Goal: Task Accomplishment & Management: Manage account settings

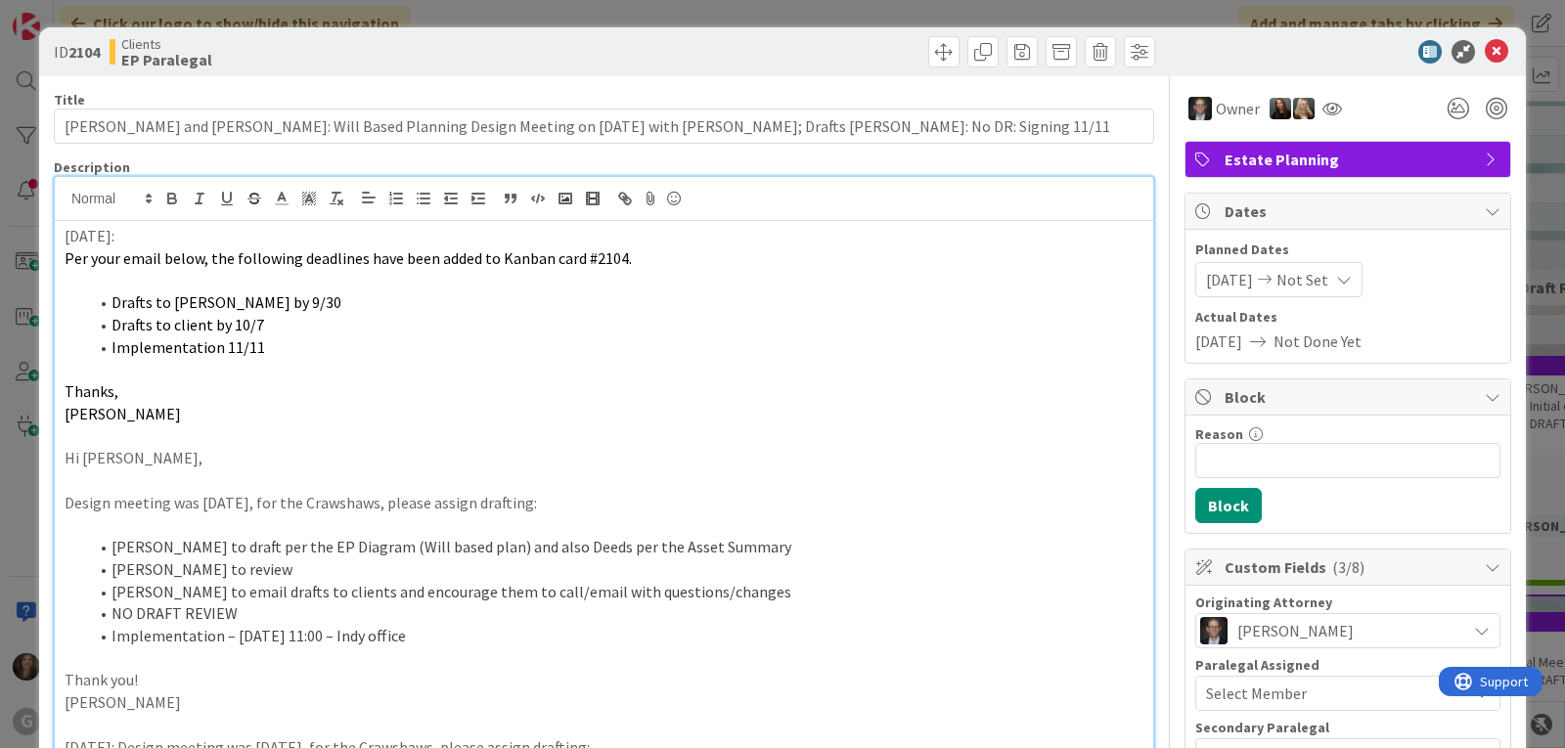
click at [1222, 281] on span "[DATE]" at bounding box center [1229, 279] width 47 height 23
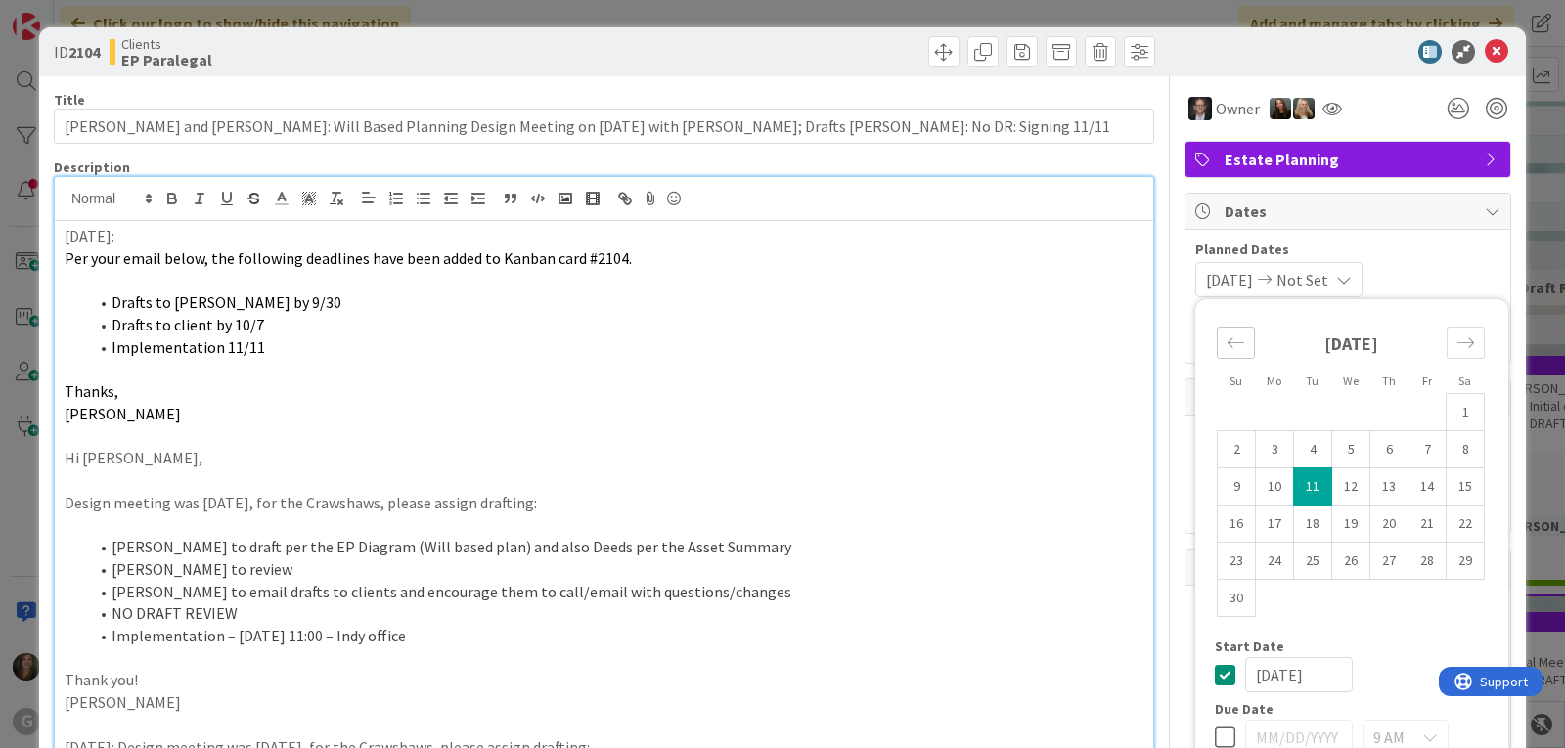
click at [1227, 339] on icon "Move backward to switch to the previous month." at bounding box center [1236, 343] width 19 height 19
click at [1294, 523] on td "23" at bounding box center [1313, 524] width 38 height 37
type input "[DATE]"
click at [1415, 270] on div "[DATE] Not Set Su Mo Tu We Th Fr Sa [DATE] 1 2 3 4 5 6 7 8 9 10 11 12 13 14 15 …" at bounding box center [1347, 279] width 305 height 35
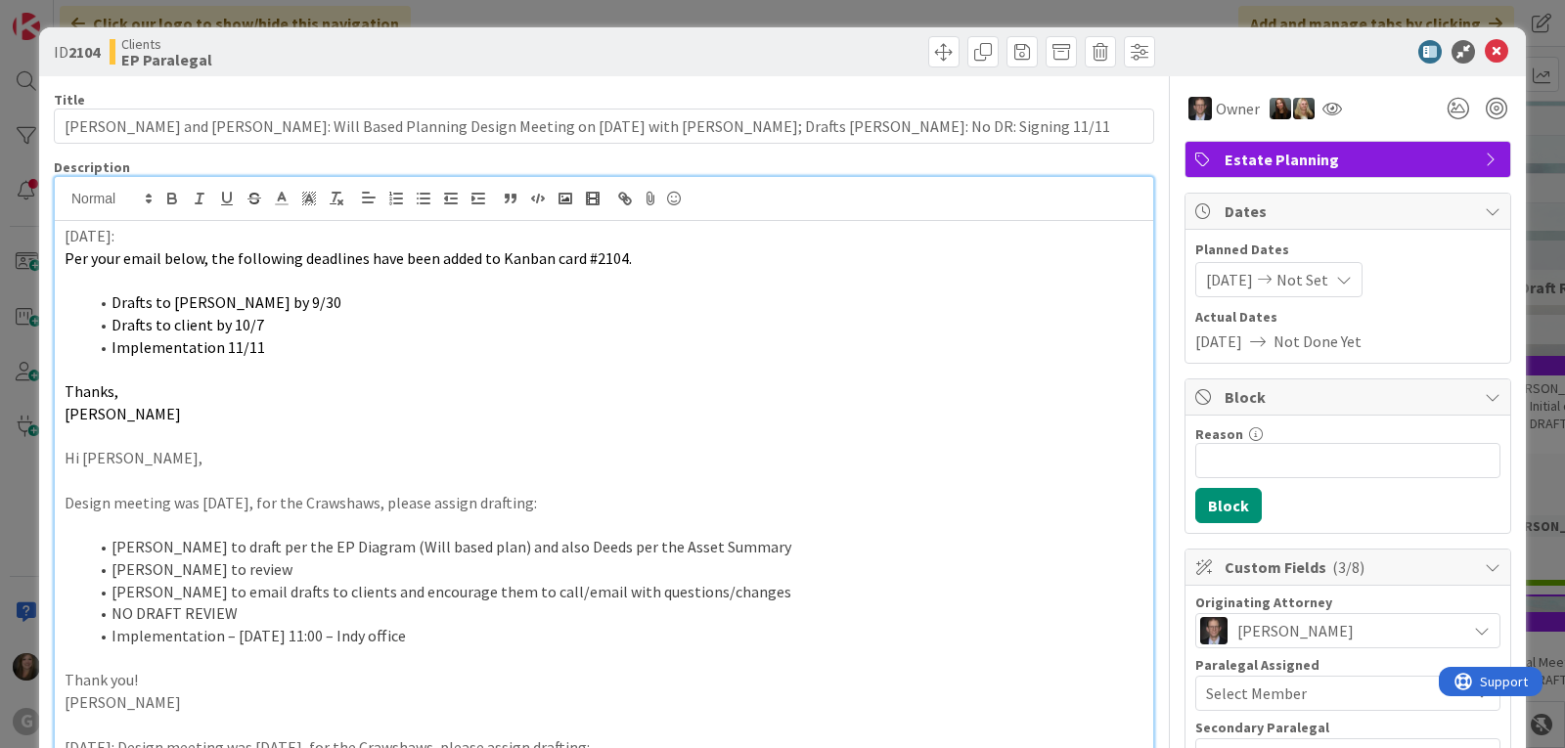
click at [1326, 280] on span "Not Set" at bounding box center [1302, 279] width 52 height 23
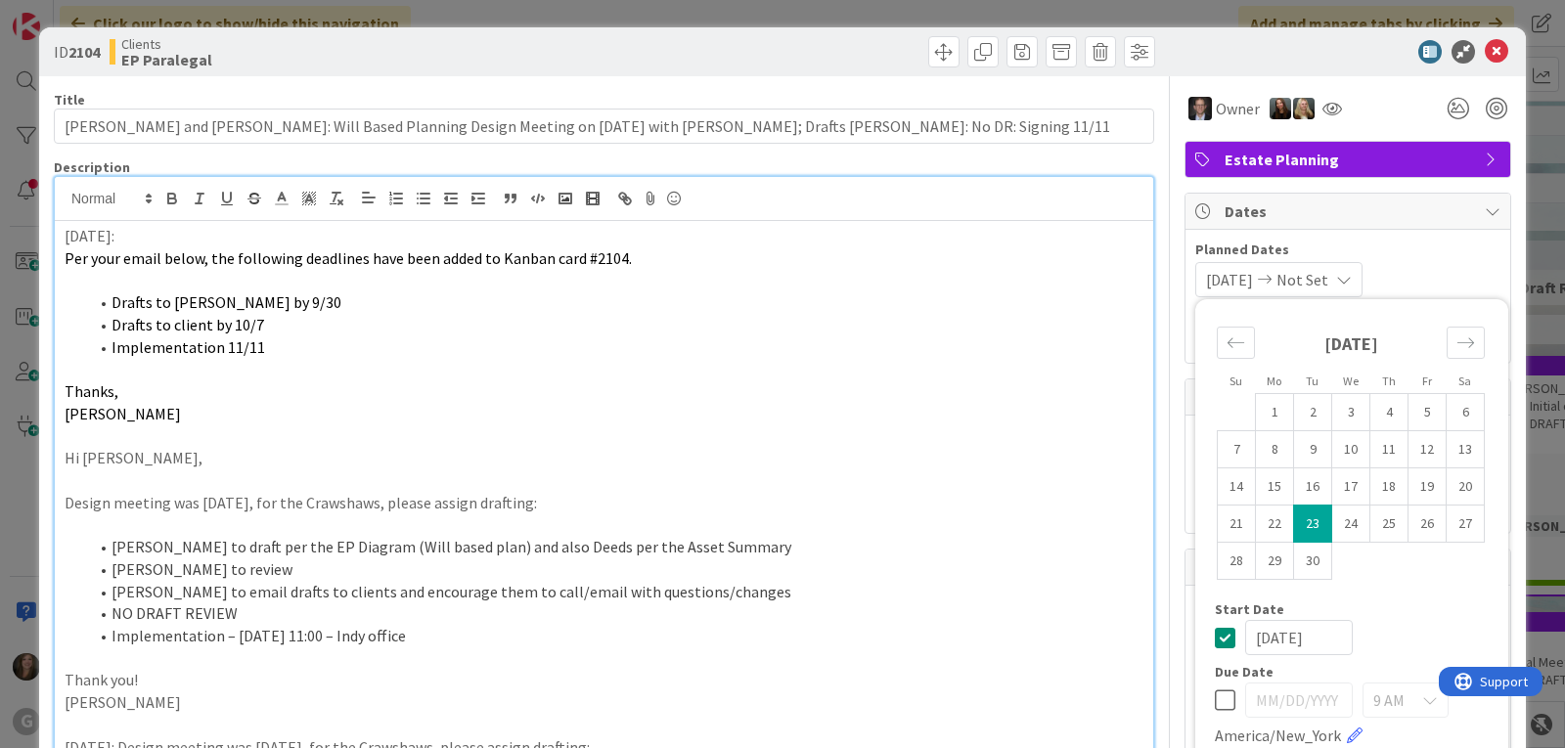
click at [1215, 698] on icon at bounding box center [1225, 700] width 21 height 23
click at [1254, 702] on input "[DATE]" at bounding box center [1299, 700] width 108 height 35
click at [1456, 329] on div "Move forward to switch to the next month." at bounding box center [1466, 343] width 38 height 32
click at [1296, 494] on td "11" at bounding box center [1313, 487] width 38 height 37
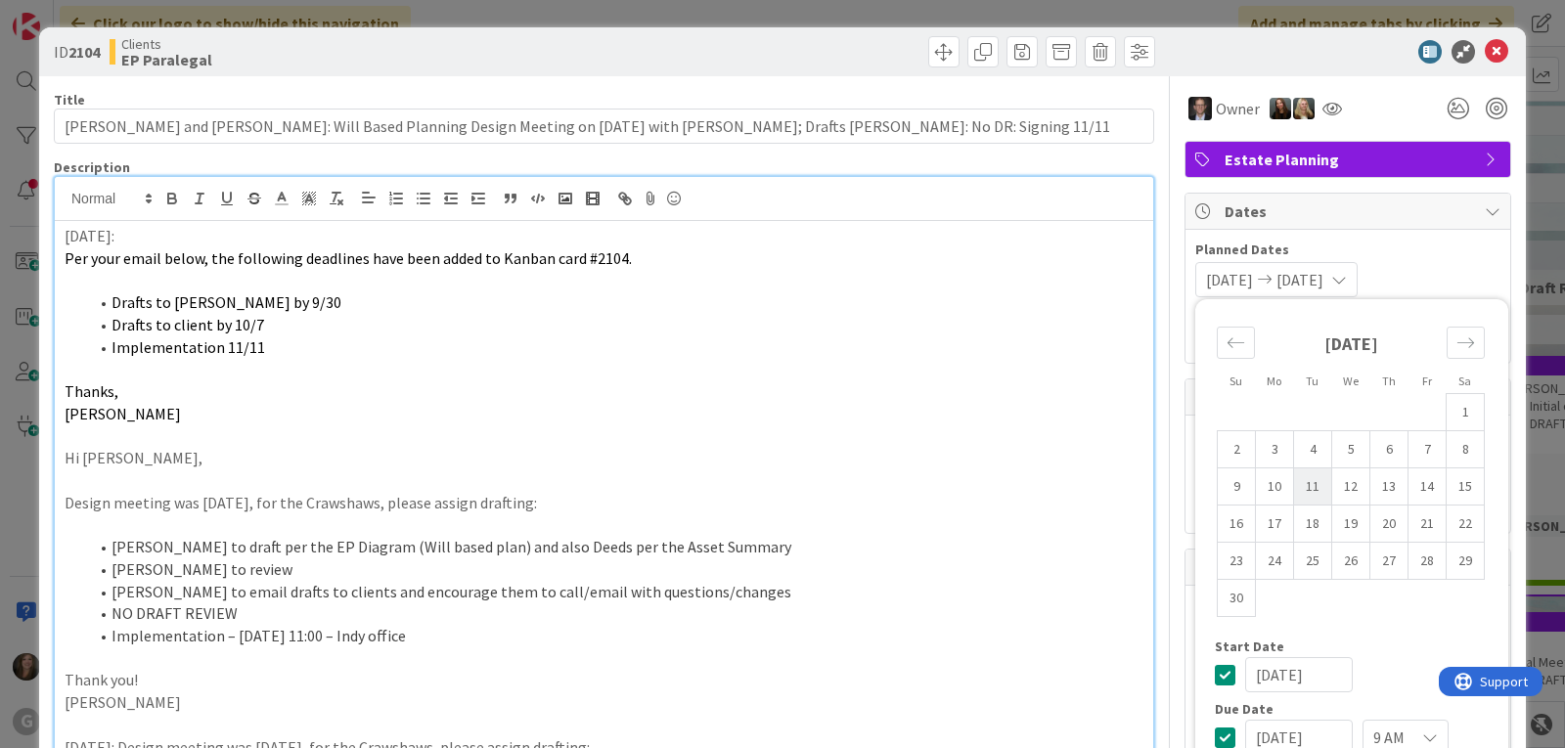
type input "[DATE]"
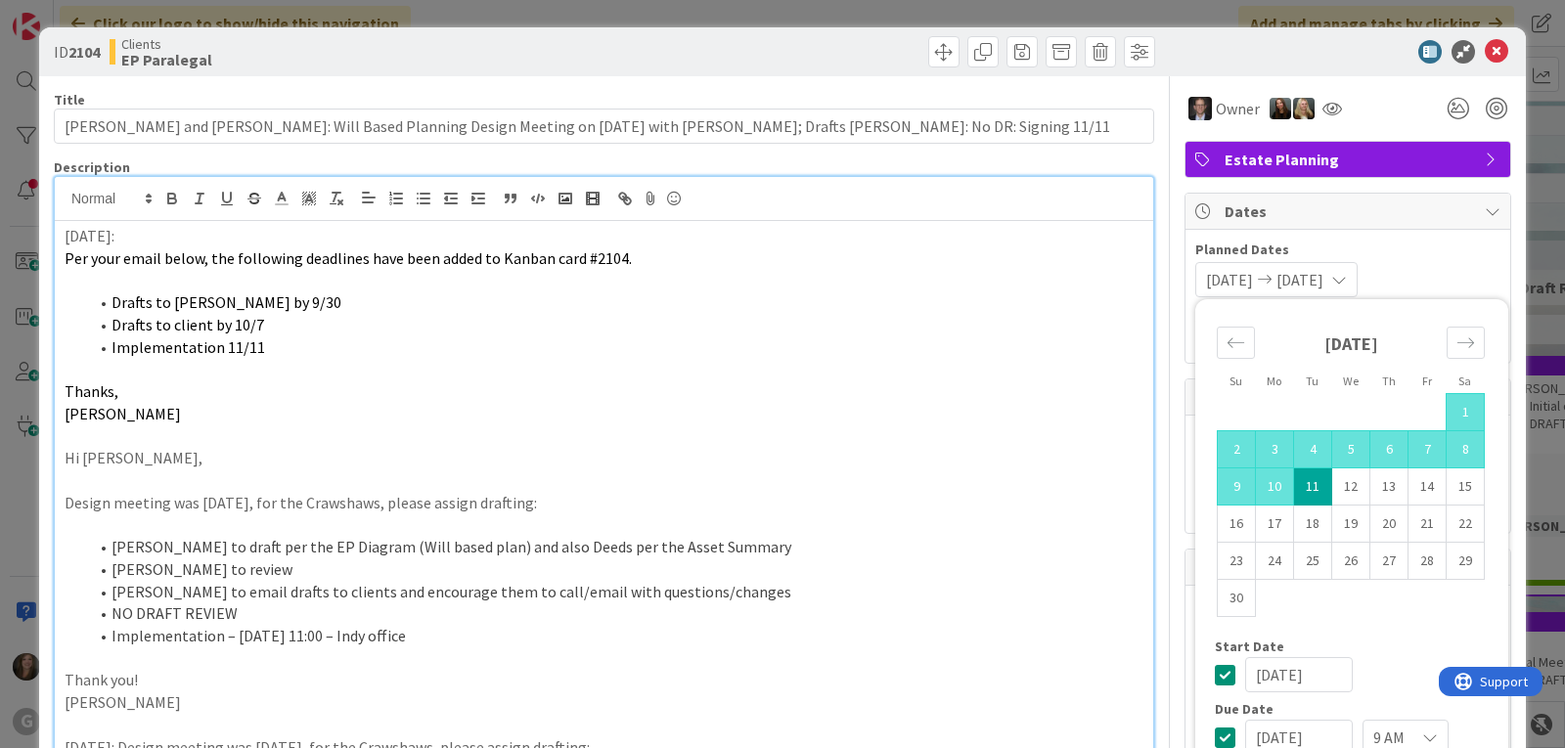
click at [1467, 255] on span "Planned Dates" at bounding box center [1347, 250] width 305 height 21
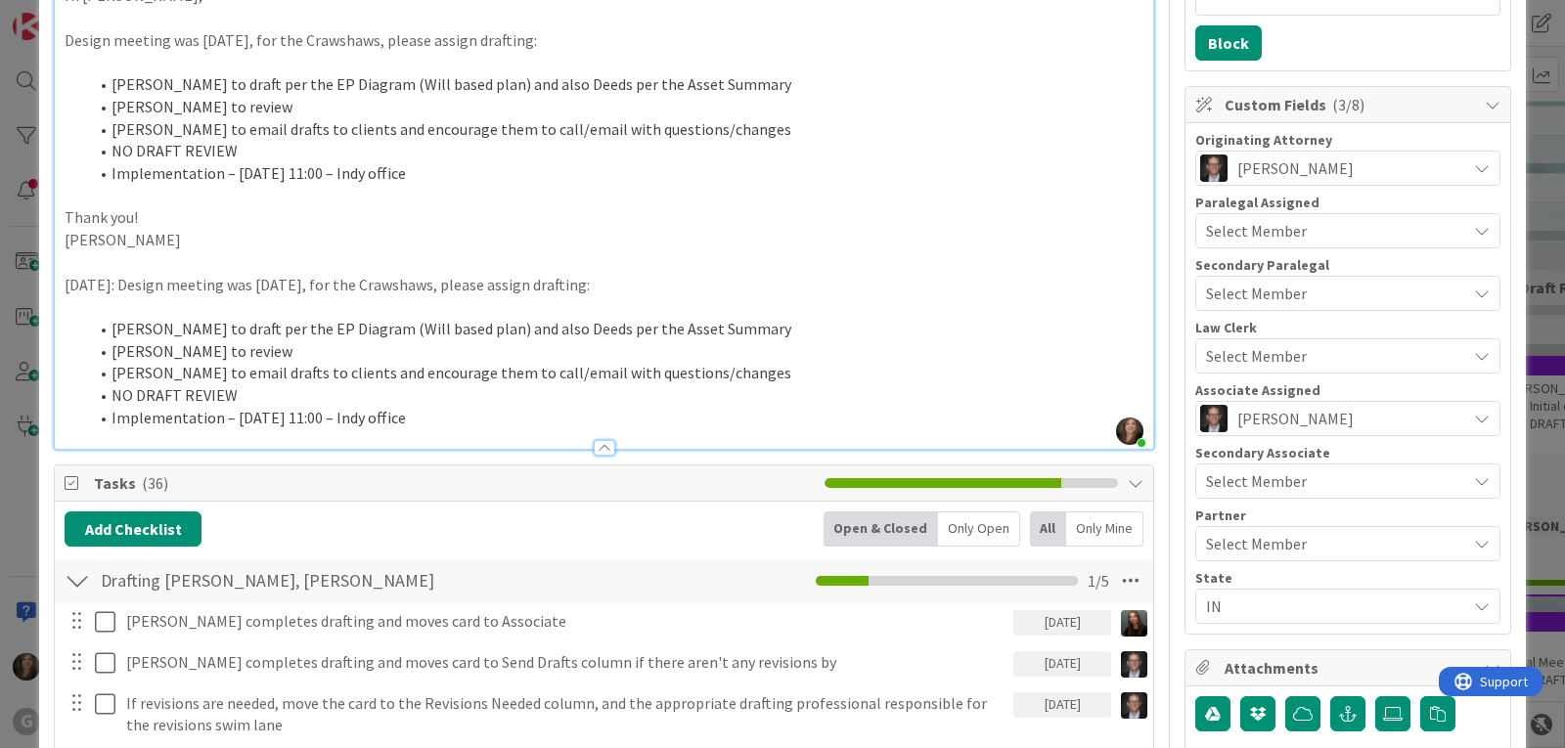
scroll to position [489, 0]
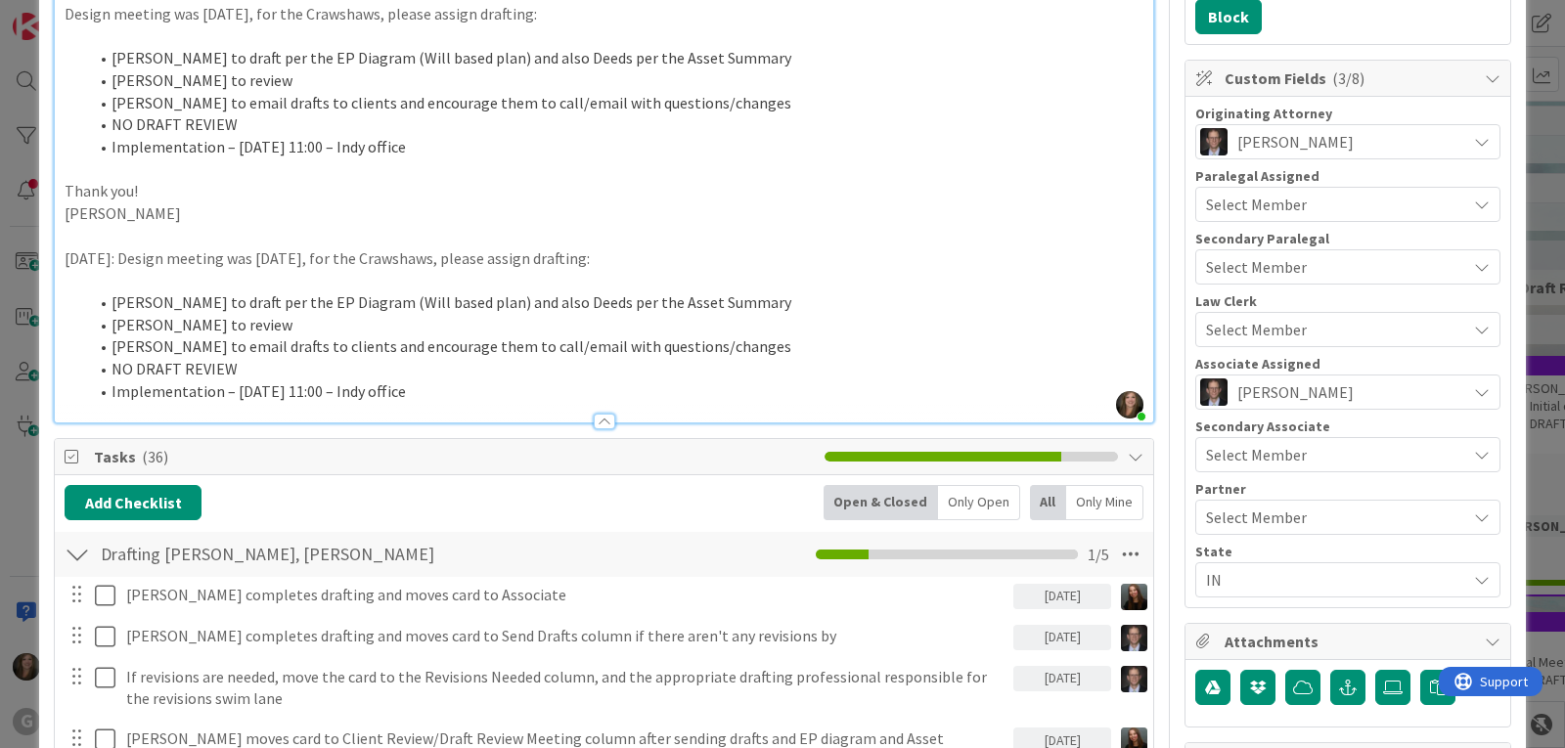
click at [1255, 200] on span "Select Member" at bounding box center [1256, 204] width 101 height 23
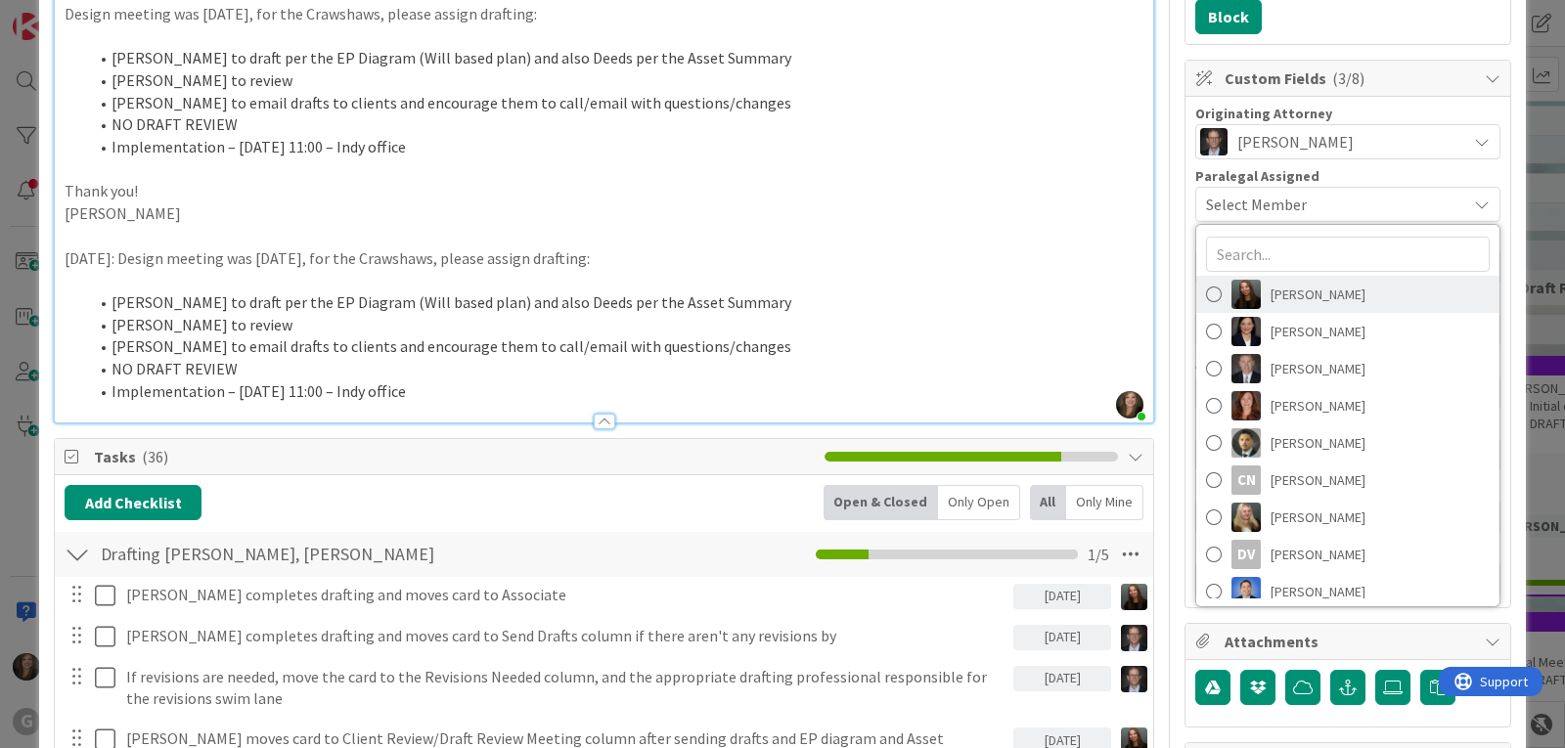
click at [1255, 307] on link "[PERSON_NAME]" at bounding box center [1347, 294] width 303 height 37
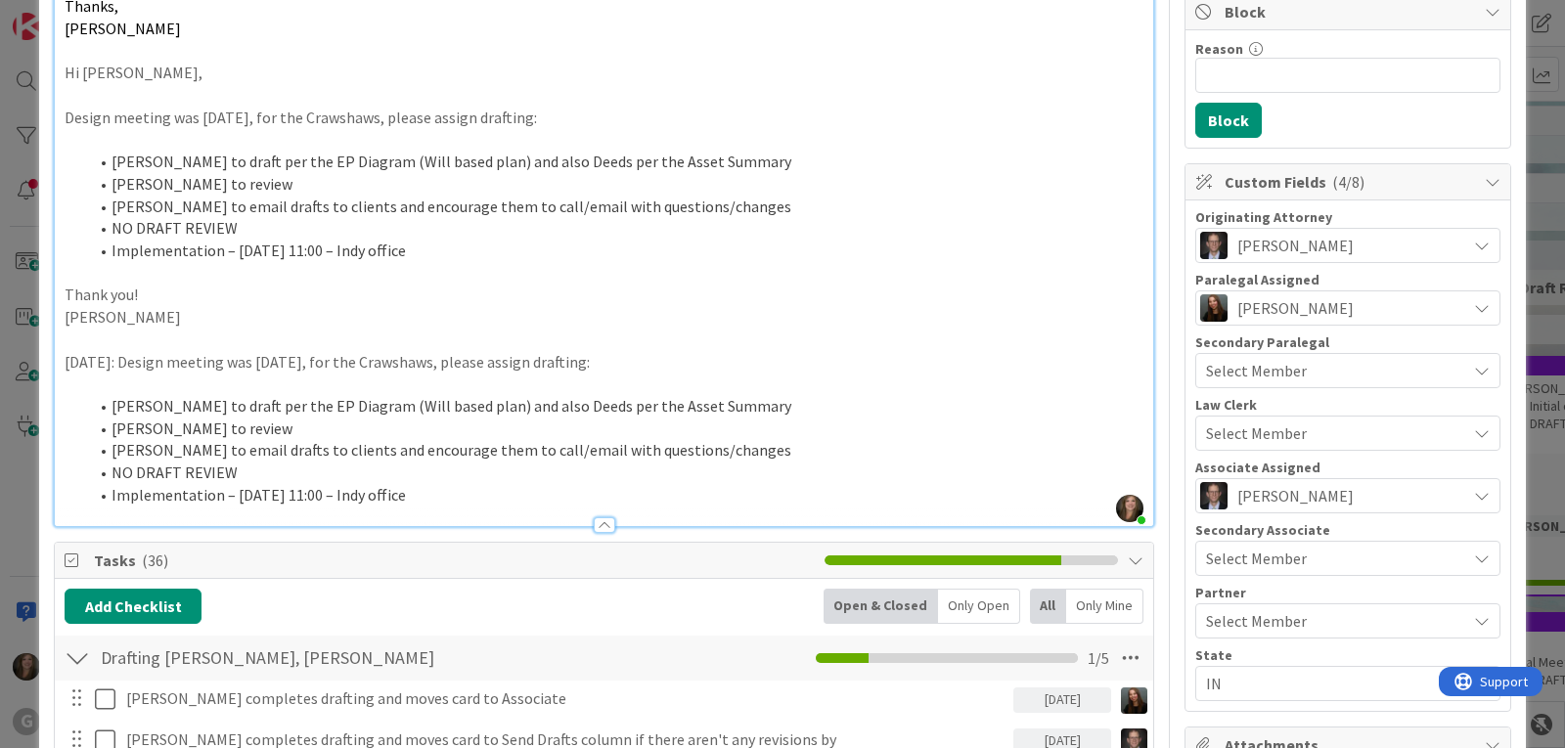
scroll to position [0, 0]
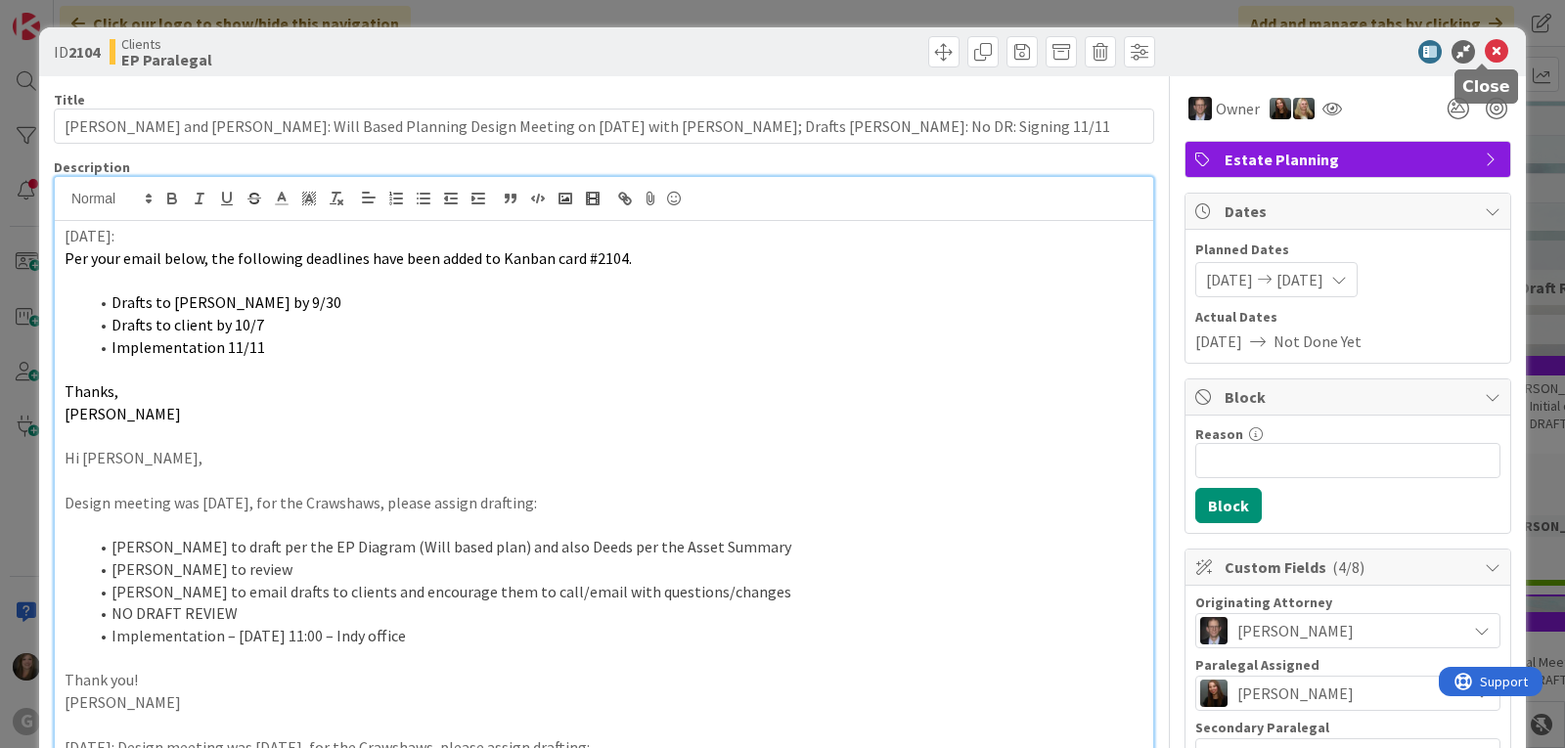
click at [1485, 51] on icon at bounding box center [1496, 51] width 23 height 23
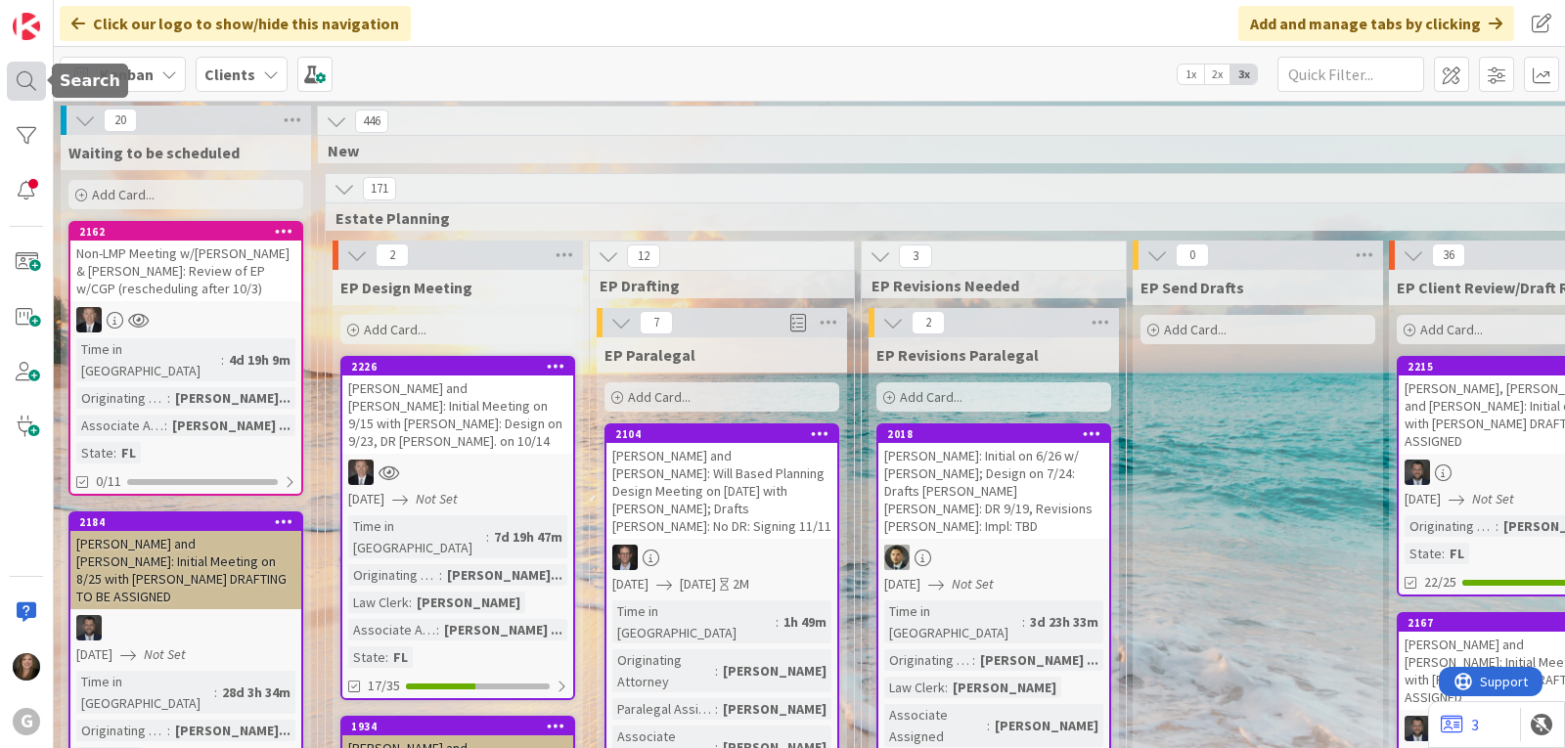
click at [20, 79] on div at bounding box center [26, 81] width 39 height 39
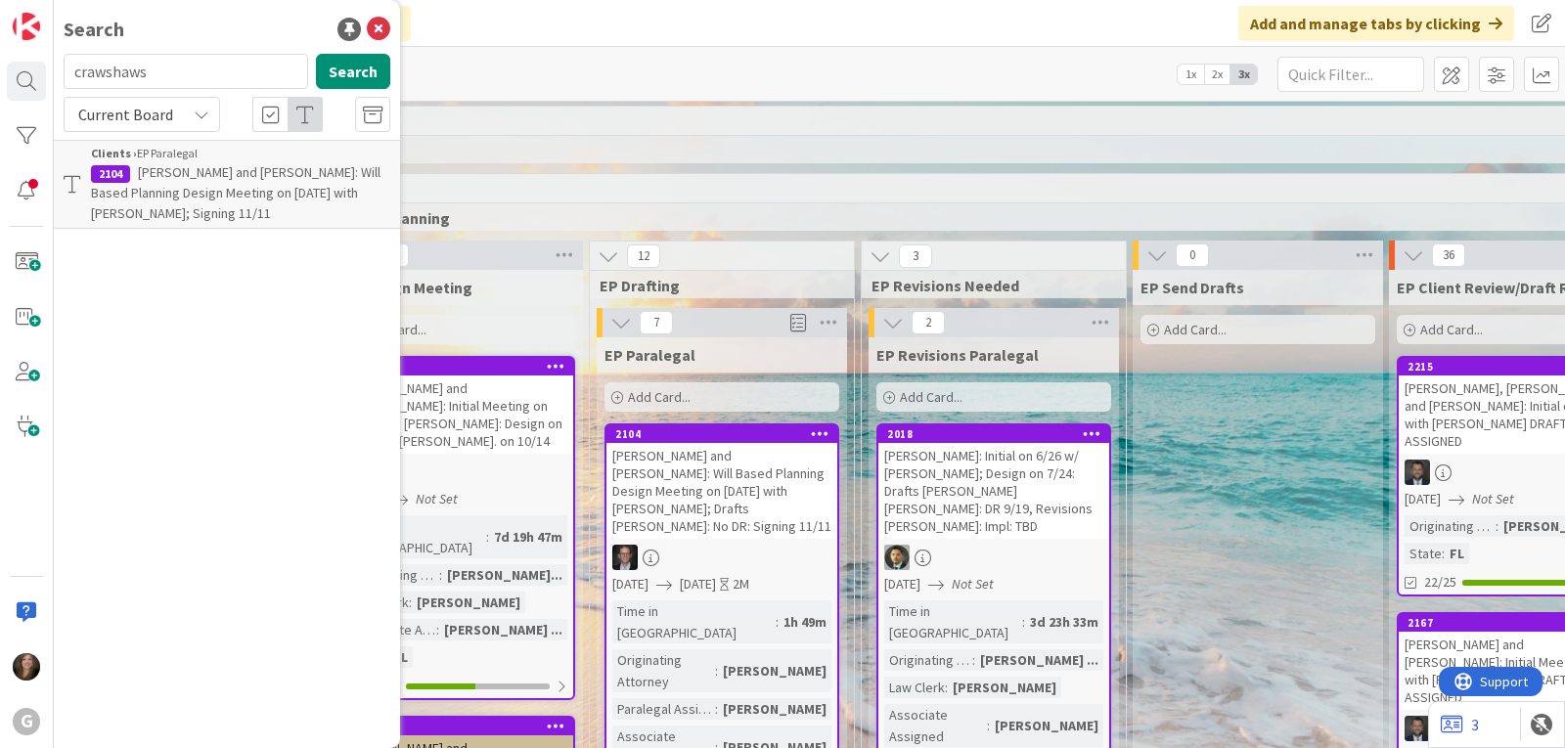
drag, startPoint x: 158, startPoint y: 74, endPoint x: 54, endPoint y: 72, distance: 104.7
click at [54, 72] on div "crawshaws Search" at bounding box center [227, 75] width 350 height 43
type input "torp"
click at [164, 183] on p "[PERSON_NAME] and [PERSON_NAME]: LMP Review Meeting on 9/23 w/[PERSON_NAME]" at bounding box center [240, 193] width 299 height 62
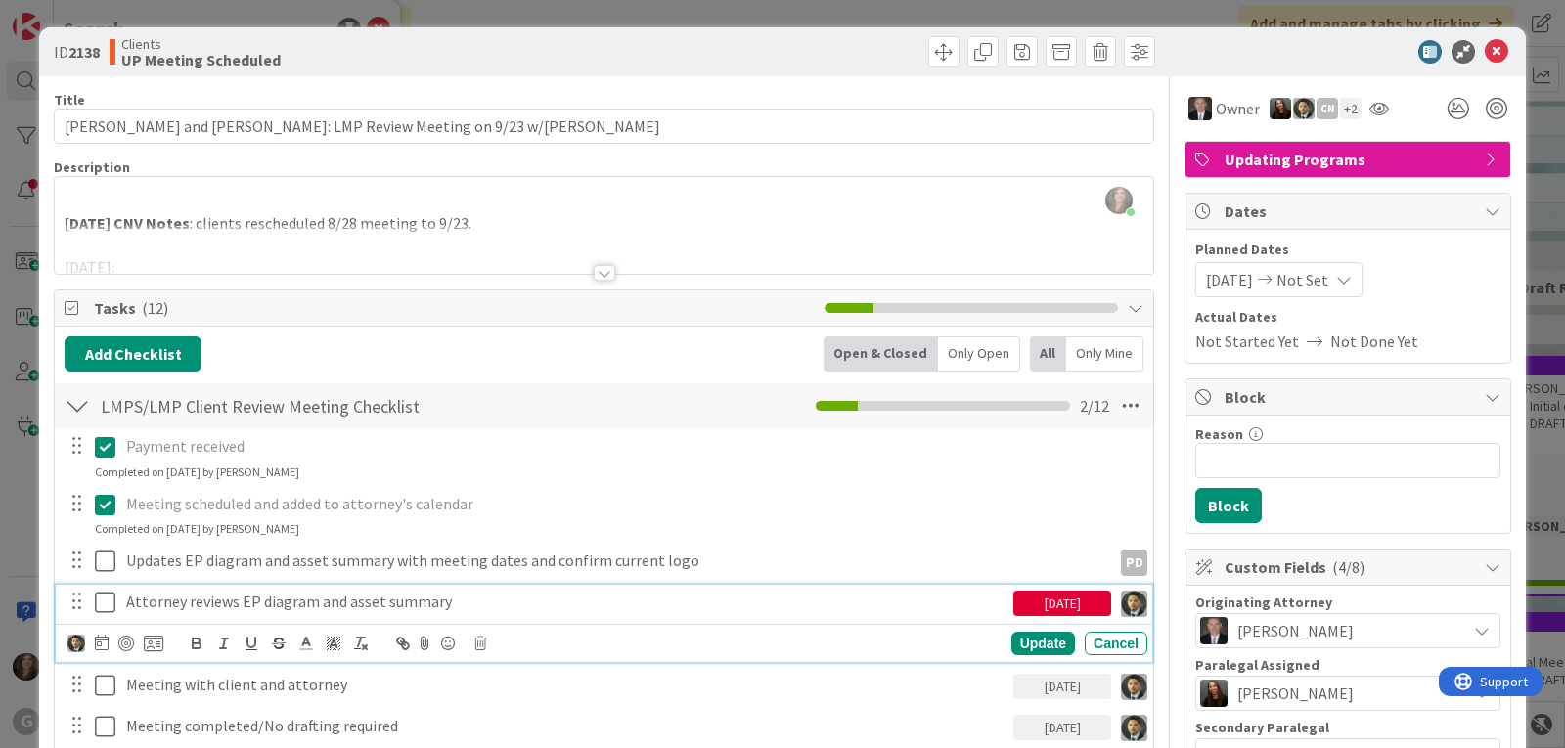
click at [107, 601] on icon at bounding box center [105, 602] width 21 height 23
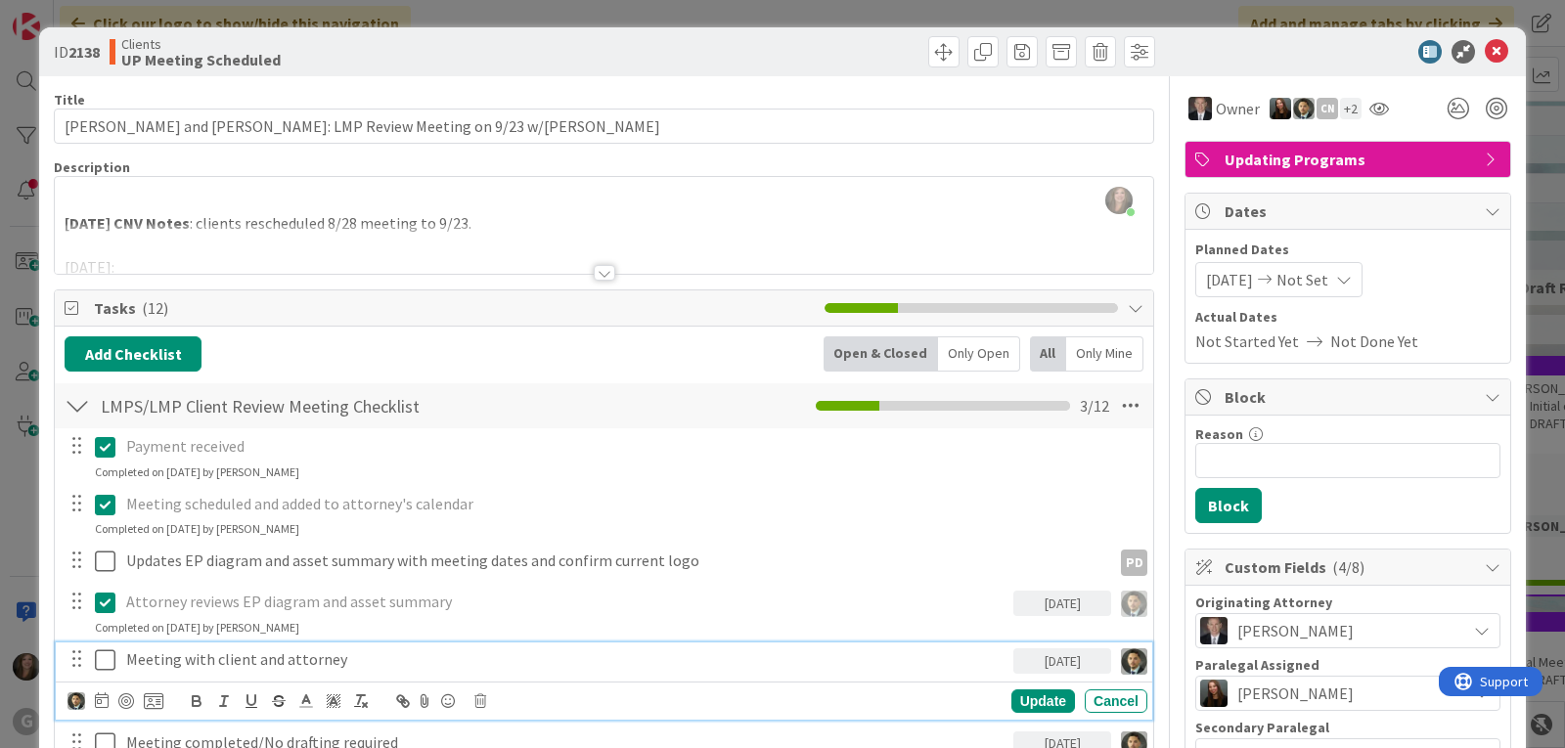
click at [105, 656] on icon at bounding box center [105, 659] width 21 height 23
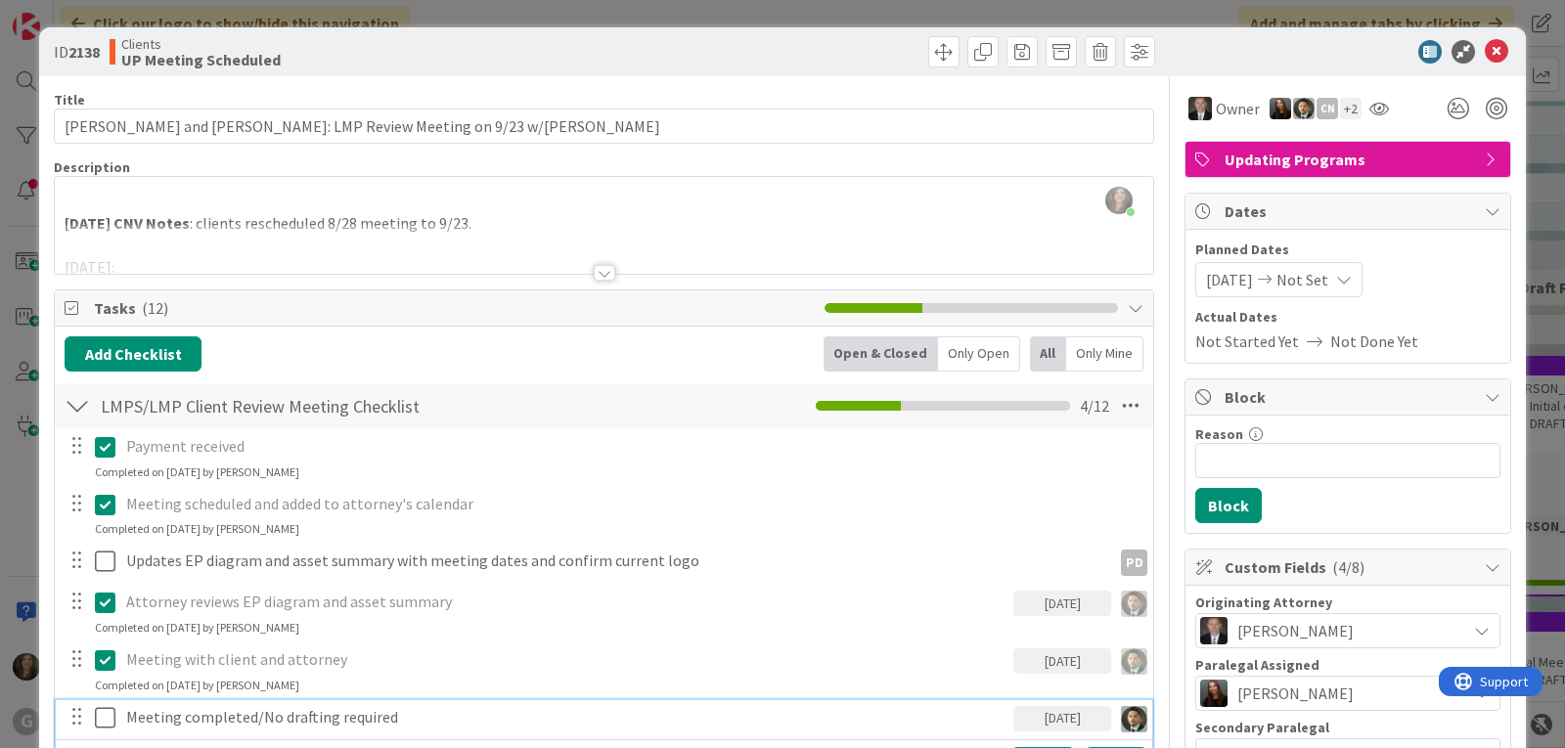
click at [107, 721] on icon at bounding box center [105, 717] width 21 height 23
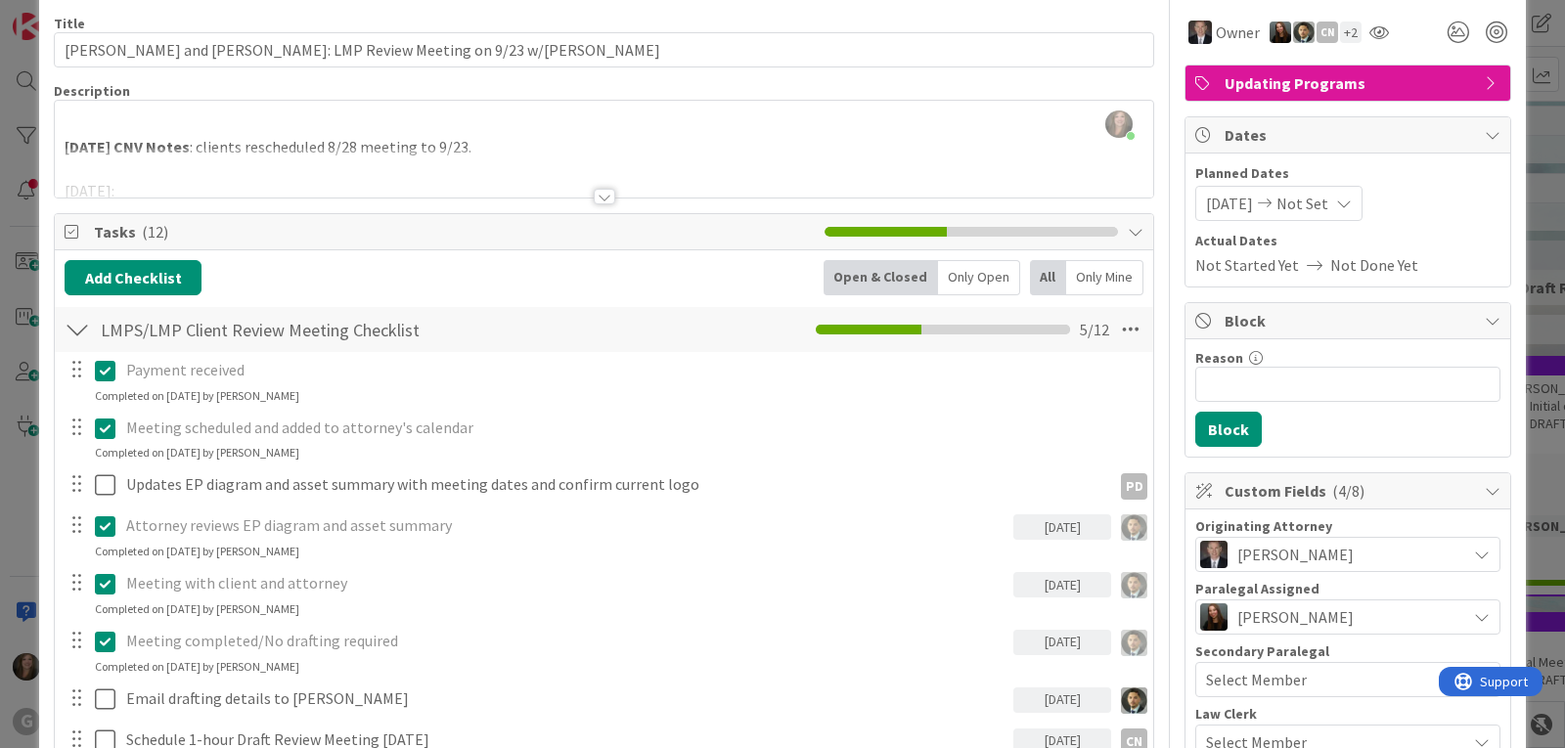
scroll to position [98, 0]
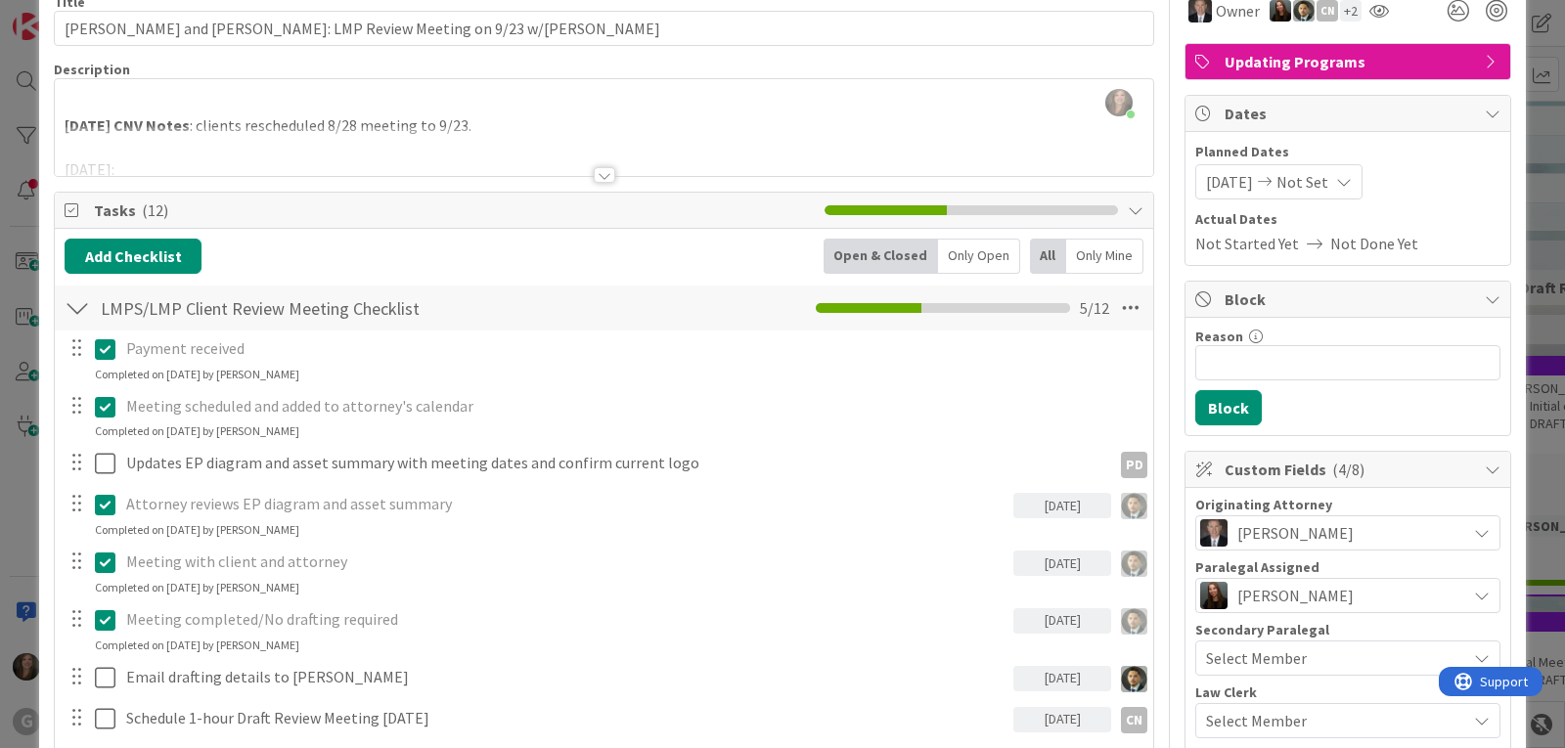
click at [103, 615] on icon at bounding box center [105, 619] width 21 height 23
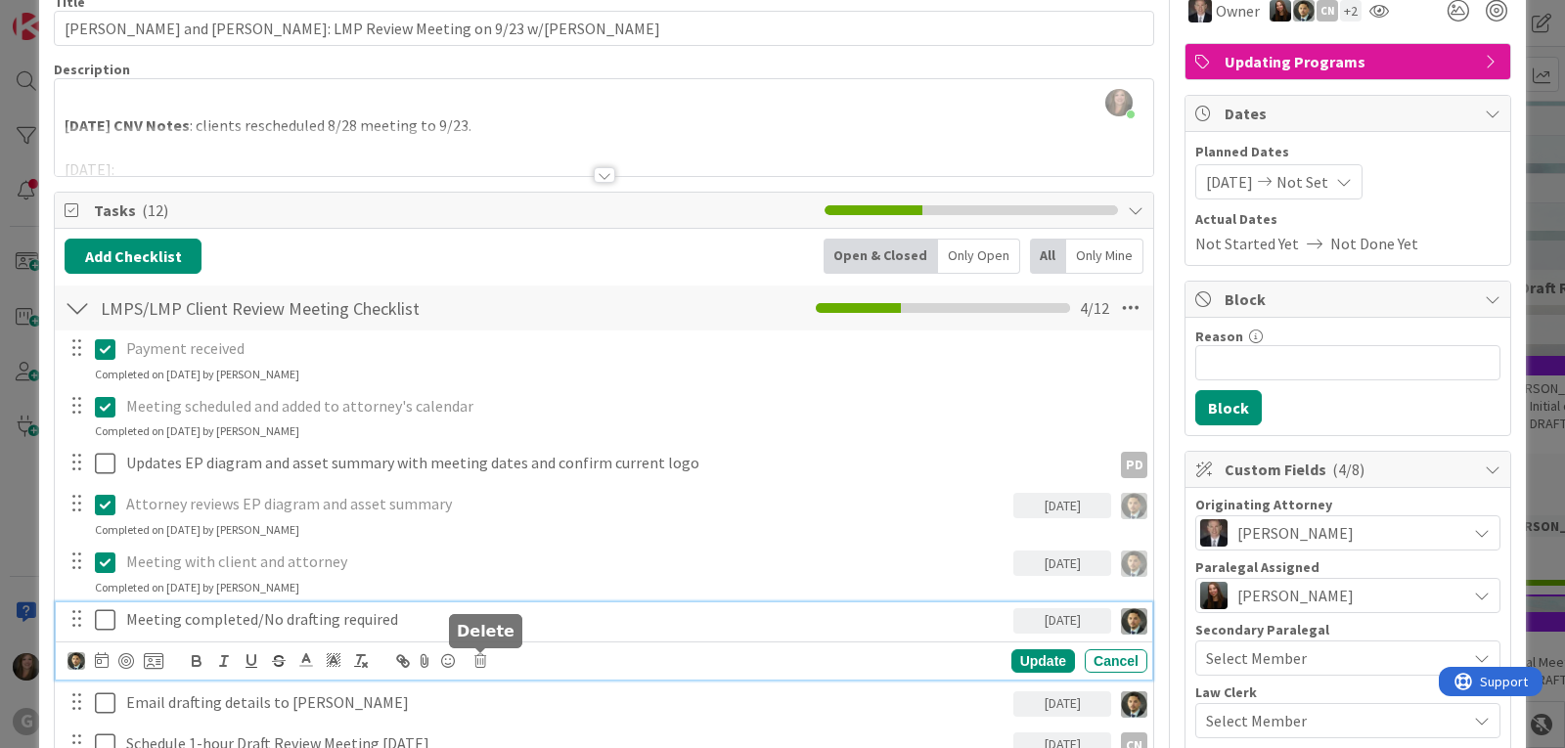
click at [483, 663] on icon at bounding box center [480, 661] width 12 height 14
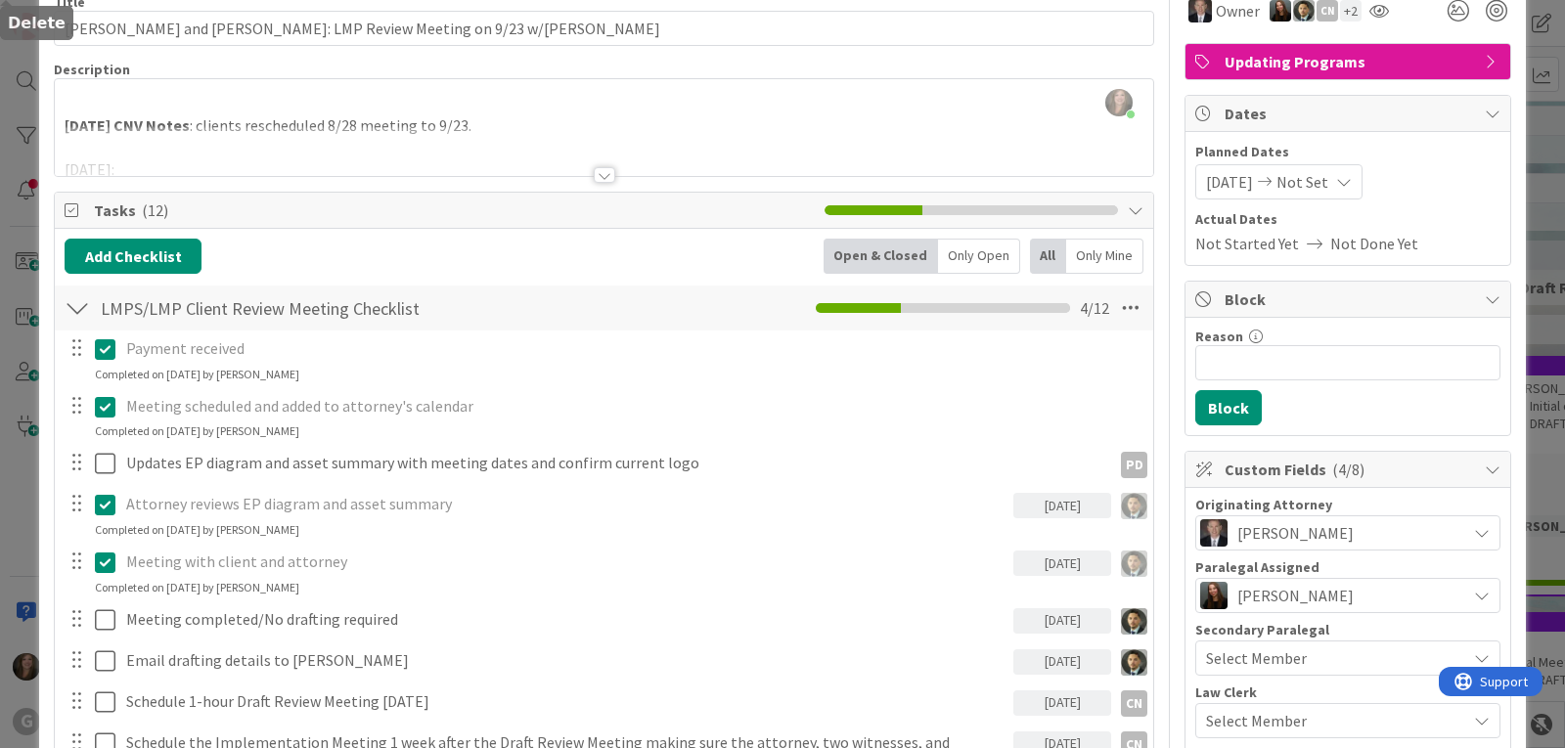
click at [538, 624] on div "Meeting completed/No drafting required [DATE] Are you sure you want to delete t…" at bounding box center [604, 620] width 1096 height 34
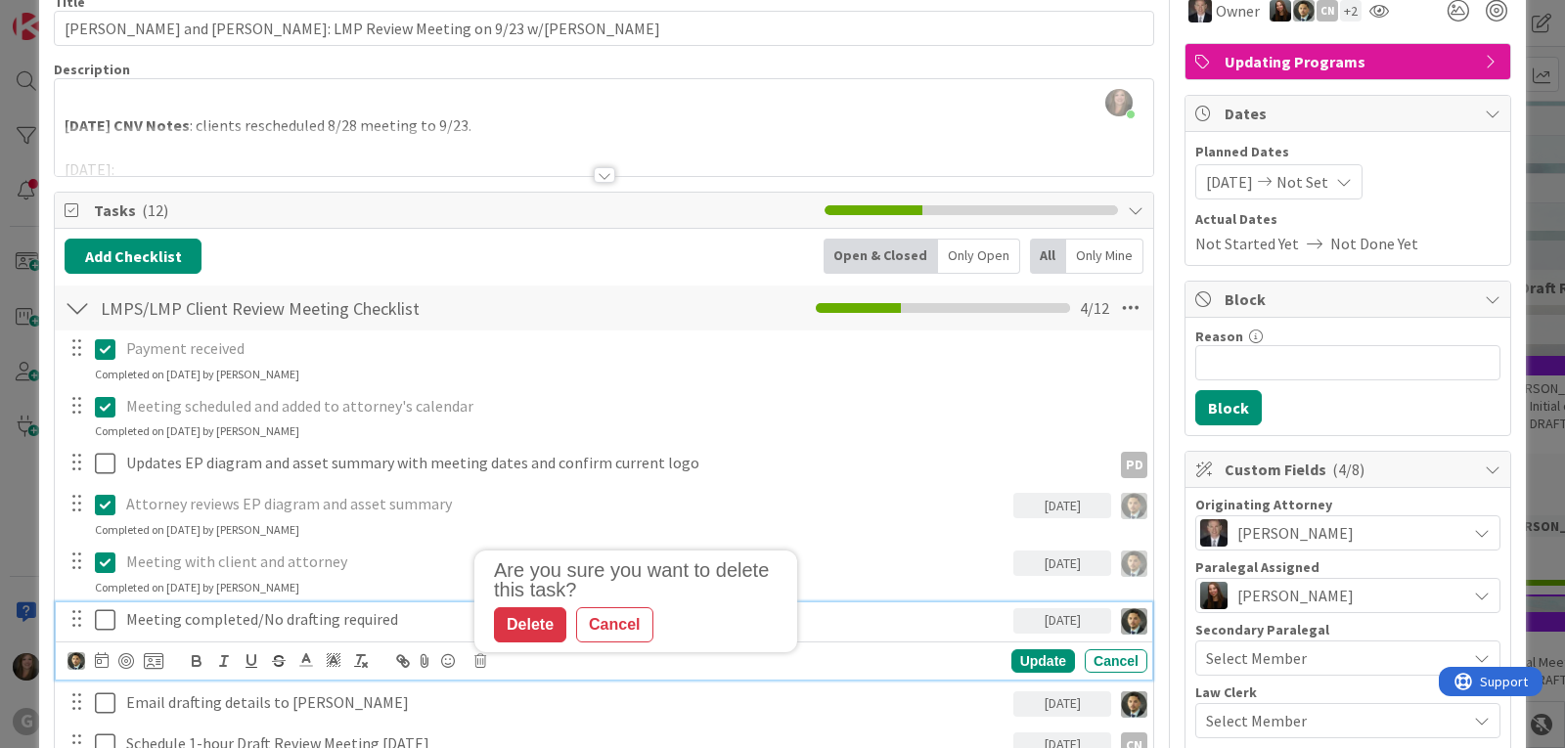
click at [327, 624] on p "Meeting completed/No drafting required" at bounding box center [565, 619] width 879 height 22
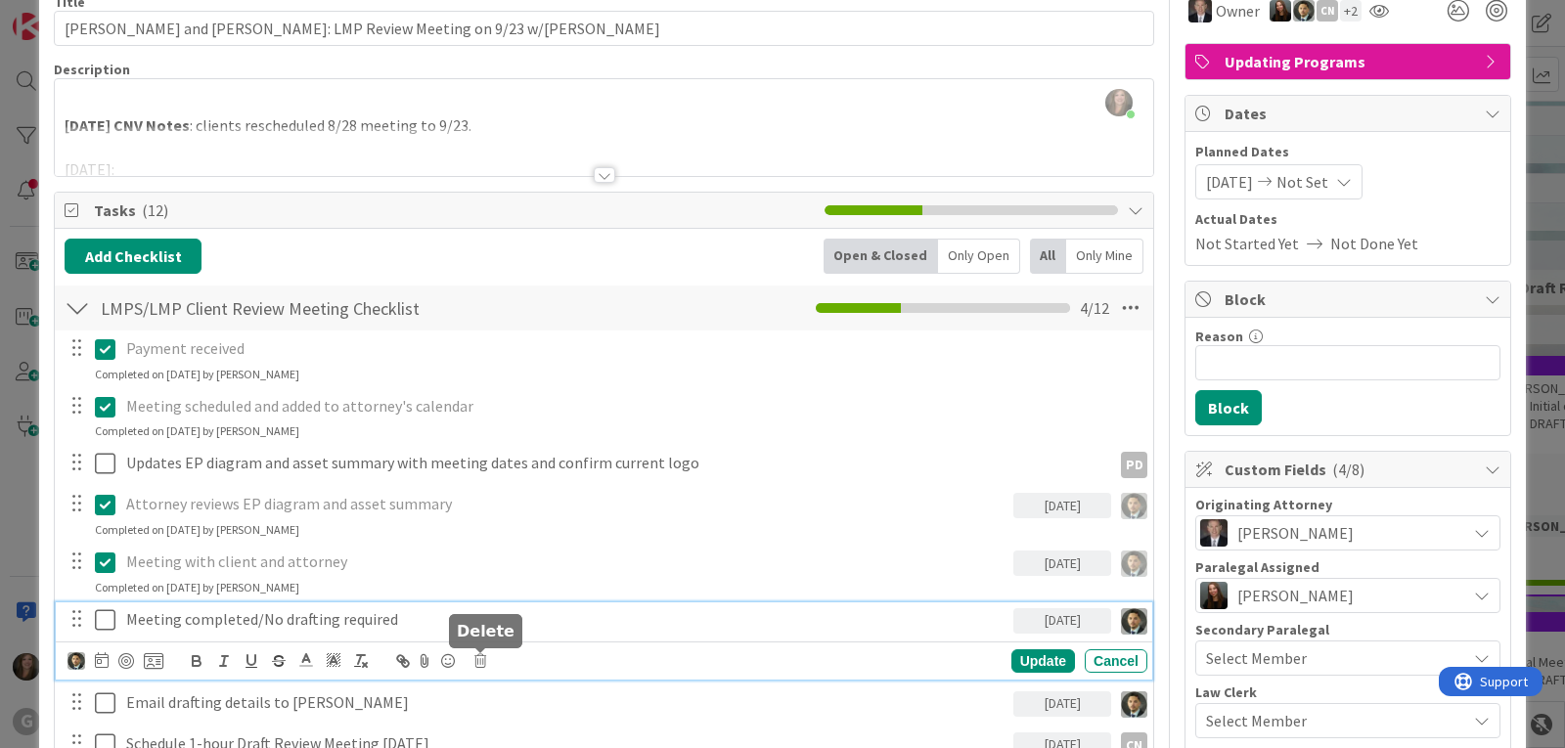
click at [480, 657] on icon at bounding box center [480, 661] width 12 height 14
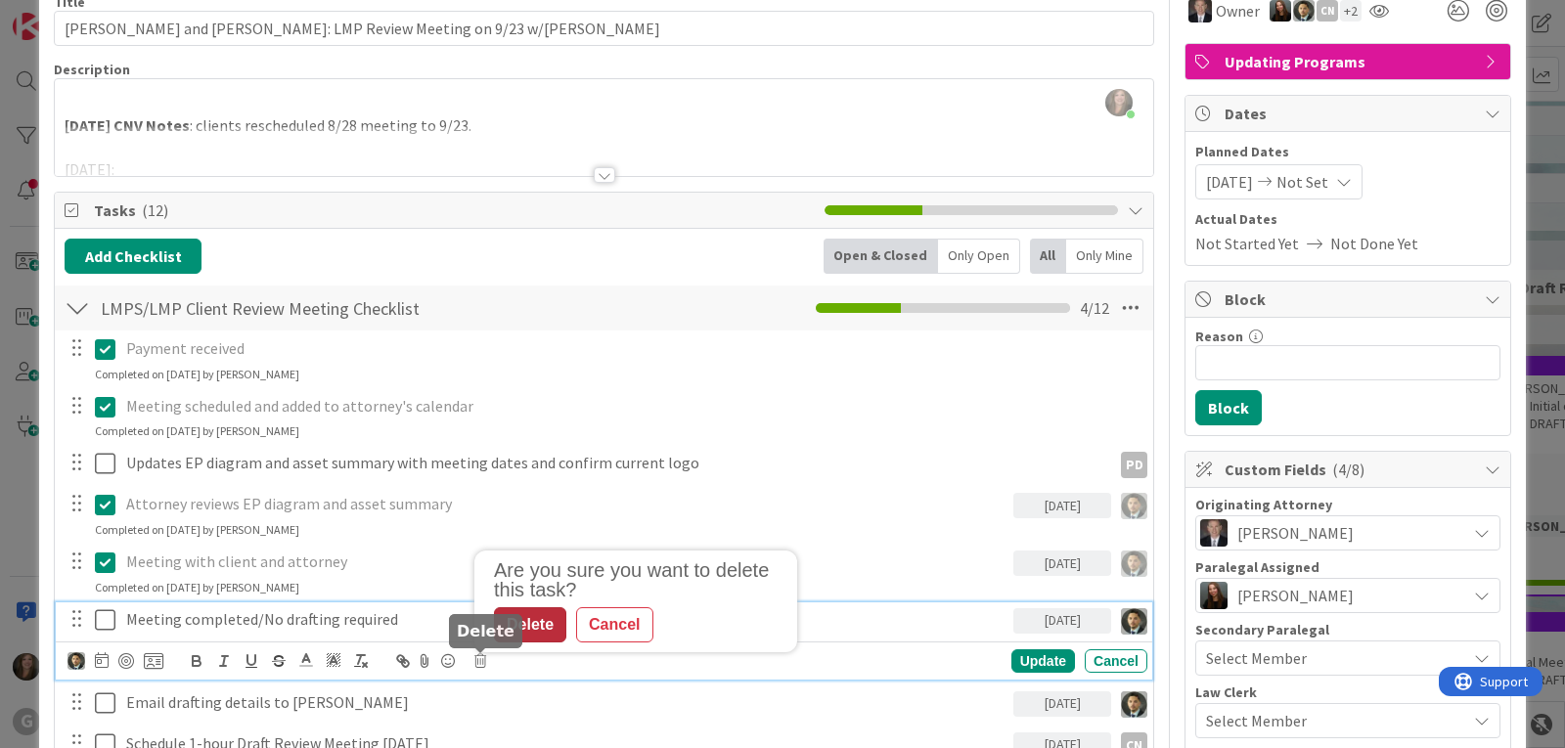
click at [538, 627] on div "Delete" at bounding box center [530, 624] width 72 height 35
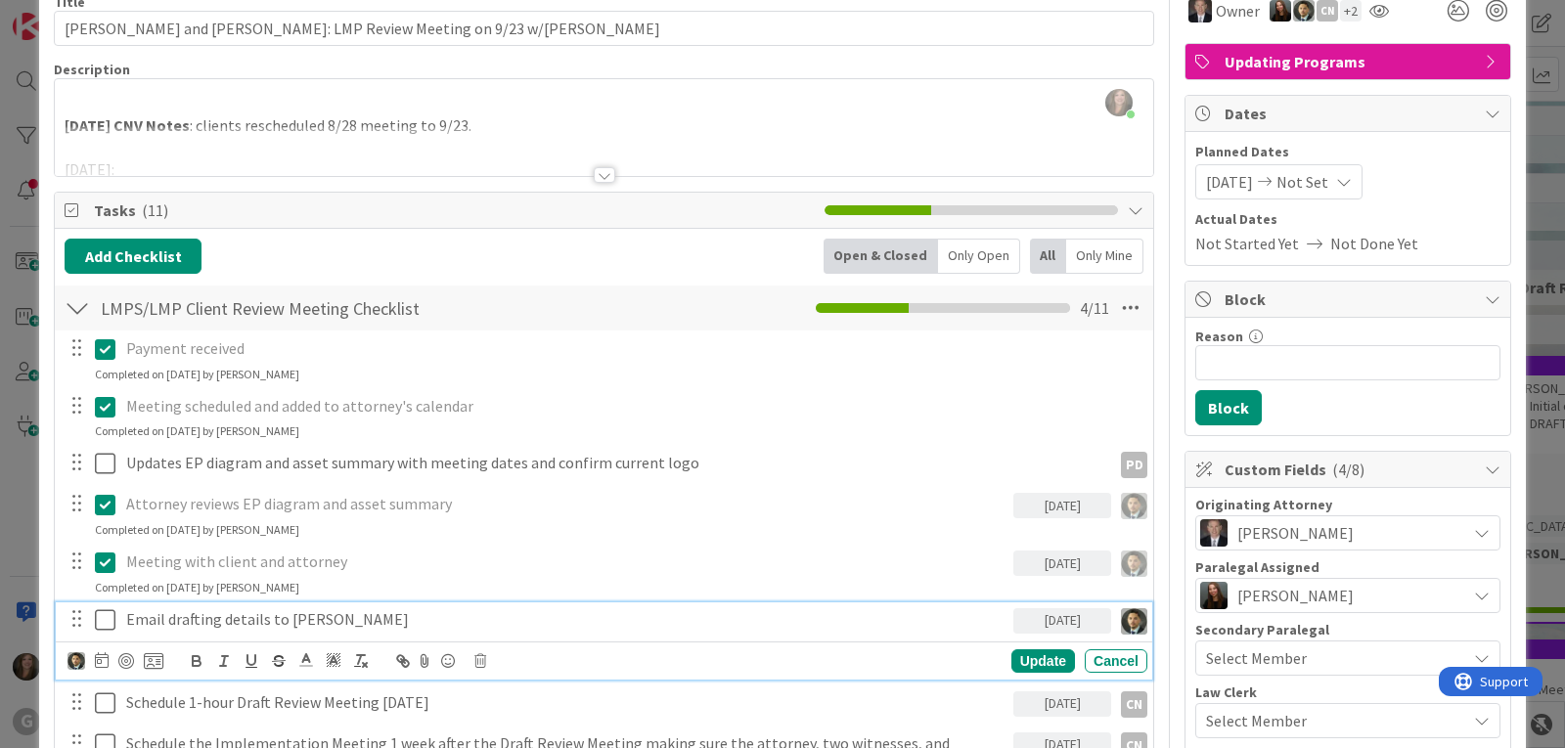
click at [109, 623] on icon at bounding box center [105, 619] width 21 height 23
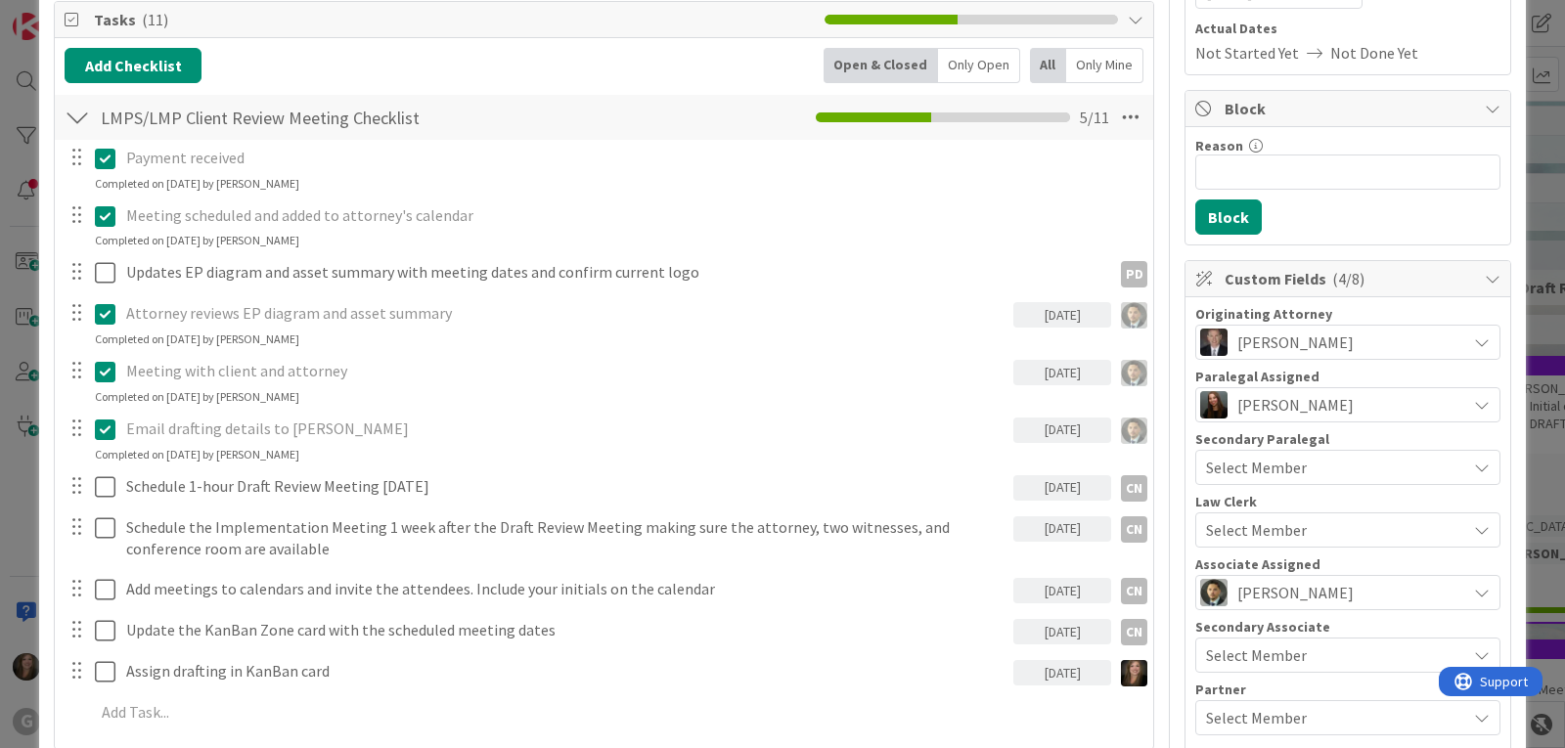
scroll to position [391, 0]
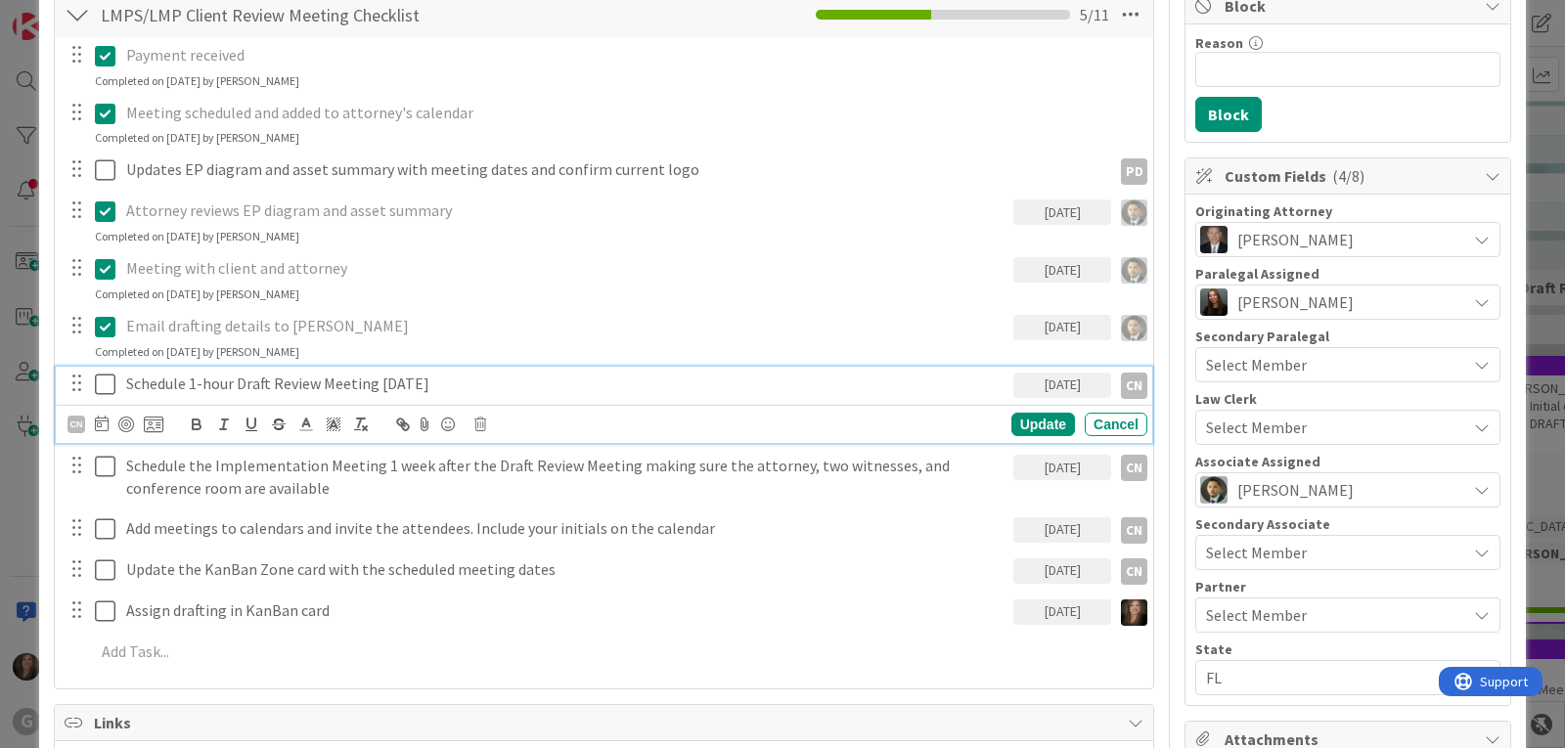
click at [416, 392] on p "Schedule 1-hour Draft Review Meeting [DATE]" at bounding box center [565, 384] width 879 height 22
click at [479, 427] on icon at bounding box center [480, 425] width 12 height 14
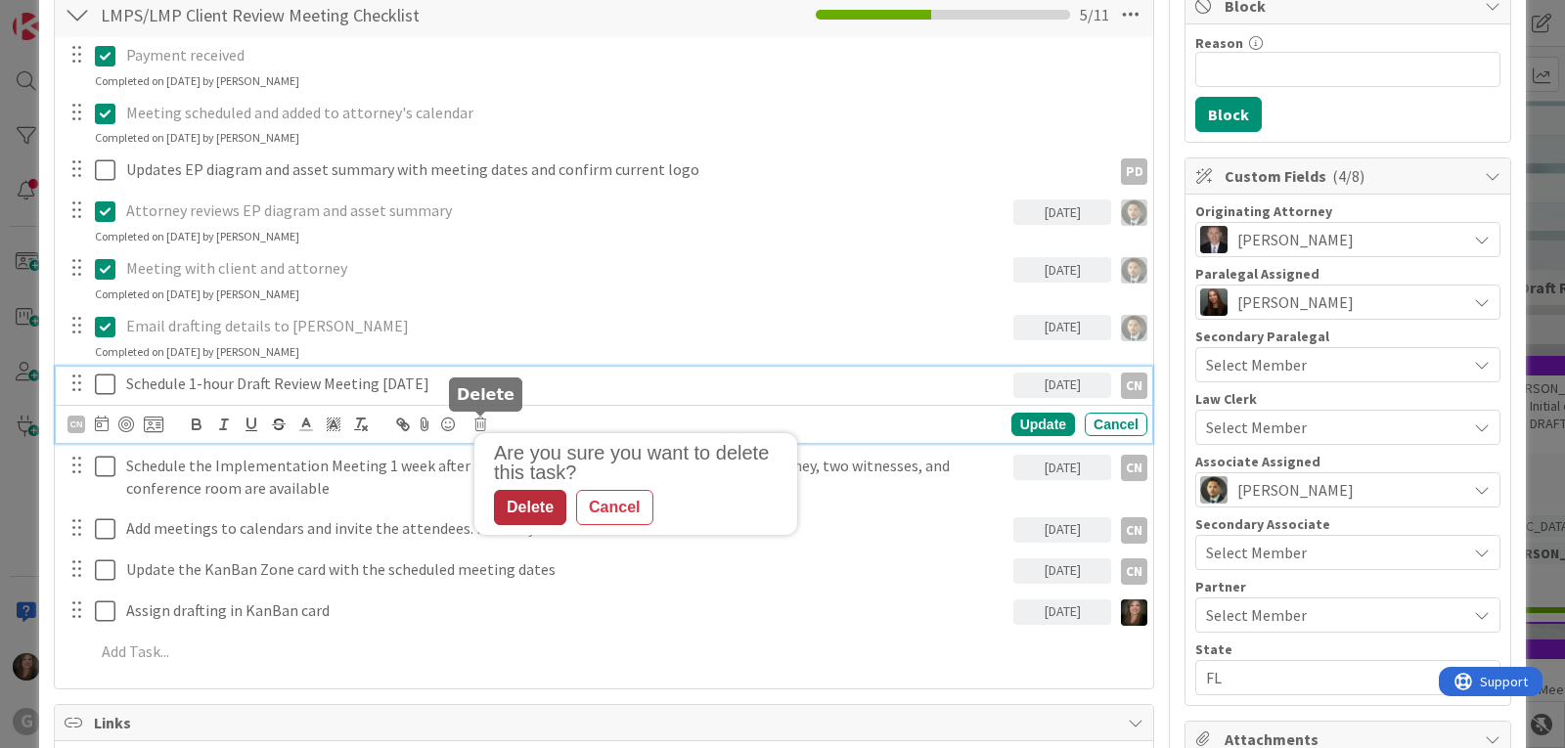
click at [526, 515] on div "Delete" at bounding box center [530, 507] width 72 height 35
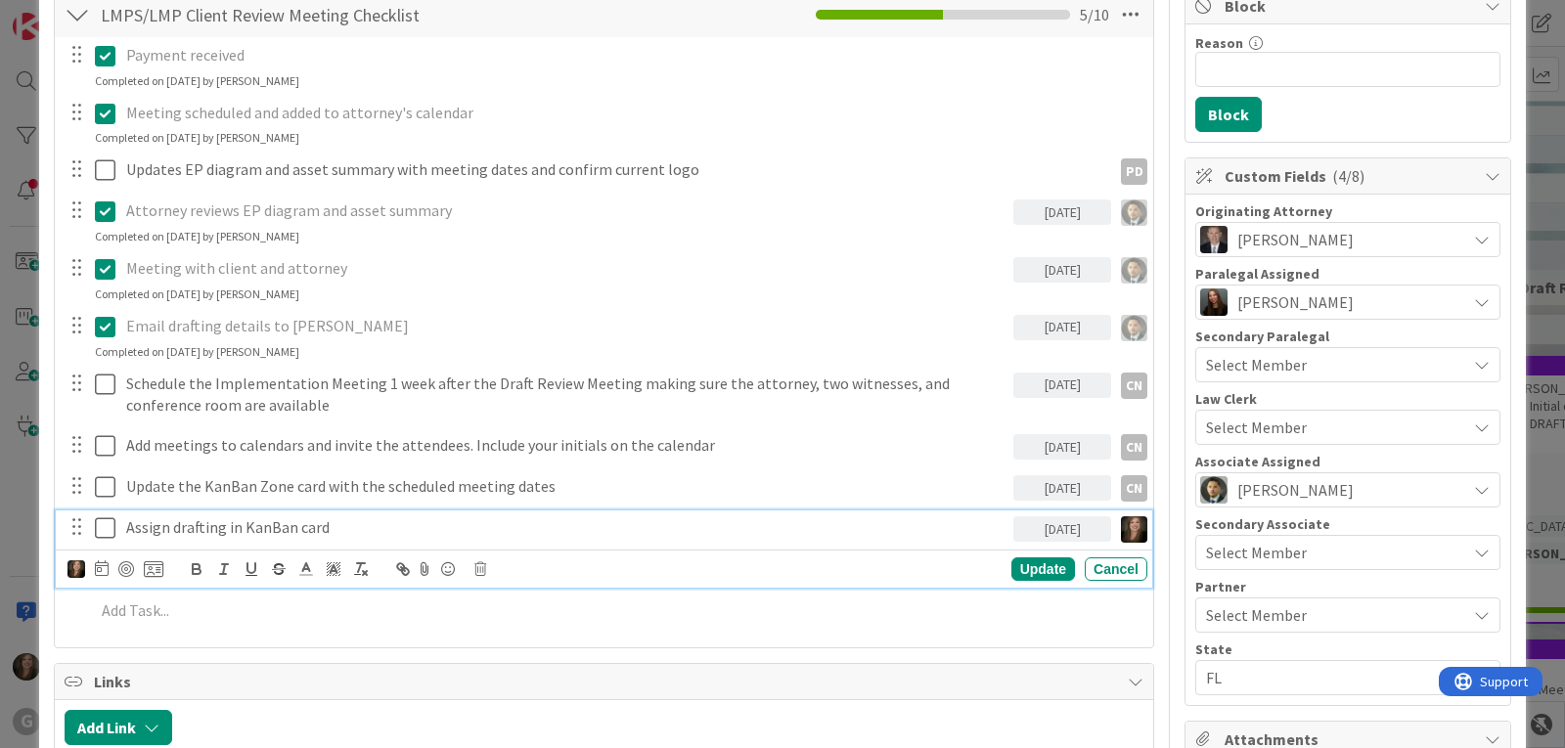
click at [107, 529] on icon at bounding box center [105, 527] width 21 height 23
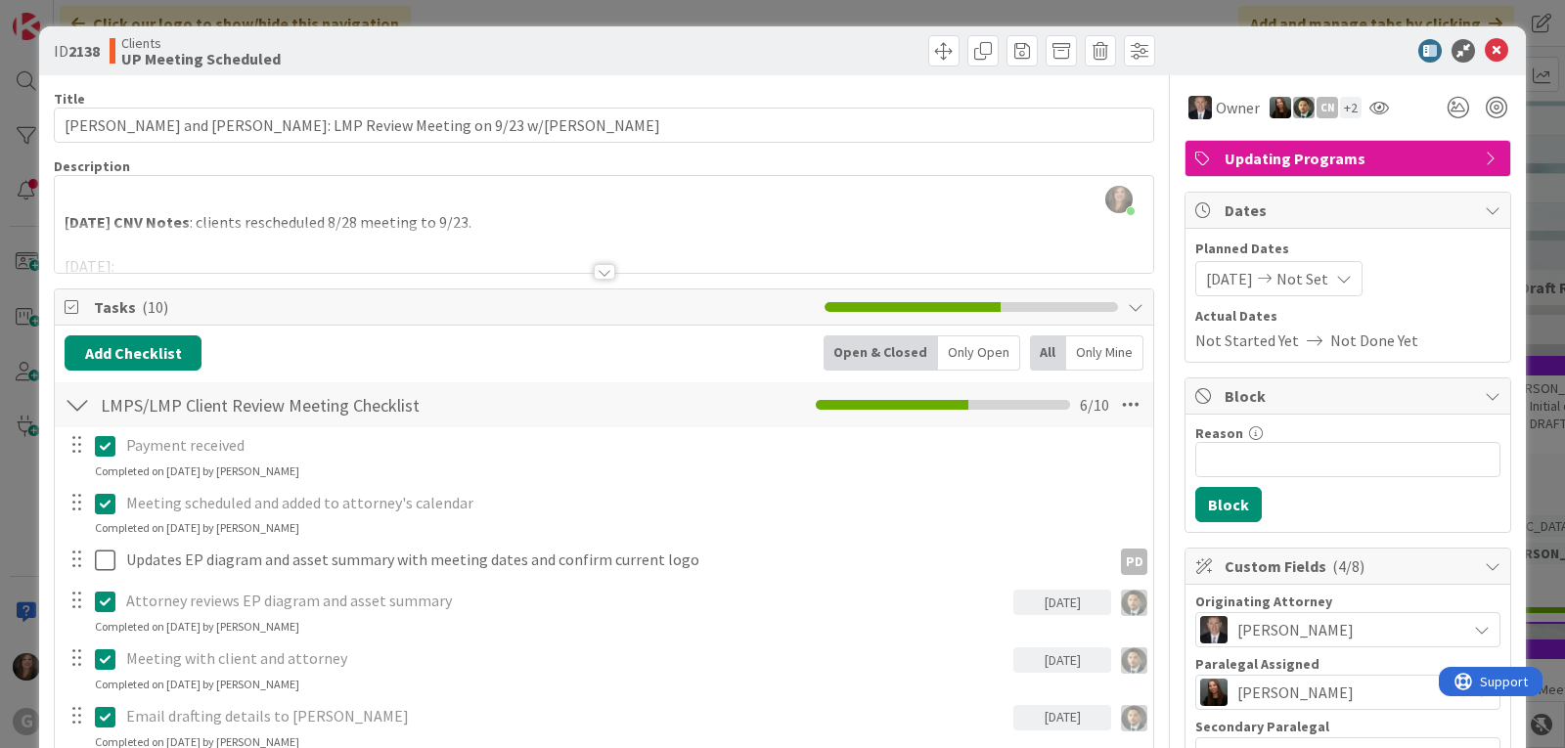
scroll to position [0, 0]
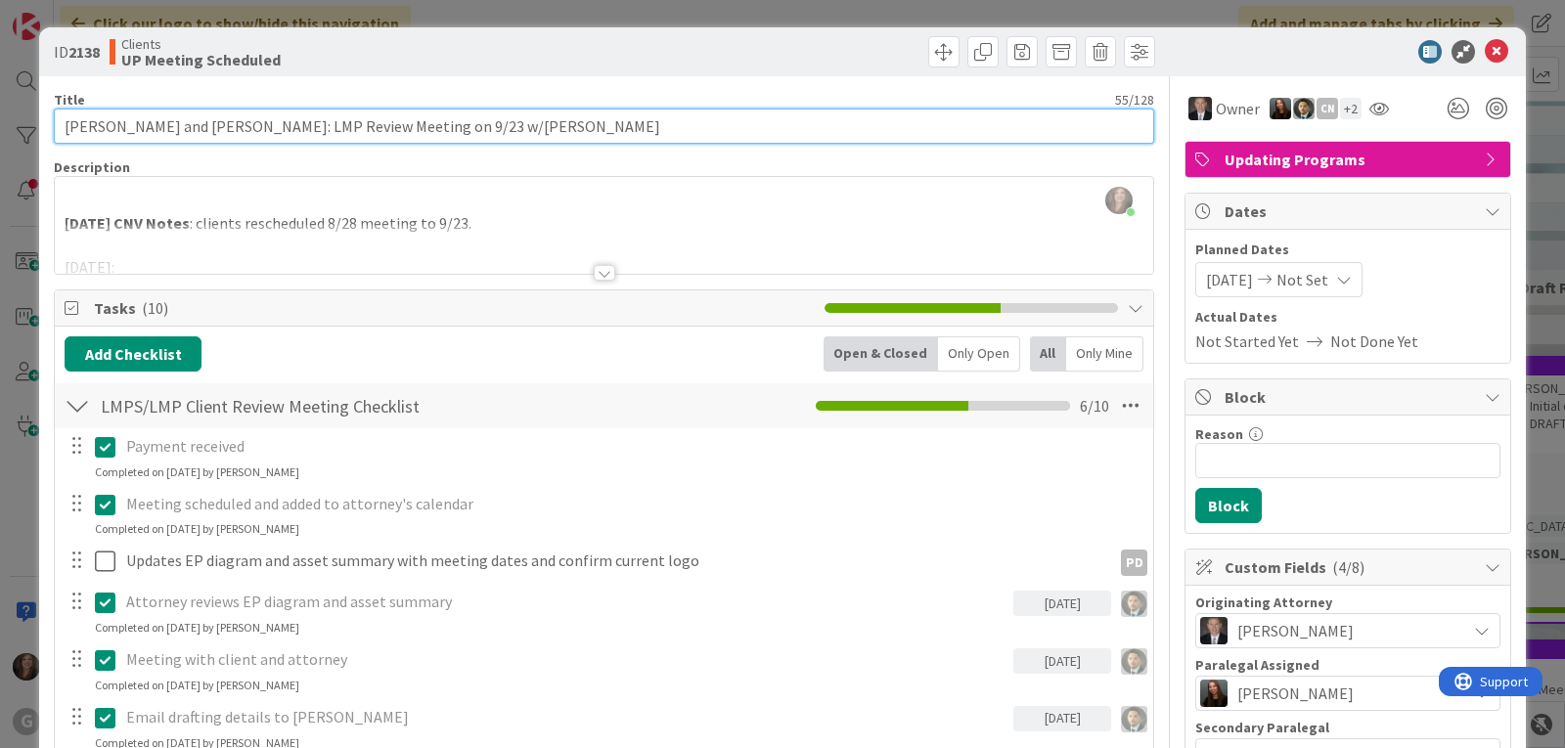
click at [533, 128] on input "[PERSON_NAME] and [PERSON_NAME]: LMP Review Meeting on 9/23 w/[PERSON_NAME]" at bounding box center [604, 126] width 1100 height 35
type input "[PERSON_NAME] and [PERSON_NAME]: LMP Review Meeting on 9/23 w/[PERSON_NAME]: Dr…"
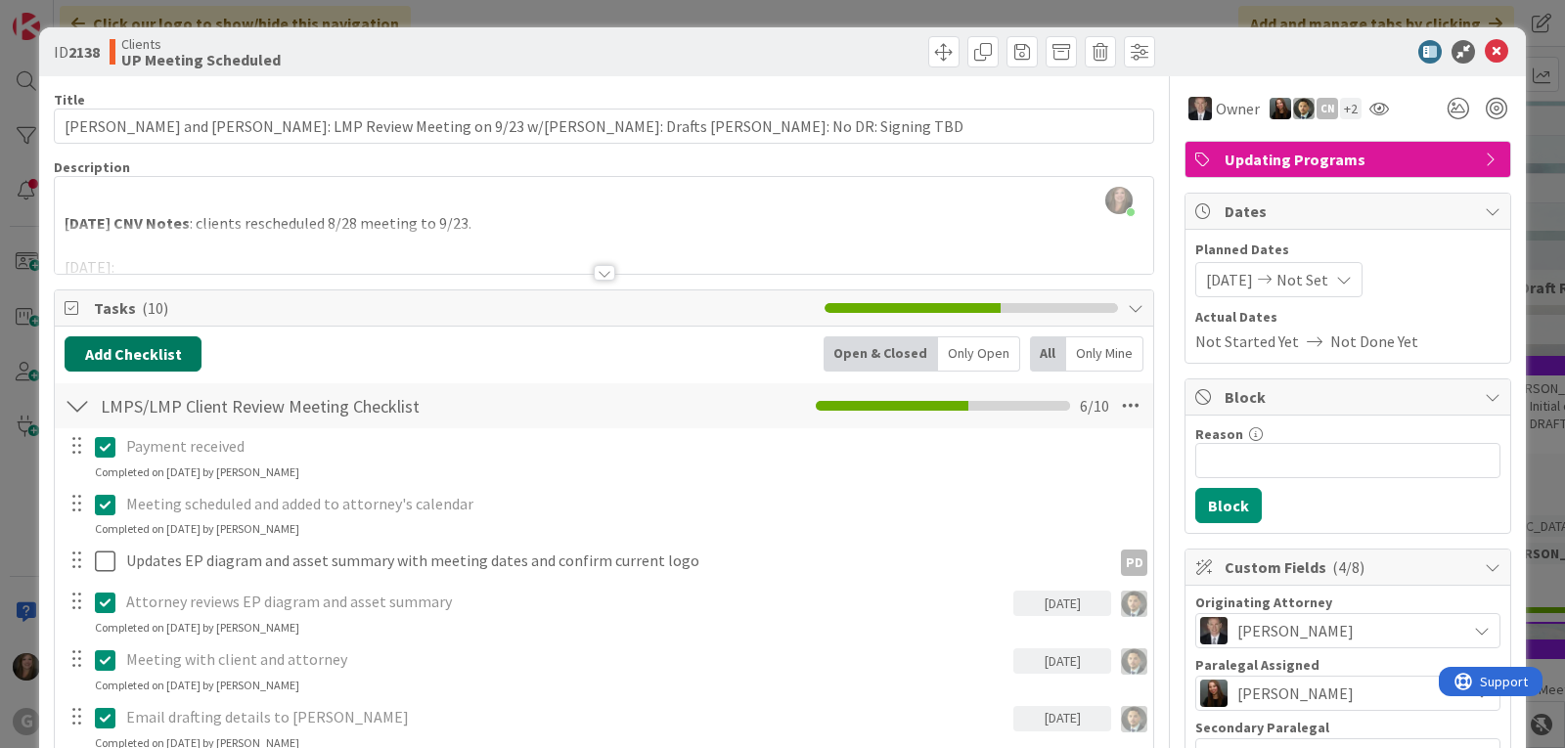
click at [144, 355] on button "Add Checklist" at bounding box center [133, 353] width 137 height 35
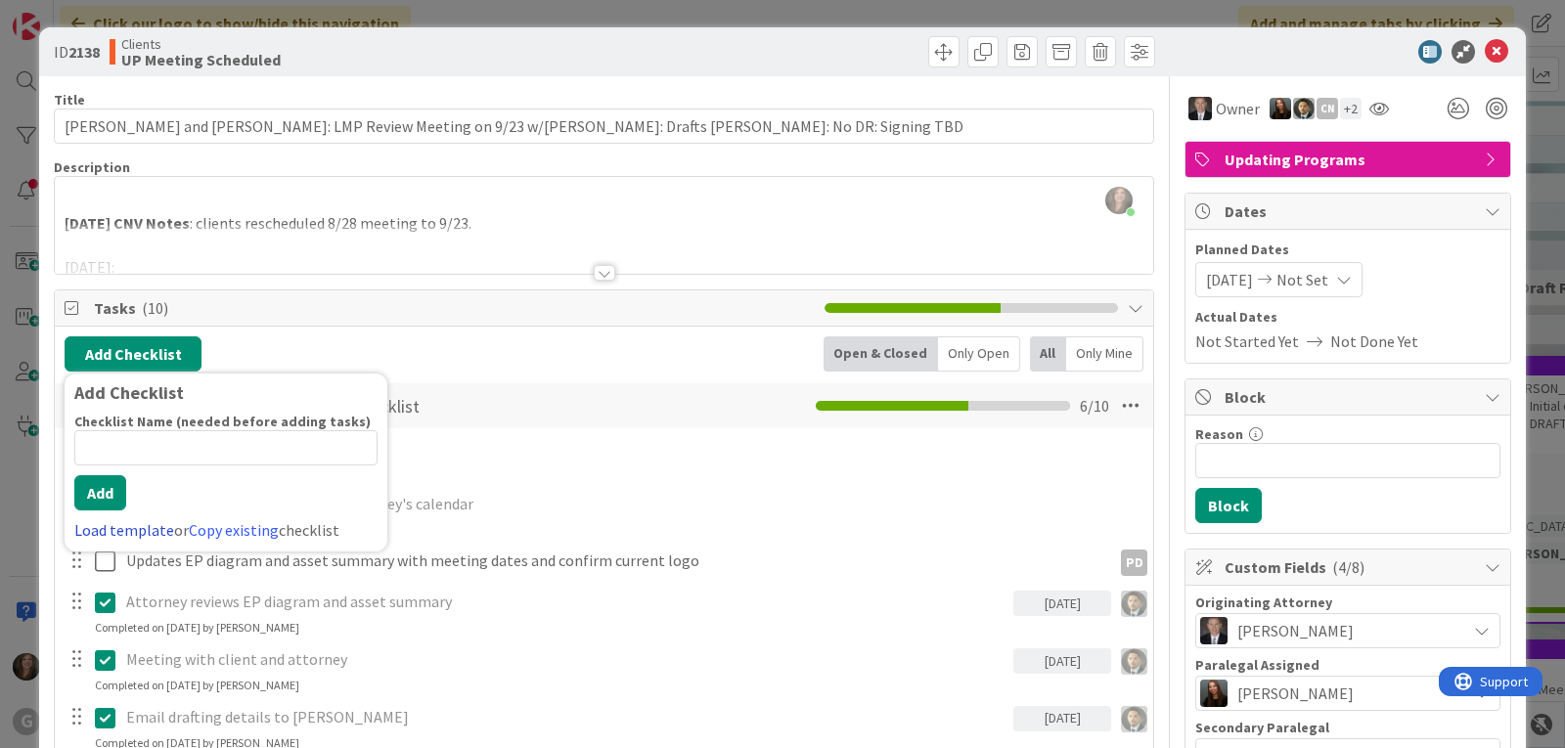
click at [106, 529] on link "Load template" at bounding box center [124, 530] width 100 height 20
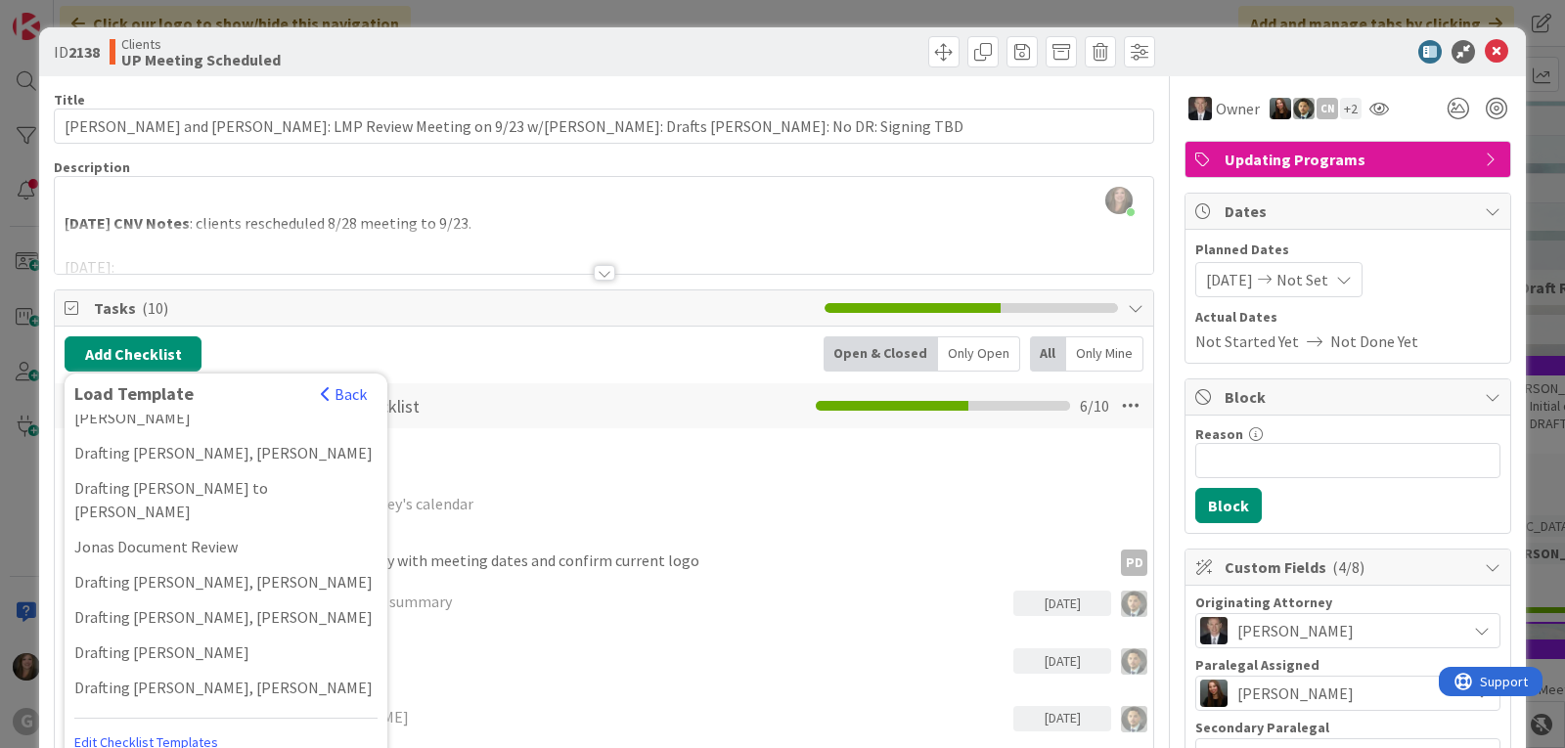
scroll to position [1467, 0]
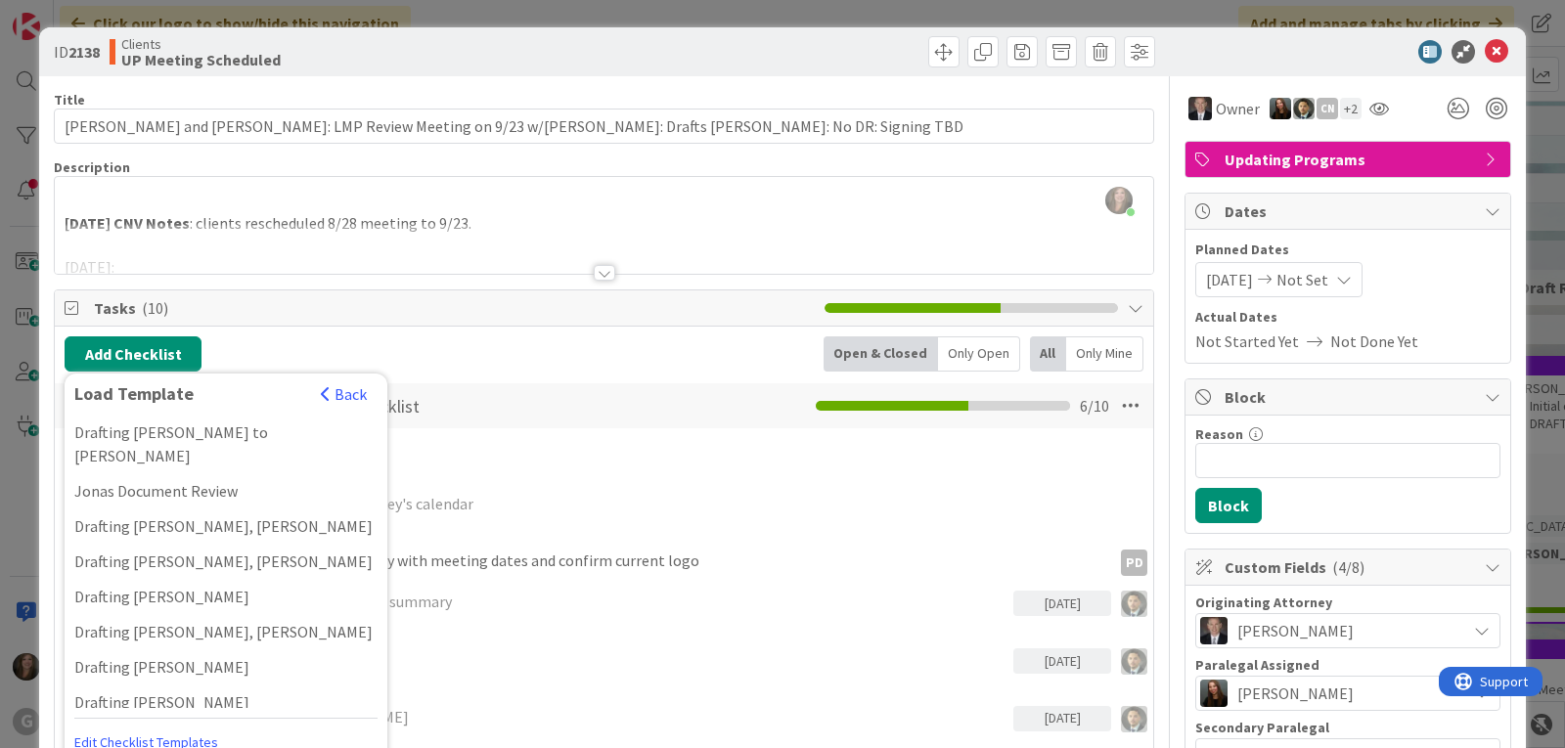
click at [155, 720] on div "Drafting [PERSON_NAME]" at bounding box center [226, 737] width 323 height 35
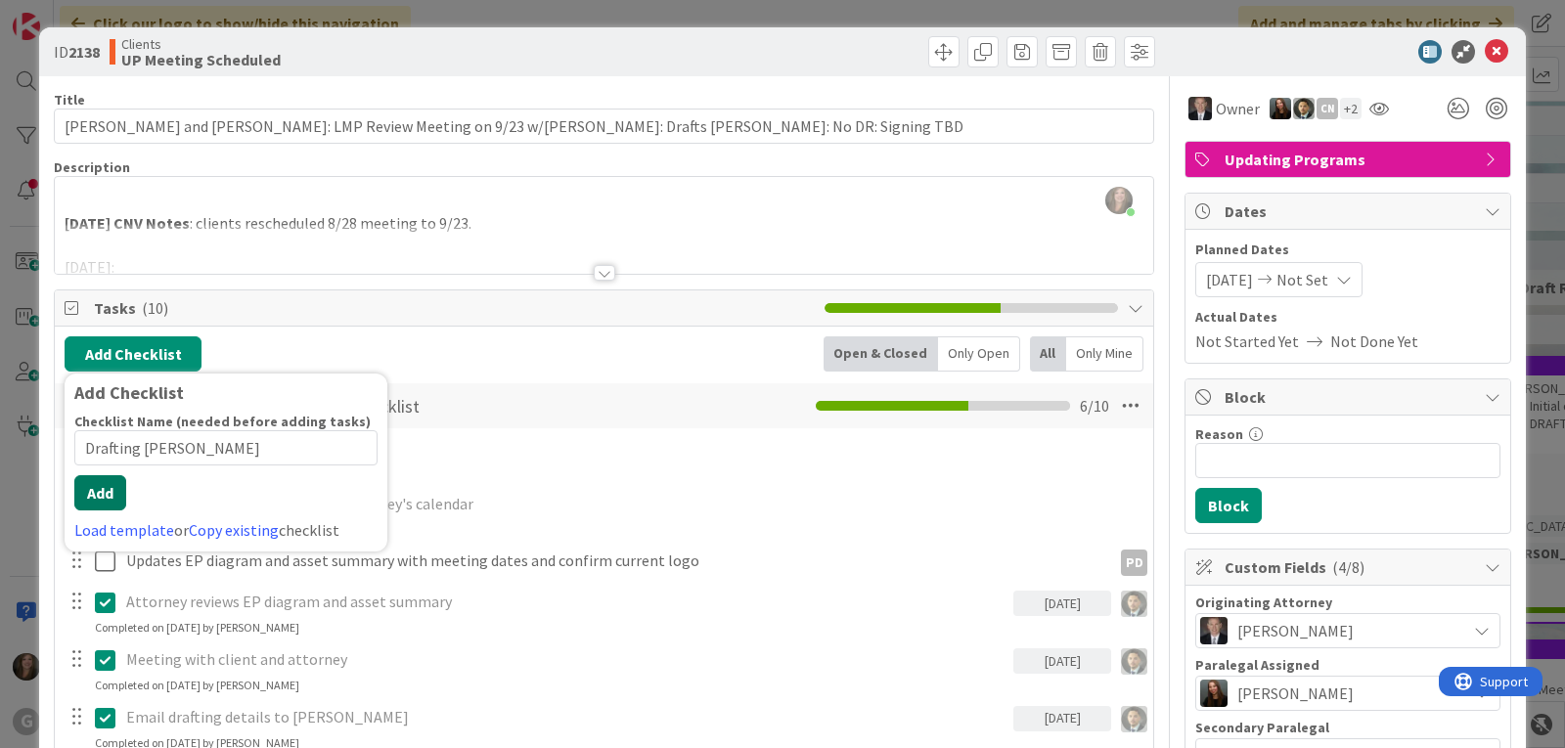
click at [113, 510] on button "Add" at bounding box center [100, 492] width 52 height 35
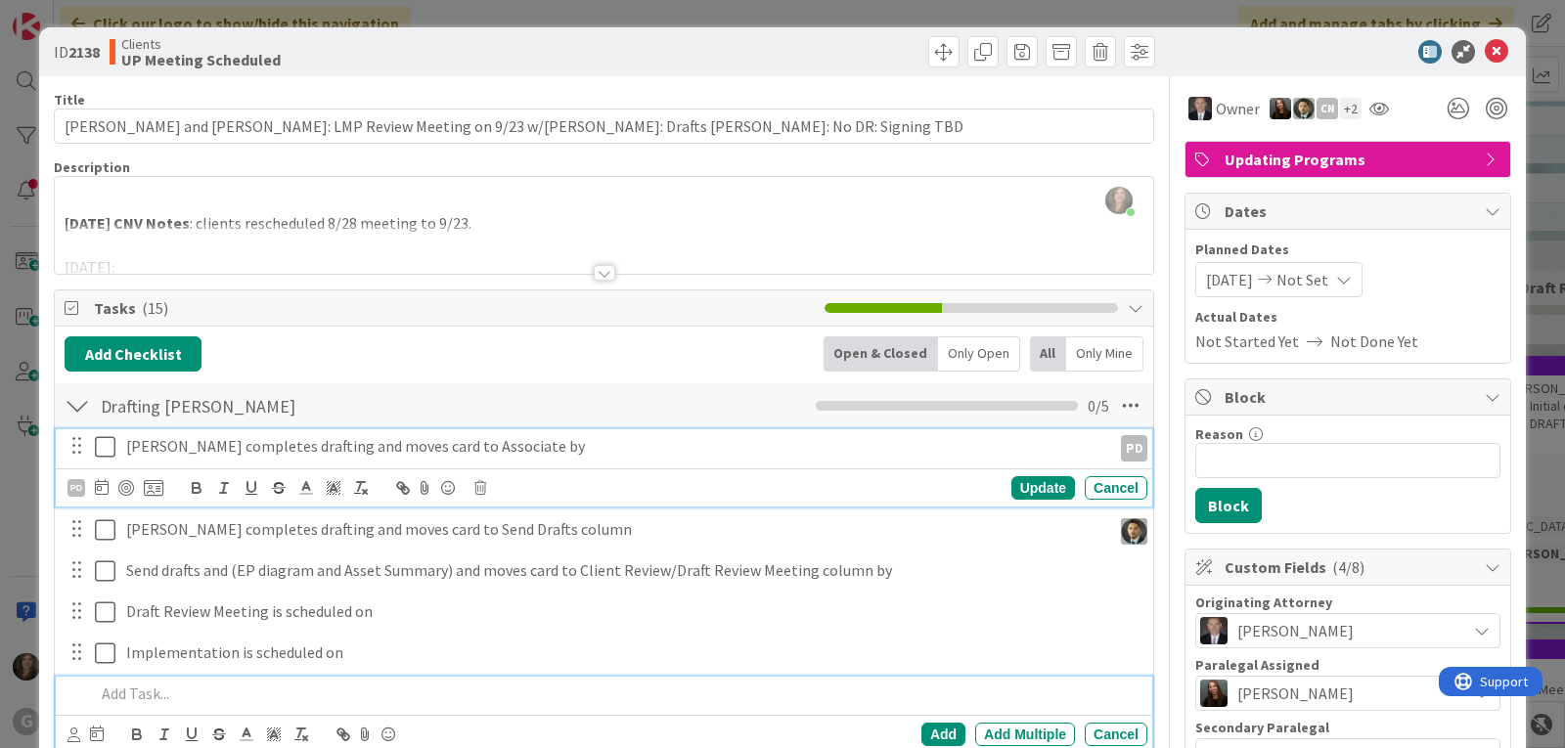
click at [262, 447] on p "[PERSON_NAME] completes drafting and moves card to Associate by" at bounding box center [614, 446] width 977 height 22
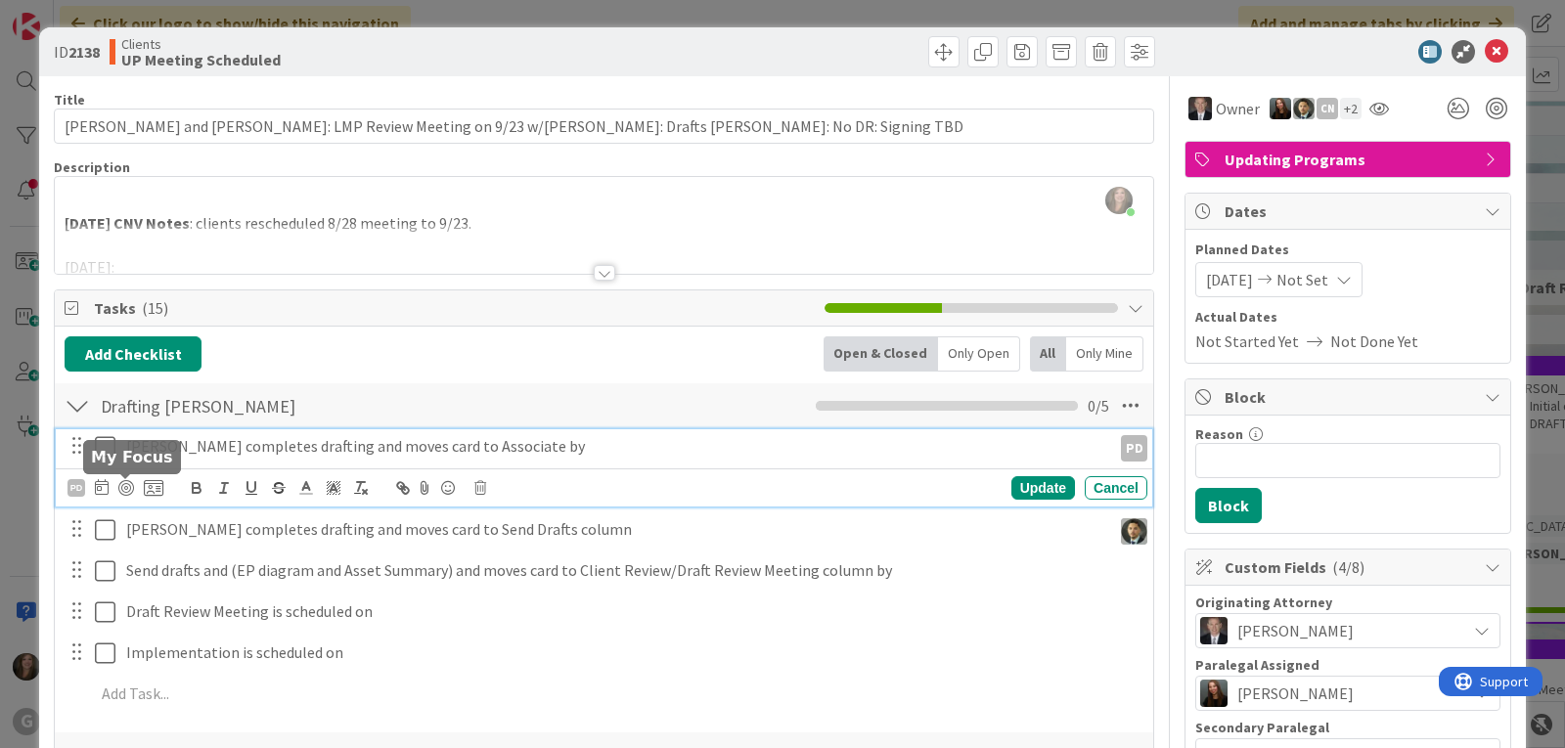
click at [98, 486] on icon at bounding box center [102, 487] width 14 height 16
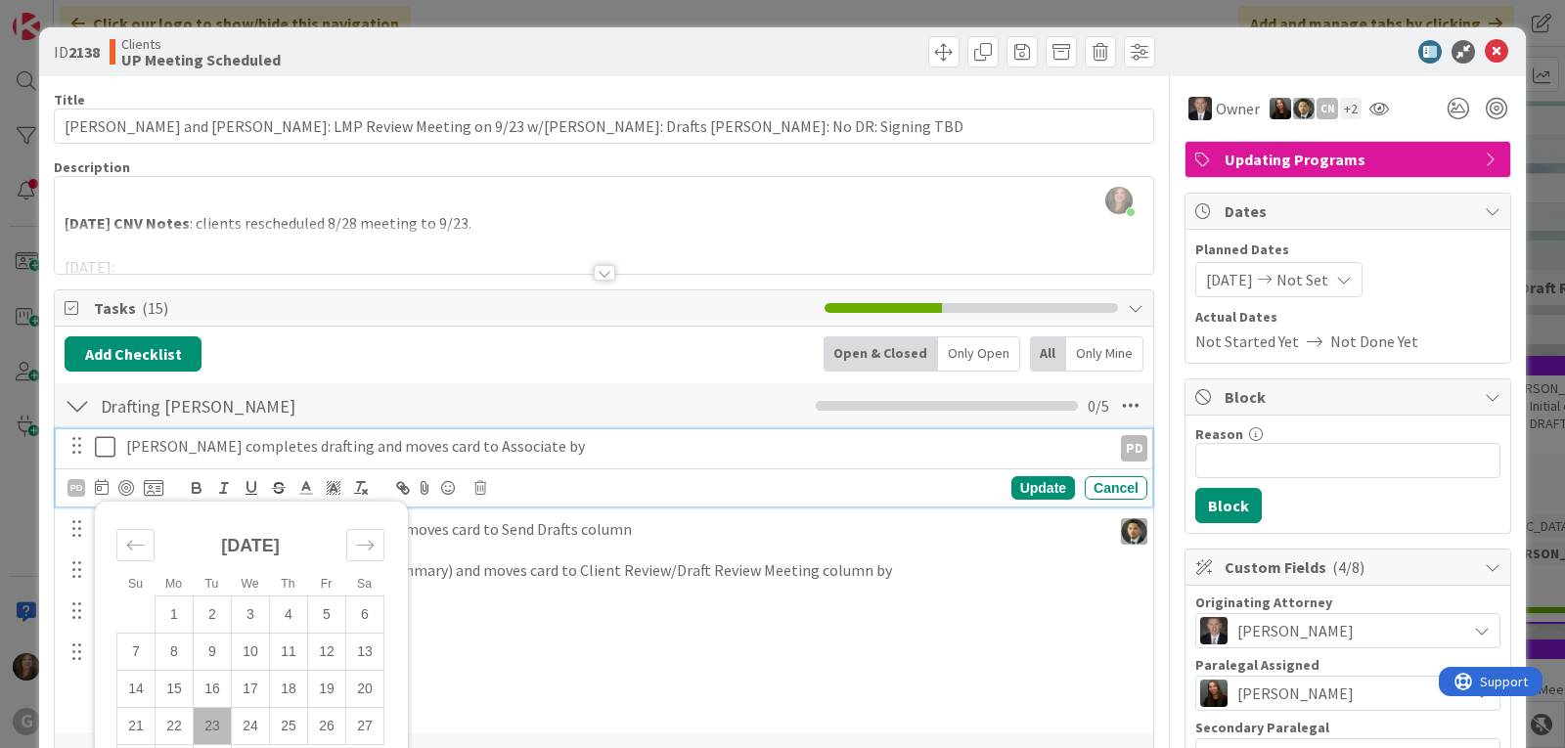
scroll to position [196, 0]
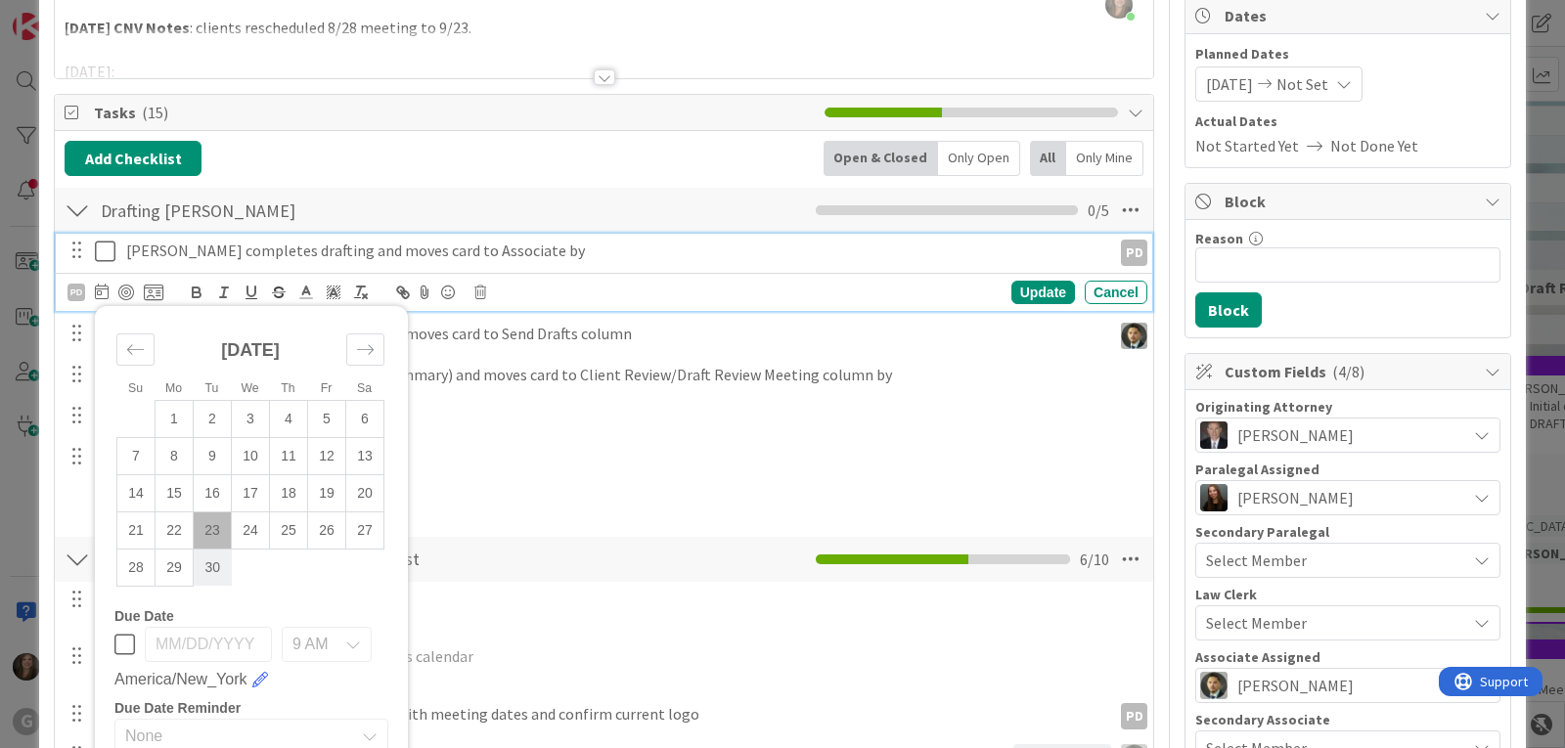
click at [216, 568] on td "30" at bounding box center [213, 567] width 38 height 37
type input "[DATE]"
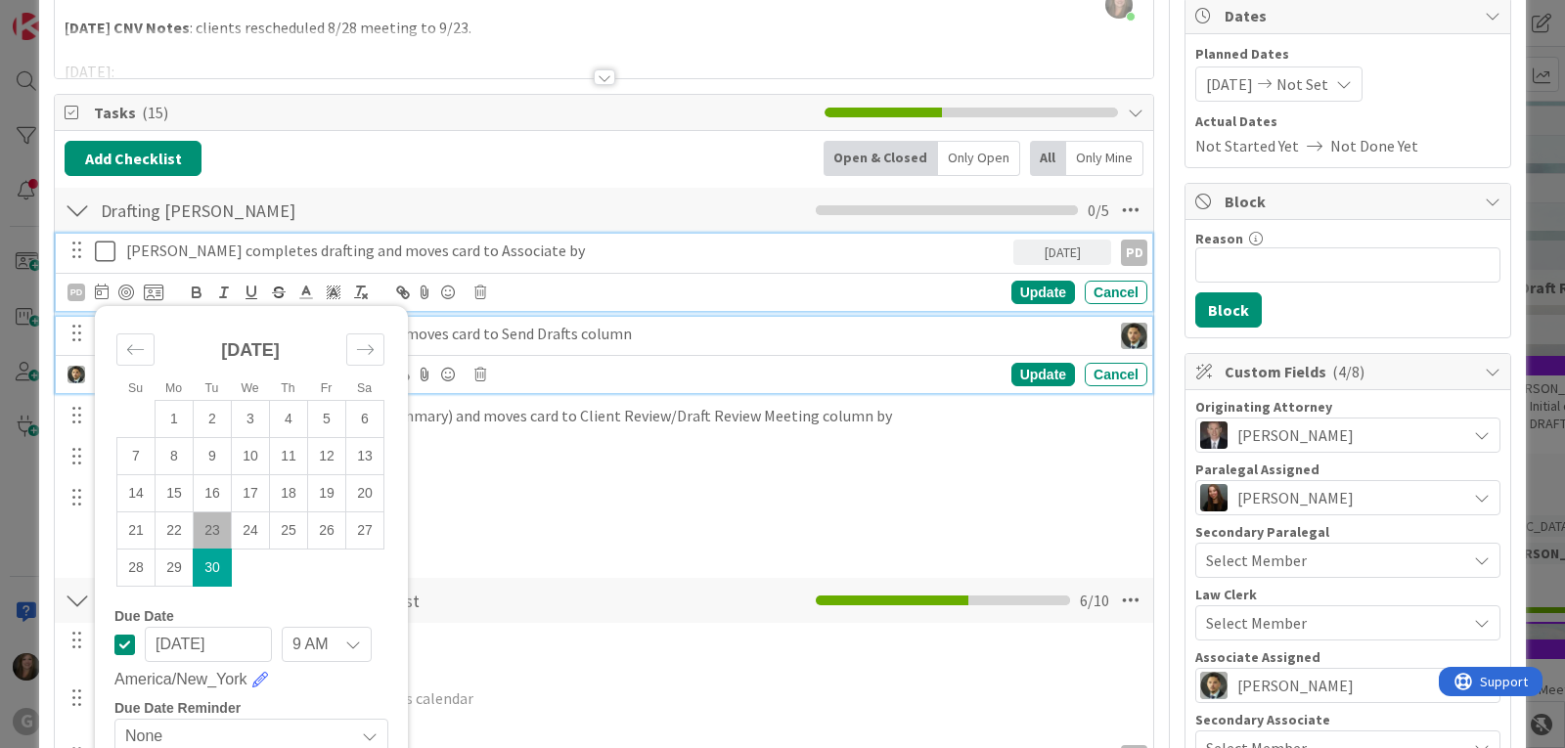
click at [525, 330] on p "[PERSON_NAME] completes drafting and moves card to Send Drafts column" at bounding box center [614, 334] width 977 height 22
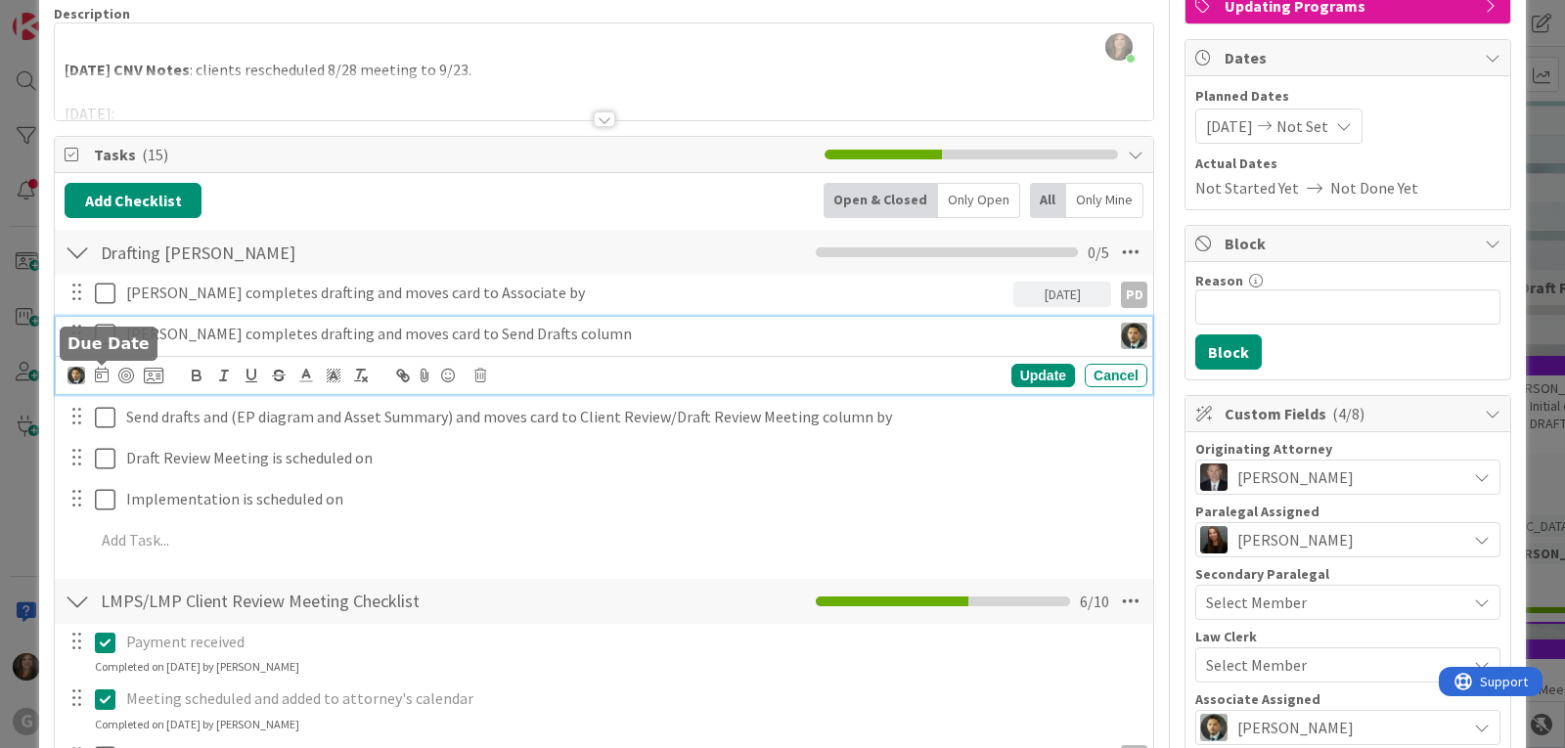
click at [101, 371] on icon at bounding box center [102, 375] width 14 height 16
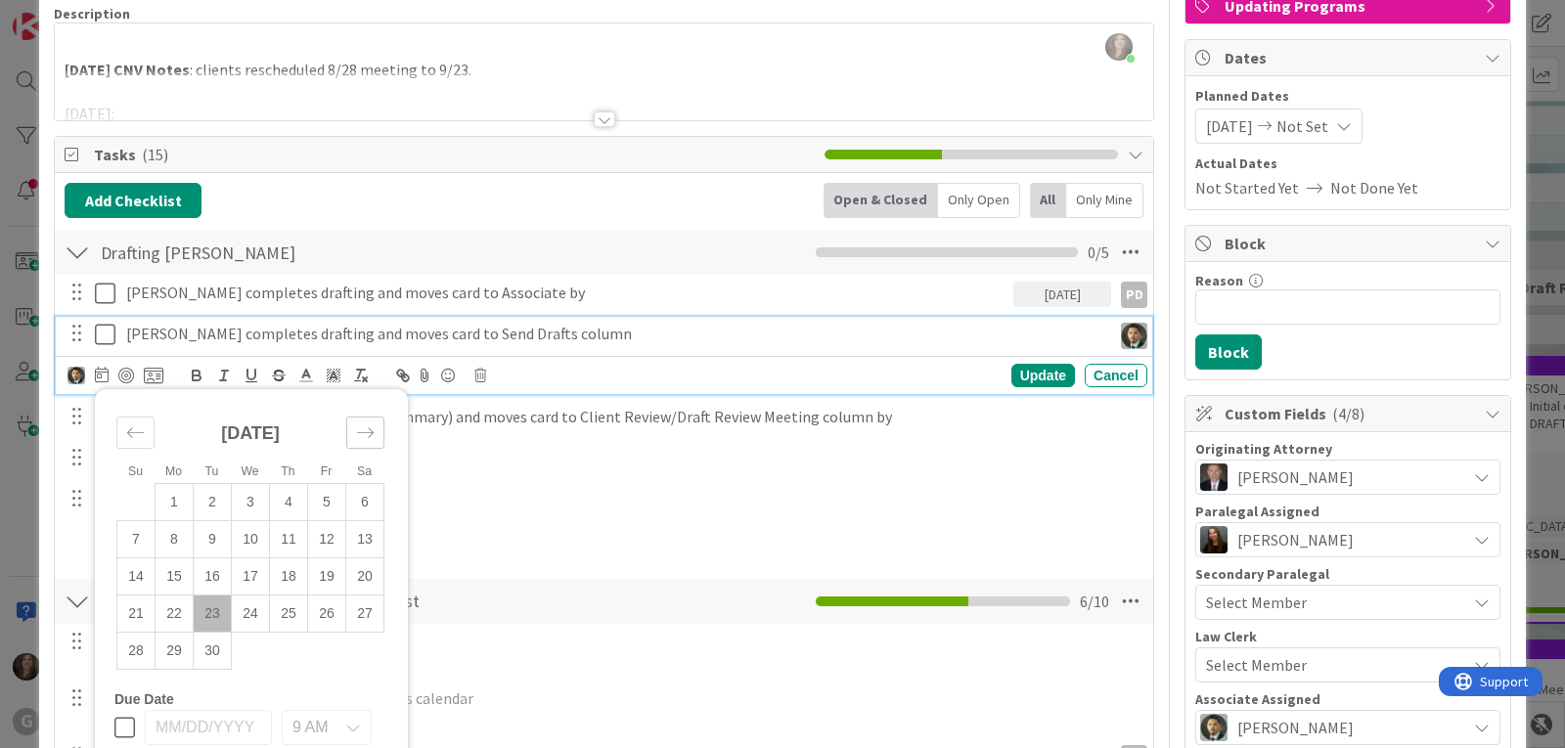
click at [370, 428] on icon "Move forward to switch to the next month." at bounding box center [365, 433] width 19 height 19
click at [206, 548] on td "7" at bounding box center [213, 538] width 38 height 37
type input "[DATE]"
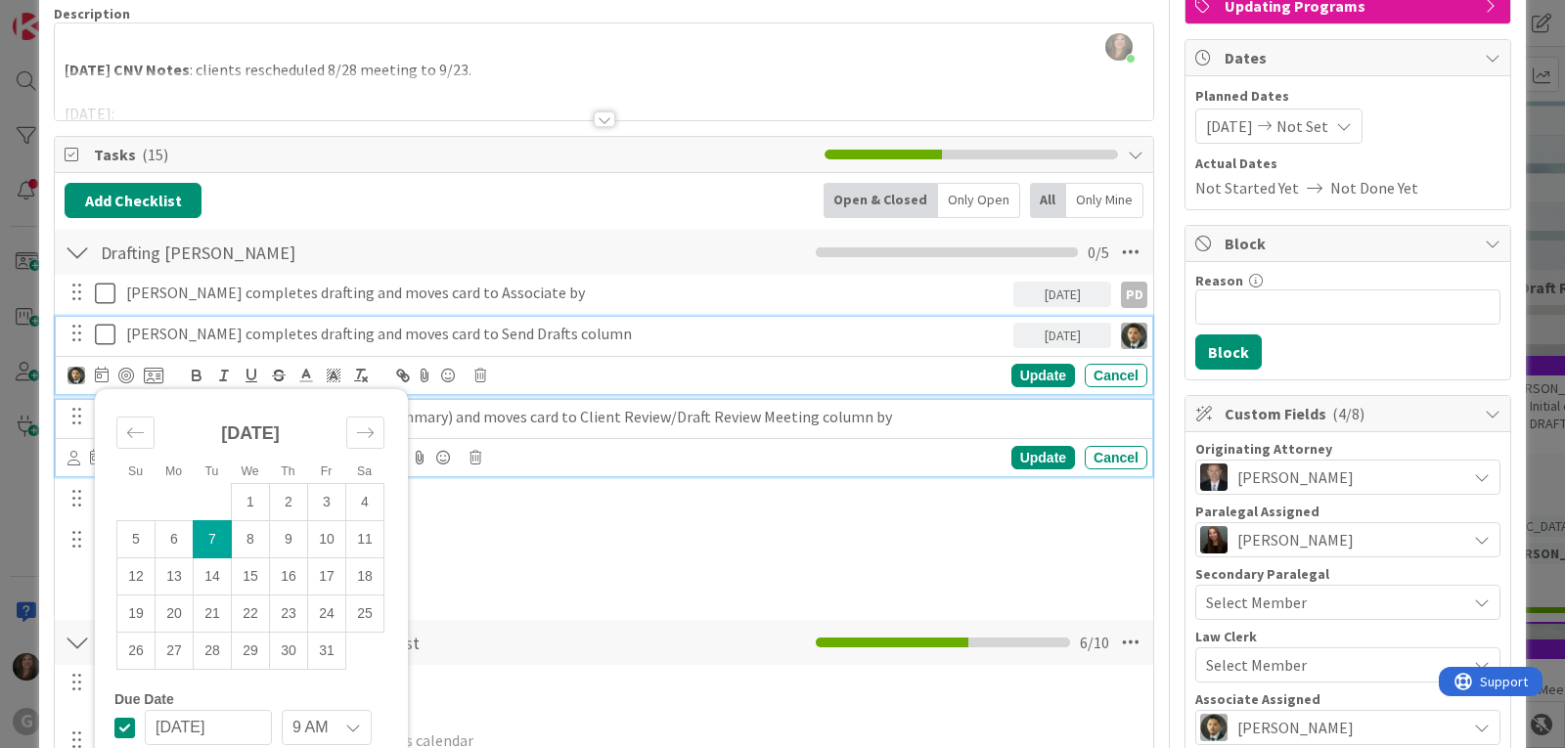
click at [518, 427] on p "Send drafts and (EP diagram and Asset Summary) and moves card to Client Review/…" at bounding box center [632, 417] width 1013 height 22
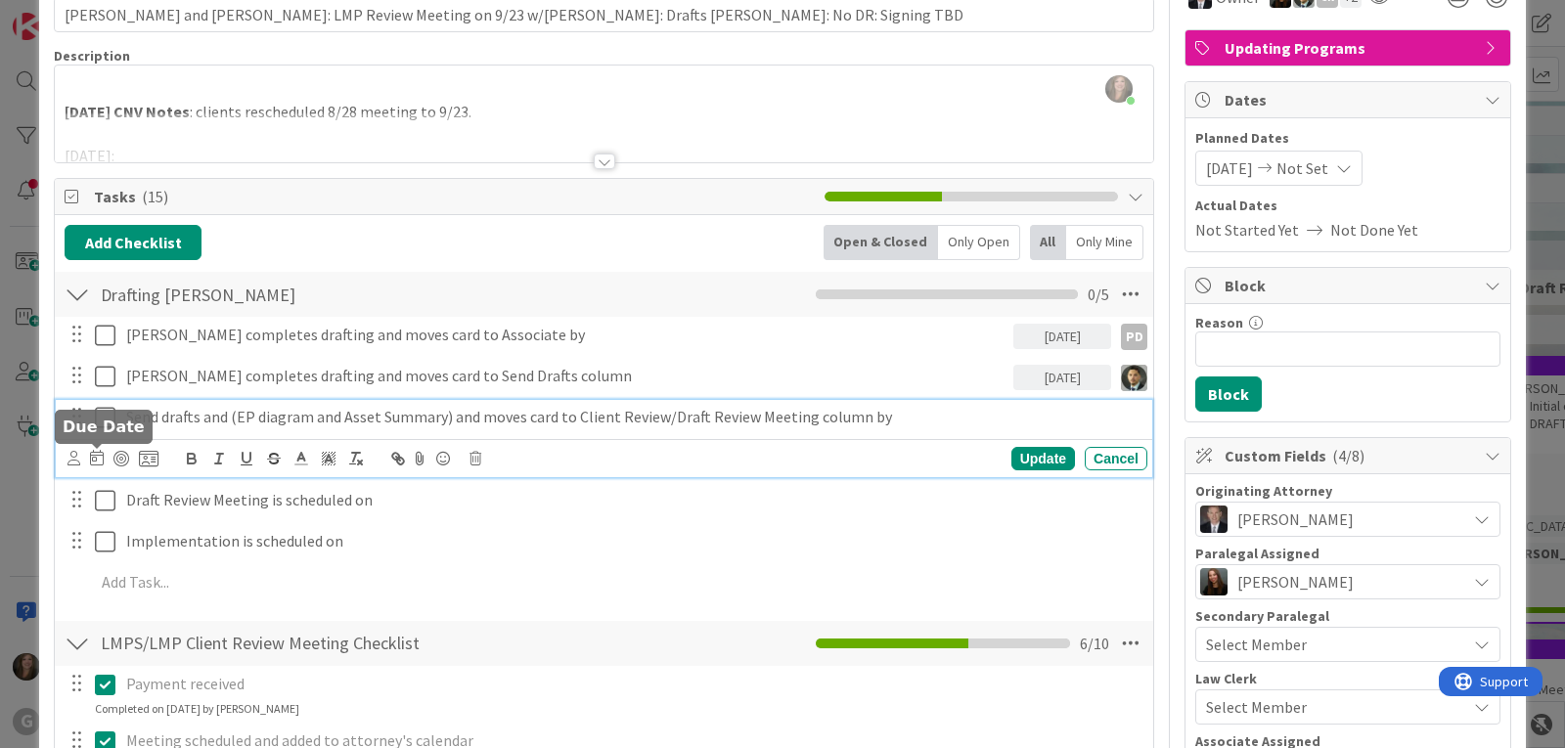
click at [92, 453] on icon at bounding box center [97, 458] width 14 height 16
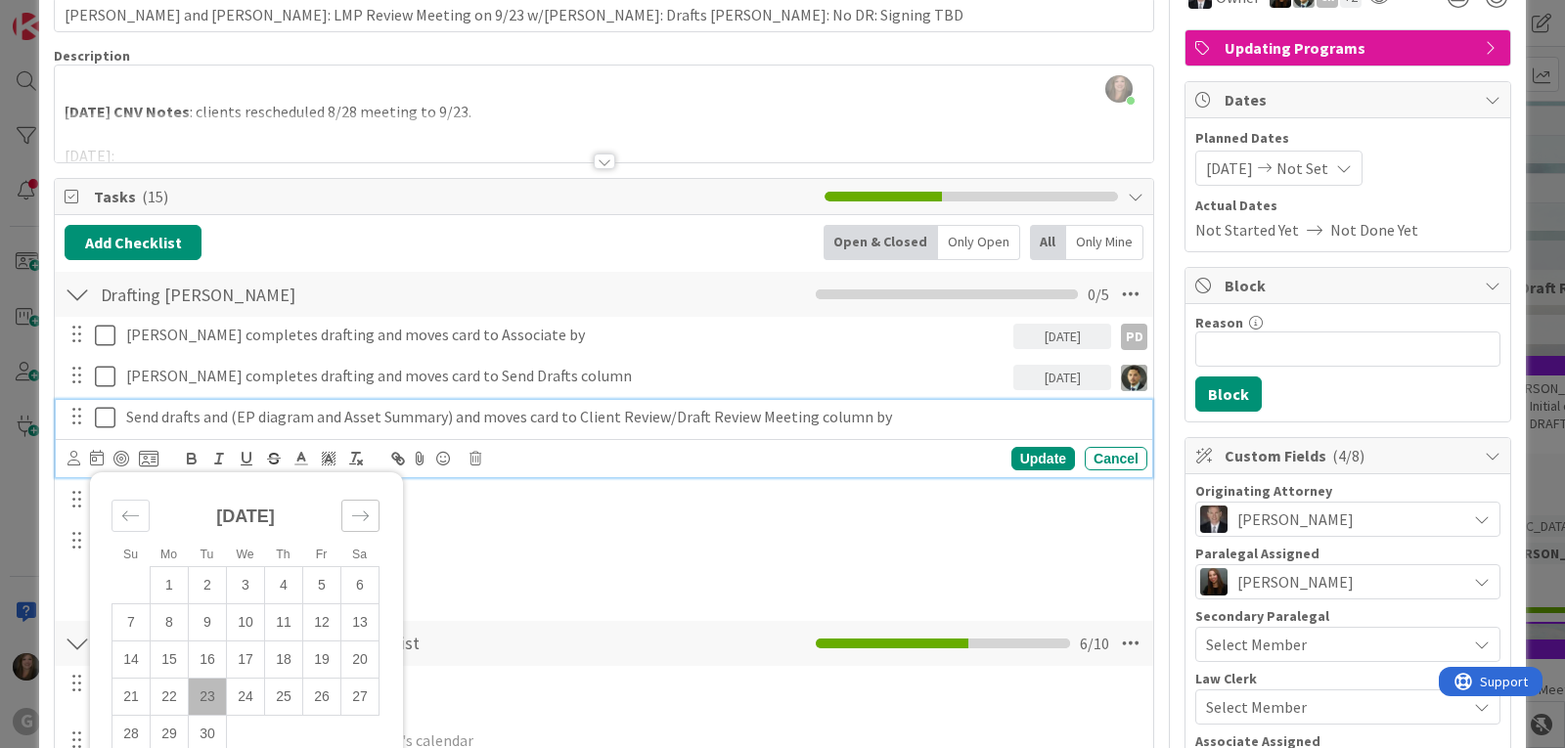
click at [364, 514] on icon "Move forward to switch to the next month." at bounding box center [360, 516] width 19 height 19
click at [208, 623] on td "7" at bounding box center [208, 621] width 38 height 37
type input "[DATE]"
drag, startPoint x: 1036, startPoint y: 451, endPoint x: 1022, endPoint y: 451, distance: 13.7
click at [1034, 451] on div "Update" at bounding box center [1043, 458] width 64 height 23
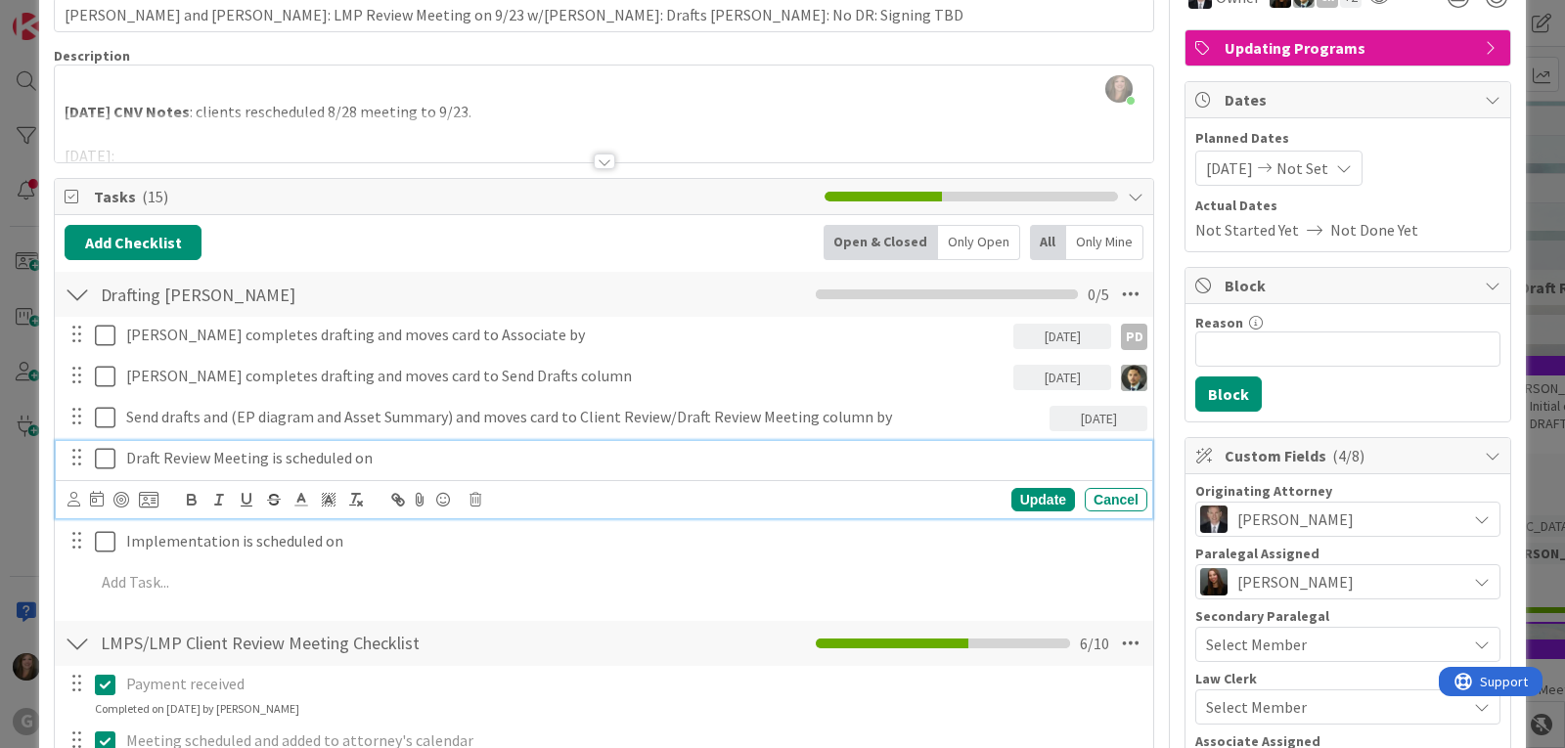
click at [357, 458] on p "Draft Review Meeting is scheduled on" at bounding box center [632, 458] width 1013 height 22
click at [477, 503] on icon at bounding box center [475, 500] width 12 height 14
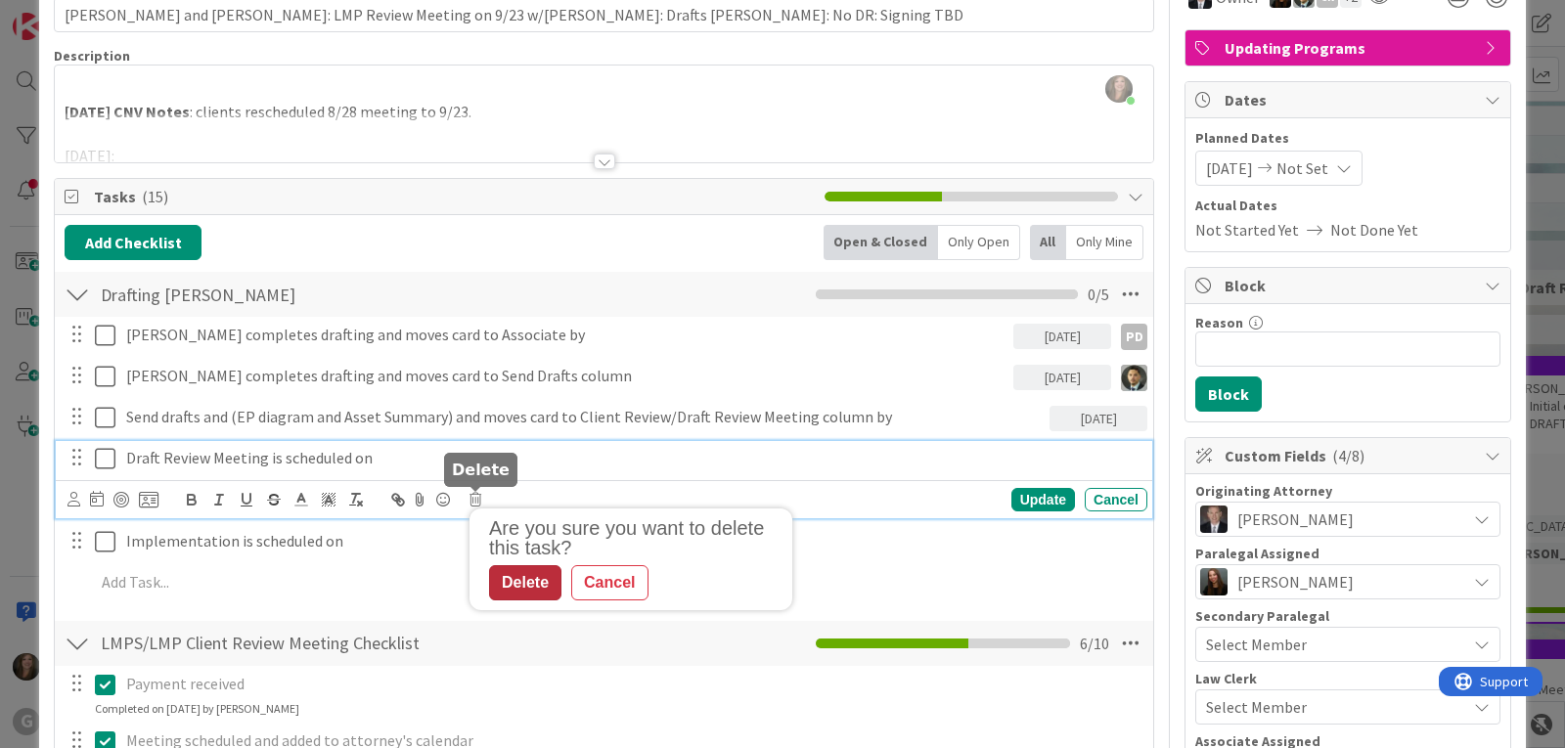
click at [525, 589] on div "Delete" at bounding box center [525, 582] width 72 height 35
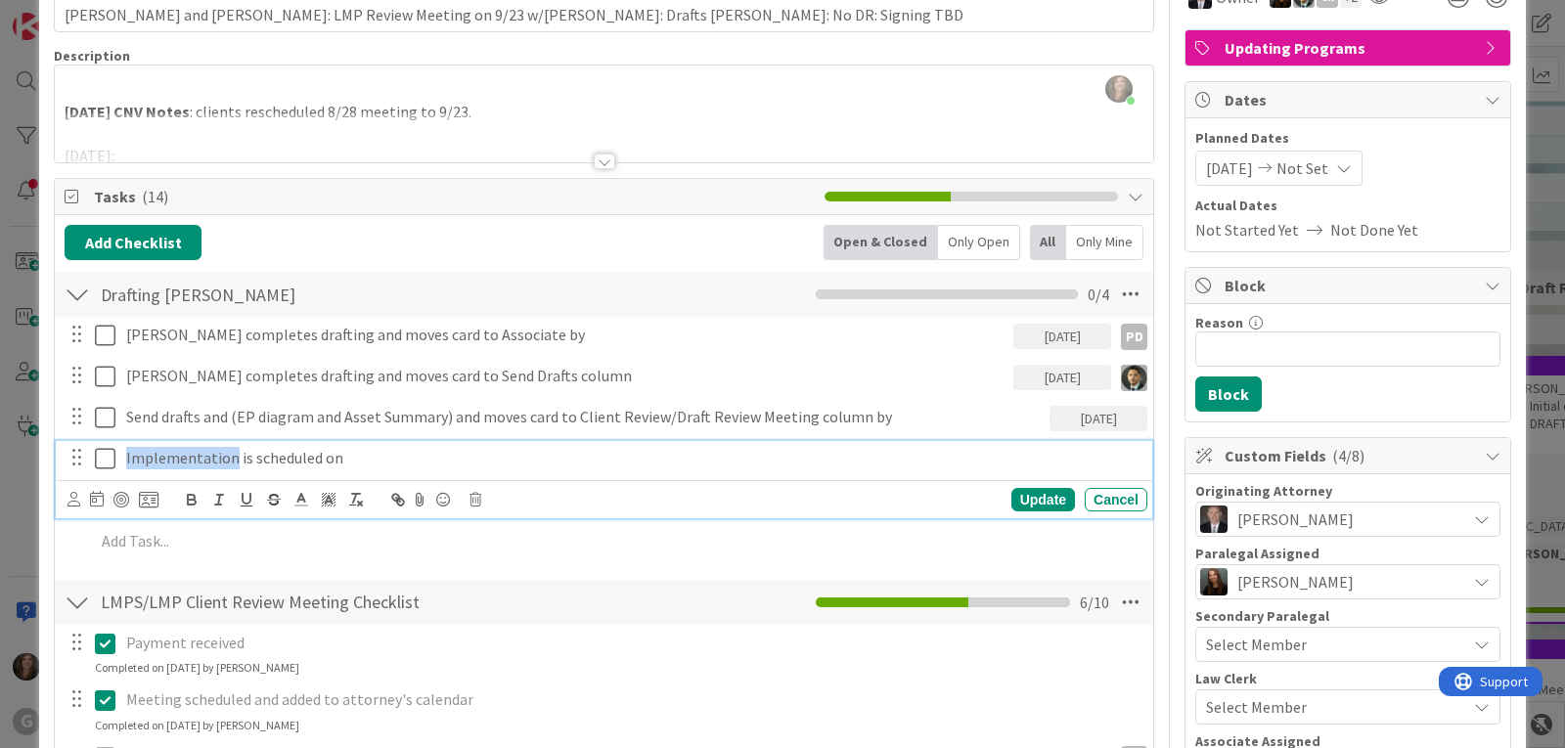
drag, startPoint x: 229, startPoint y: 461, endPoint x: 117, endPoint y: 452, distance: 111.9
click at [117, 452] on div "Implementation is scheduled on" at bounding box center [606, 458] width 1084 height 34
click at [293, 457] on p "Signing is scheduled on" at bounding box center [632, 458] width 1013 height 22
click at [1011, 498] on div "Update" at bounding box center [1043, 499] width 64 height 23
click at [270, 468] on p "Signing is scheduled on TBD when send drafts" at bounding box center [632, 458] width 1013 height 22
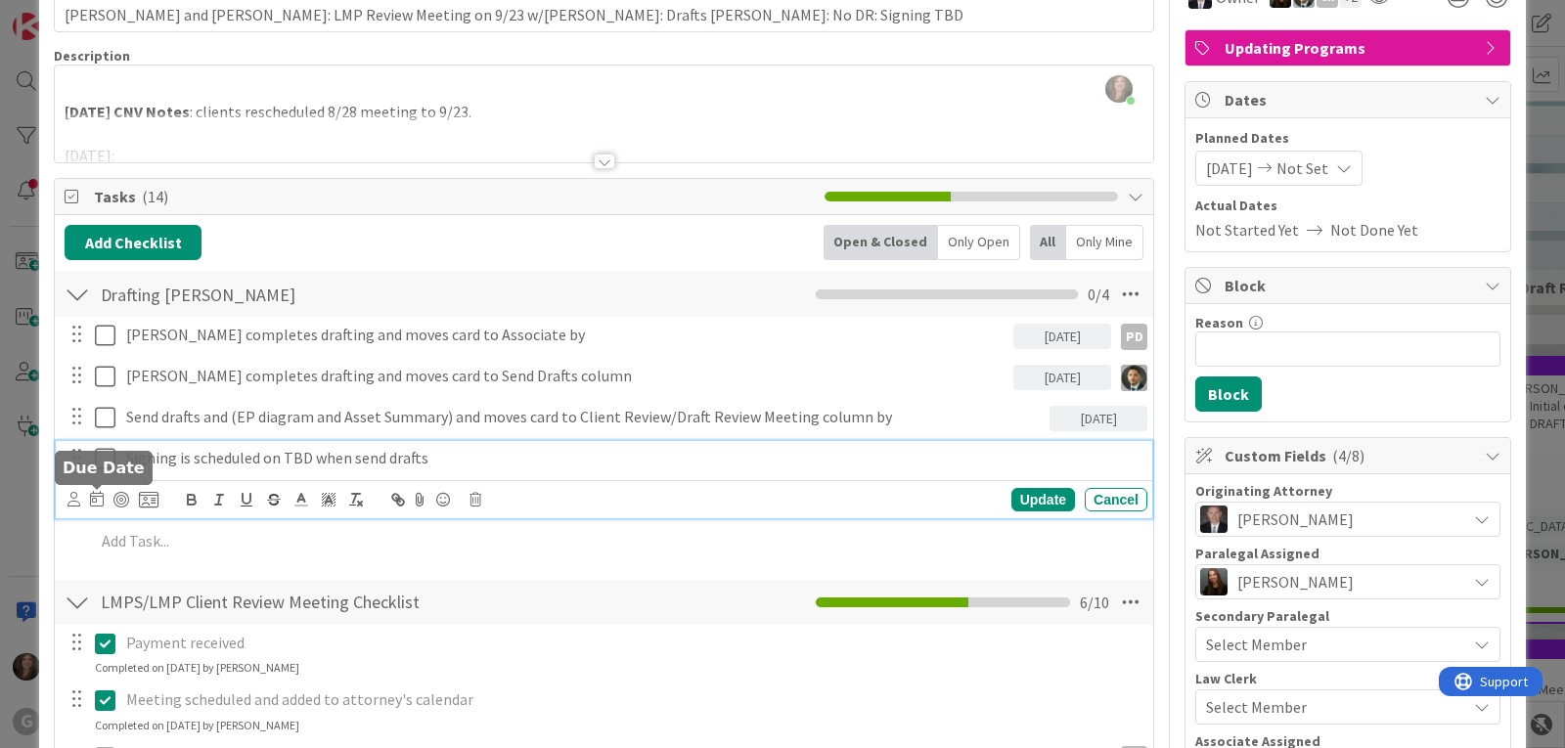
click at [70, 500] on icon at bounding box center [73, 499] width 13 height 15
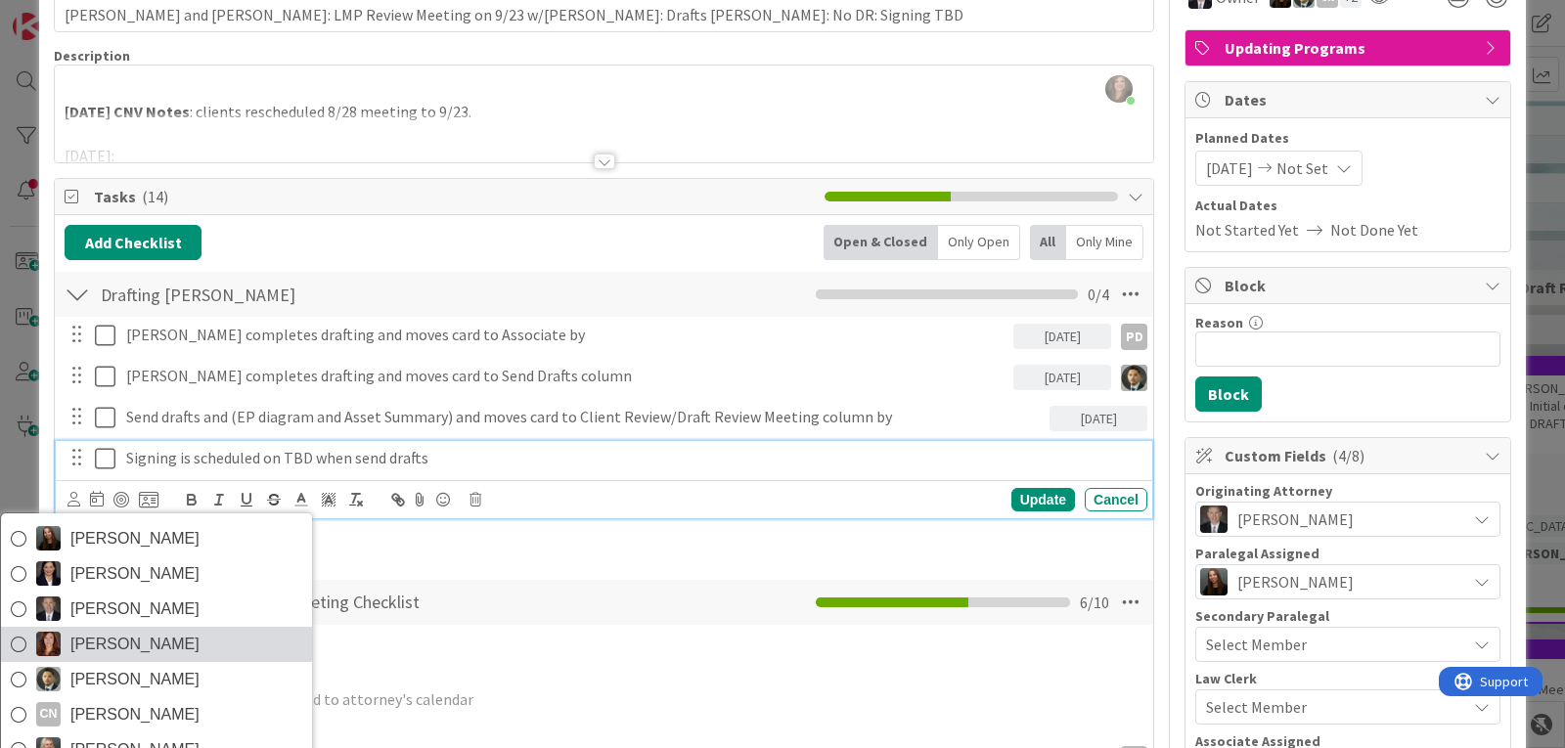
scroll to position [68, 0]
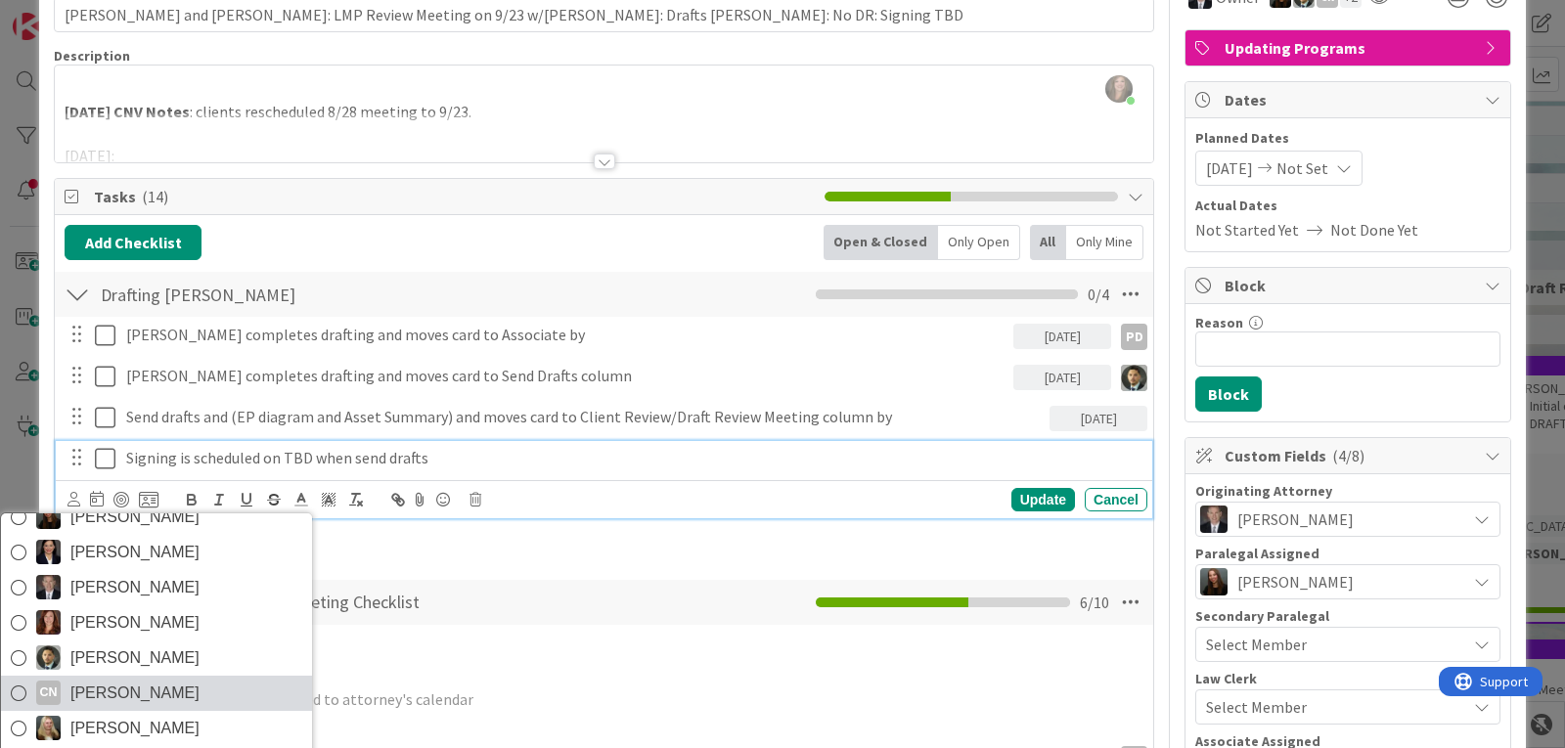
click at [142, 683] on span "[PERSON_NAME]" at bounding box center [134, 693] width 129 height 29
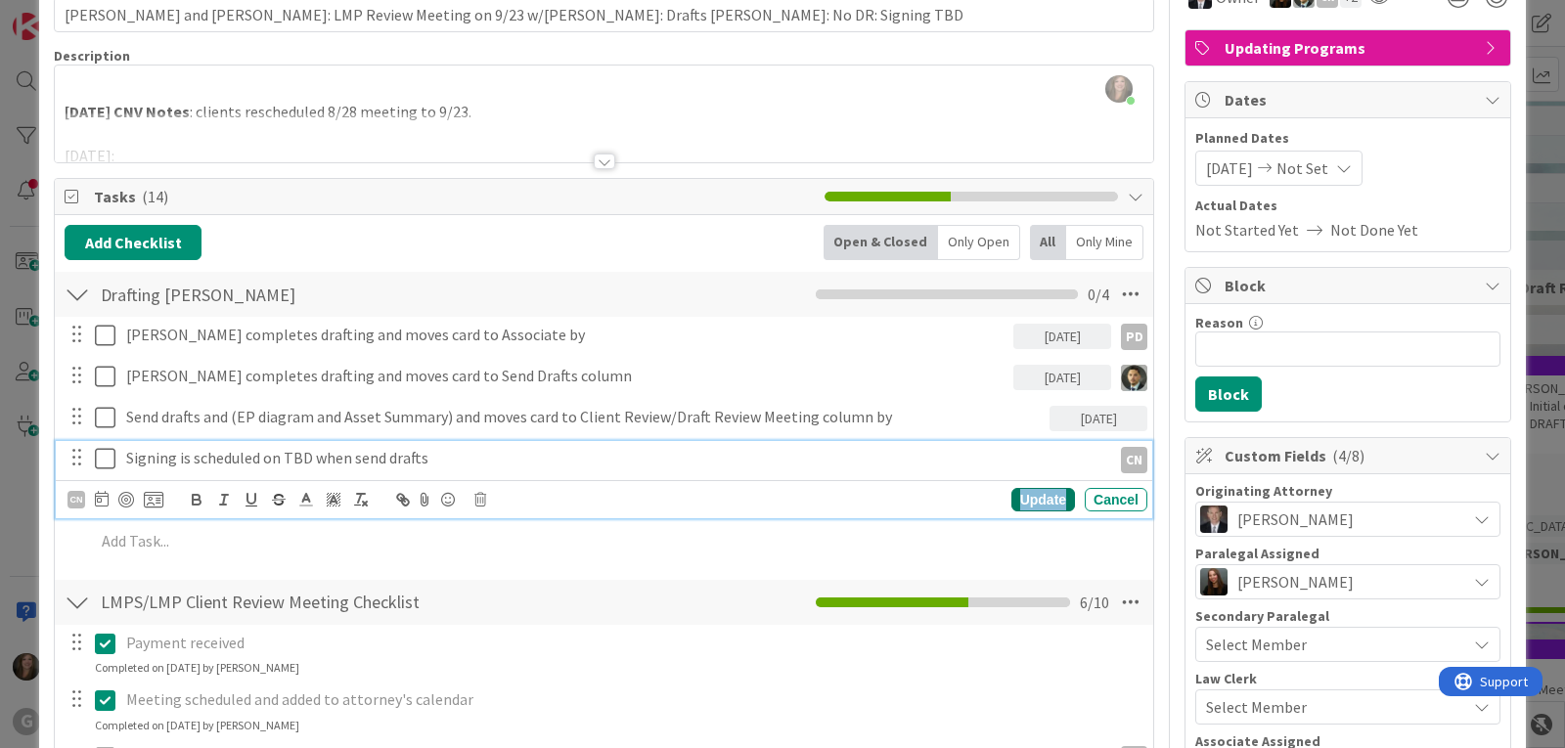
click at [1018, 497] on div "Update" at bounding box center [1043, 499] width 64 height 23
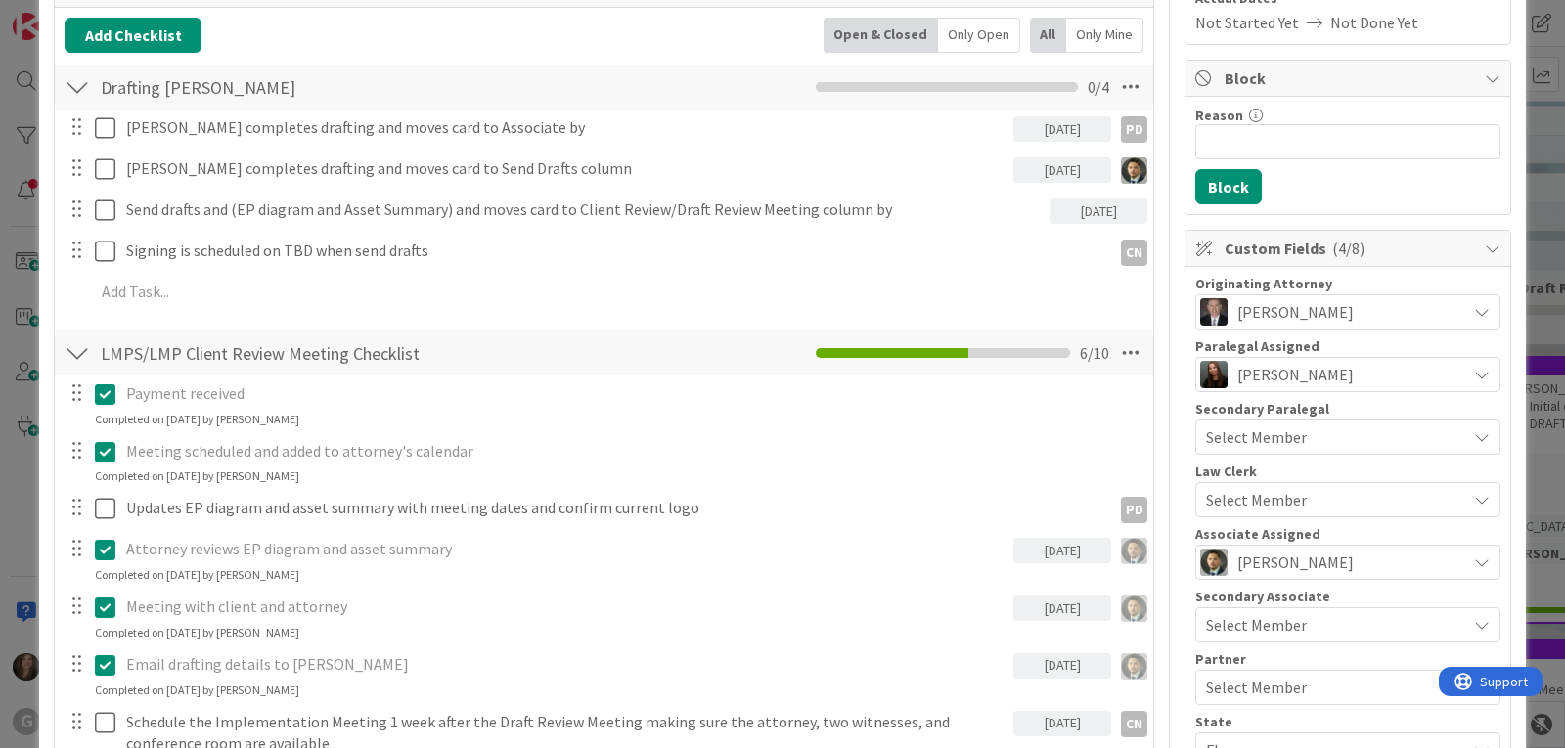
scroll to position [391, 0]
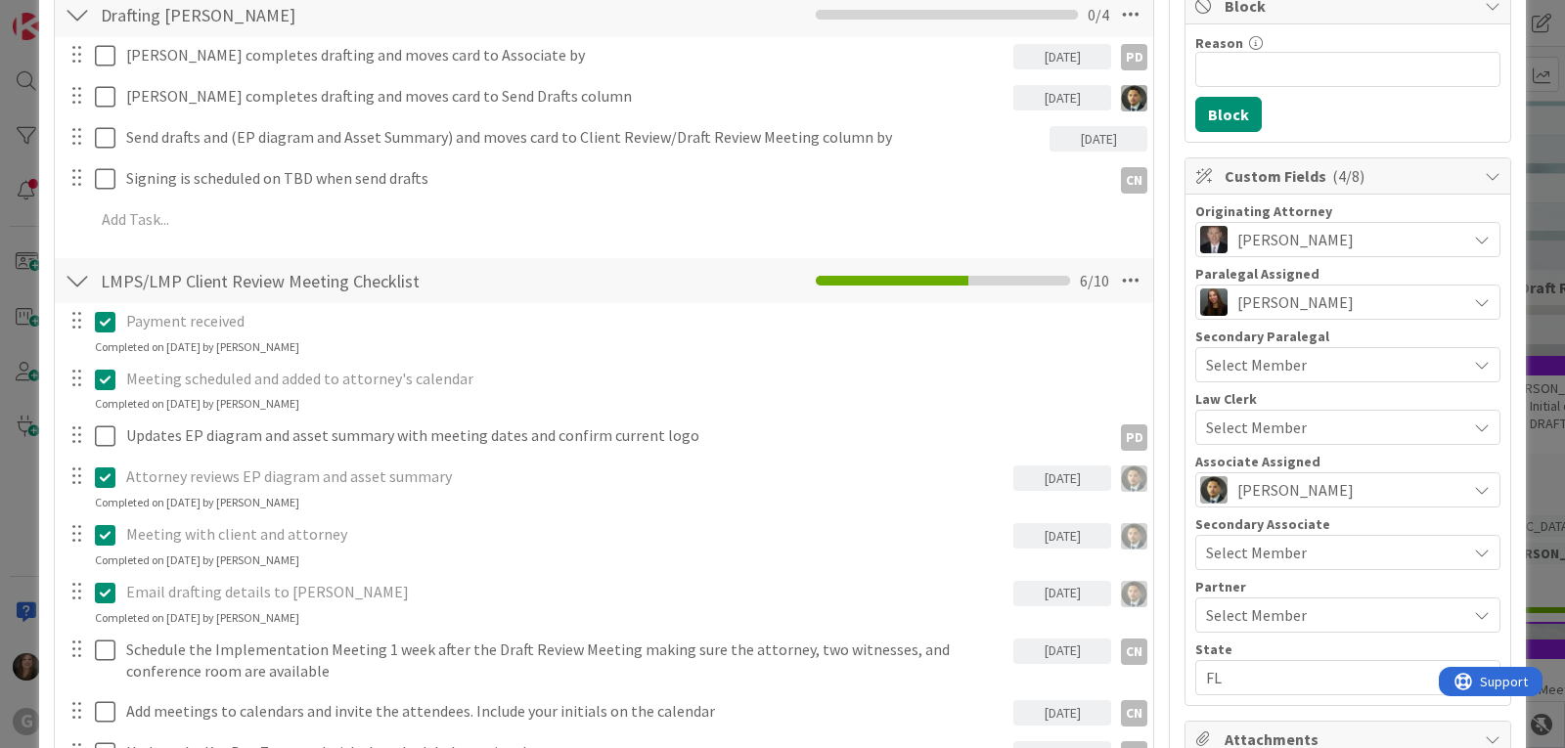
click at [1335, 428] on div "Select Member" at bounding box center [1336, 427] width 260 height 23
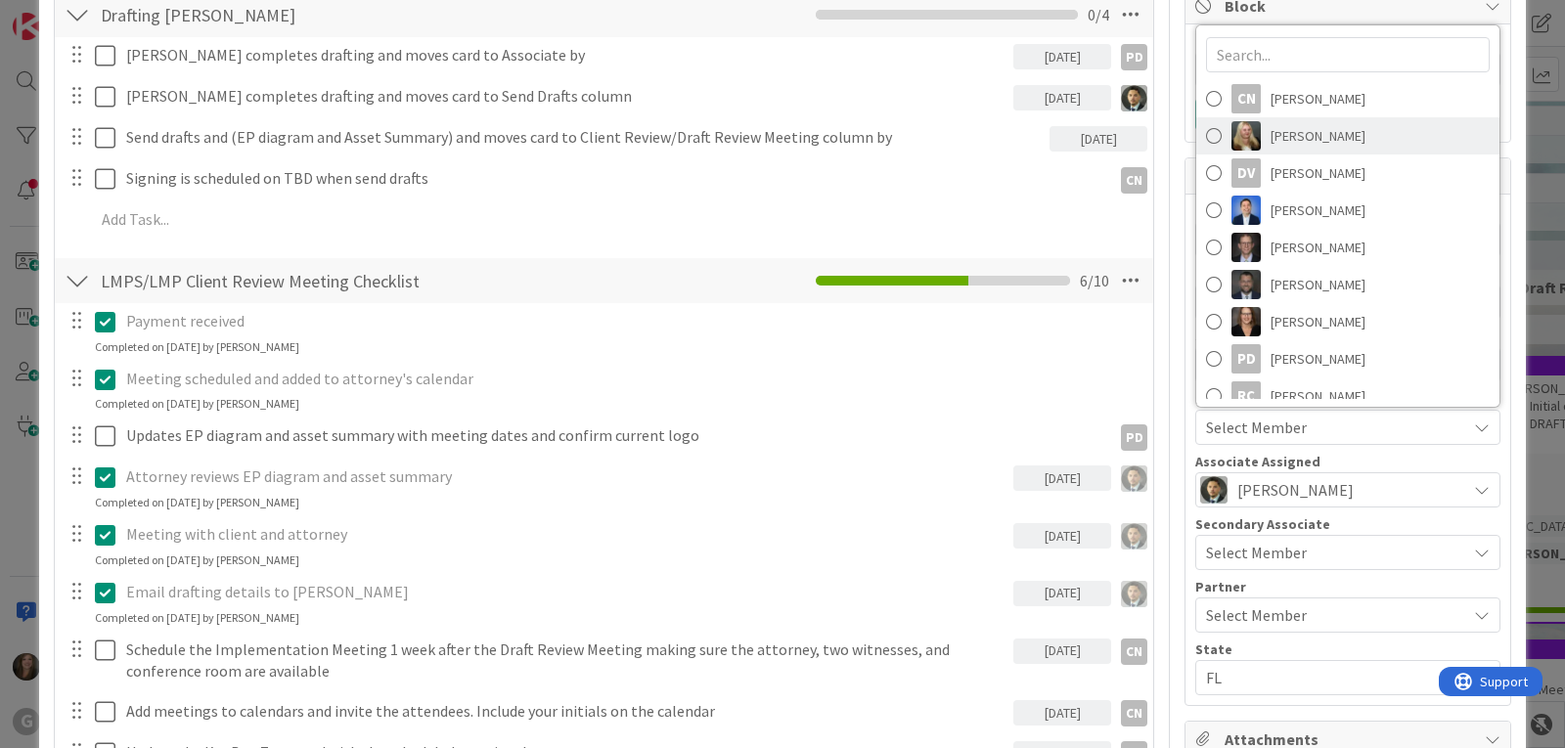
scroll to position [196, 0]
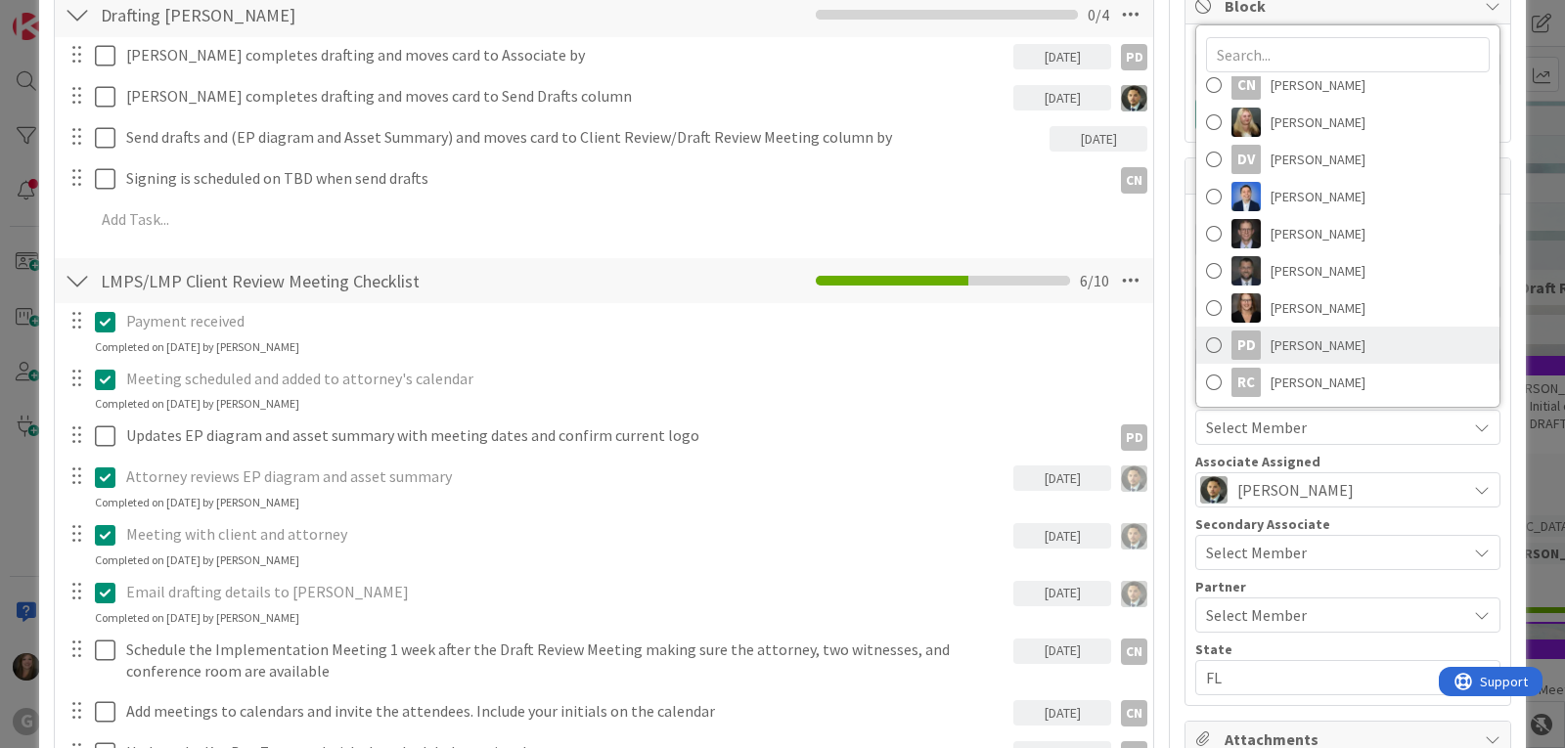
click at [1305, 346] on span "[PERSON_NAME]" at bounding box center [1318, 345] width 95 height 29
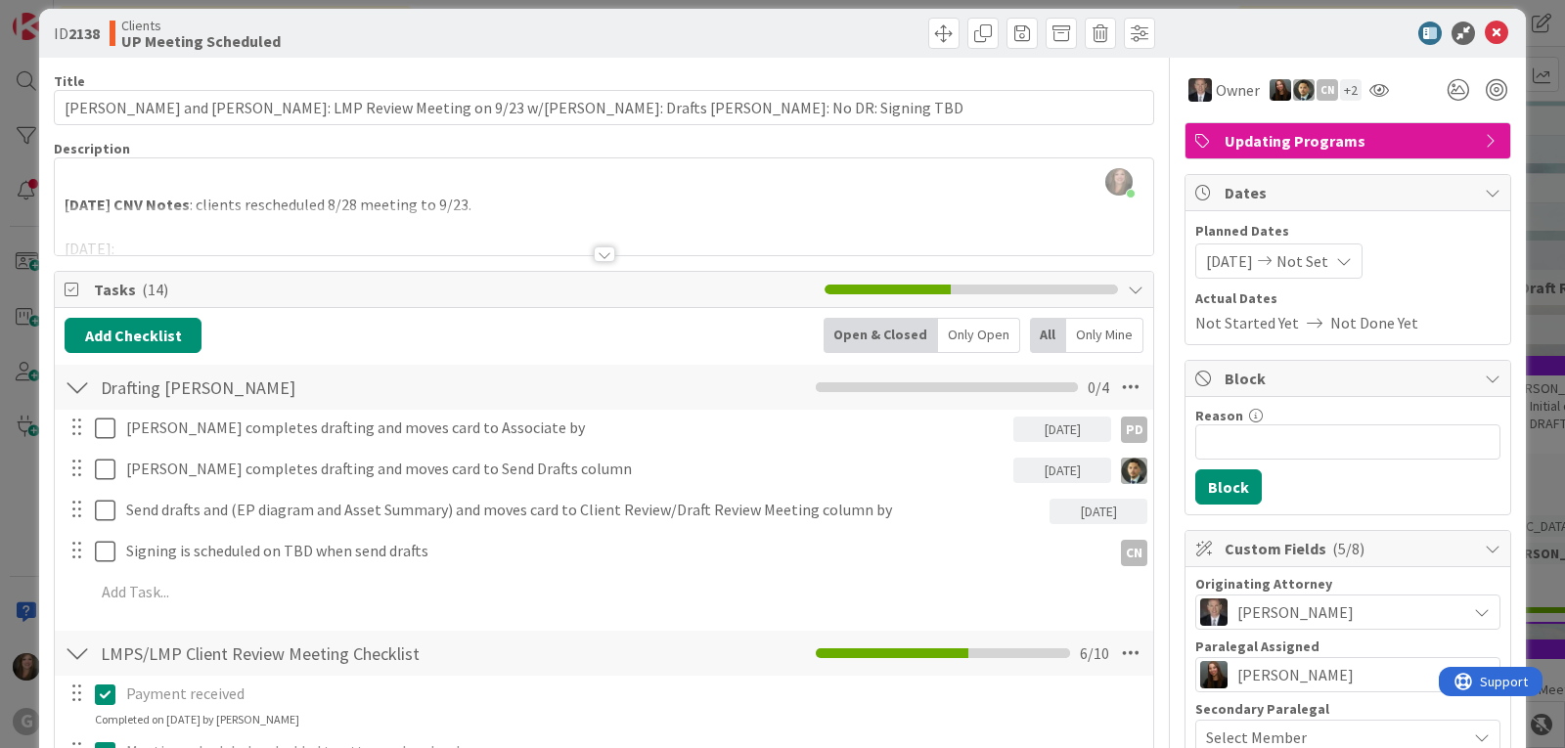
scroll to position [0, 0]
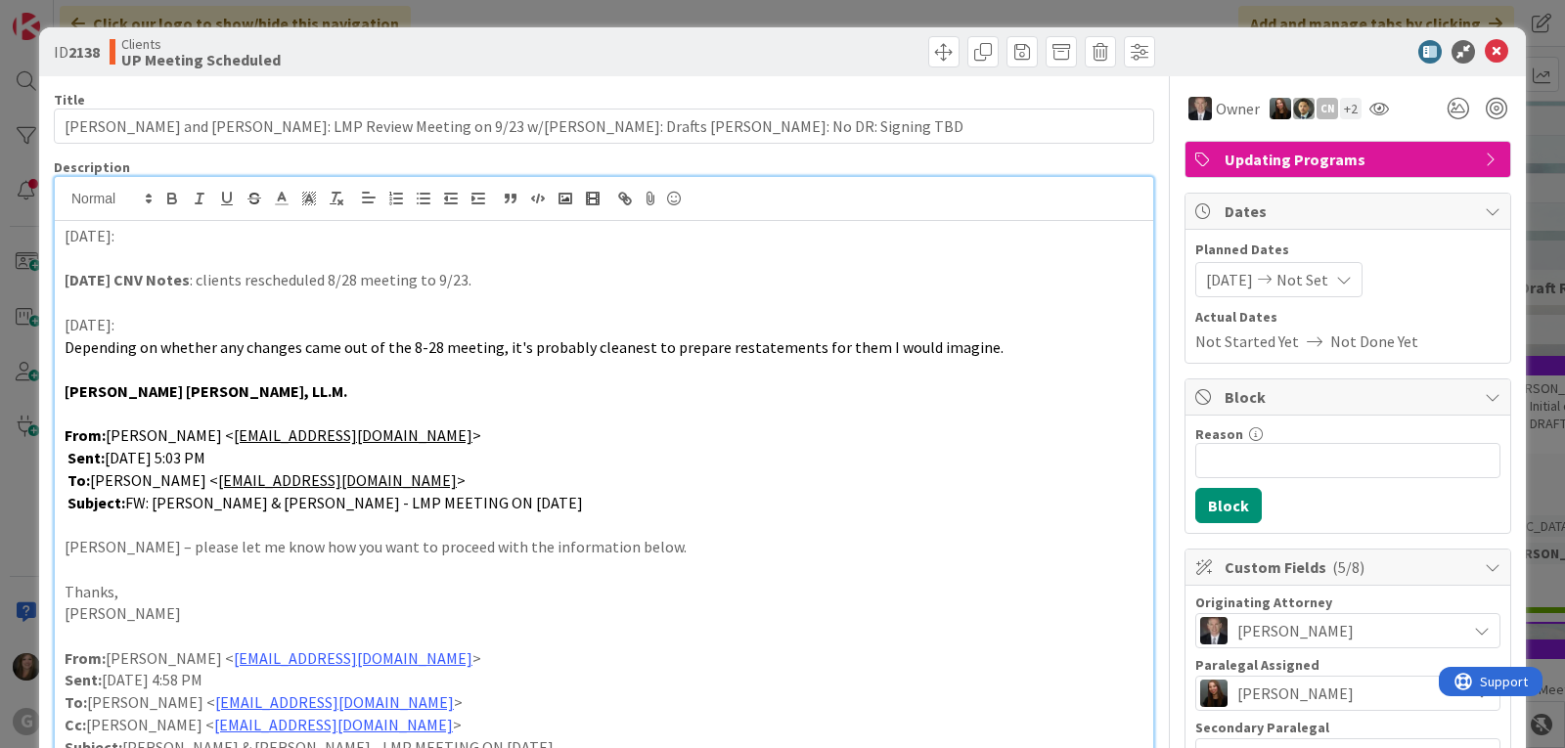
click at [138, 251] on p at bounding box center [604, 258] width 1079 height 22
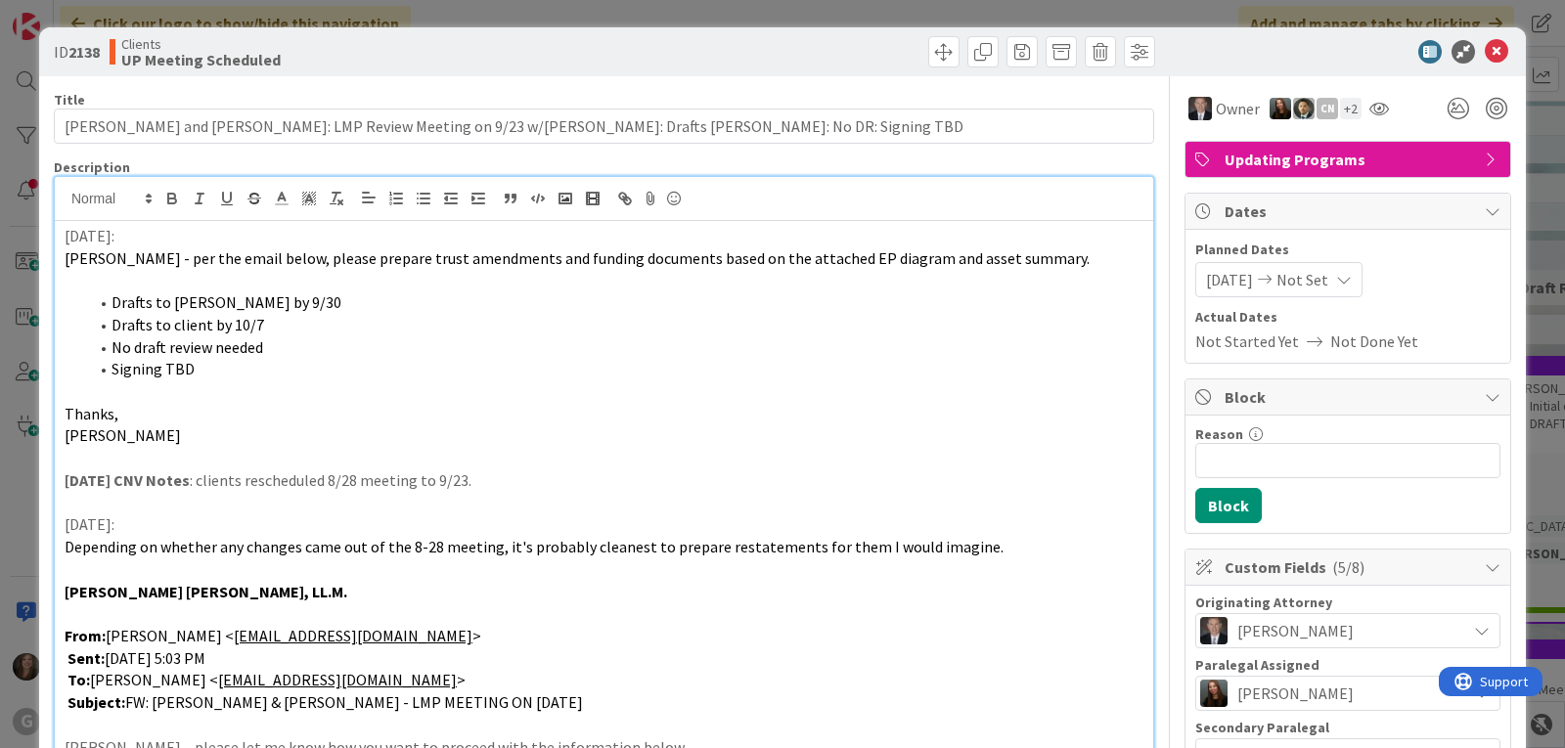
click at [103, 455] on p at bounding box center [604, 458] width 1079 height 22
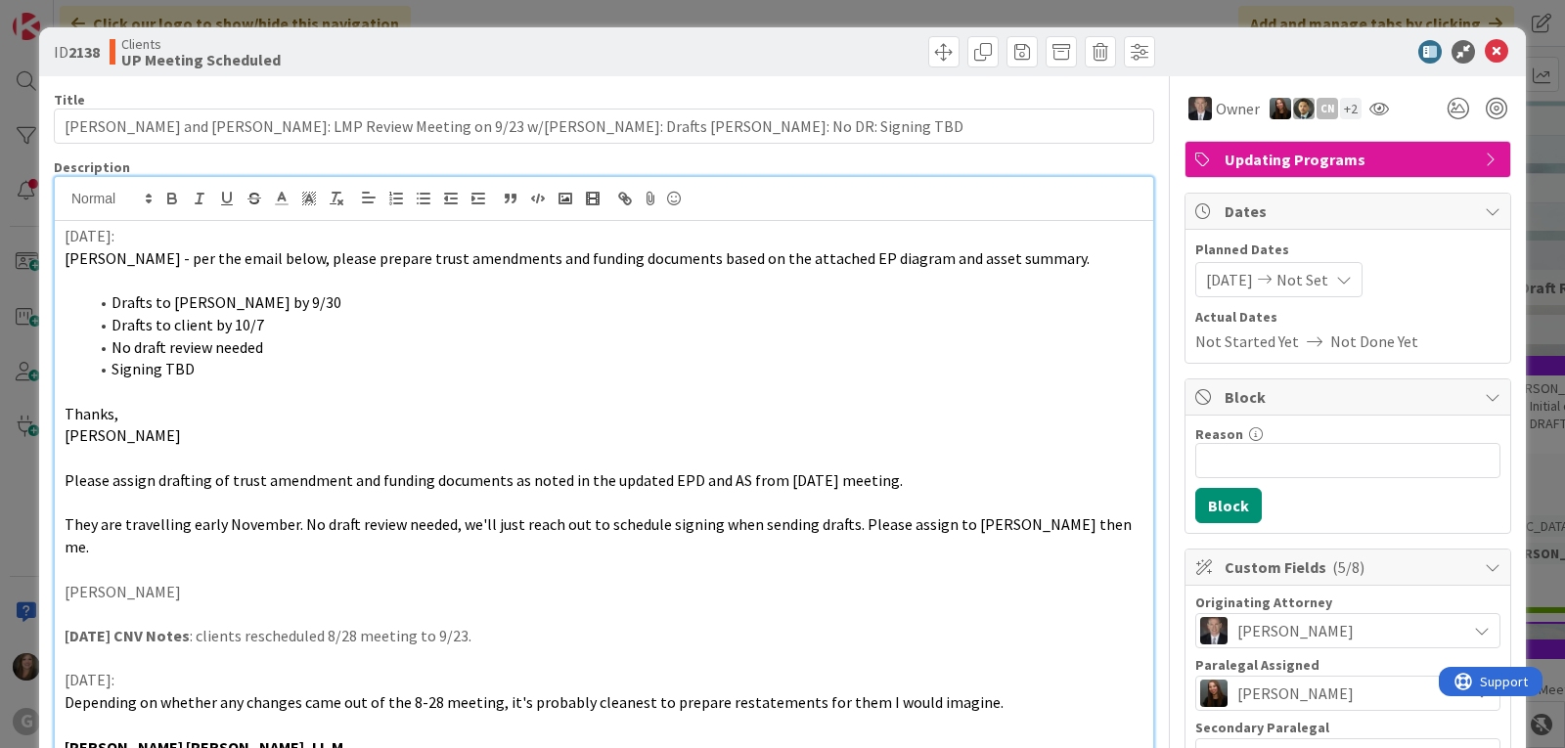
click at [501, 534] on p "They are travelling early November. No draft review needed, we'll just reach ou…" at bounding box center [604, 536] width 1079 height 44
click at [928, 51] on span at bounding box center [943, 51] width 31 height 31
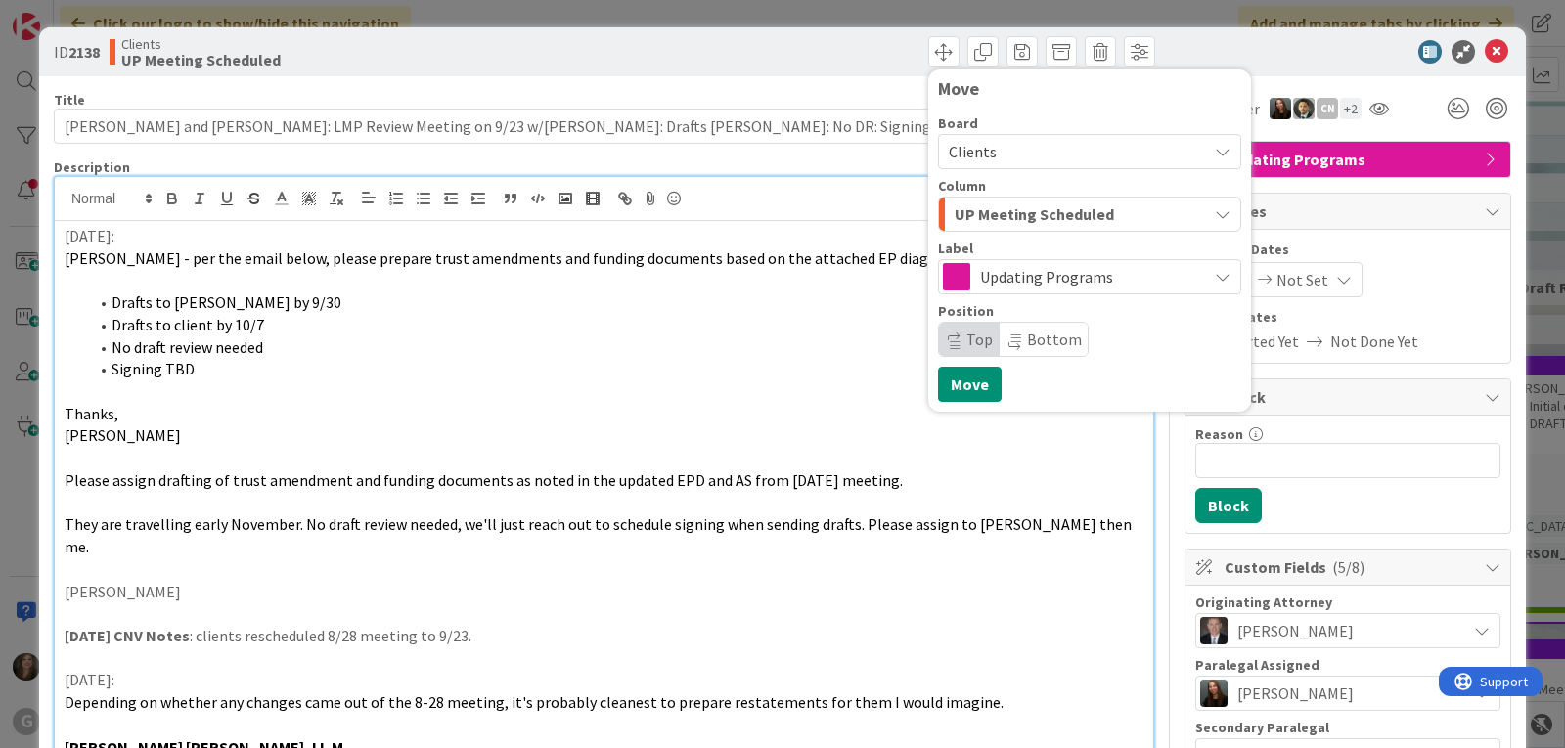
click at [969, 208] on span "UP Meeting Scheduled" at bounding box center [1034, 213] width 159 height 25
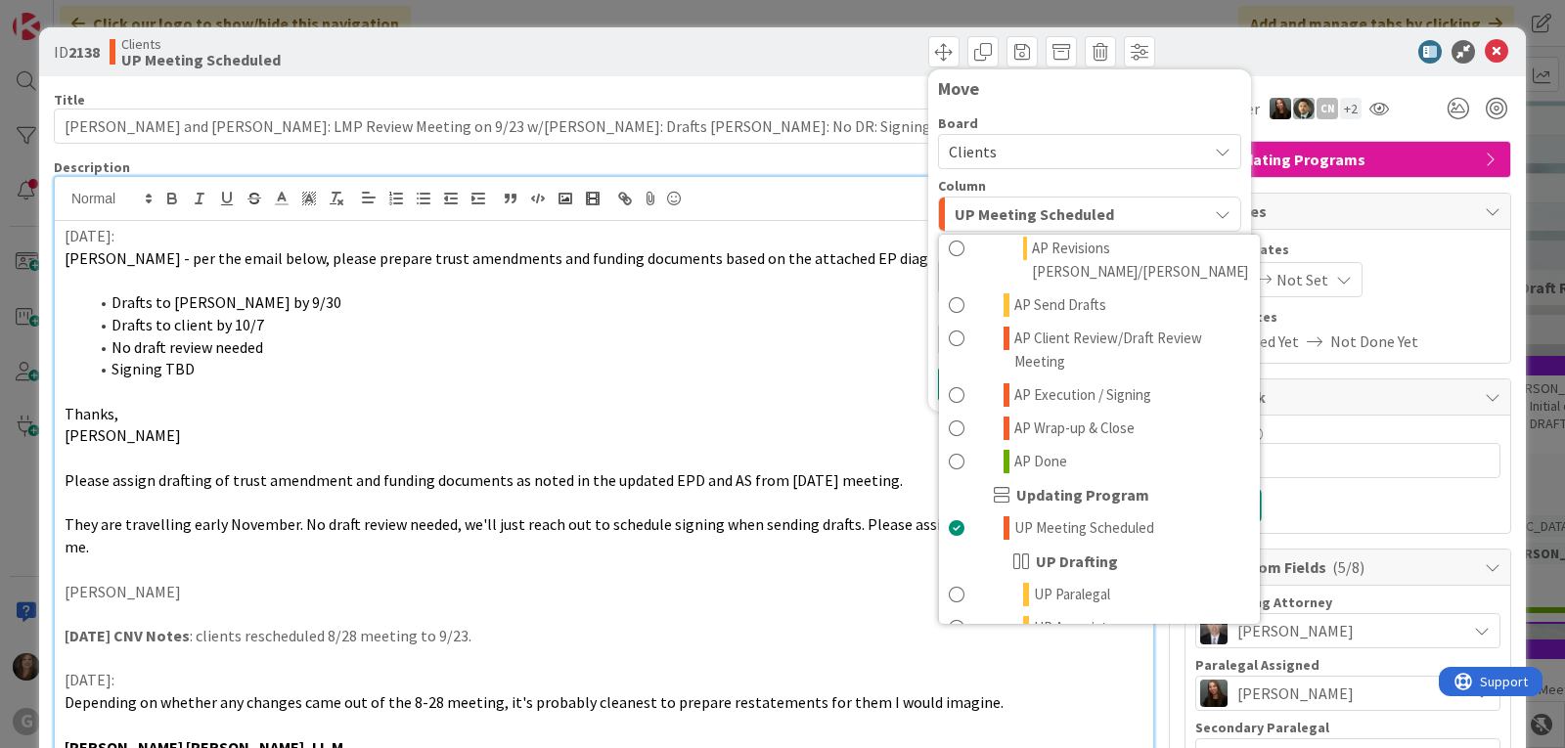
scroll to position [1174, 0]
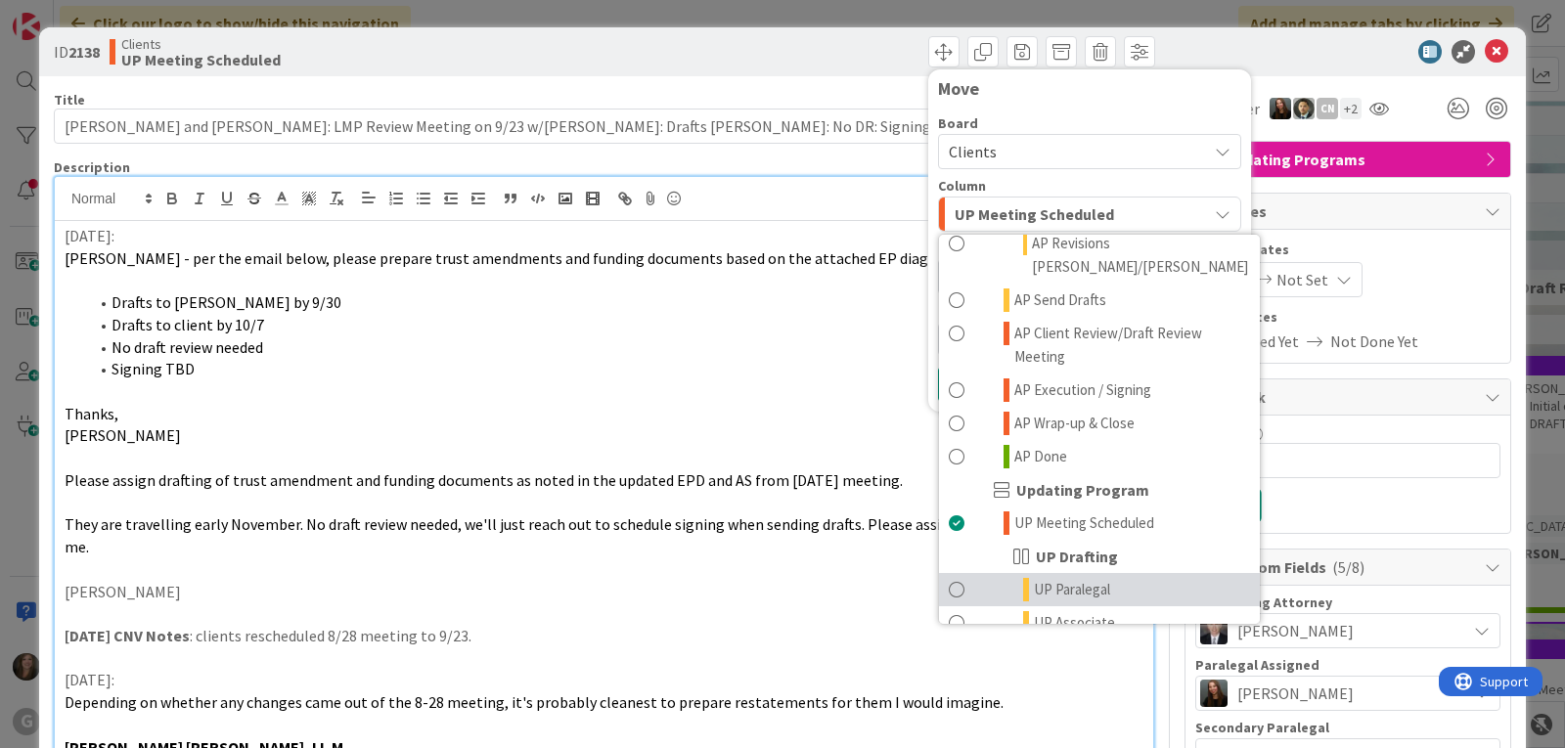
click at [1034, 578] on span "UP Paralegal" at bounding box center [1072, 589] width 76 height 23
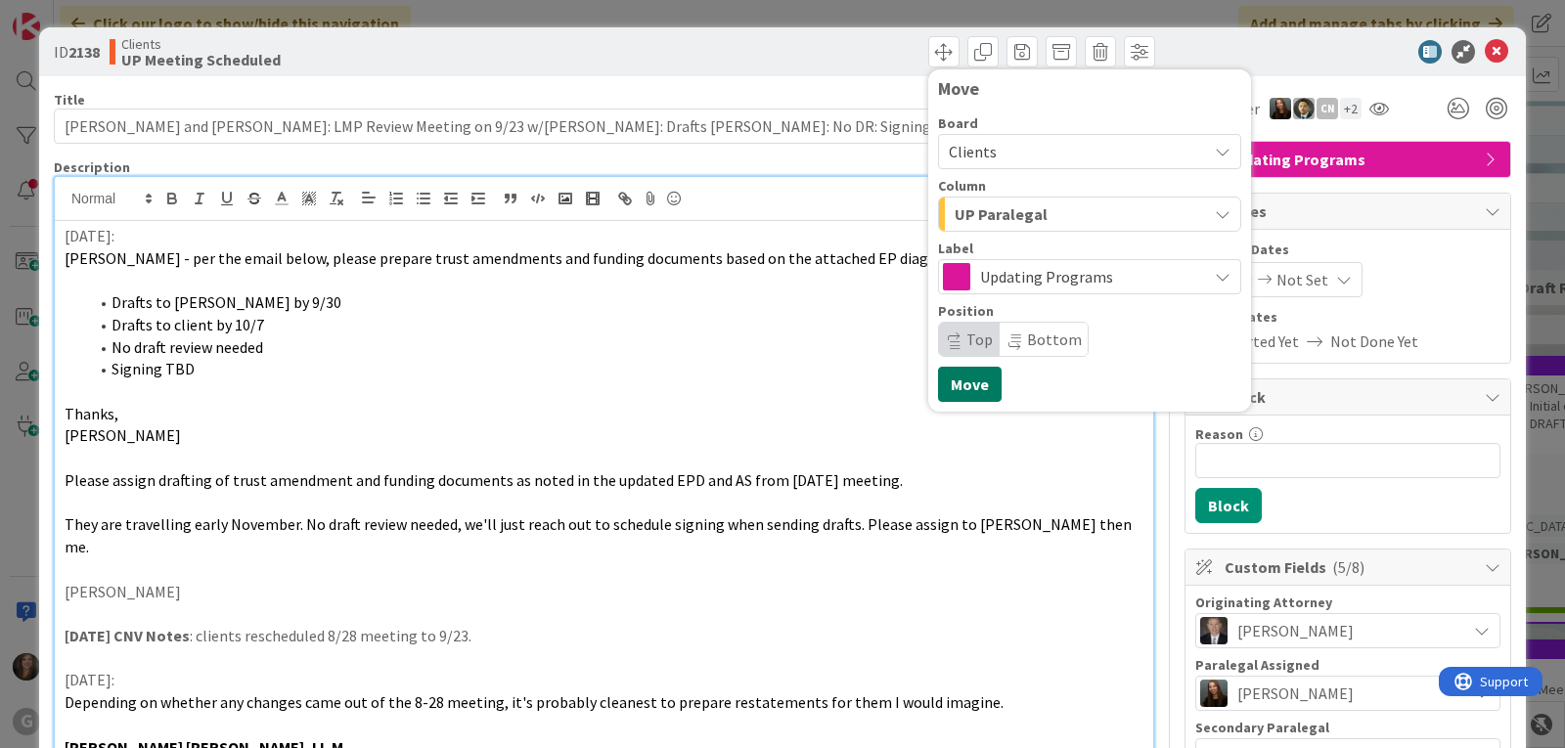
click at [955, 381] on button "Move" at bounding box center [970, 384] width 64 height 35
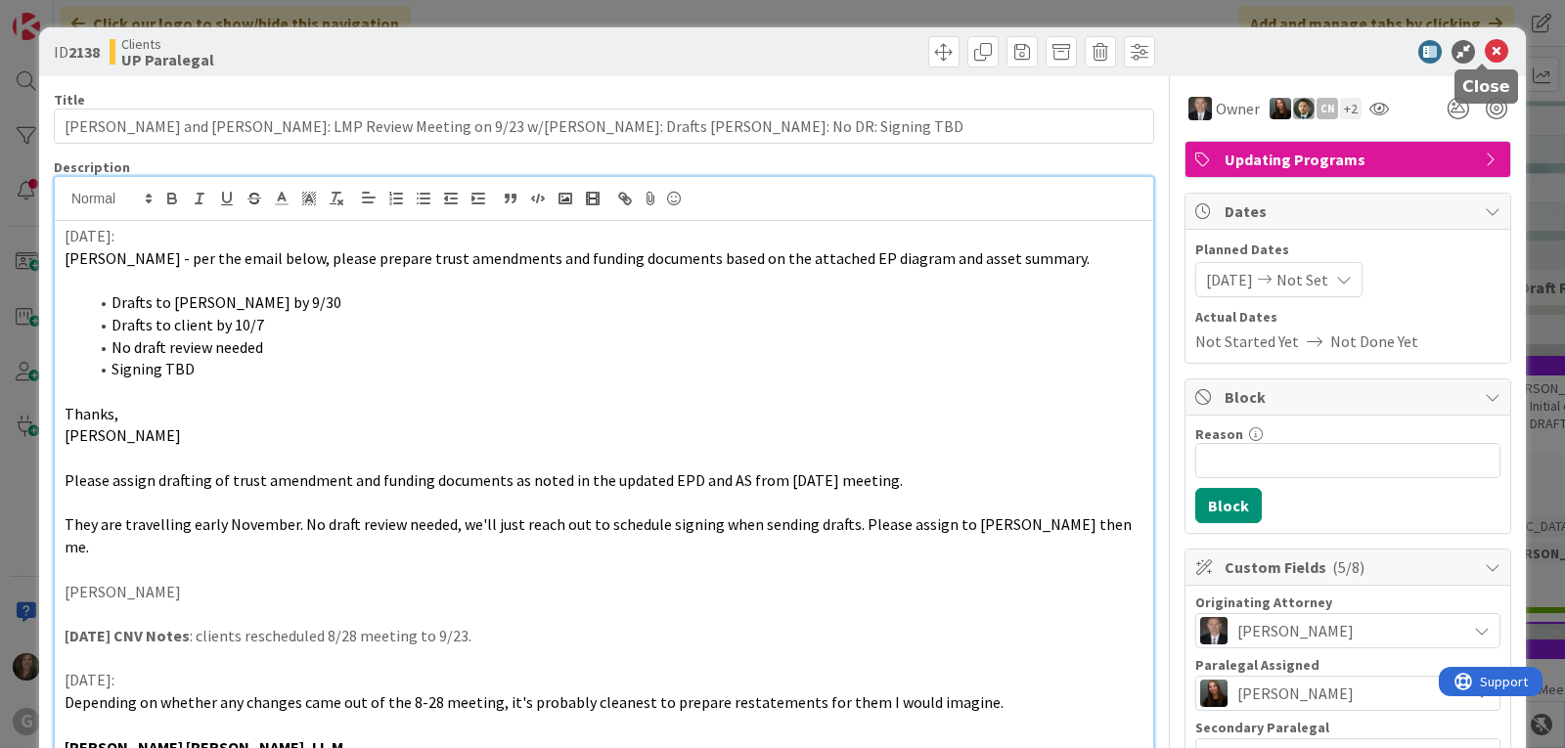
click at [1485, 50] on icon at bounding box center [1496, 51] width 23 height 23
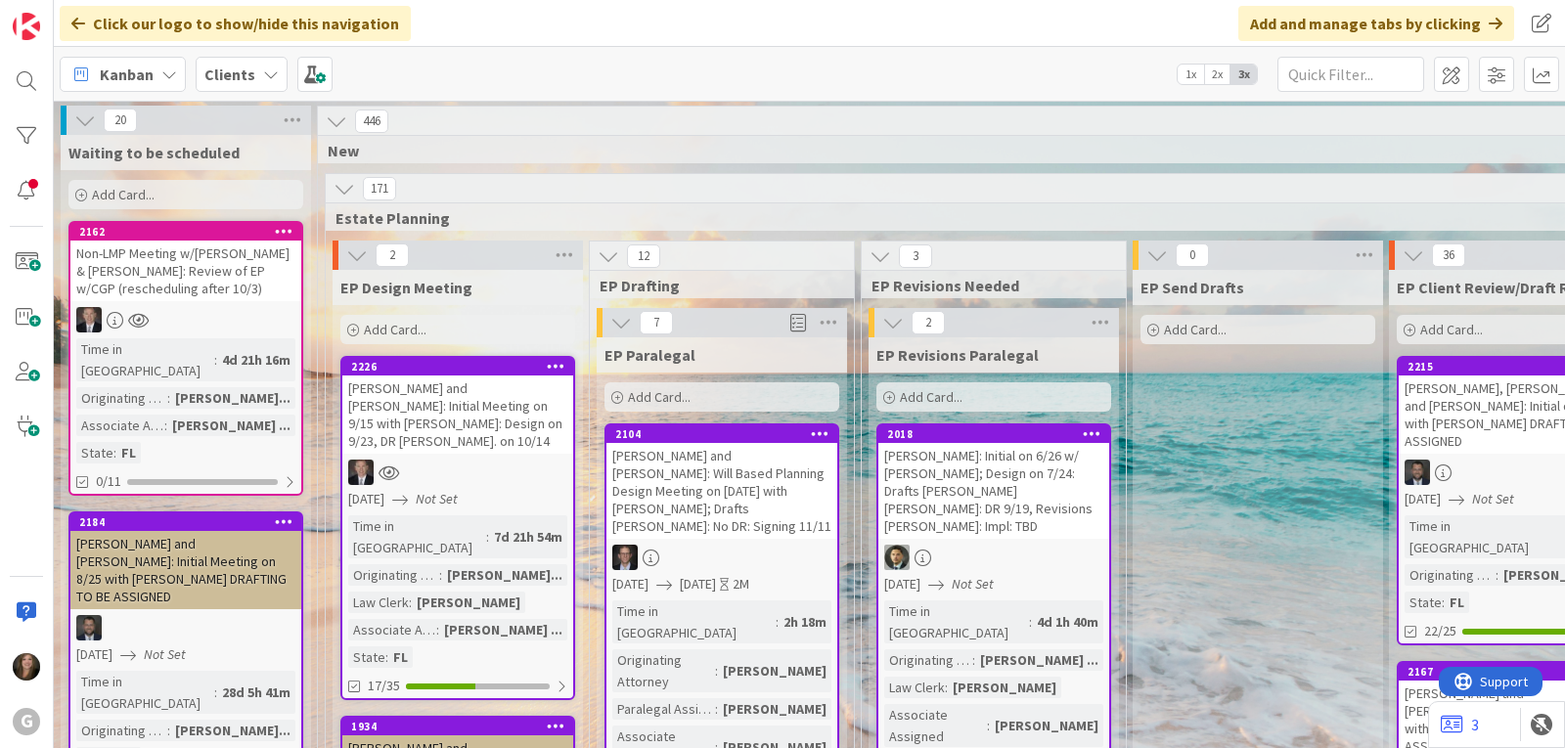
click at [250, 73] on b "Clients" at bounding box center [229, 75] width 51 height 20
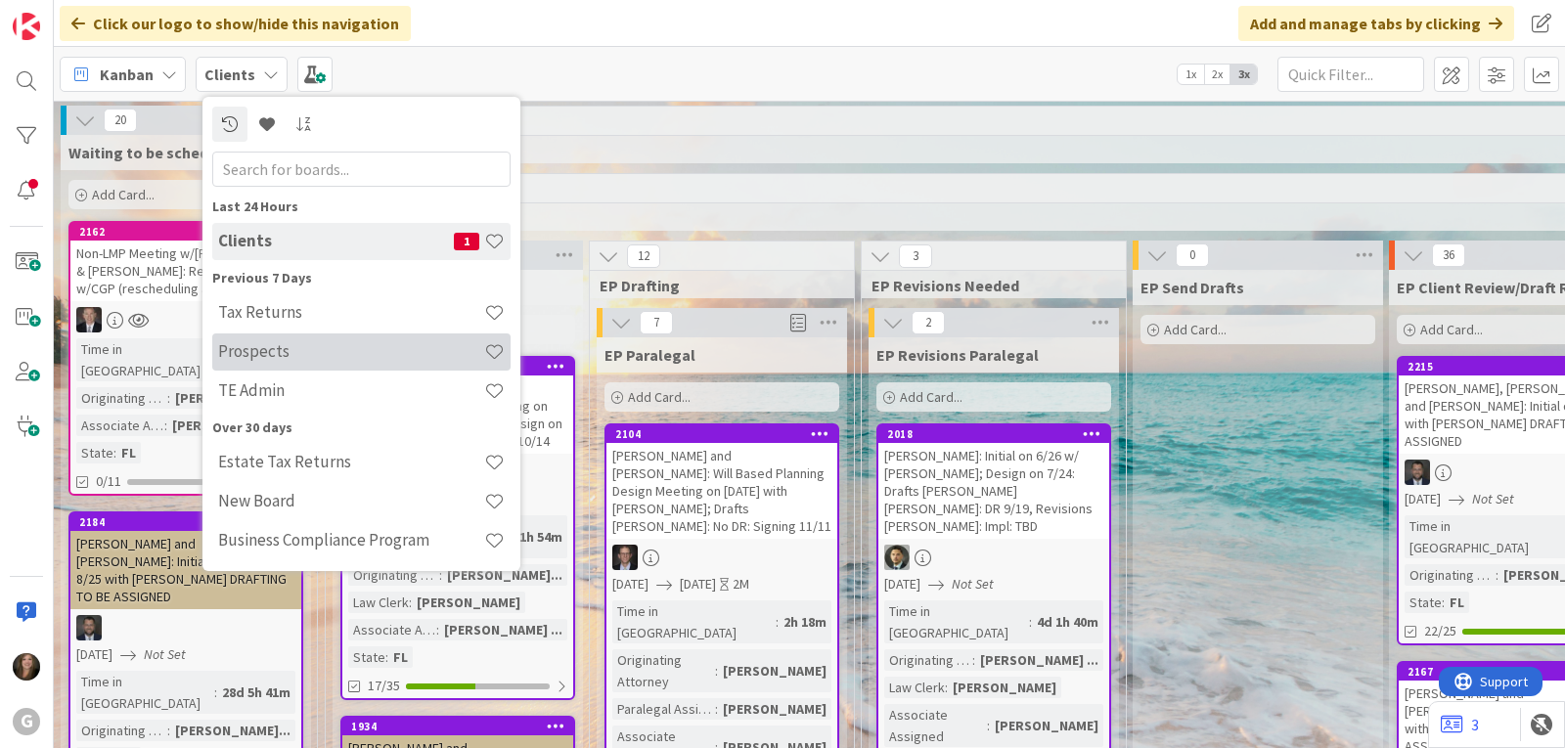
click at [267, 353] on h4 "Prospects" at bounding box center [351, 351] width 266 height 20
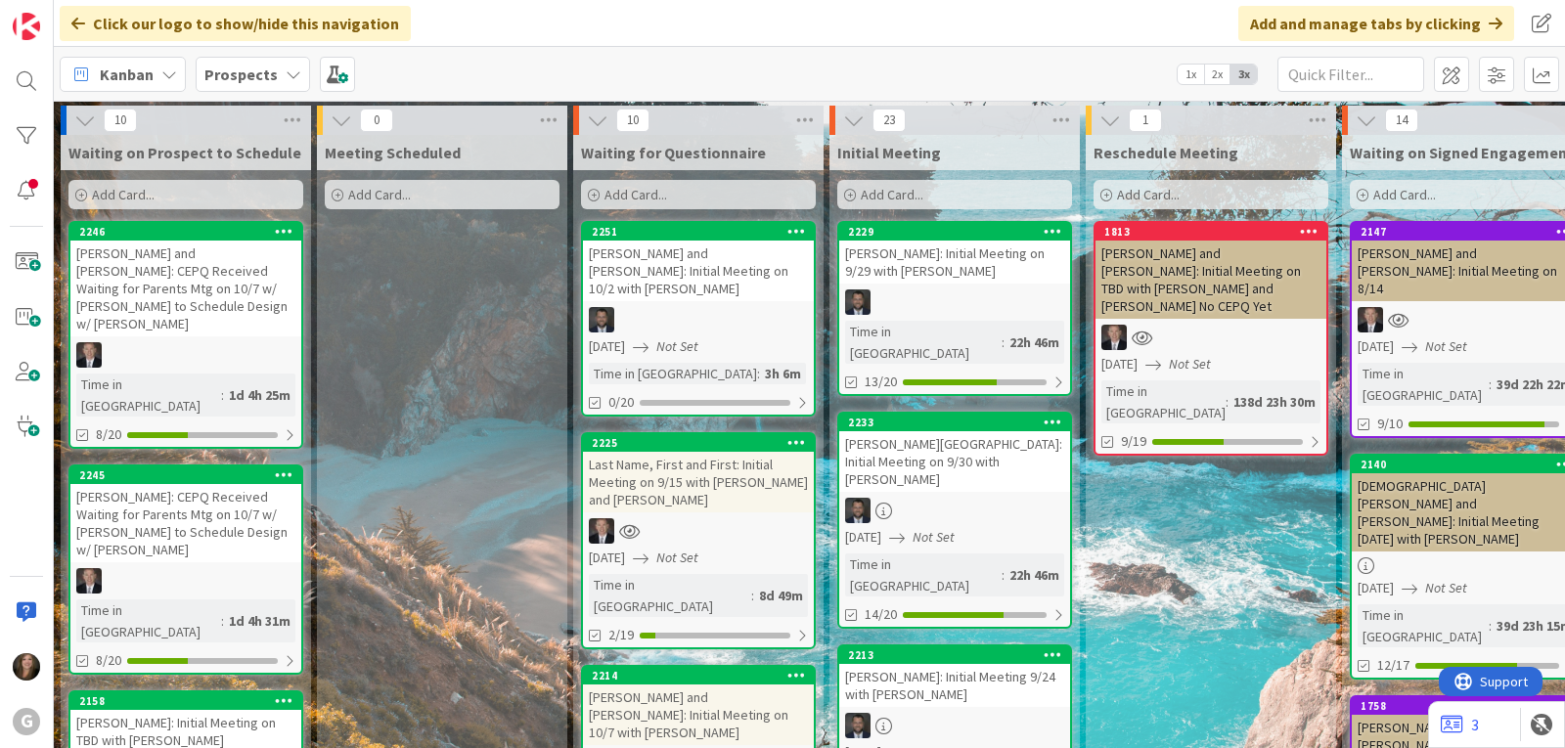
drag, startPoint x: 658, startPoint y: 448, endPoint x: 638, endPoint y: 448, distance: 20.5
click at [638, 452] on div "Last Name, First and First: Initial Meeting on 9/15 with [PERSON_NAME] and [PER…" at bounding box center [698, 482] width 231 height 61
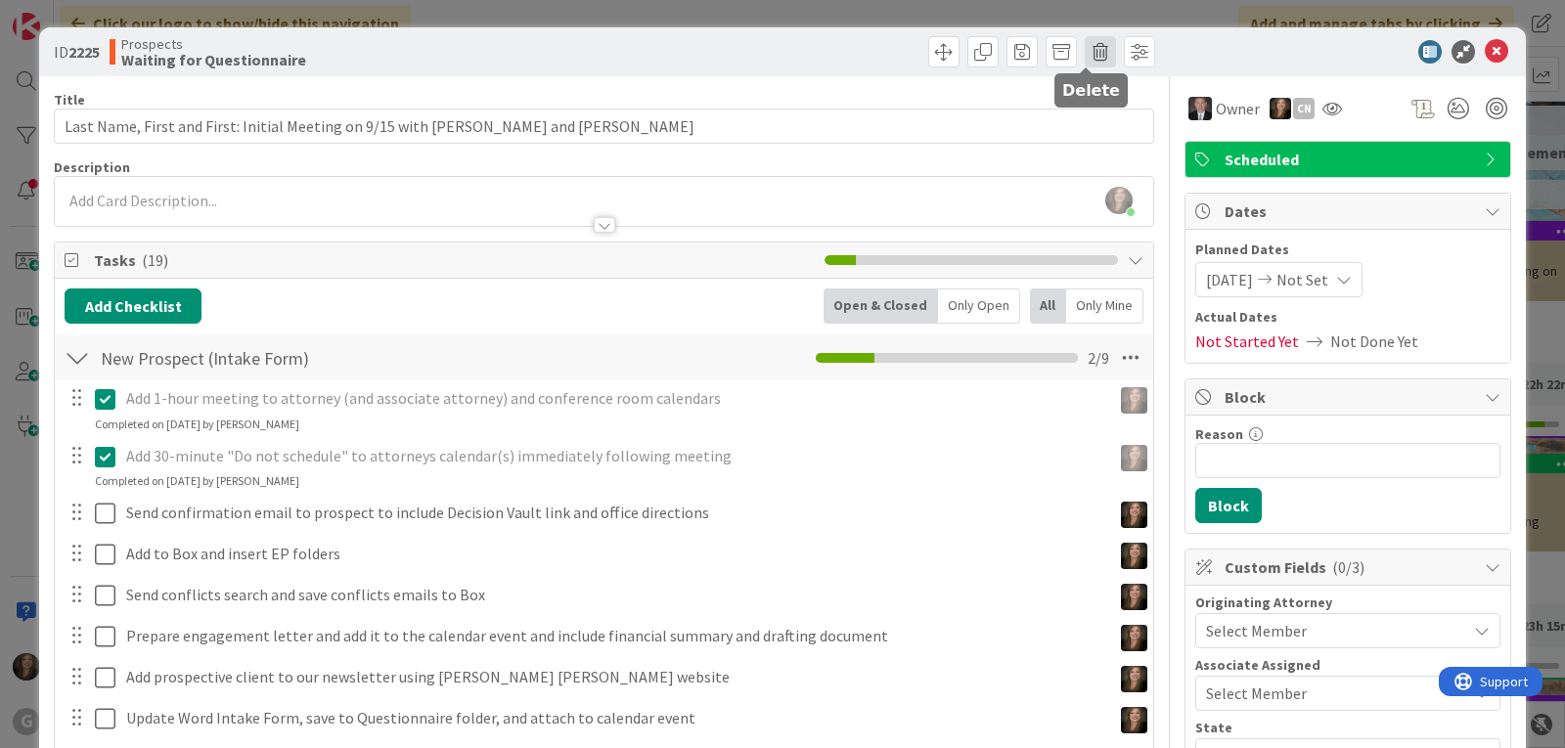
click at [1085, 54] on span at bounding box center [1100, 51] width 31 height 31
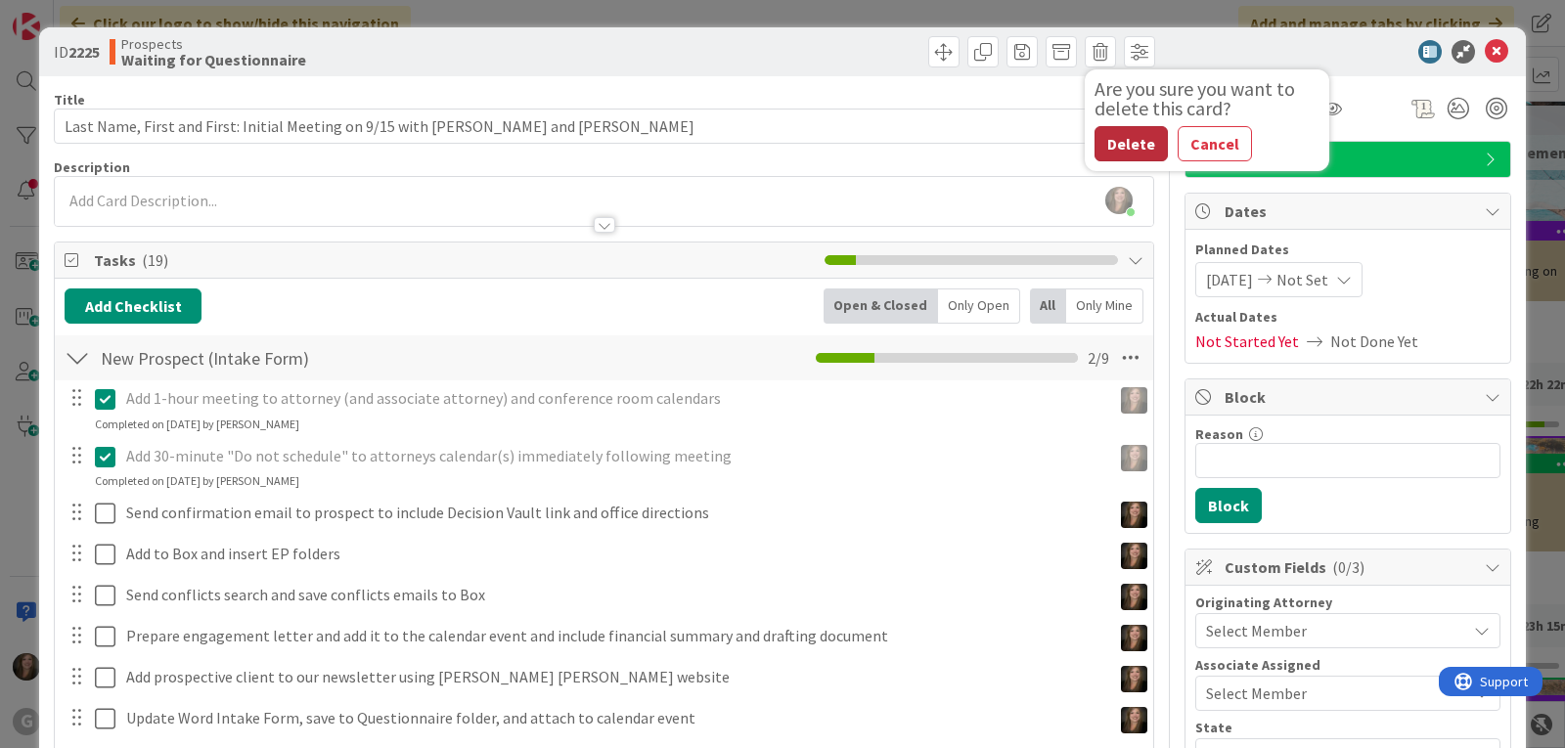
click at [1133, 135] on button "Delete" at bounding box center [1131, 143] width 73 height 35
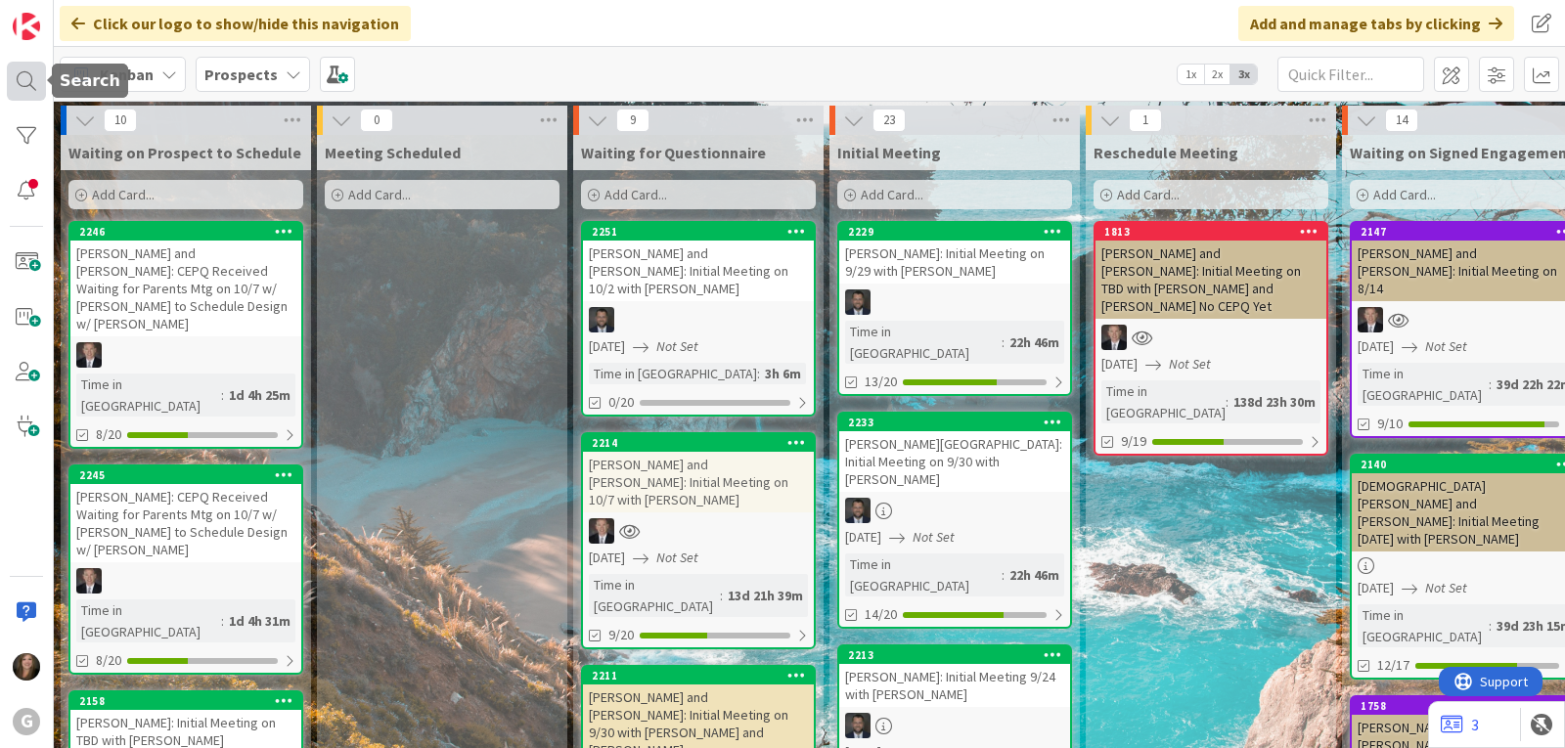
click at [27, 93] on div at bounding box center [26, 81] width 39 height 39
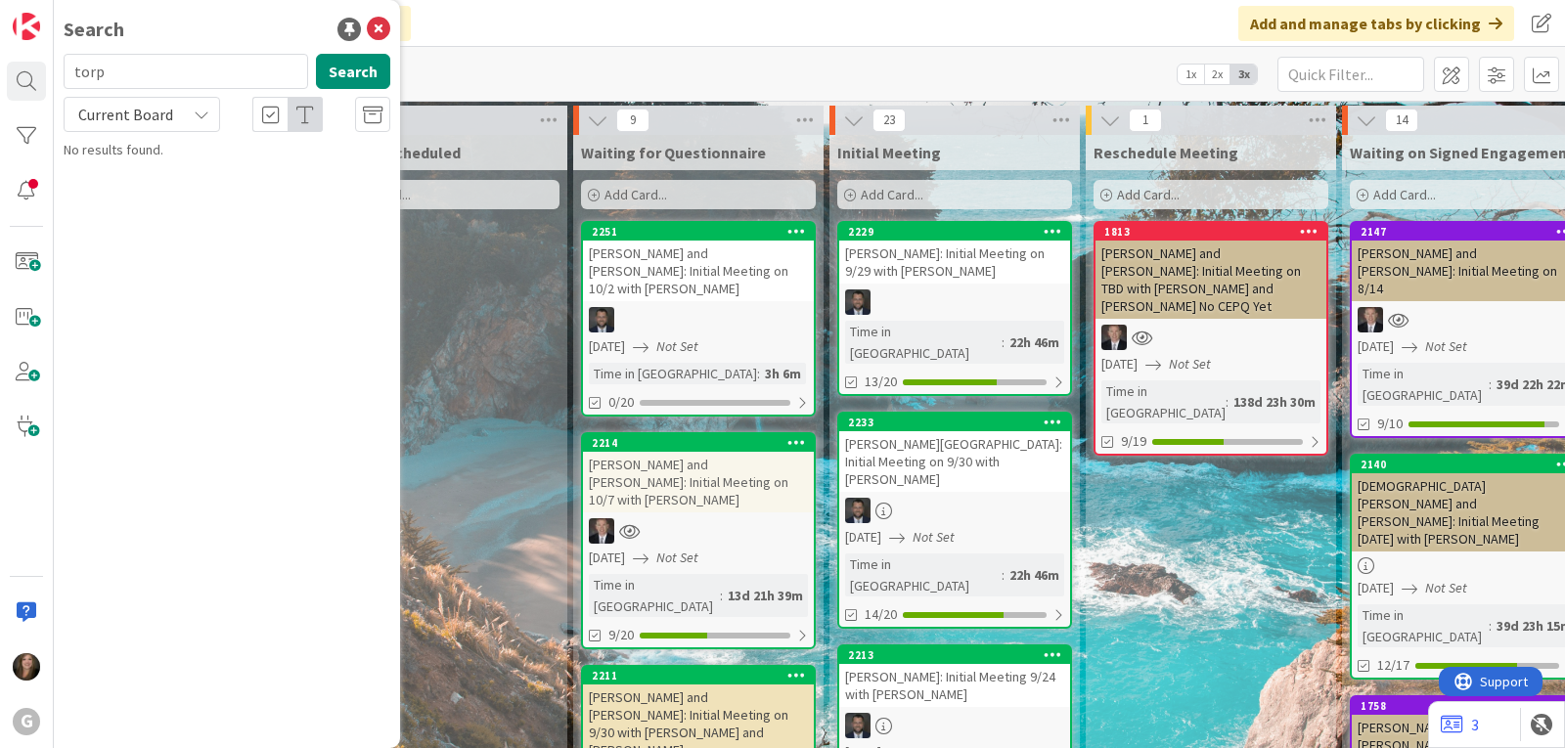
drag, startPoint x: 140, startPoint y: 74, endPoint x: 71, endPoint y: 72, distance: 68.5
click at [71, 72] on input "torp" at bounding box center [186, 71] width 245 height 35
type input "[PERSON_NAME]"
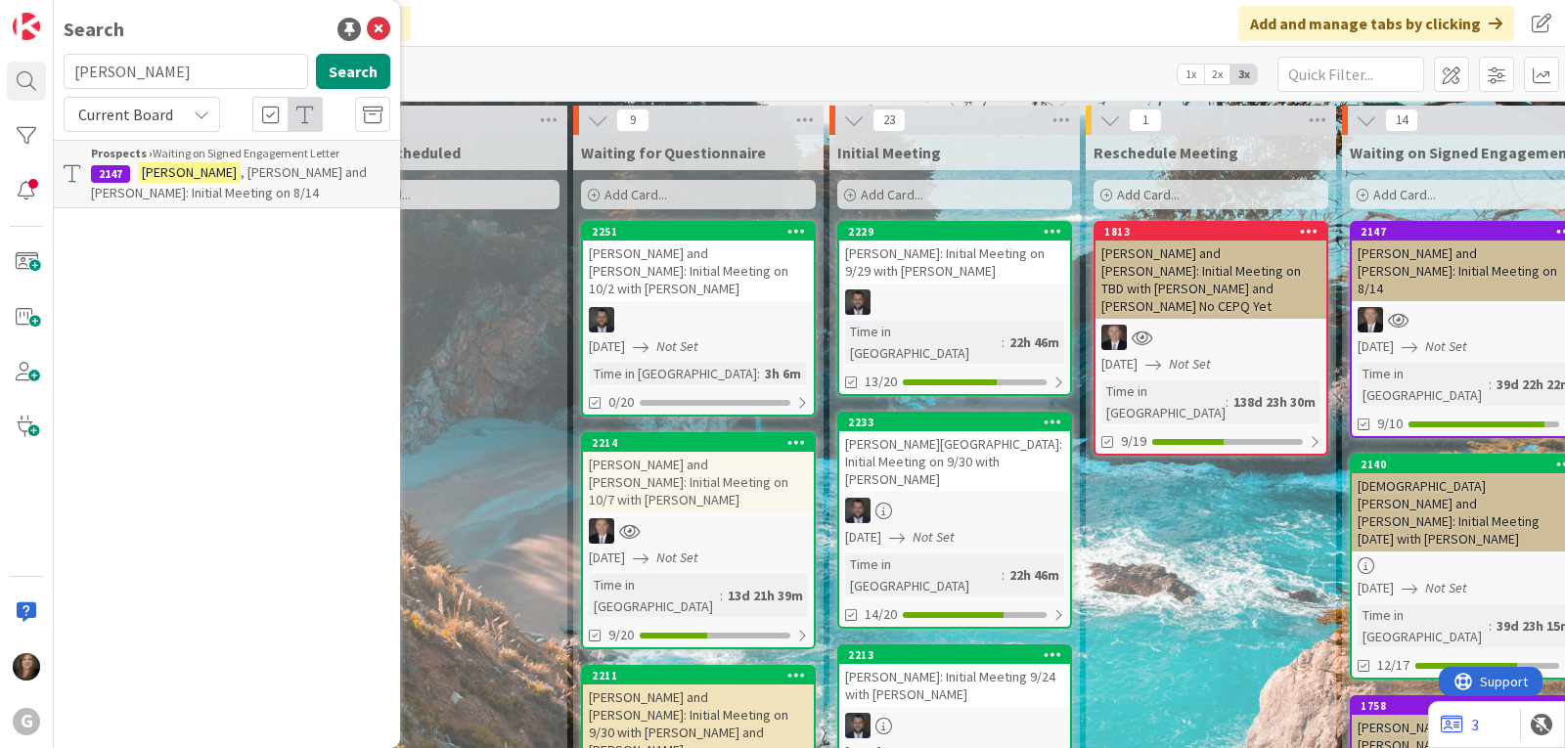
click at [158, 182] on mark "[PERSON_NAME]" at bounding box center [189, 172] width 103 height 21
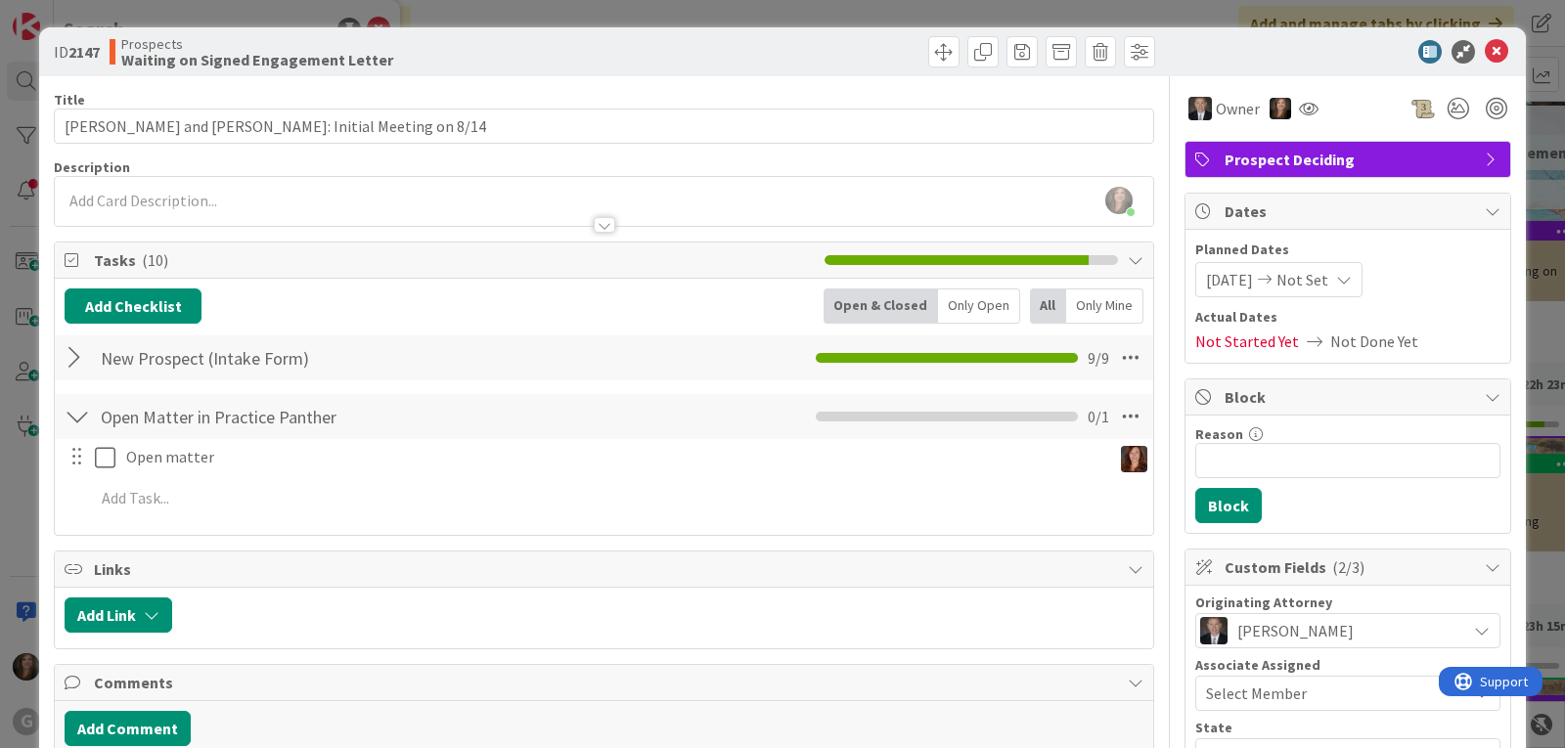
click at [1194, 151] on div "Prospect Deciding" at bounding box center [1347, 159] width 325 height 35
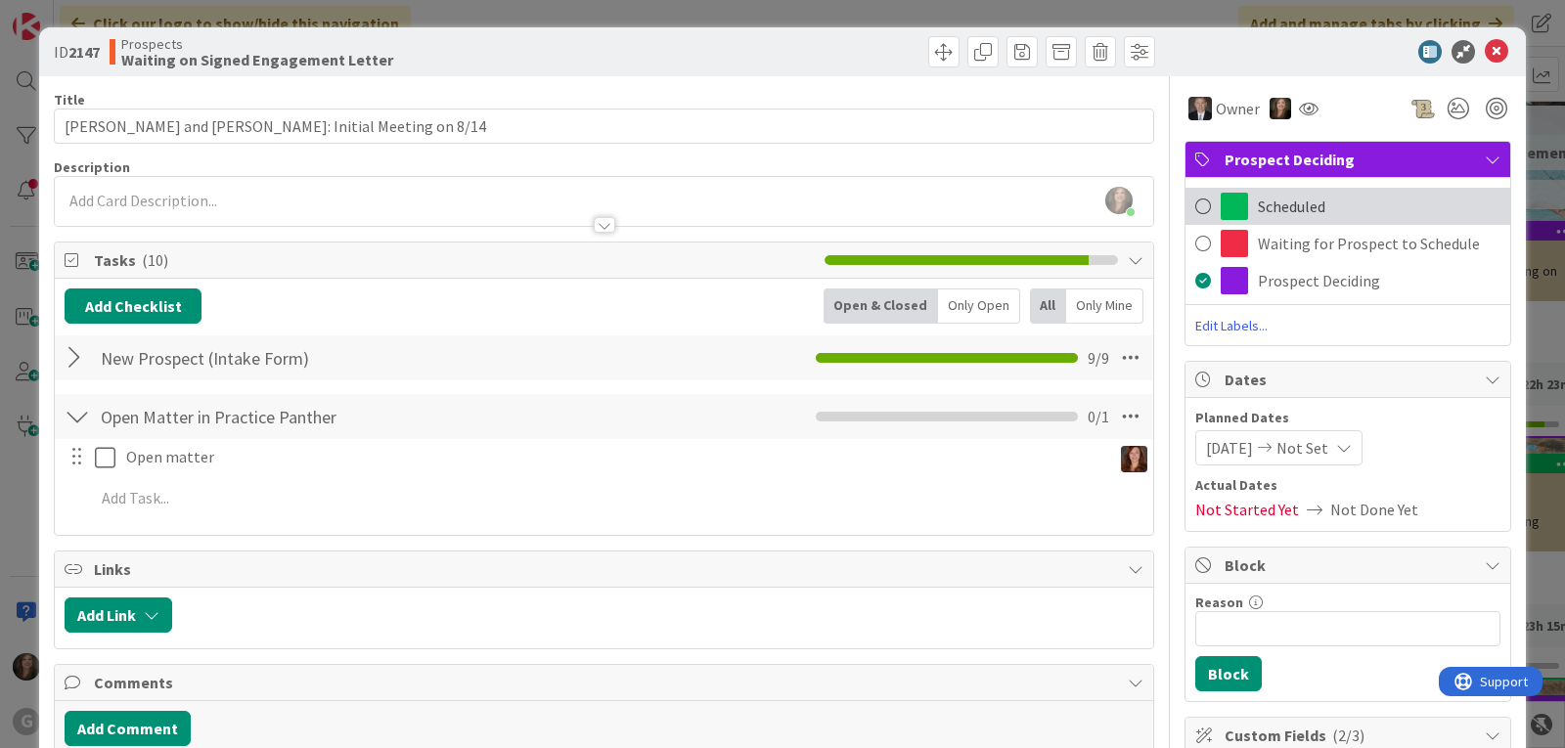
click at [1221, 200] on span at bounding box center [1234, 206] width 27 height 27
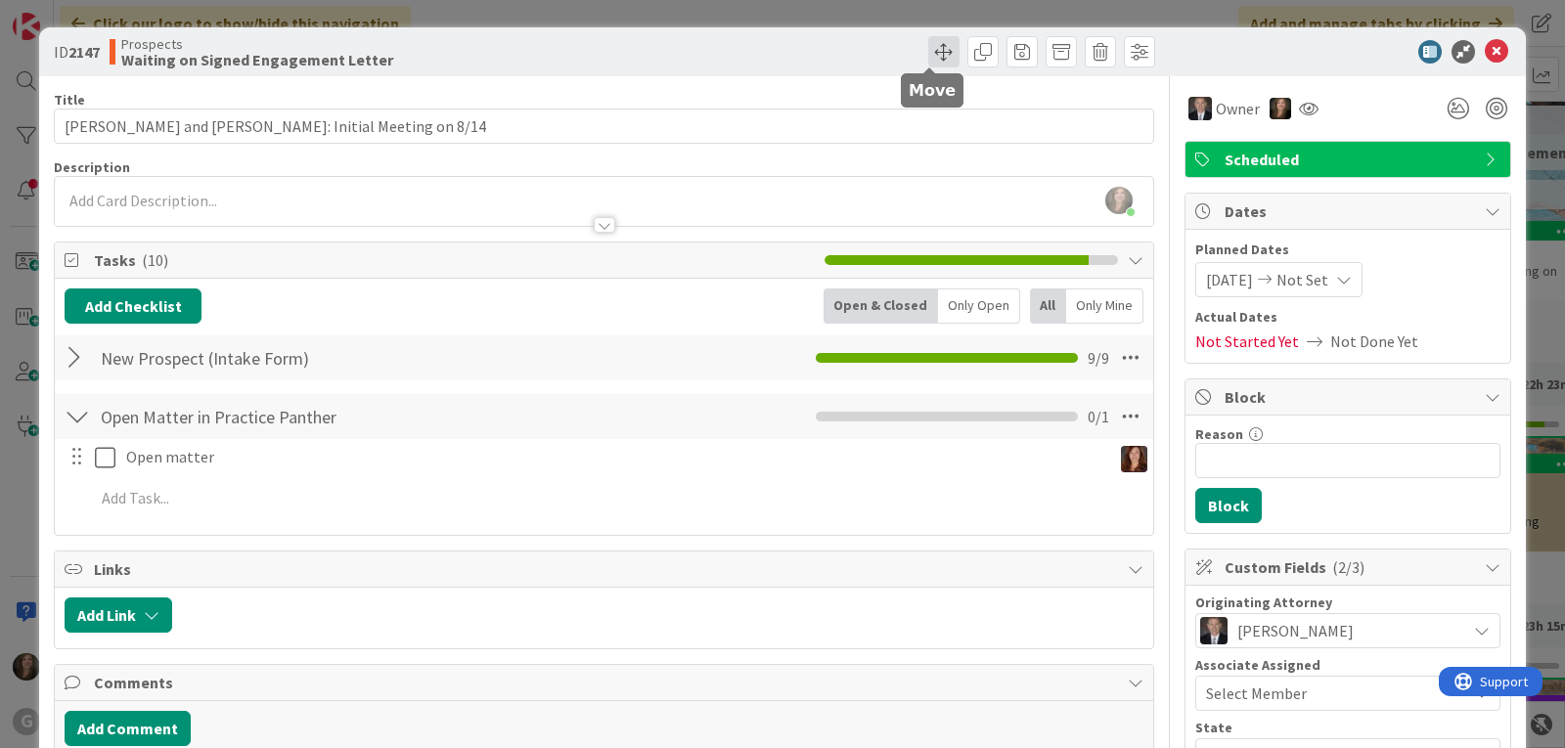
click at [938, 48] on span at bounding box center [943, 51] width 31 height 31
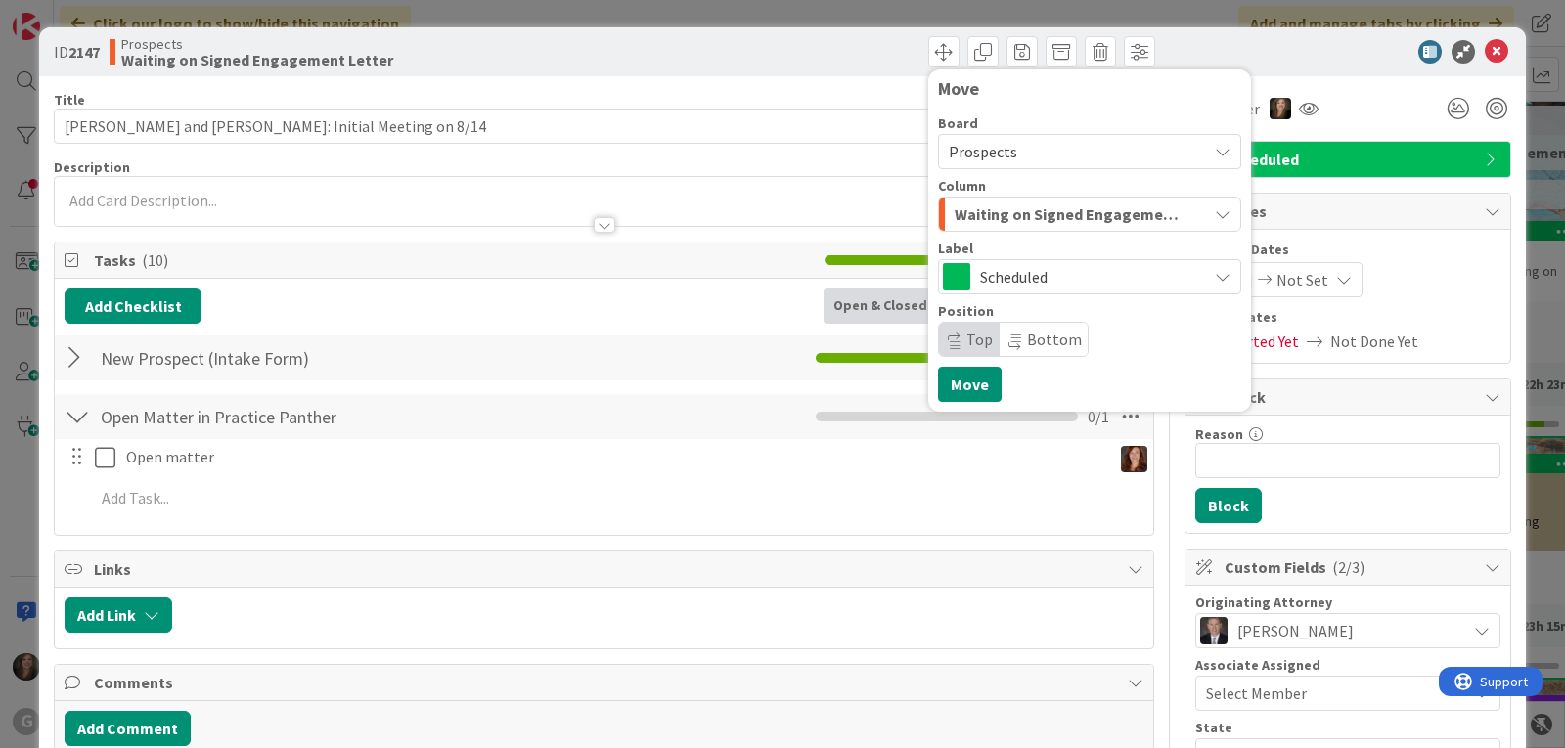
click at [1215, 214] on icon "button" at bounding box center [1223, 214] width 16 height 16
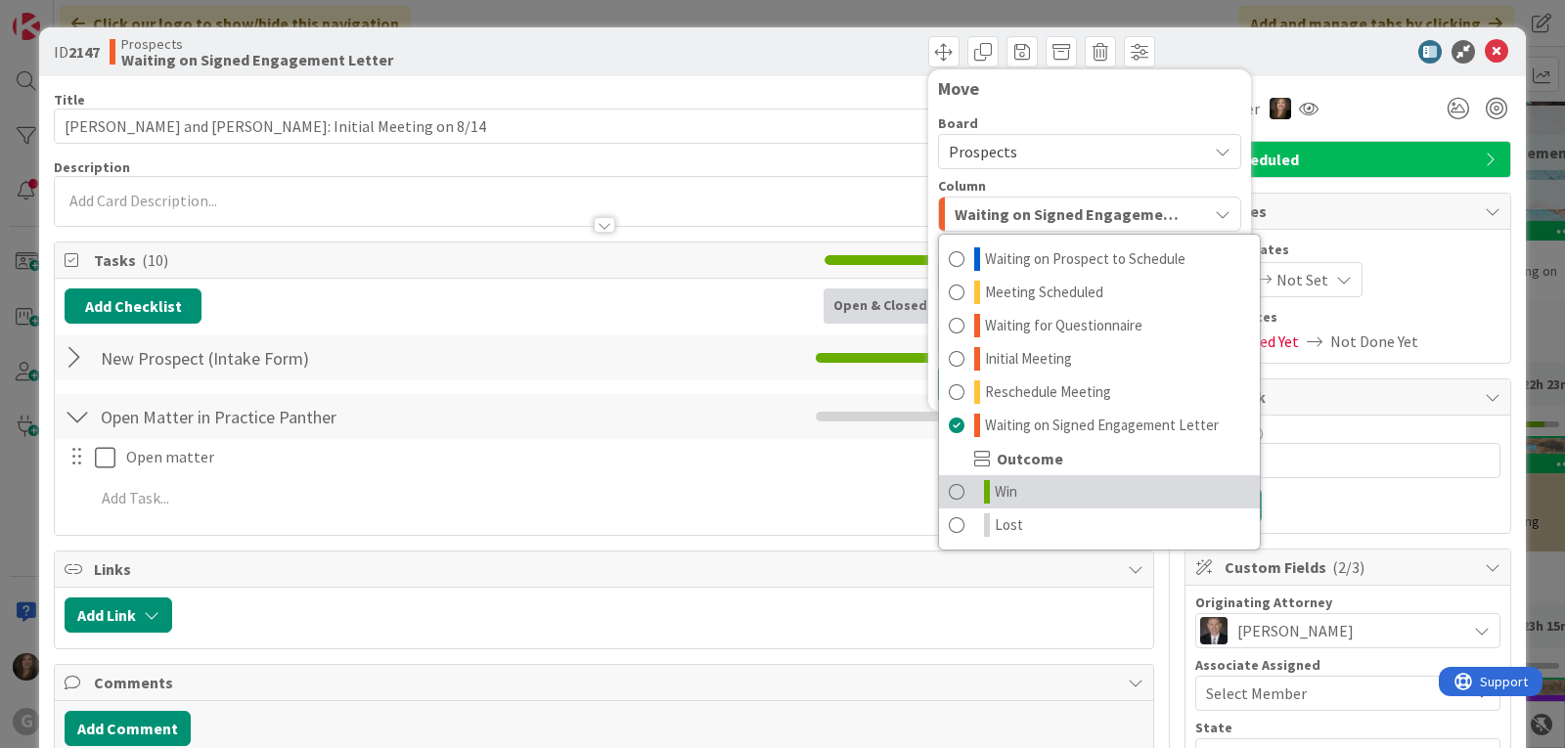
click at [1031, 490] on link "Win" at bounding box center [1099, 491] width 321 height 33
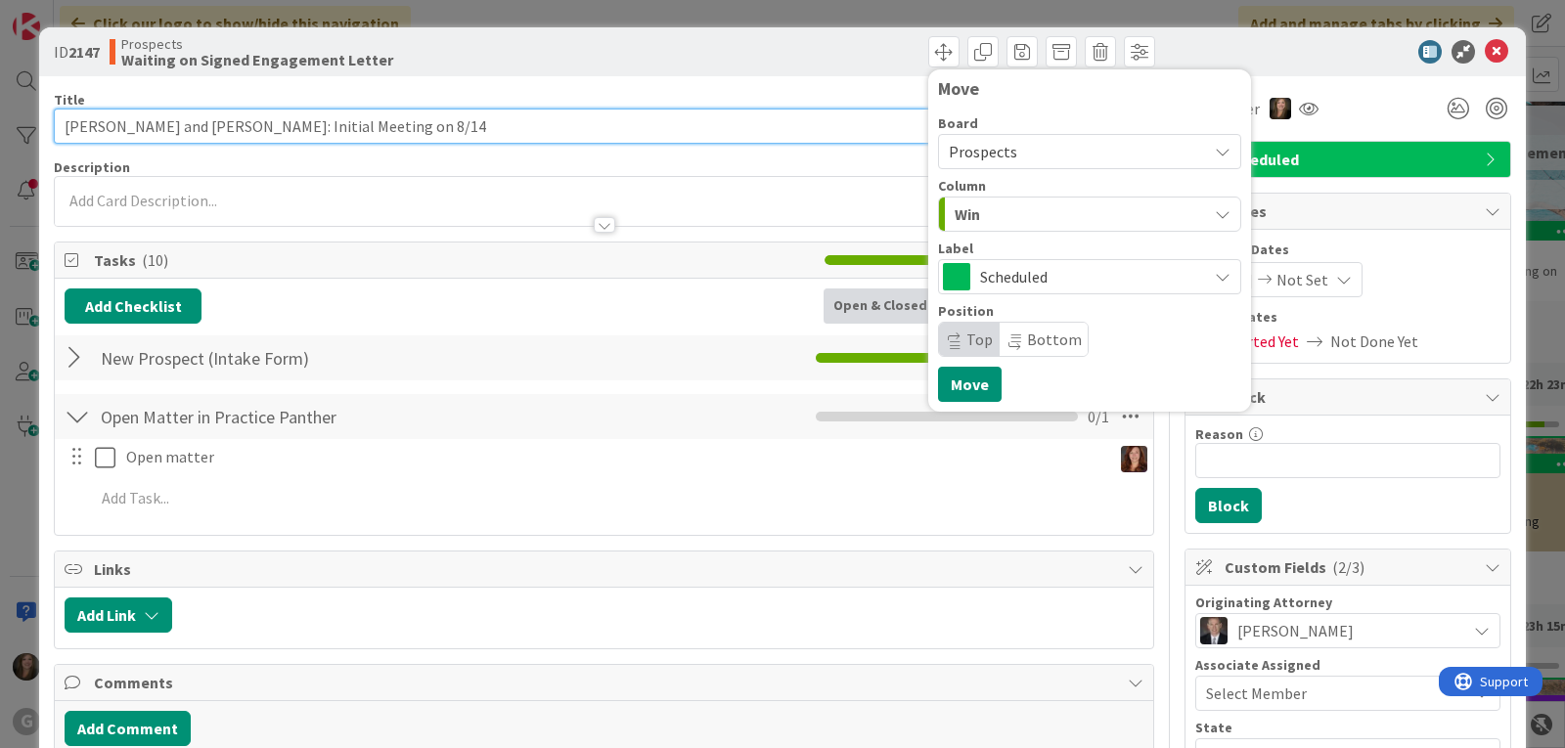
click at [557, 124] on input "[PERSON_NAME] and [PERSON_NAME]: Initial Meeting on 8/14" at bounding box center [604, 126] width 1100 height 35
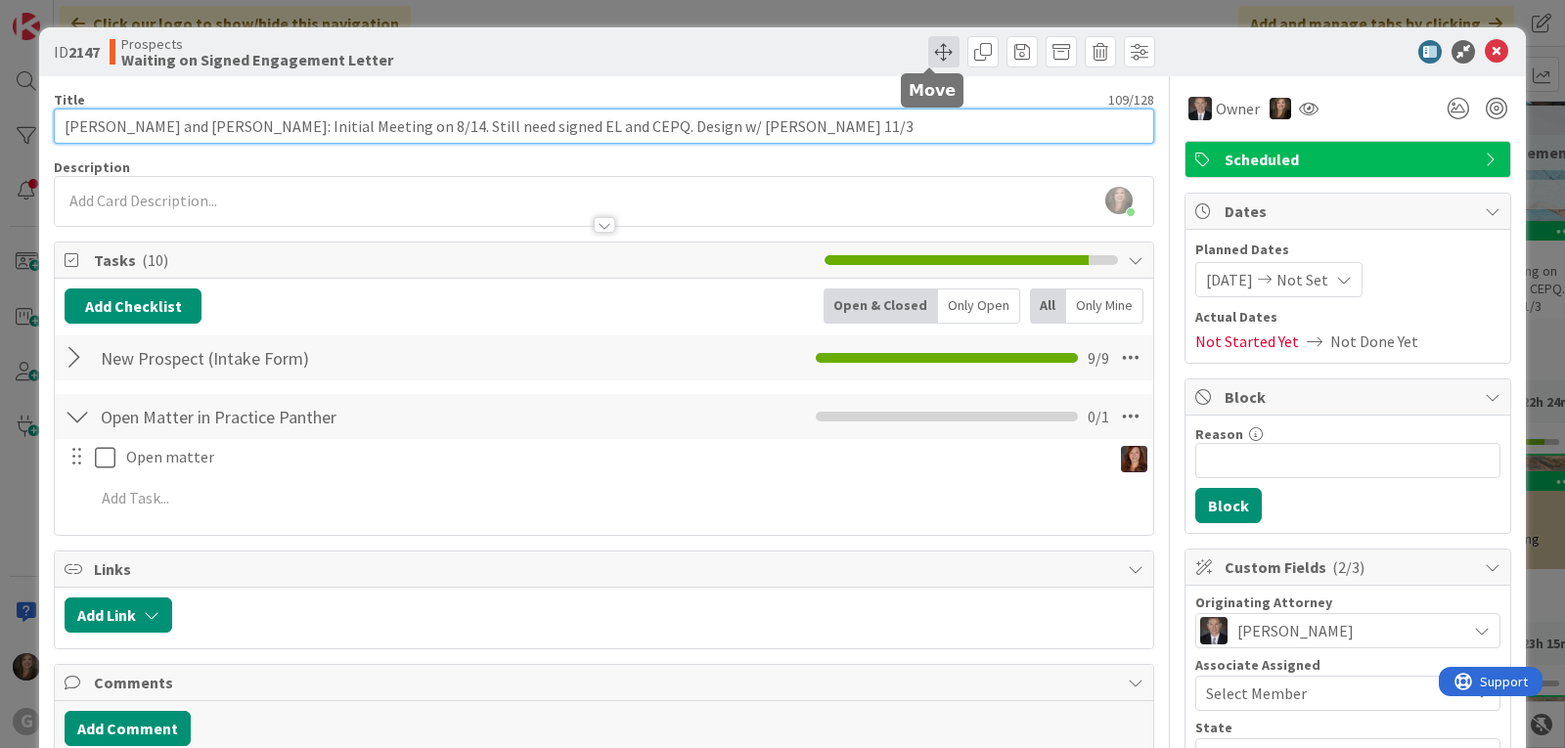
type input "[PERSON_NAME] and [PERSON_NAME]: Initial Meeting on 8/14. Still need signed EL …"
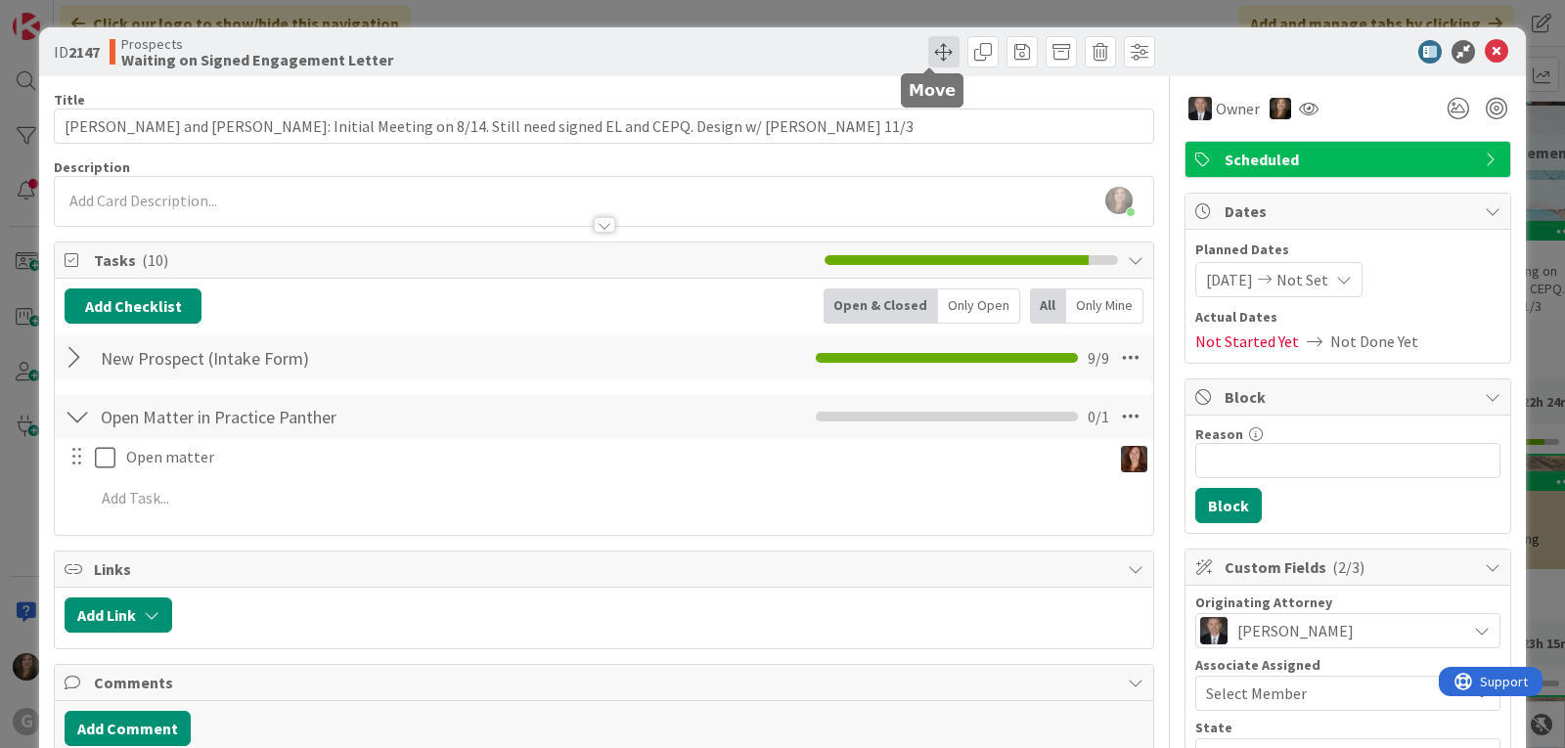
click at [932, 48] on span at bounding box center [943, 51] width 31 height 31
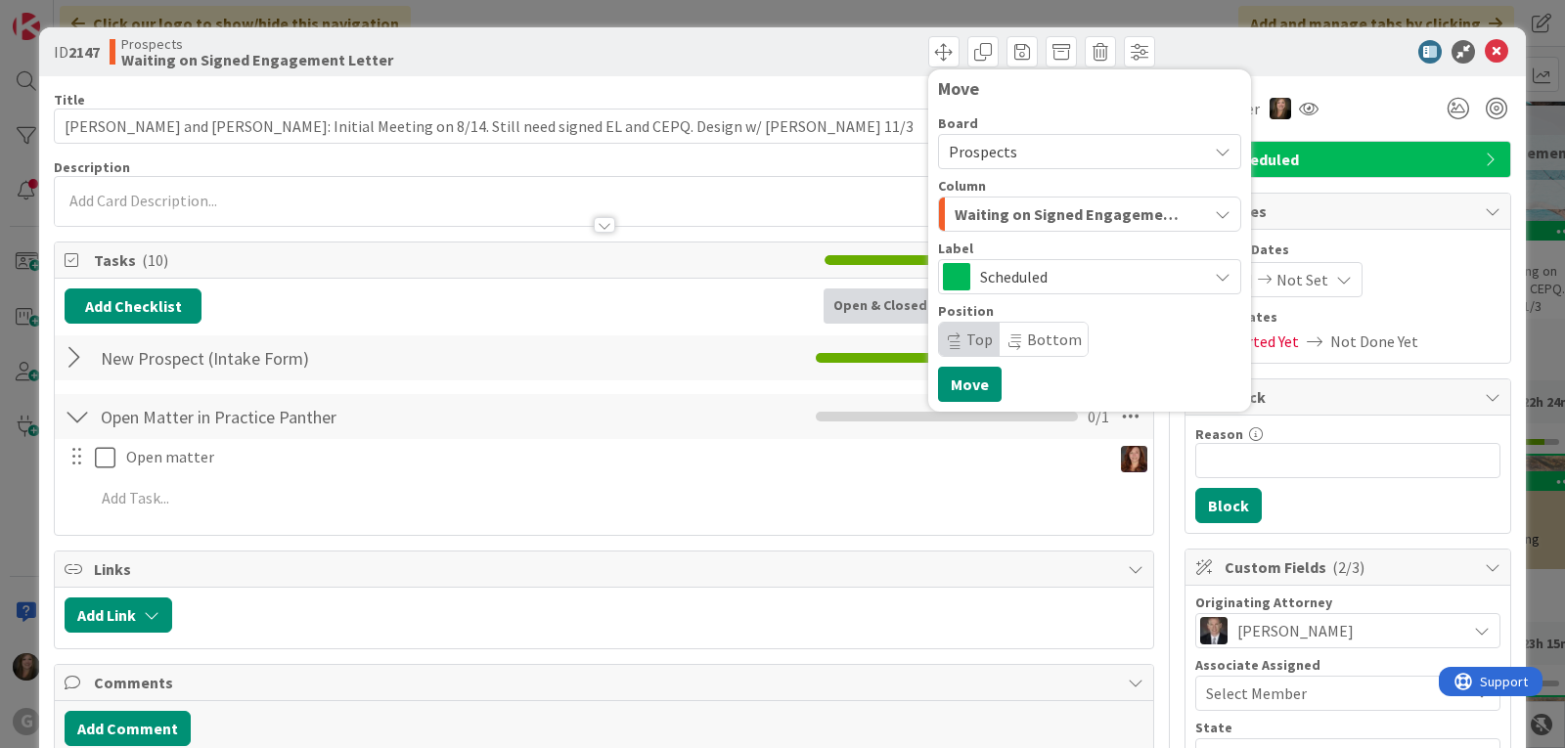
click at [990, 208] on span "Waiting on Signed Engagement Letter" at bounding box center [1067, 213] width 225 height 25
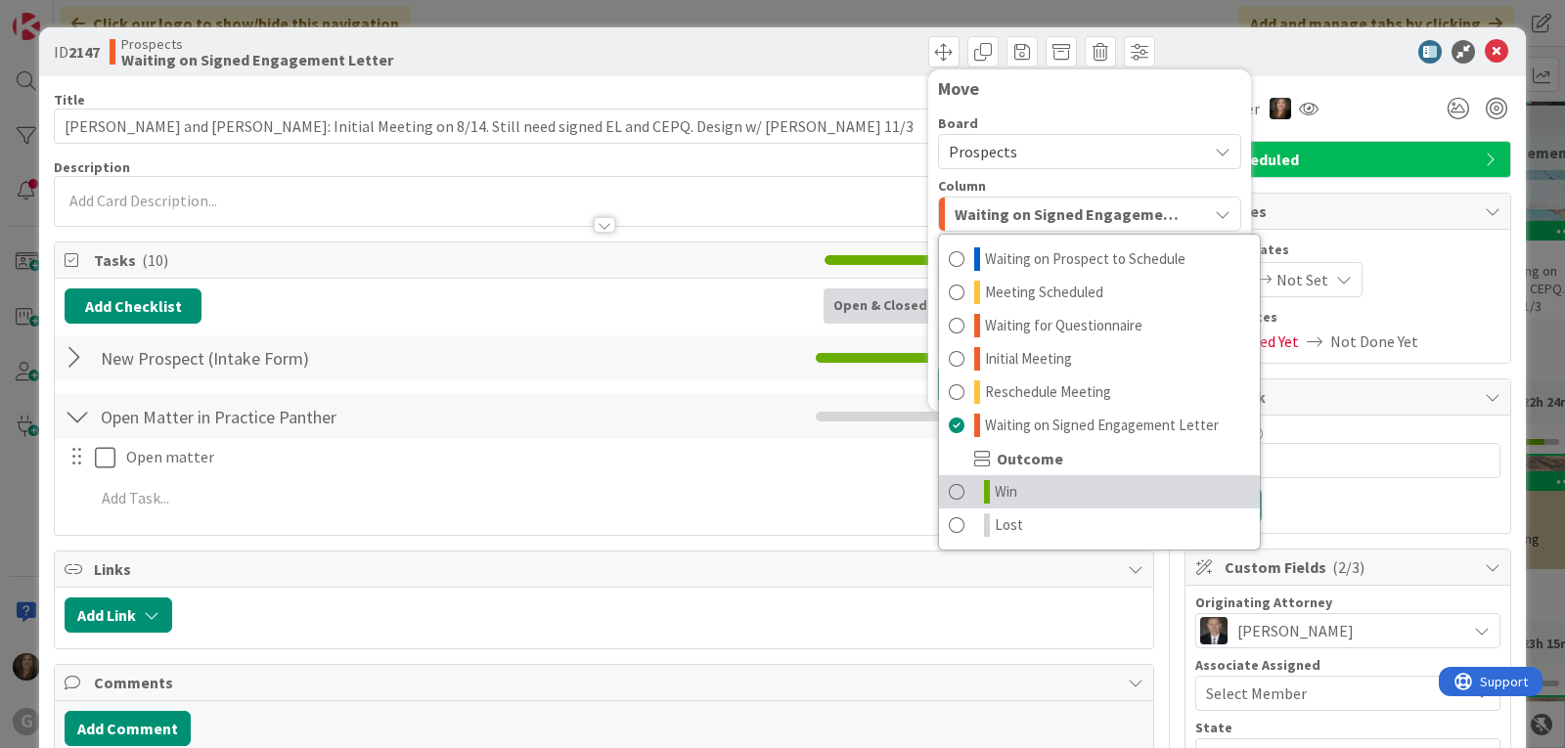
click at [999, 494] on span "Win" at bounding box center [1006, 491] width 22 height 23
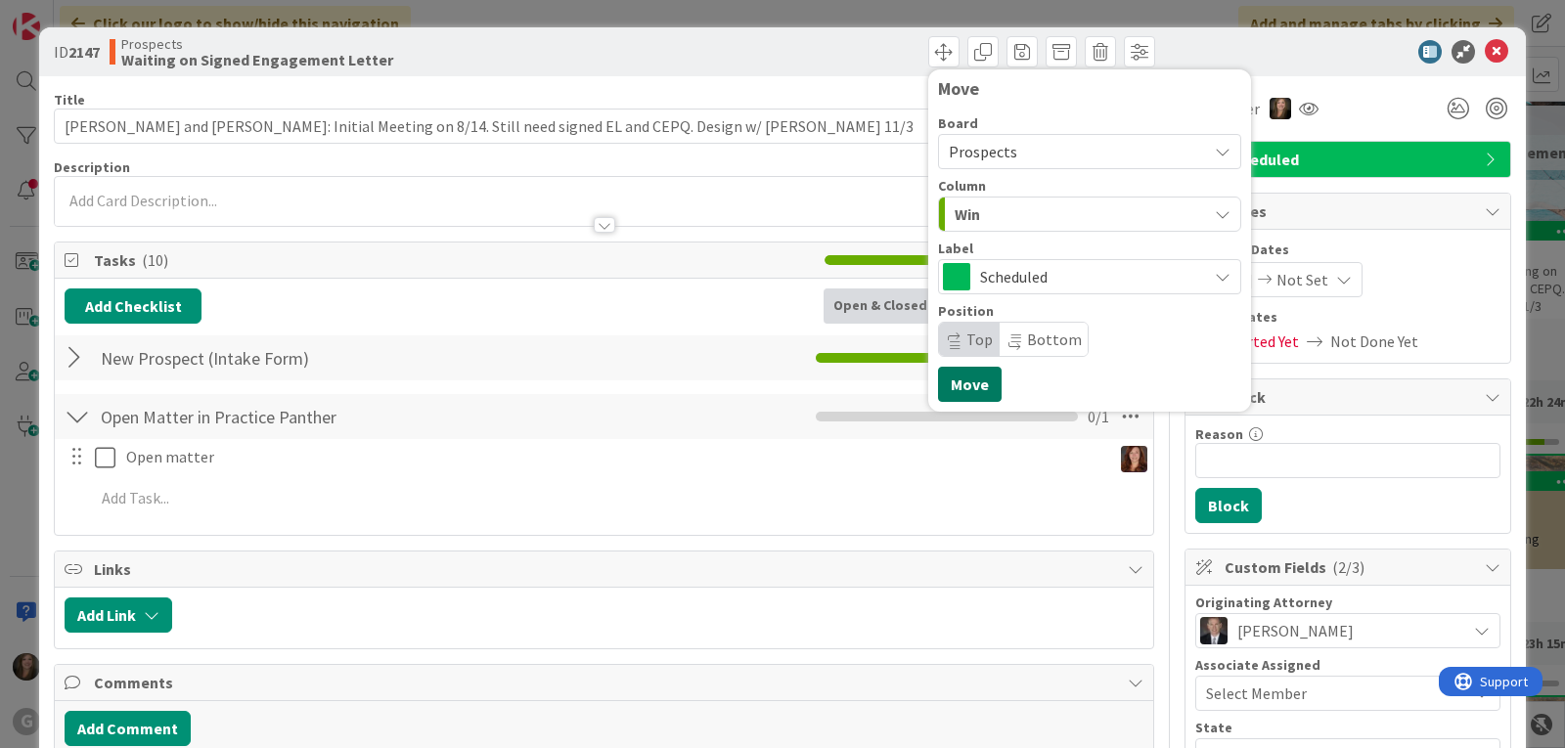
click at [940, 376] on button "Move" at bounding box center [970, 384] width 64 height 35
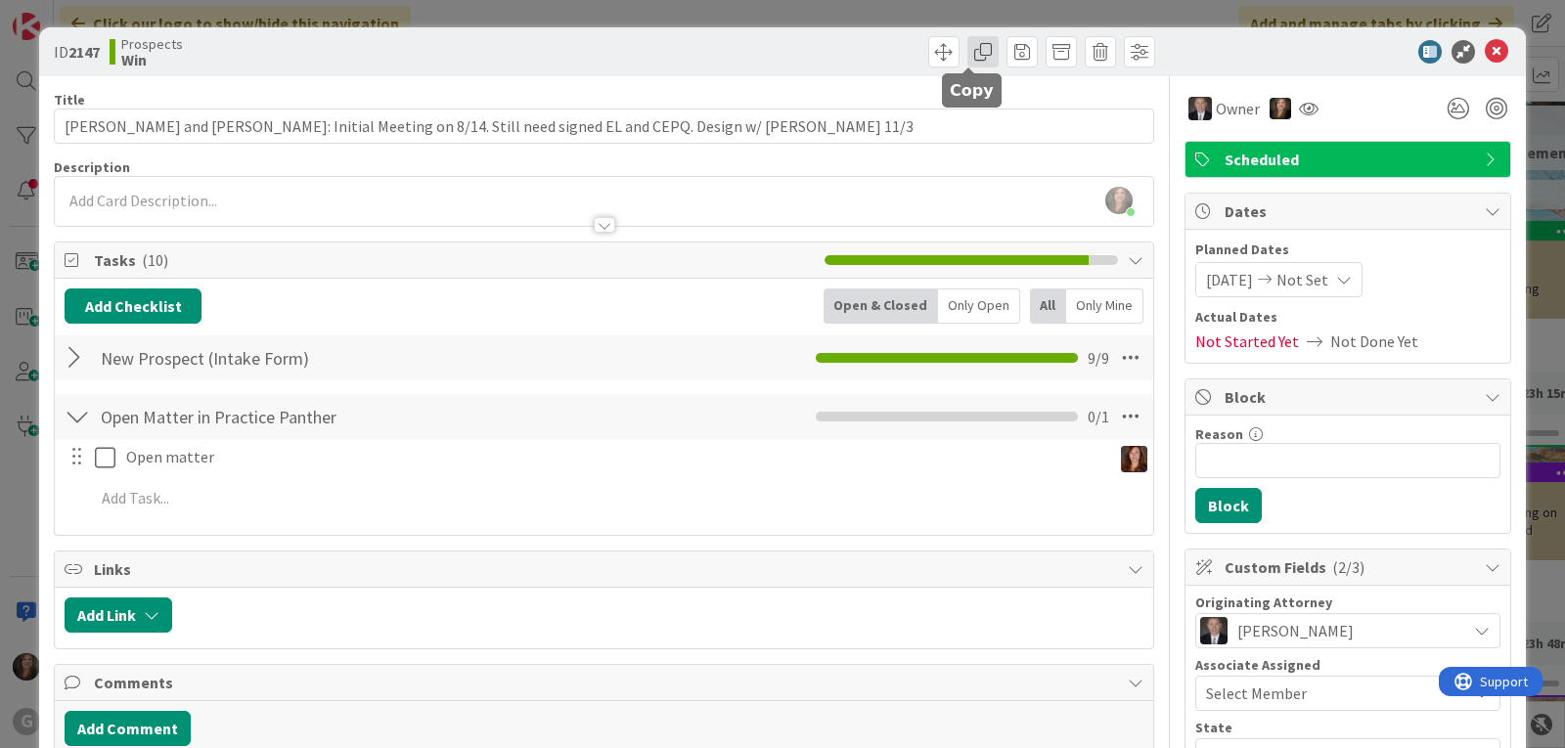
click at [970, 48] on span at bounding box center [982, 51] width 31 height 31
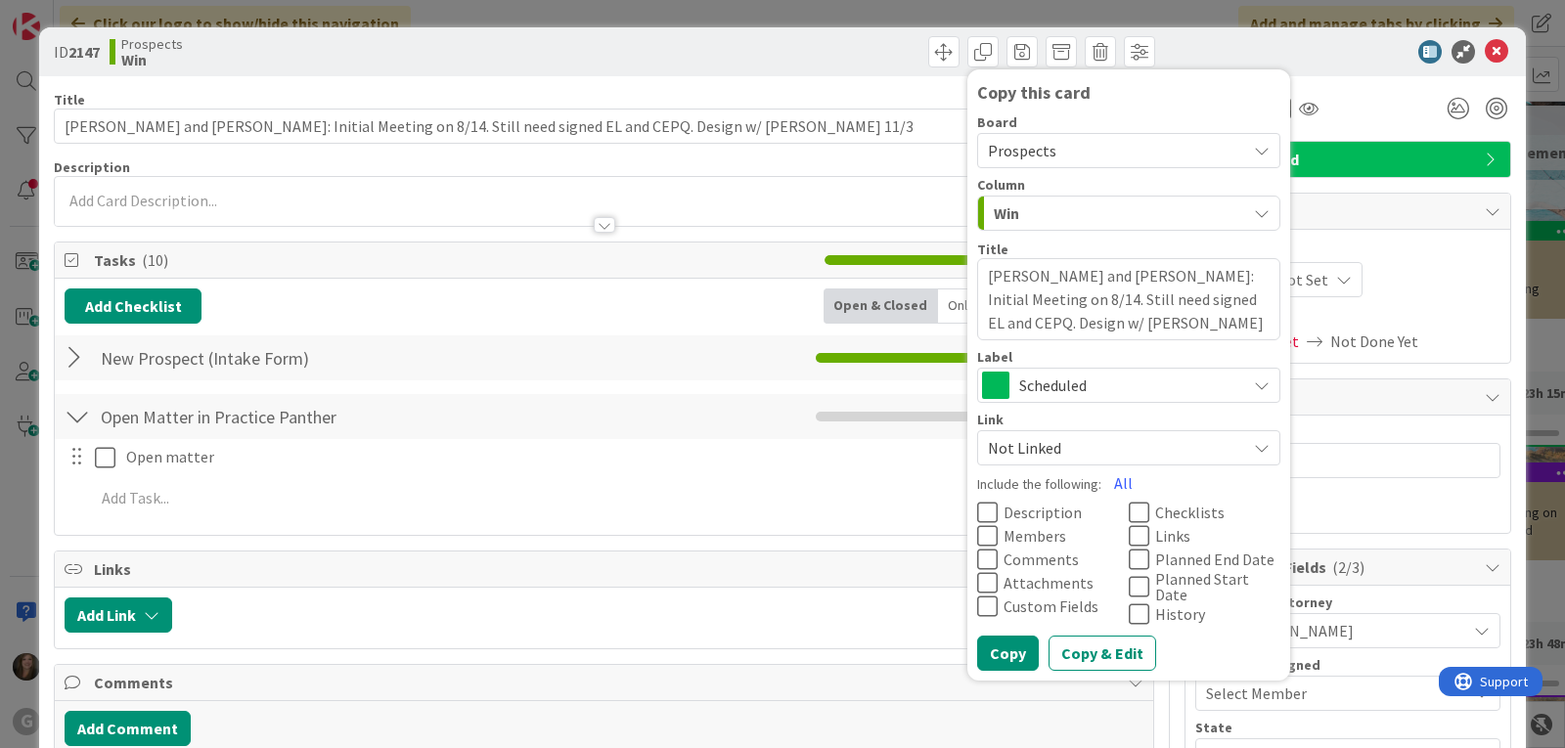
click at [1024, 154] on span "Prospects" at bounding box center [1022, 151] width 68 height 20
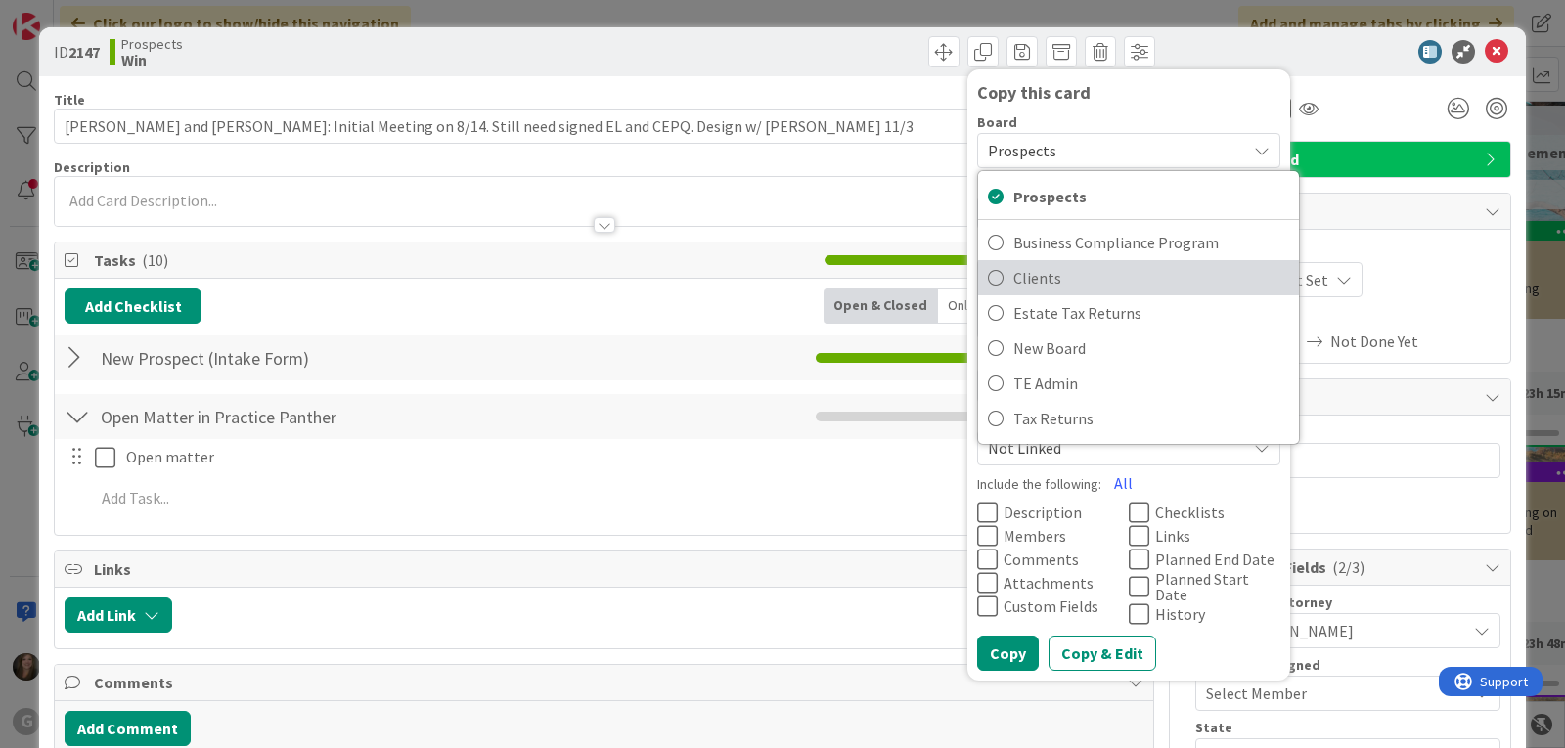
click at [1023, 271] on span "Clients" at bounding box center [1151, 277] width 276 height 29
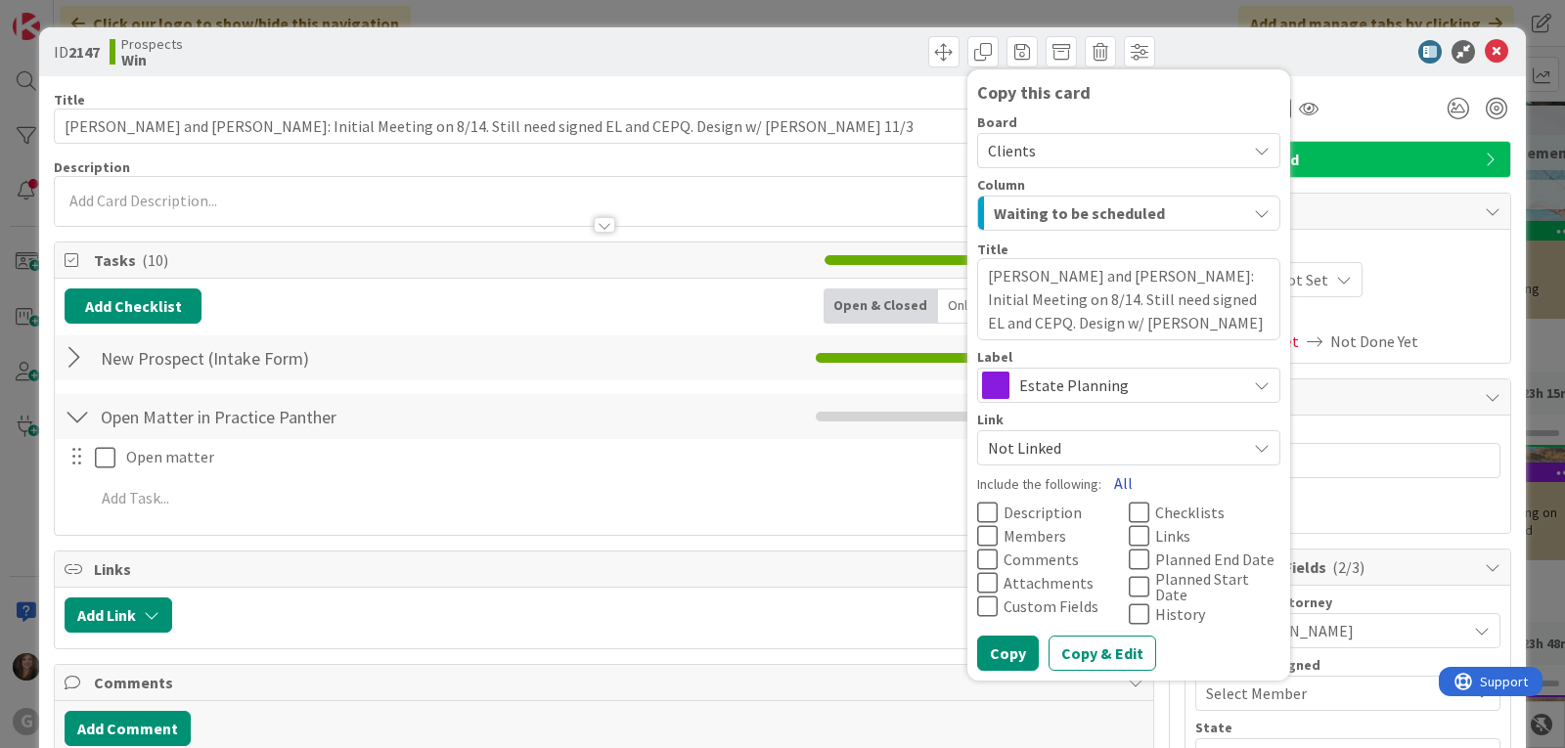
click at [1111, 484] on button "All" at bounding box center [1123, 483] width 44 height 35
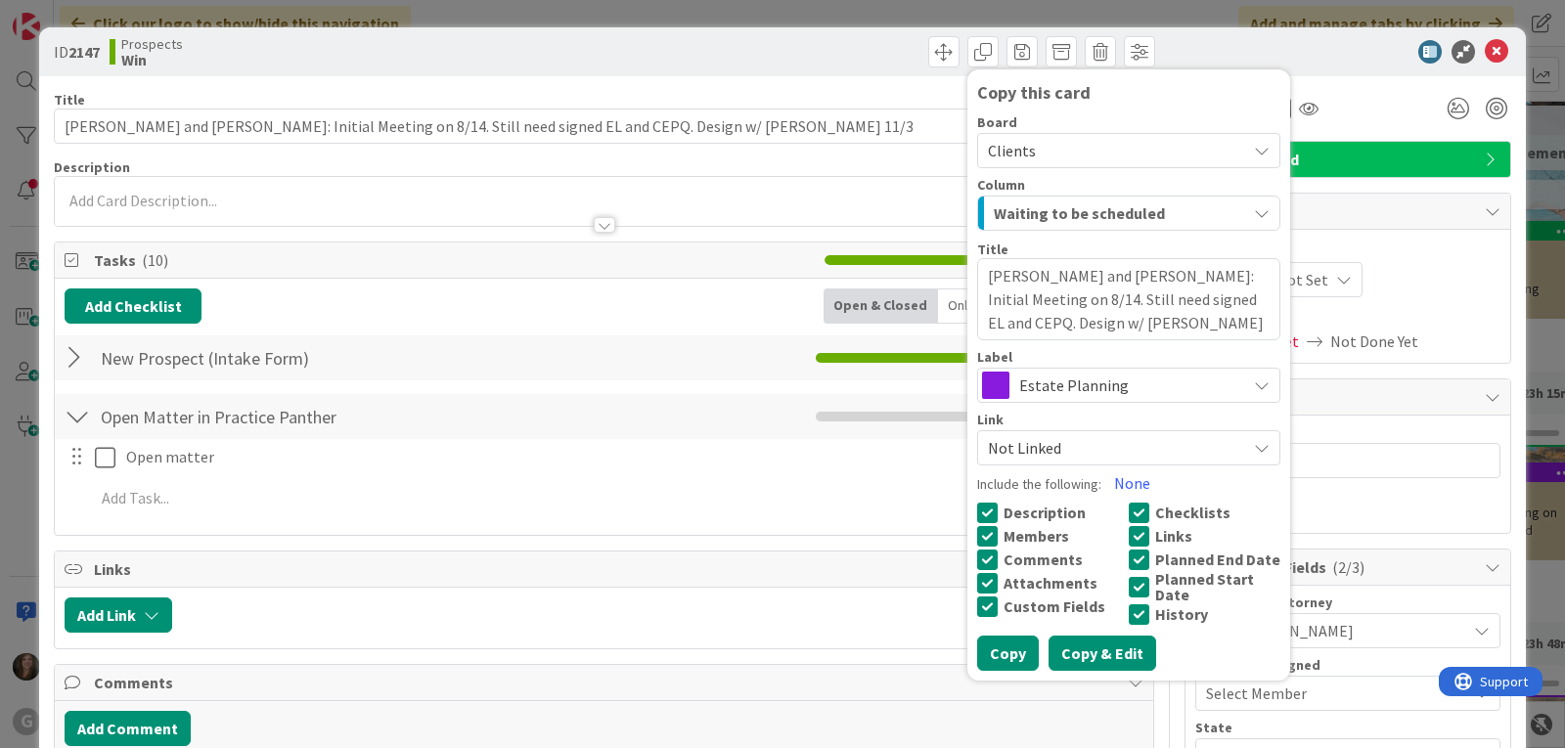
click at [1077, 653] on button "Copy & Edit" at bounding box center [1103, 653] width 108 height 35
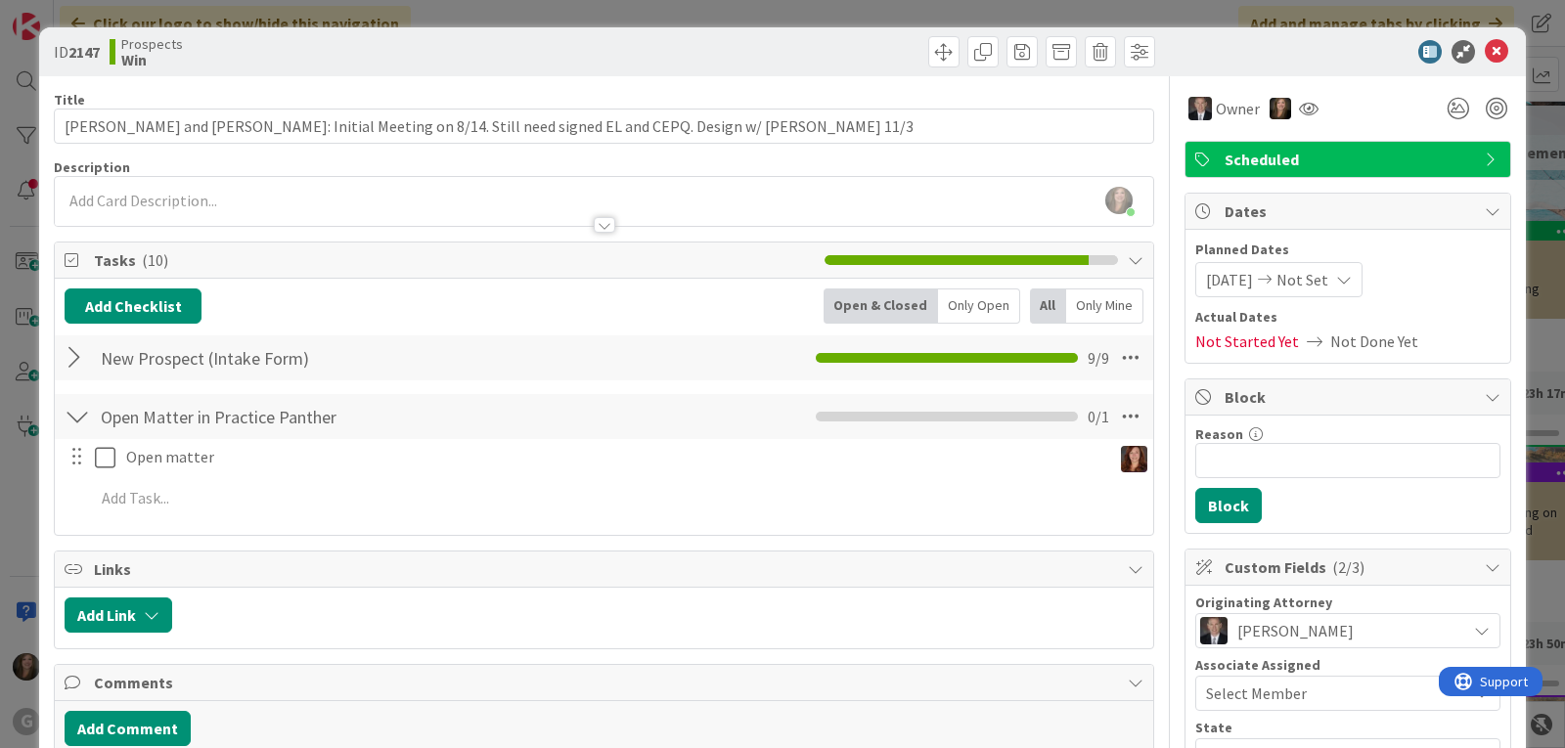
type textarea "x"
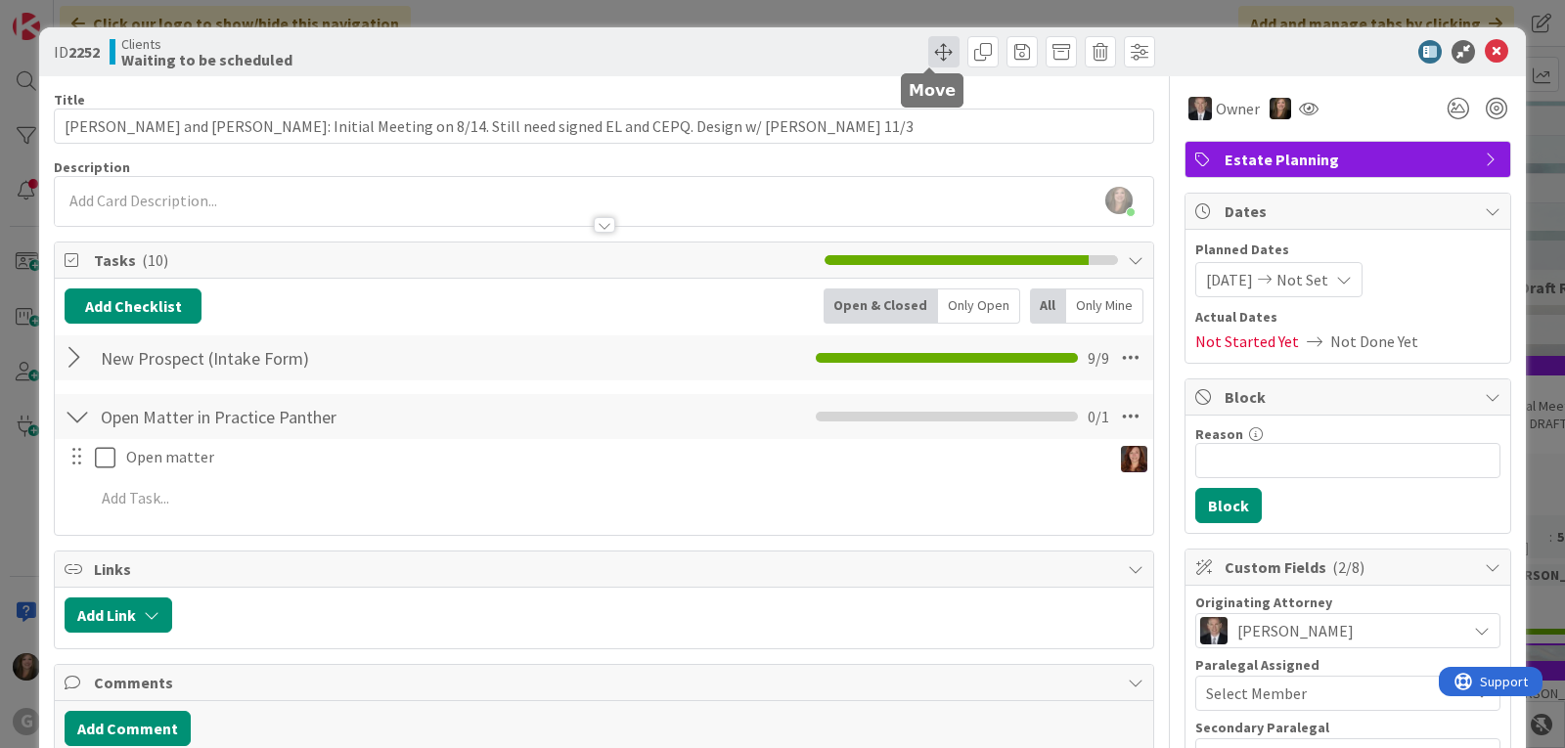
click at [928, 45] on span at bounding box center [943, 51] width 31 height 31
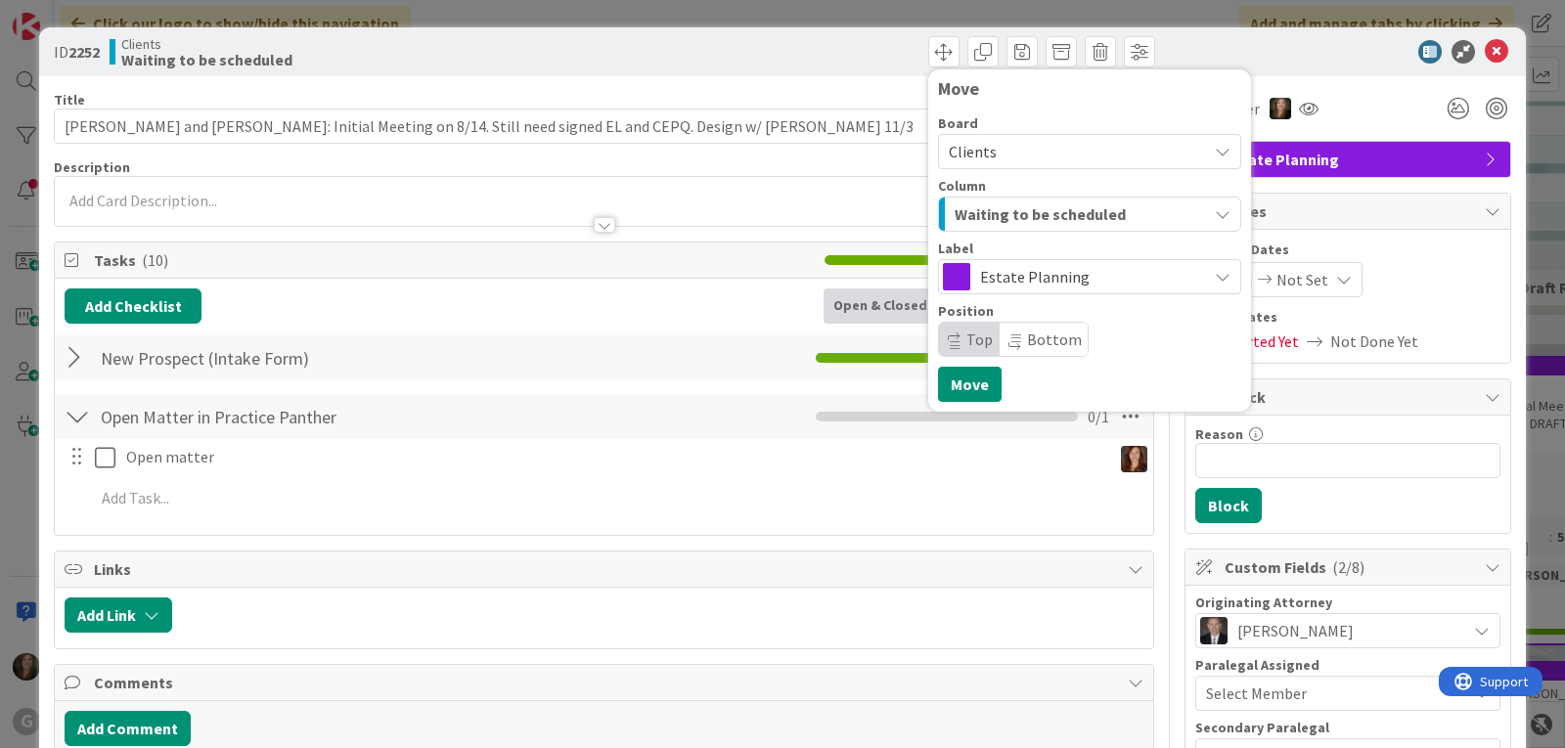
click at [1139, 220] on div "Waiting to be scheduled" at bounding box center [1078, 214] width 257 height 31
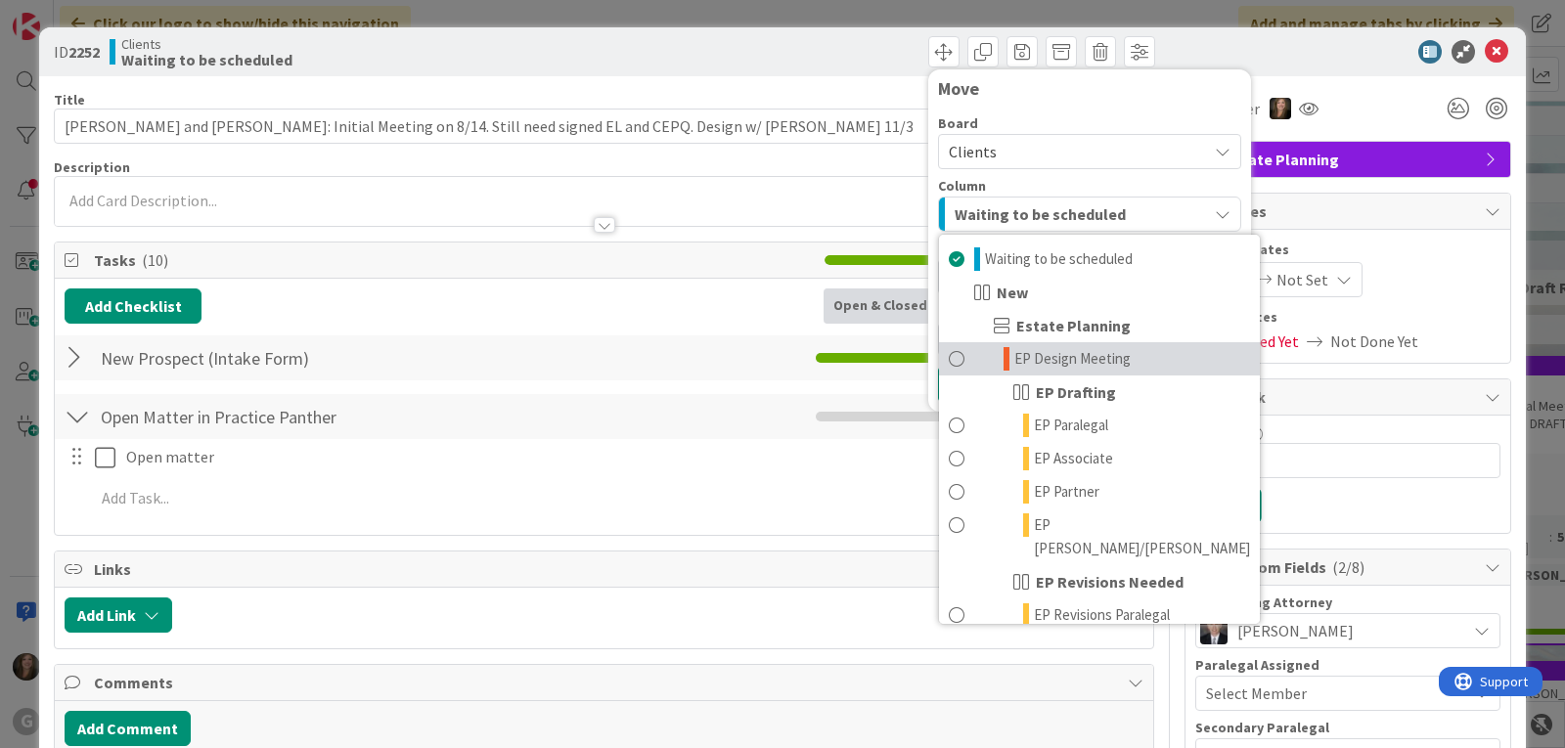
click at [1073, 364] on span "EP Design Meeting" at bounding box center [1072, 358] width 116 height 23
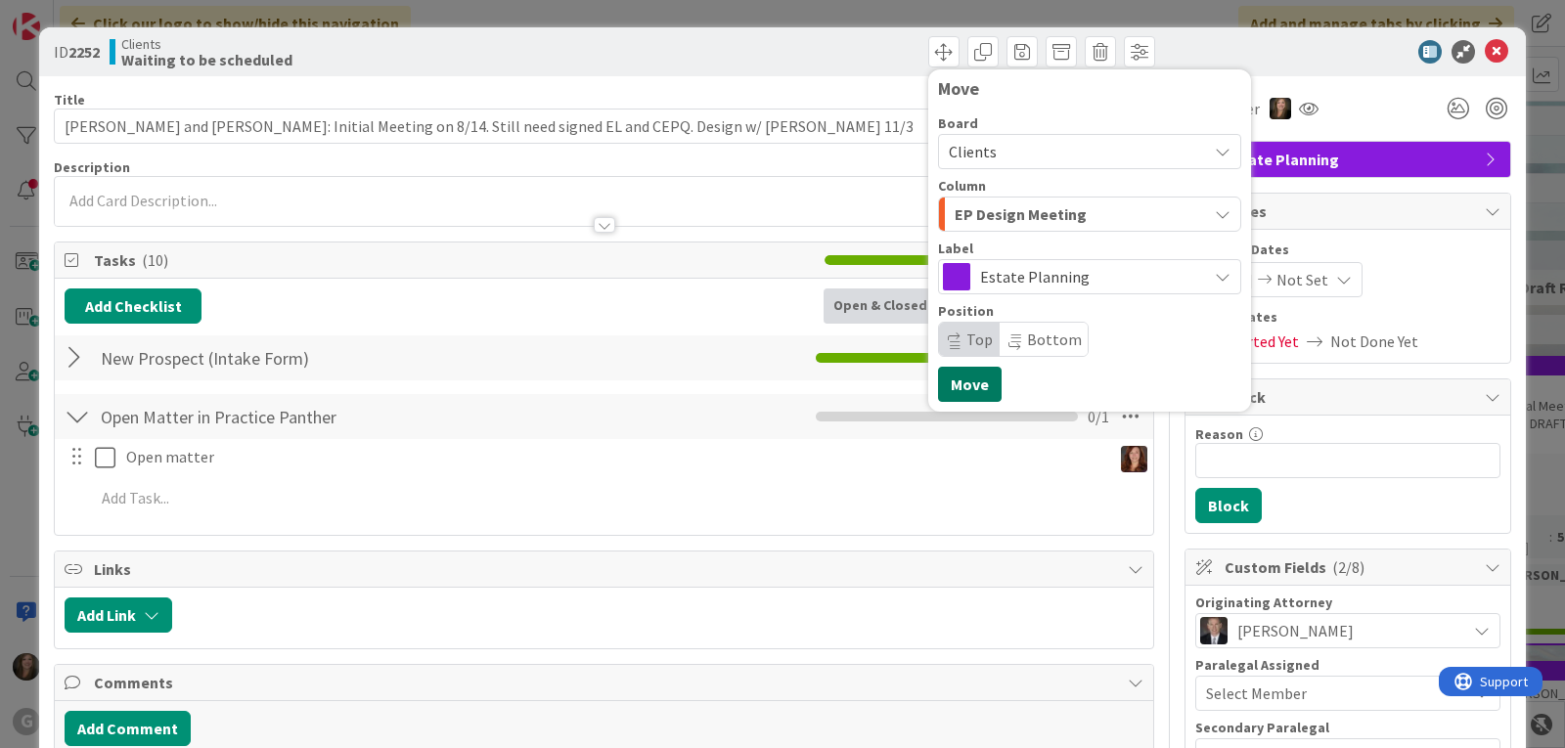
click at [941, 377] on button "Move" at bounding box center [970, 384] width 64 height 35
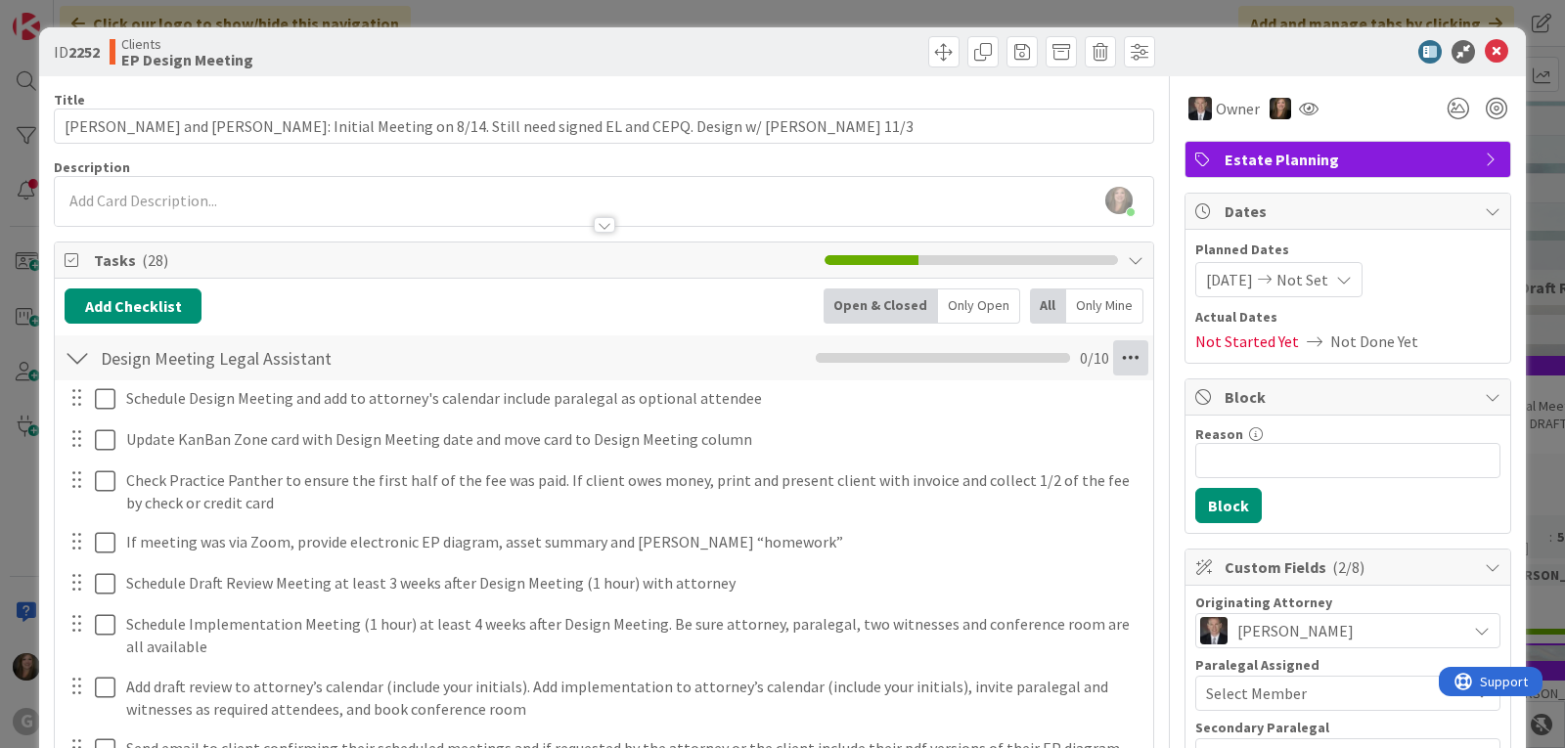
click at [1113, 363] on icon at bounding box center [1130, 357] width 35 height 35
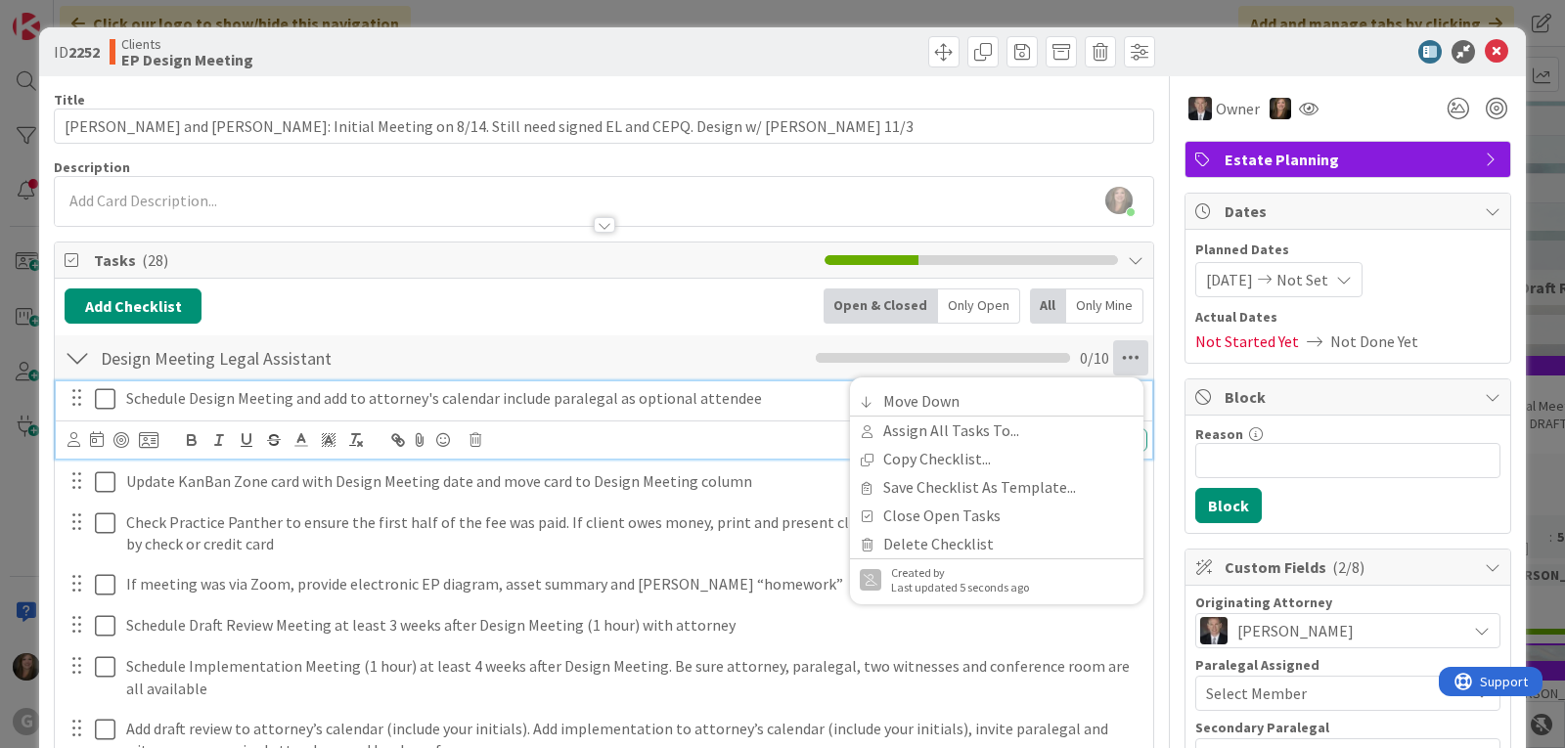
click at [100, 396] on icon at bounding box center [105, 398] width 21 height 23
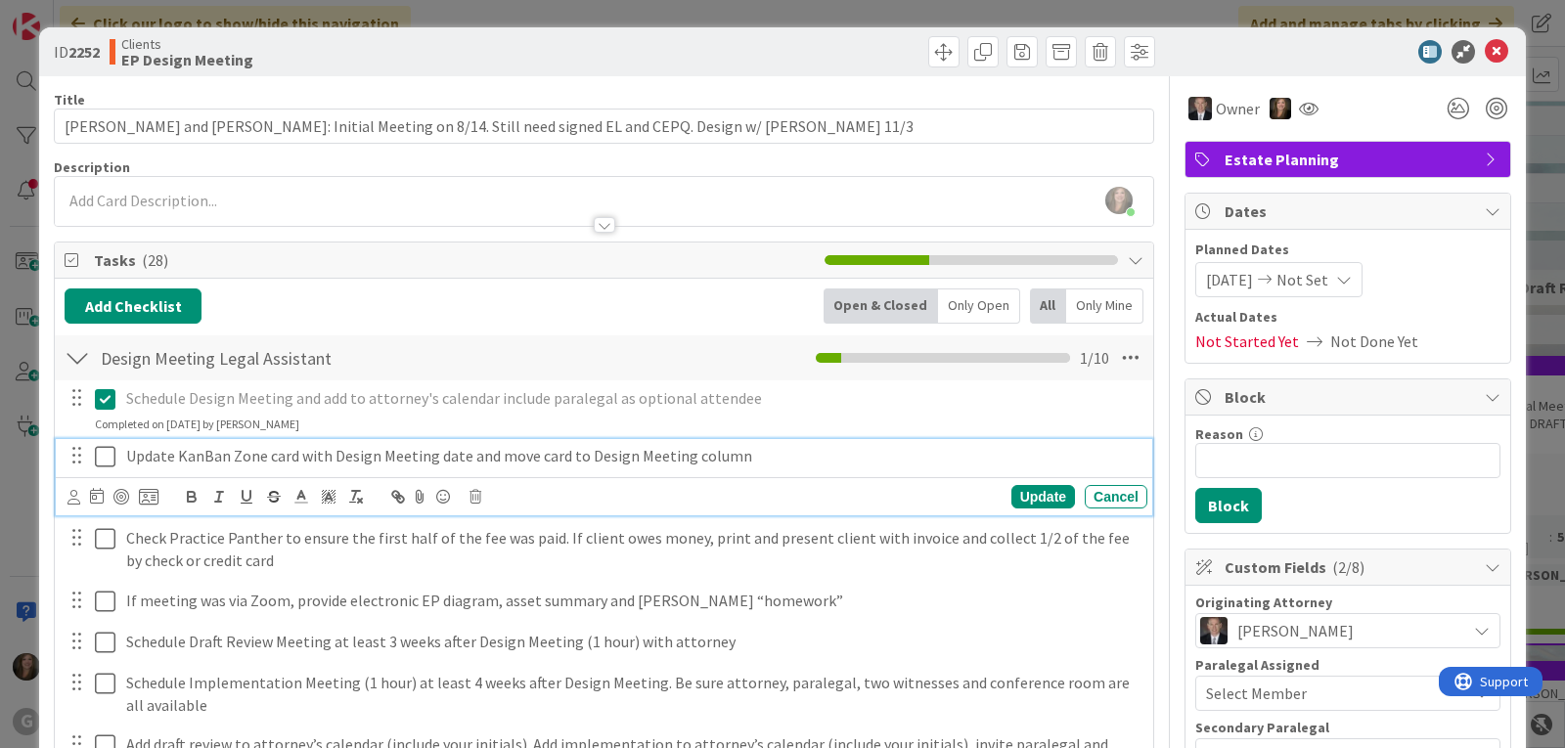
click at [102, 453] on icon at bounding box center [105, 456] width 21 height 23
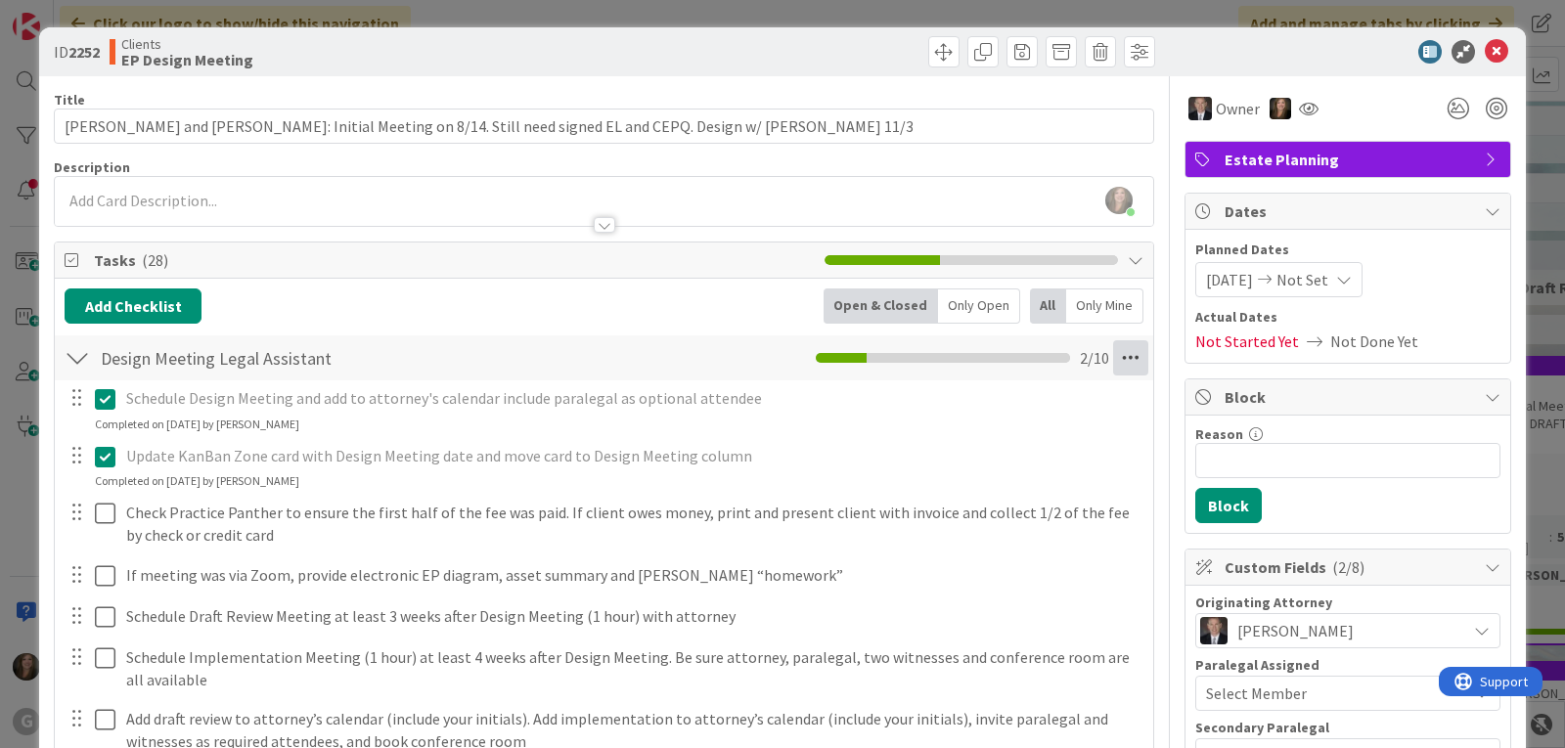
click at [1123, 347] on icon at bounding box center [1130, 357] width 35 height 35
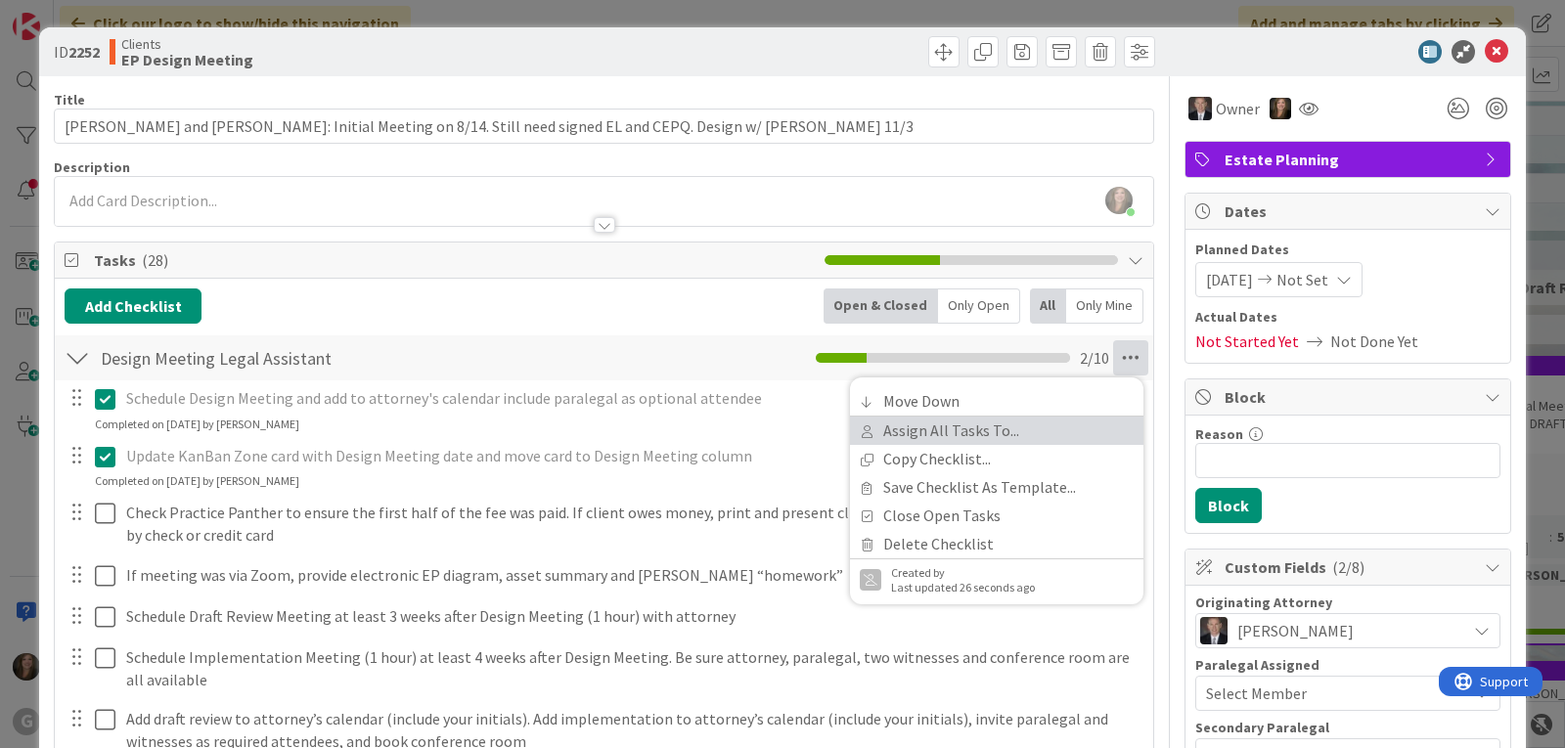
click at [1037, 419] on link "Assign All Tasks To..." at bounding box center [996, 431] width 293 height 28
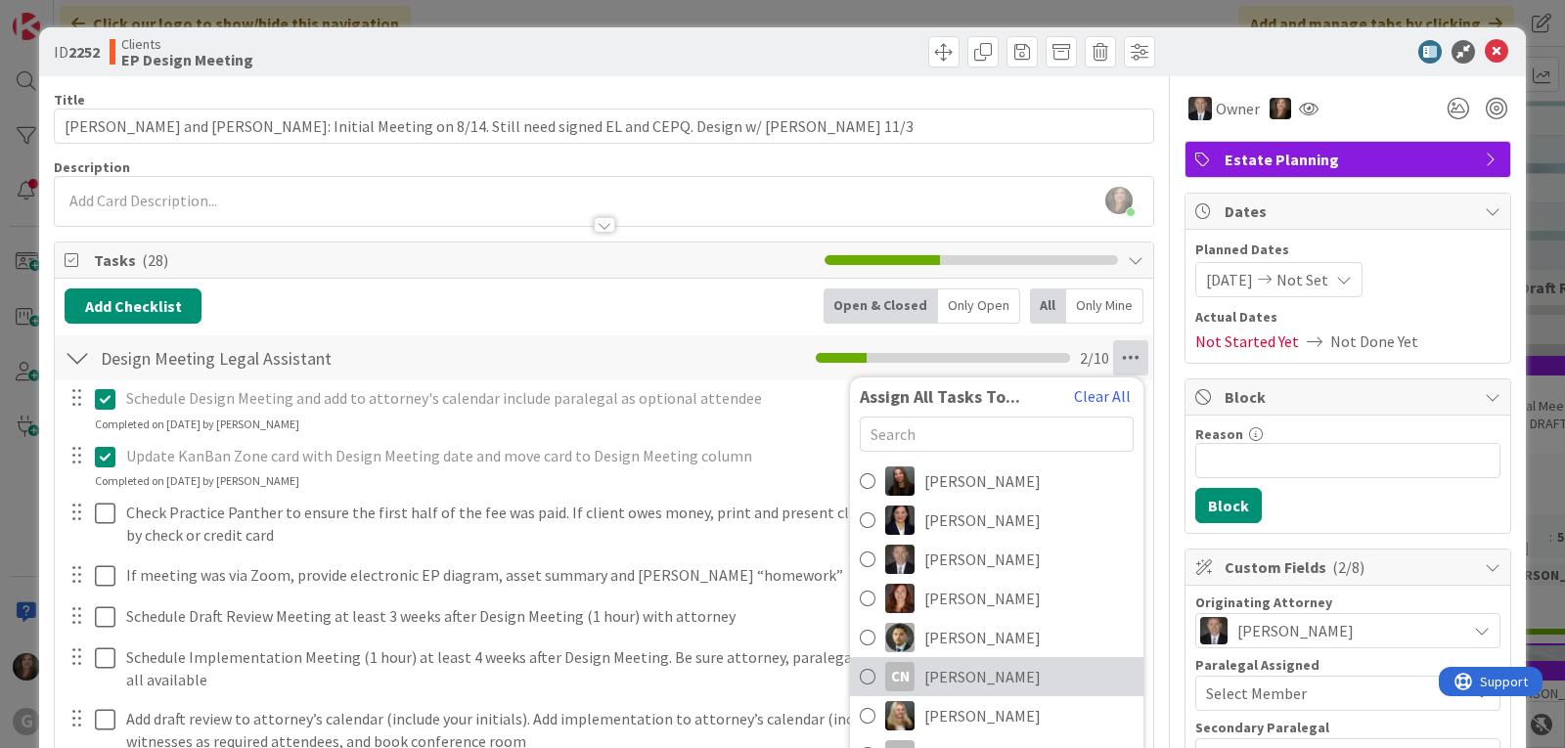
click at [961, 676] on span "[PERSON_NAME]" at bounding box center [982, 676] width 116 height 23
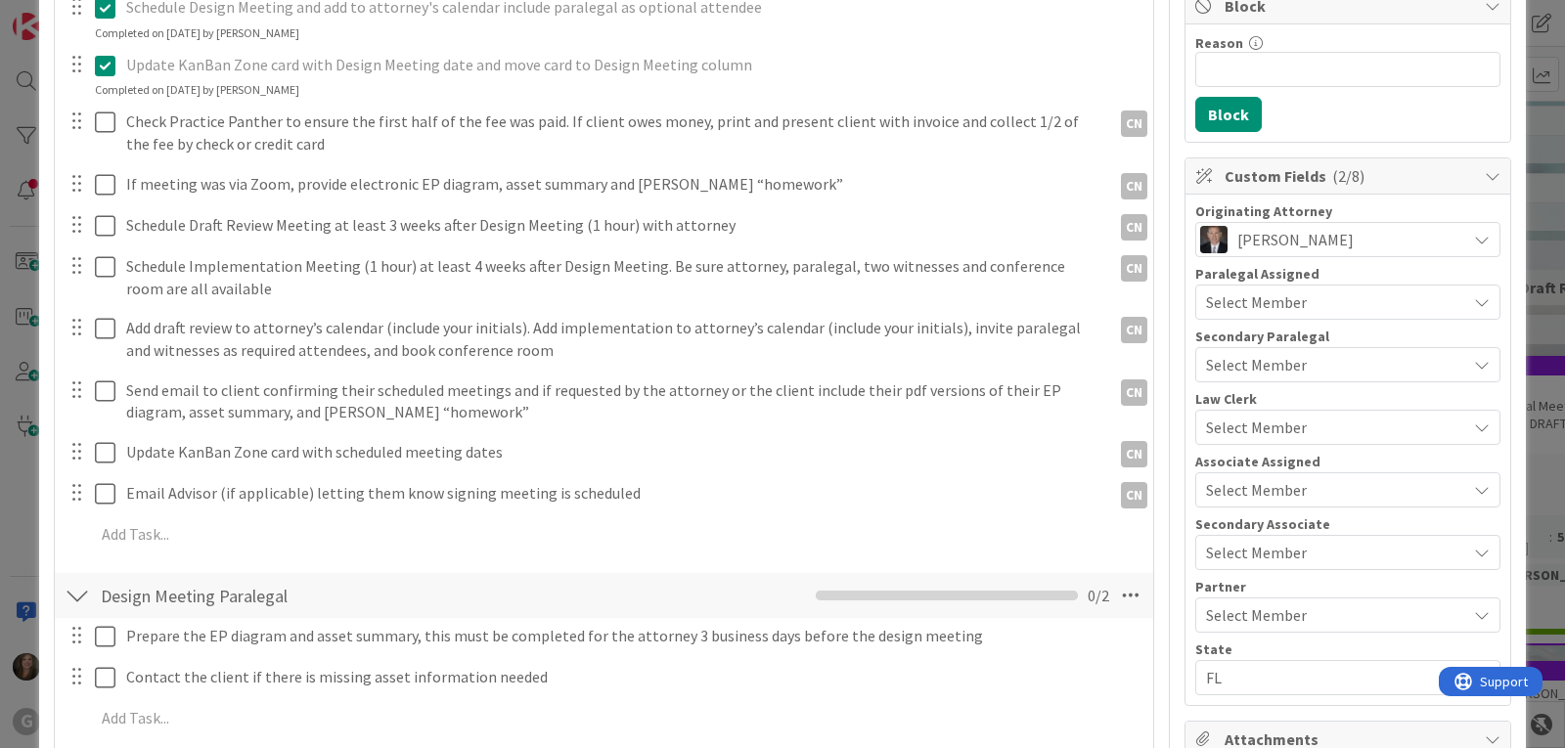
scroll to position [489, 0]
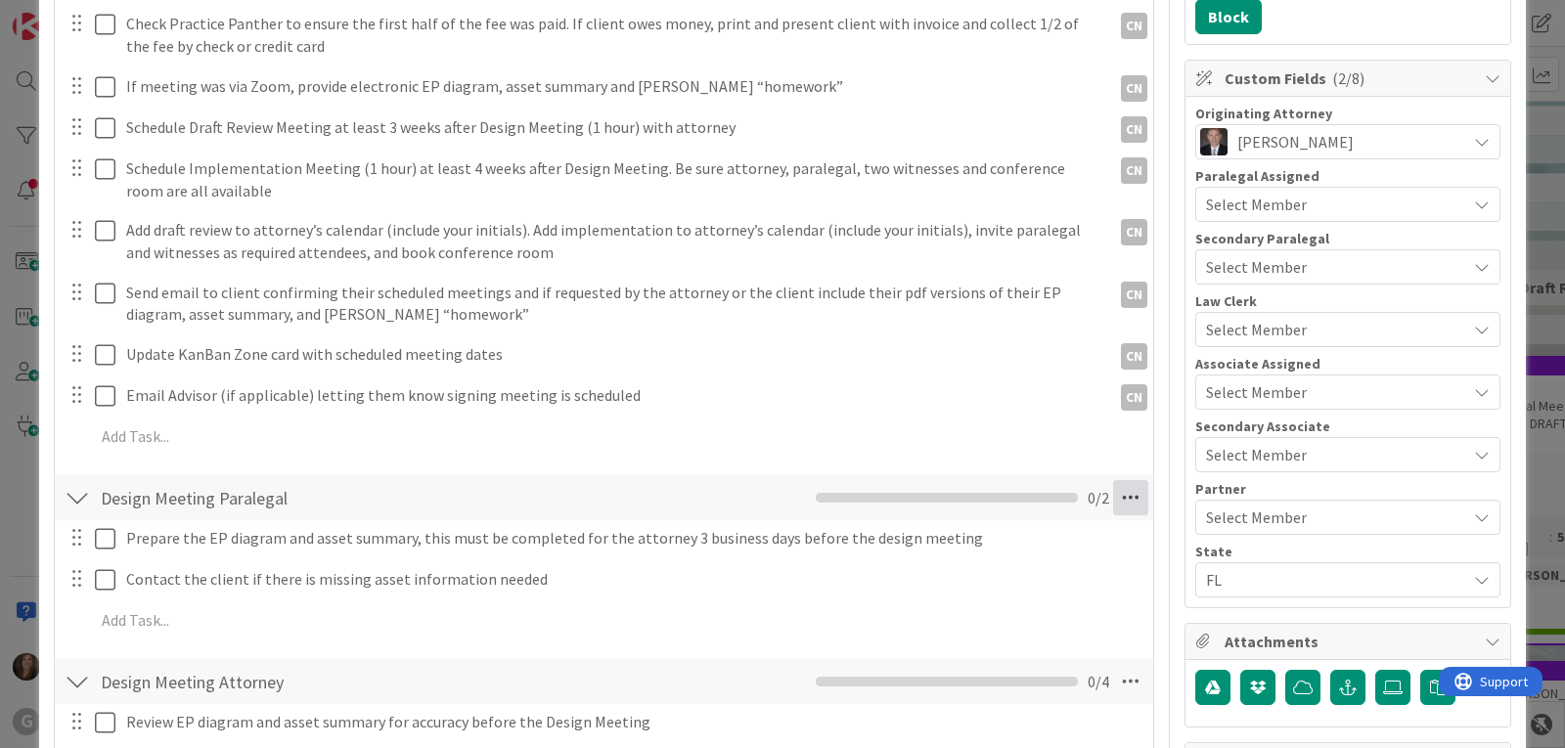
click at [1125, 501] on icon at bounding box center [1130, 497] width 35 height 35
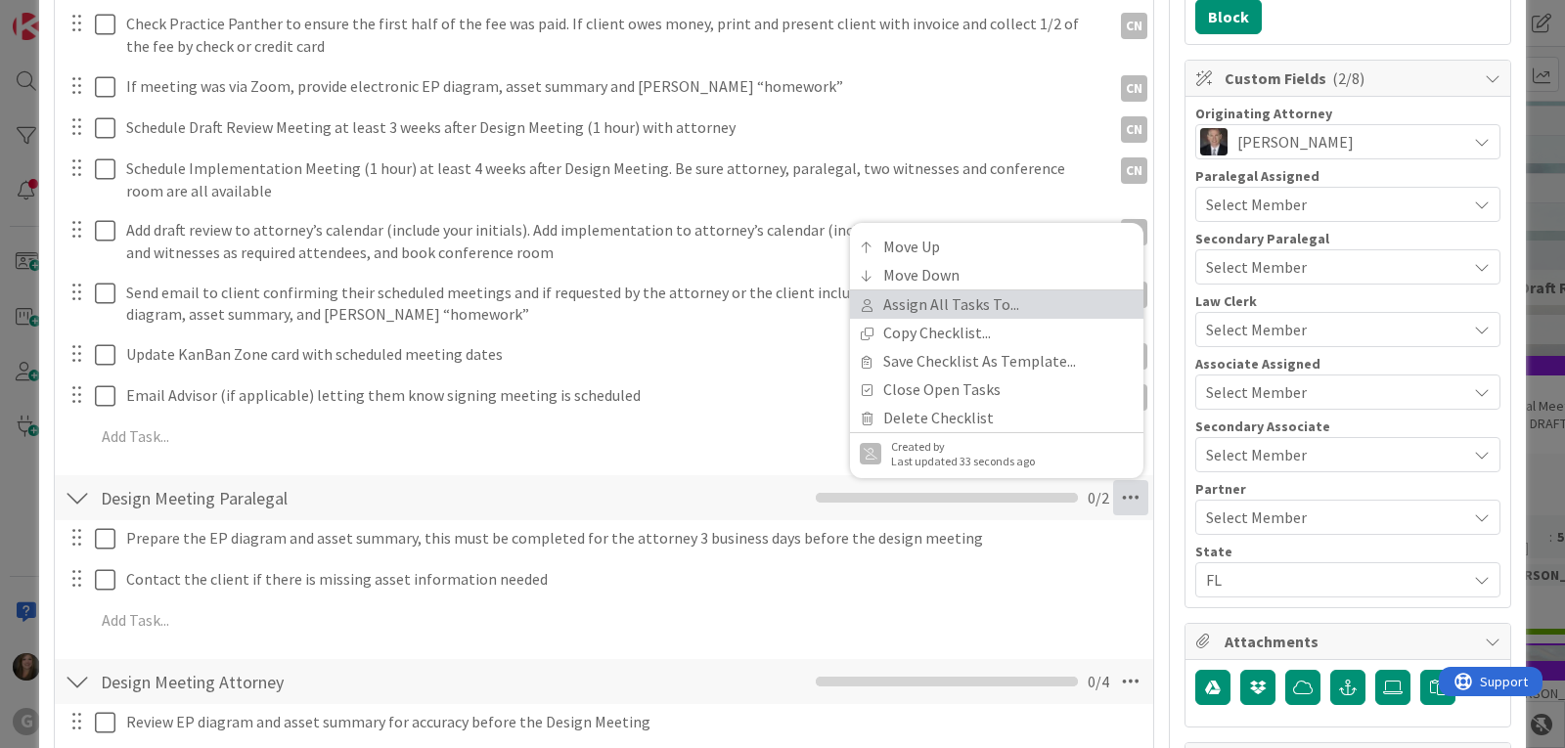
click at [995, 307] on link "Assign All Tasks To..." at bounding box center [996, 305] width 293 height 28
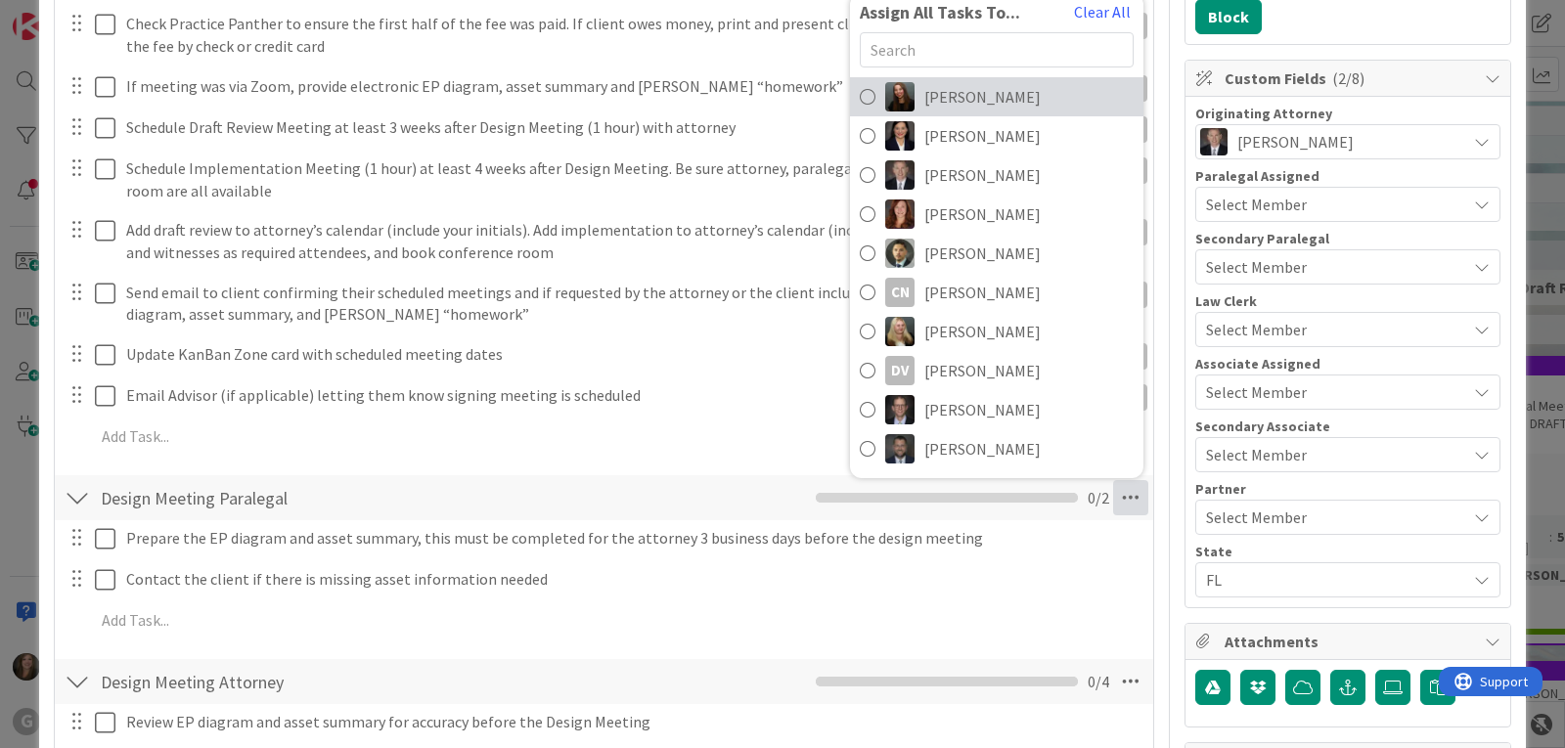
click at [960, 84] on link "[PERSON_NAME]" at bounding box center [996, 96] width 293 height 39
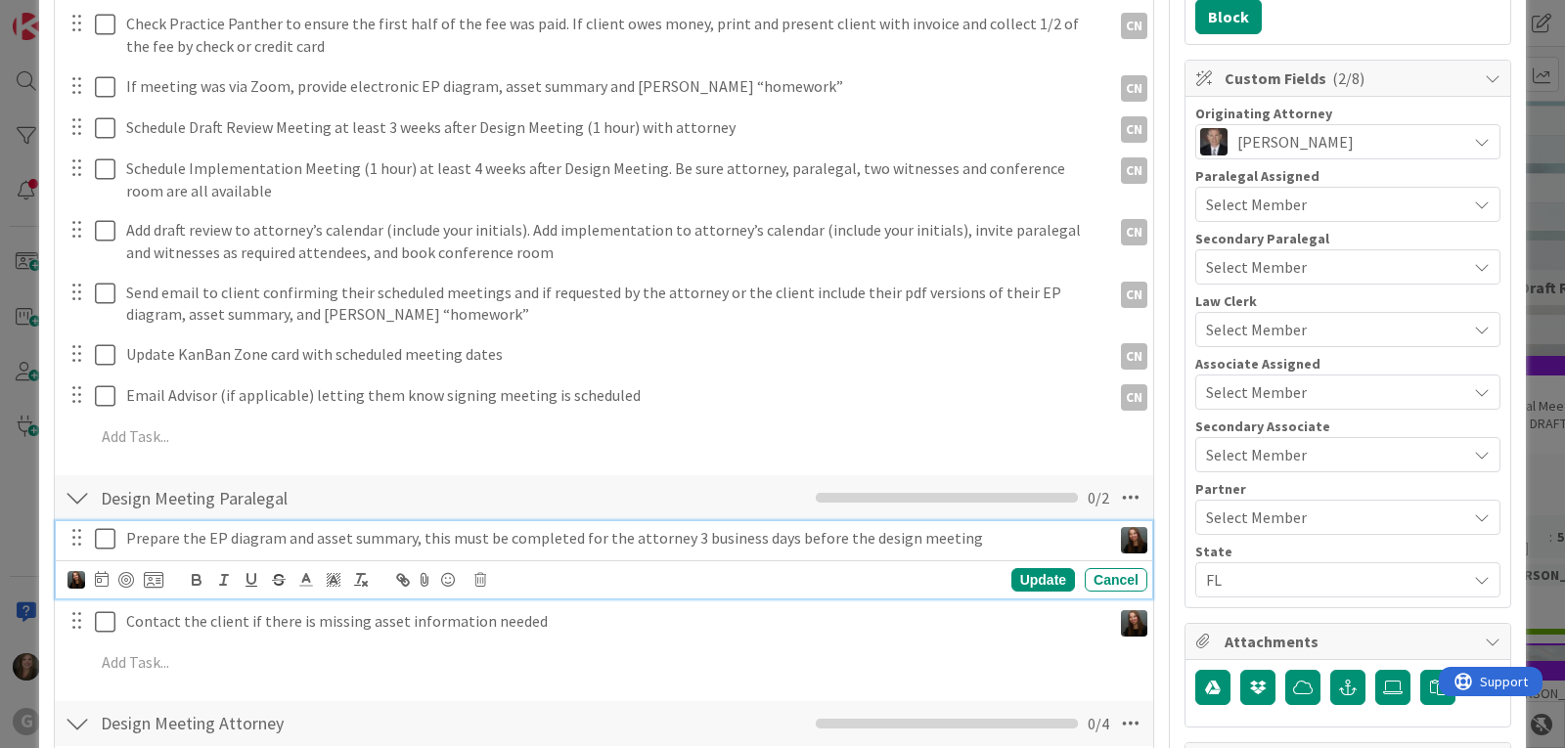
click at [244, 544] on p "Prepare the EP diagram and asset summary, this must be completed for the attorn…" at bounding box center [614, 538] width 977 height 22
click at [105, 576] on icon at bounding box center [102, 579] width 14 height 16
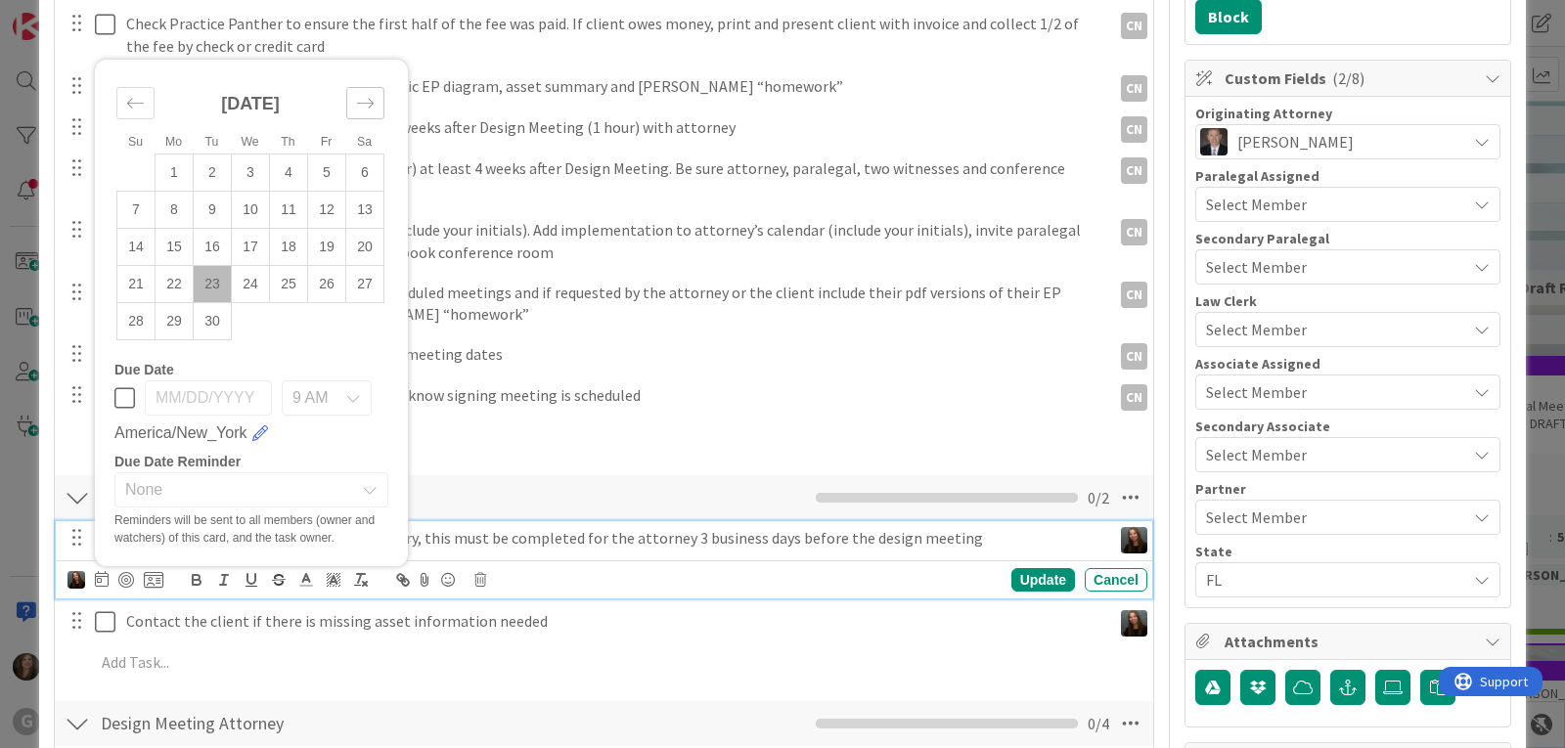
click at [361, 104] on icon "Move forward to switch to the next month." at bounding box center [365, 103] width 19 height 19
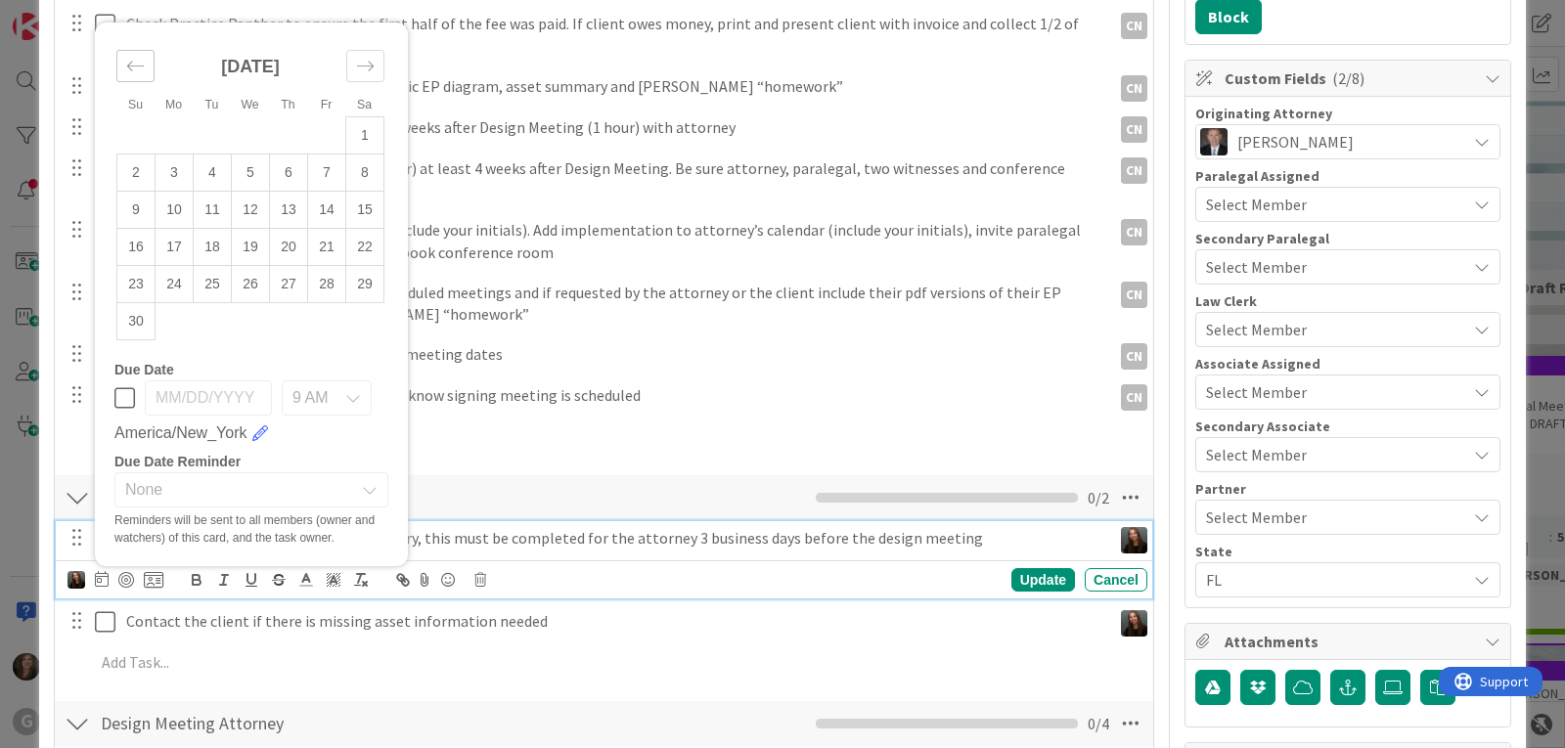
click at [137, 64] on icon "Move backward to switch to the previous month." at bounding box center [135, 66] width 19 height 19
click at [174, 281] on td "27" at bounding box center [175, 283] width 38 height 37
type input "[DATE]"
click at [1030, 585] on div "Update" at bounding box center [1043, 579] width 64 height 23
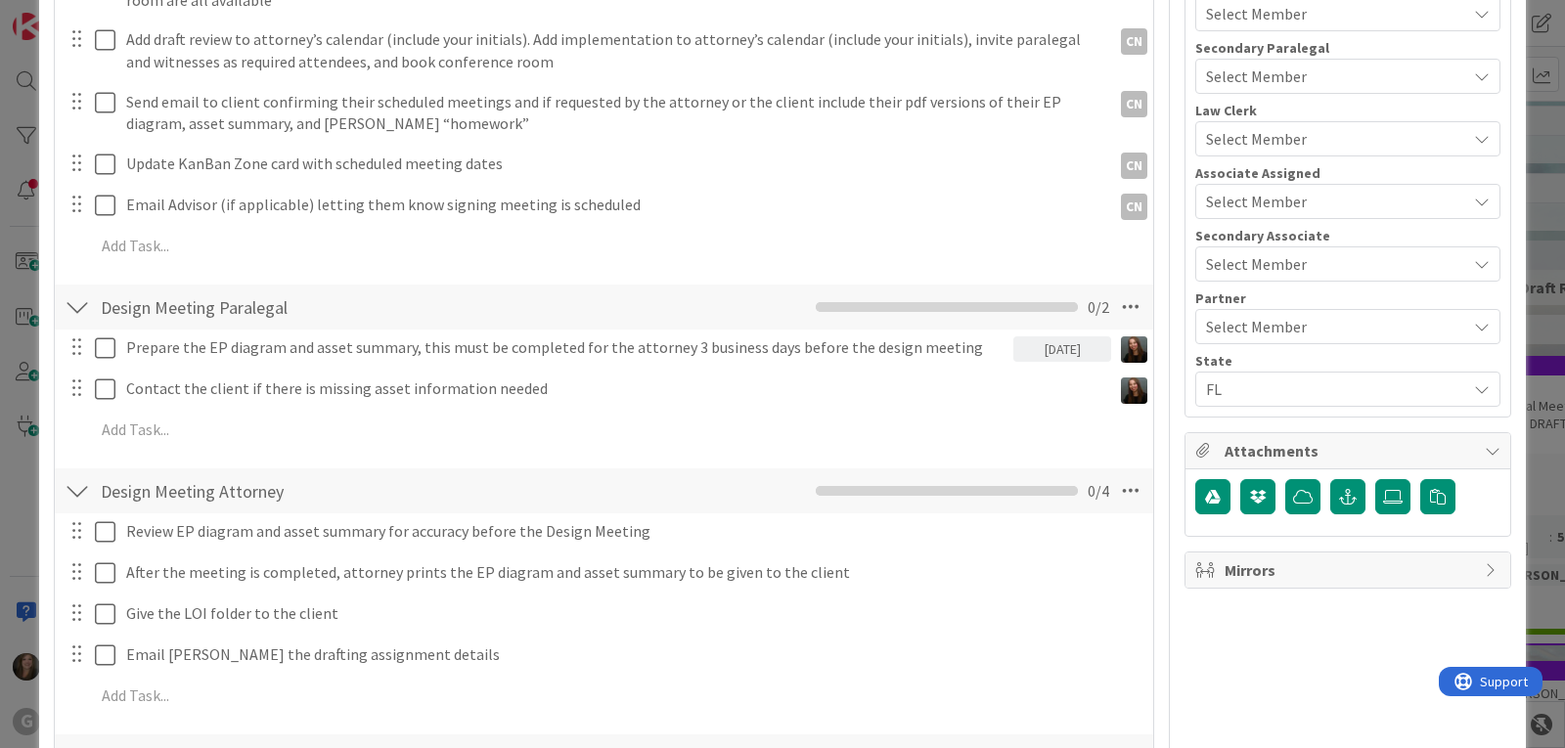
scroll to position [685, 0]
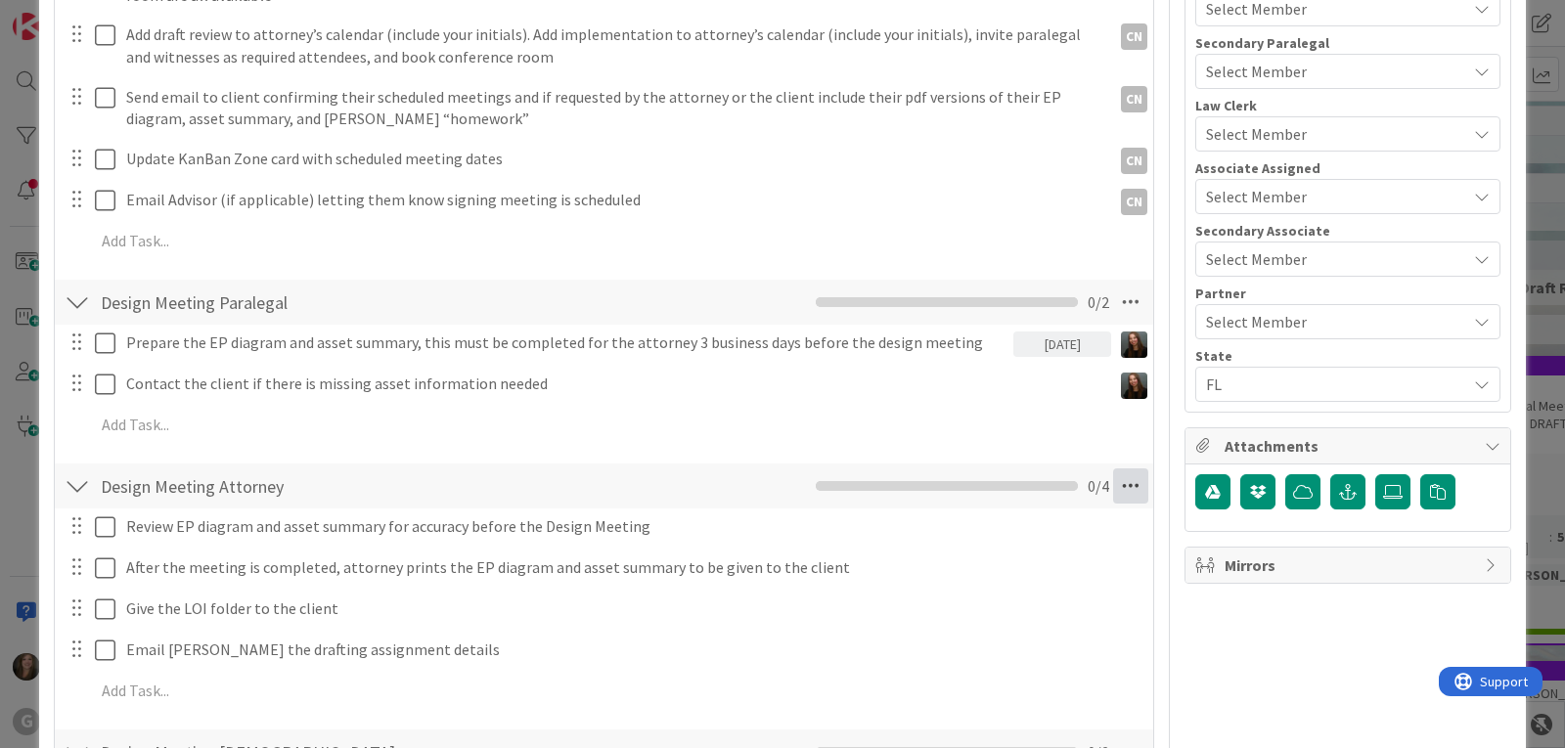
click at [1118, 479] on icon at bounding box center [1130, 486] width 35 height 35
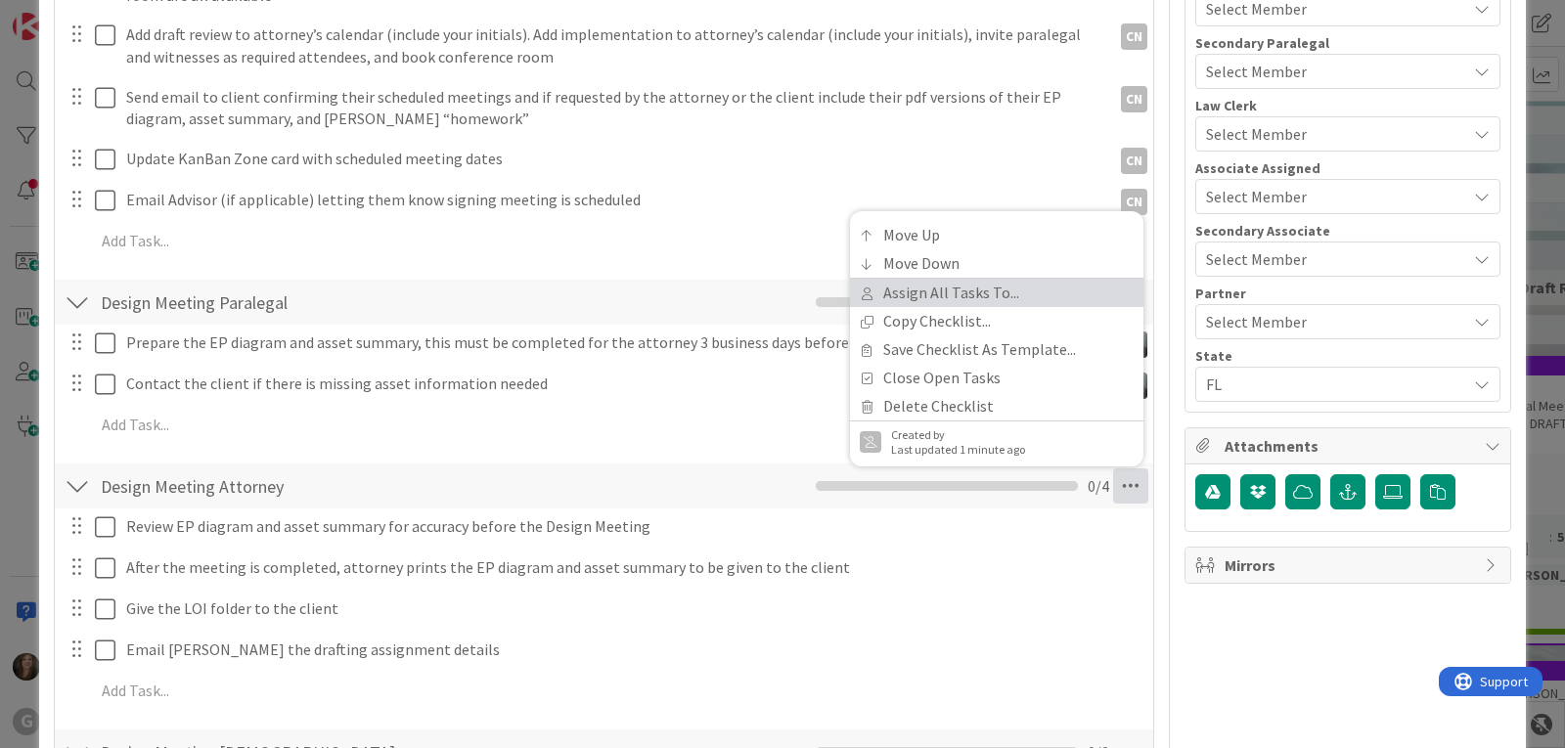
click at [903, 284] on link "Assign All Tasks To..." at bounding box center [996, 293] width 293 height 28
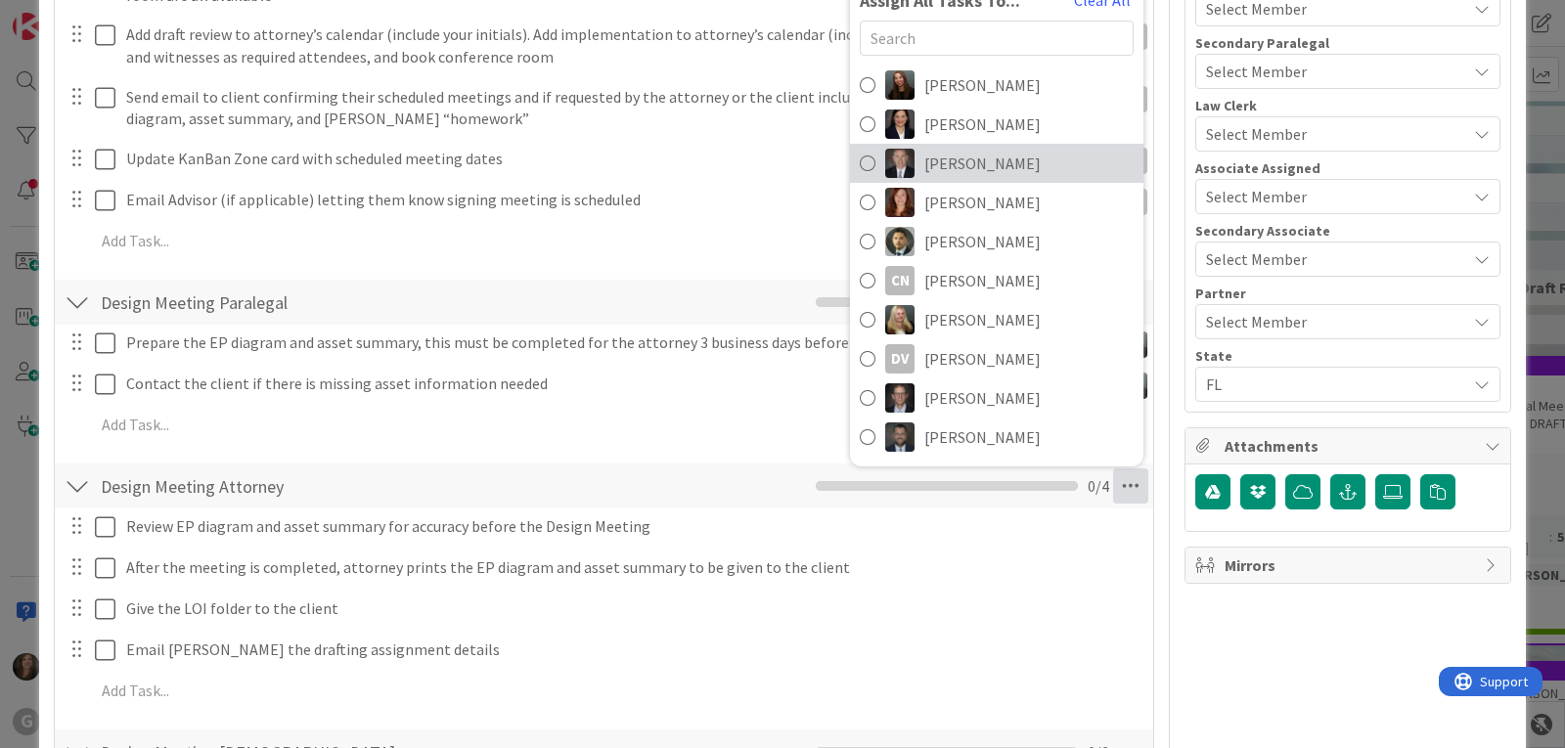
click at [885, 153] on img at bounding box center [899, 163] width 29 height 29
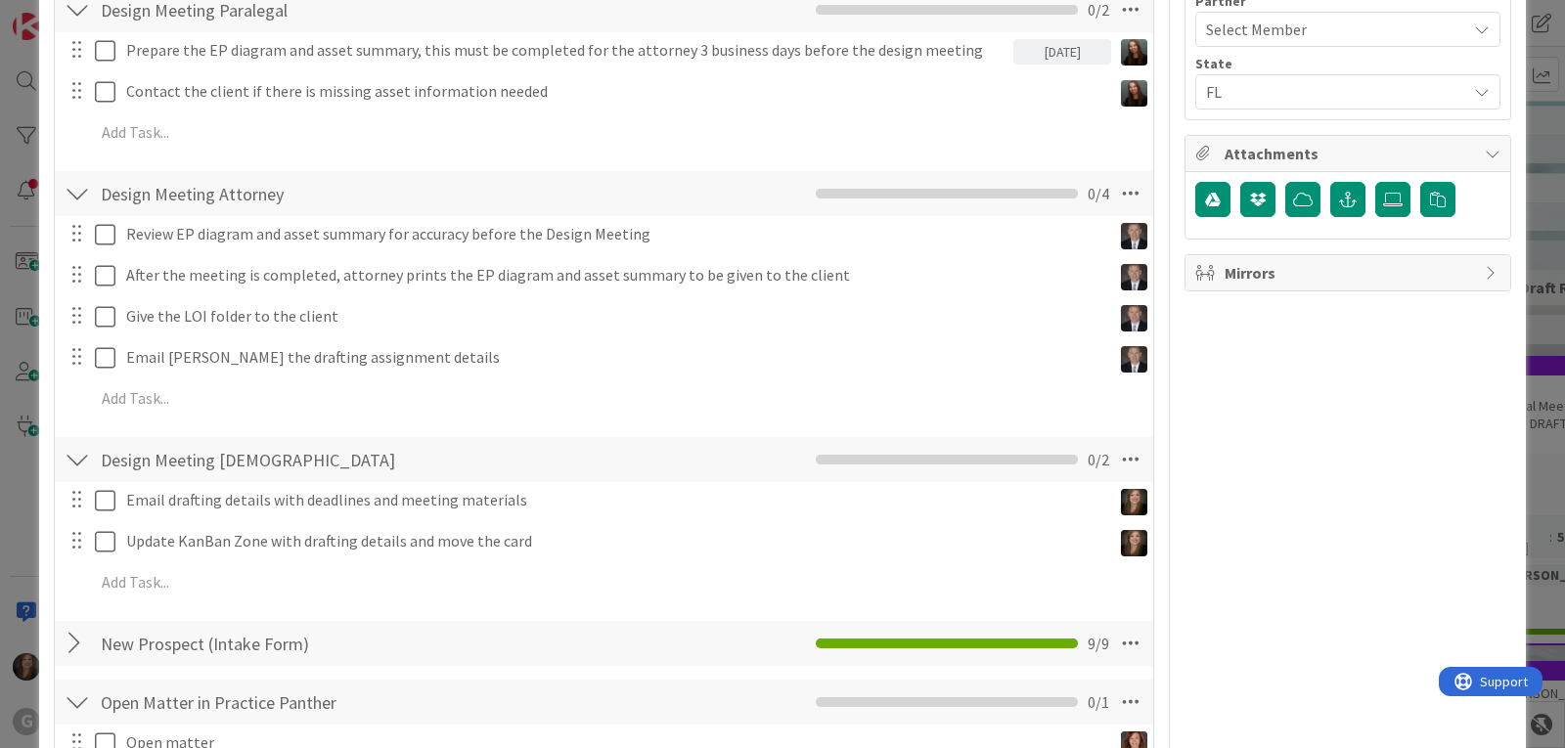
scroll to position [978, 0]
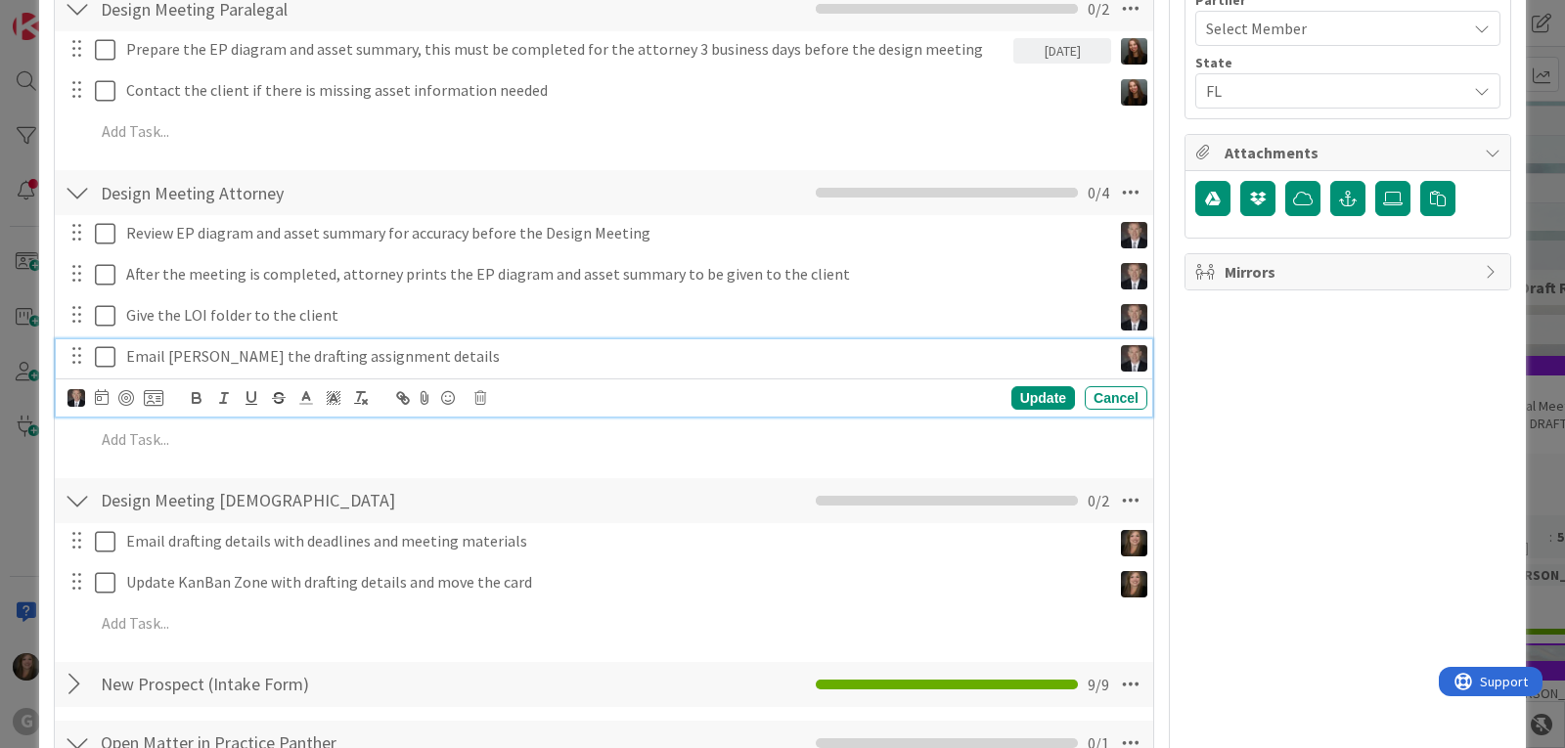
click at [361, 348] on p "Email [PERSON_NAME] the drafting assignment details" at bounding box center [614, 356] width 977 height 22
click at [101, 398] on icon at bounding box center [102, 397] width 14 height 16
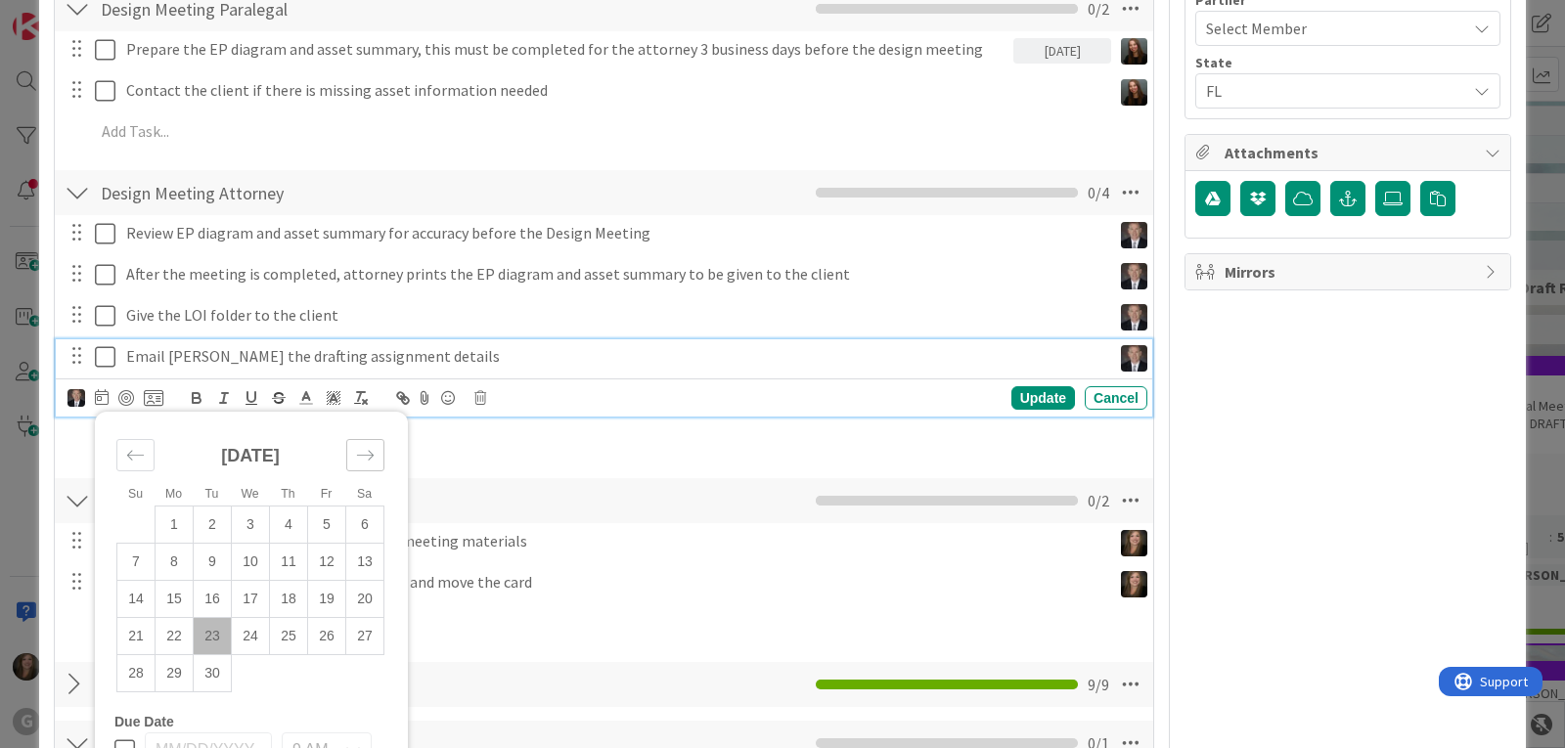
click at [346, 448] on div "Move forward to switch to the next month." at bounding box center [365, 455] width 38 height 32
click at [354, 452] on div "Move forward to switch to the next month." at bounding box center [365, 455] width 38 height 32
click at [181, 556] on td "3" at bounding box center [175, 561] width 38 height 37
type input "[DATE]"
click at [1015, 393] on div "Update" at bounding box center [1043, 397] width 64 height 23
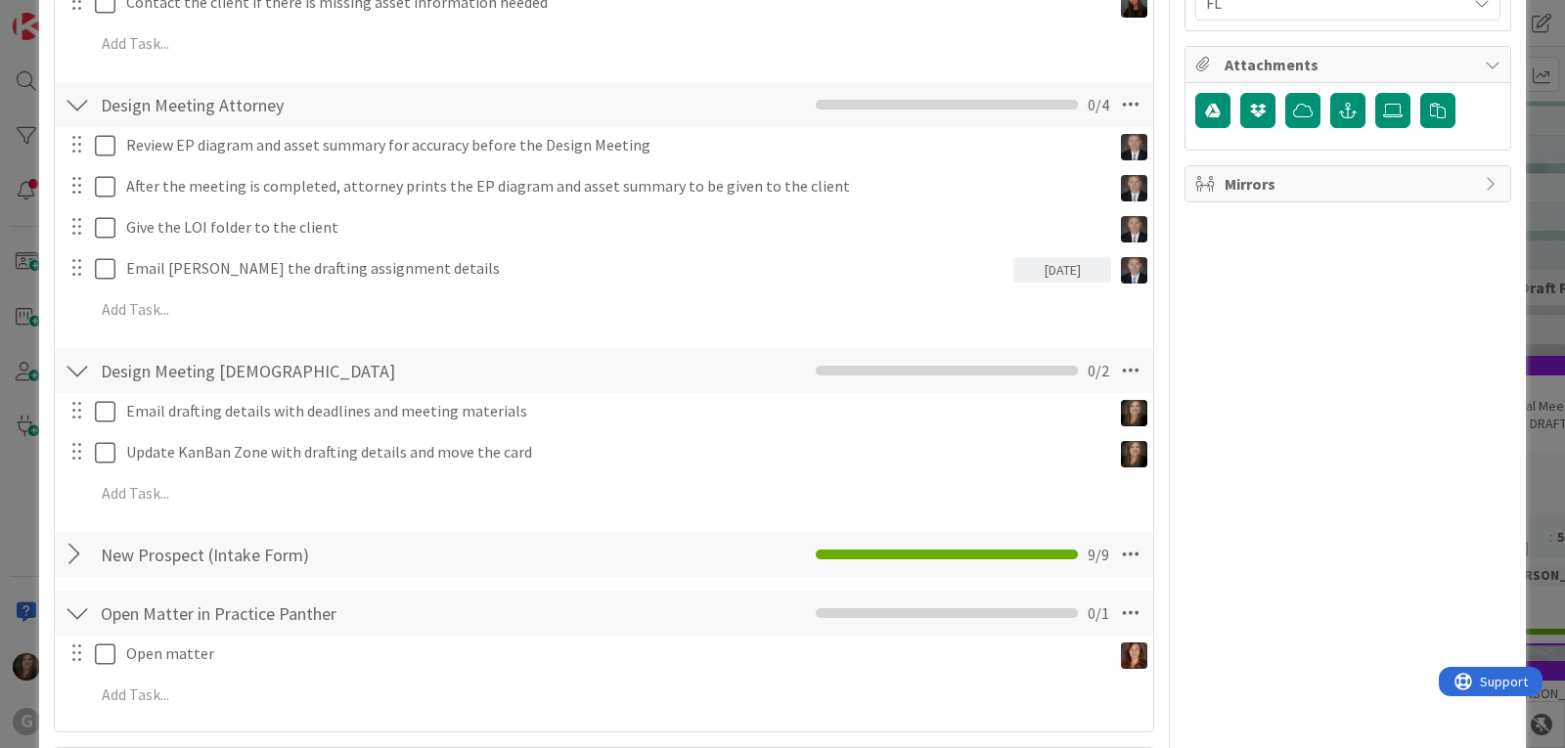
scroll to position [1076, 0]
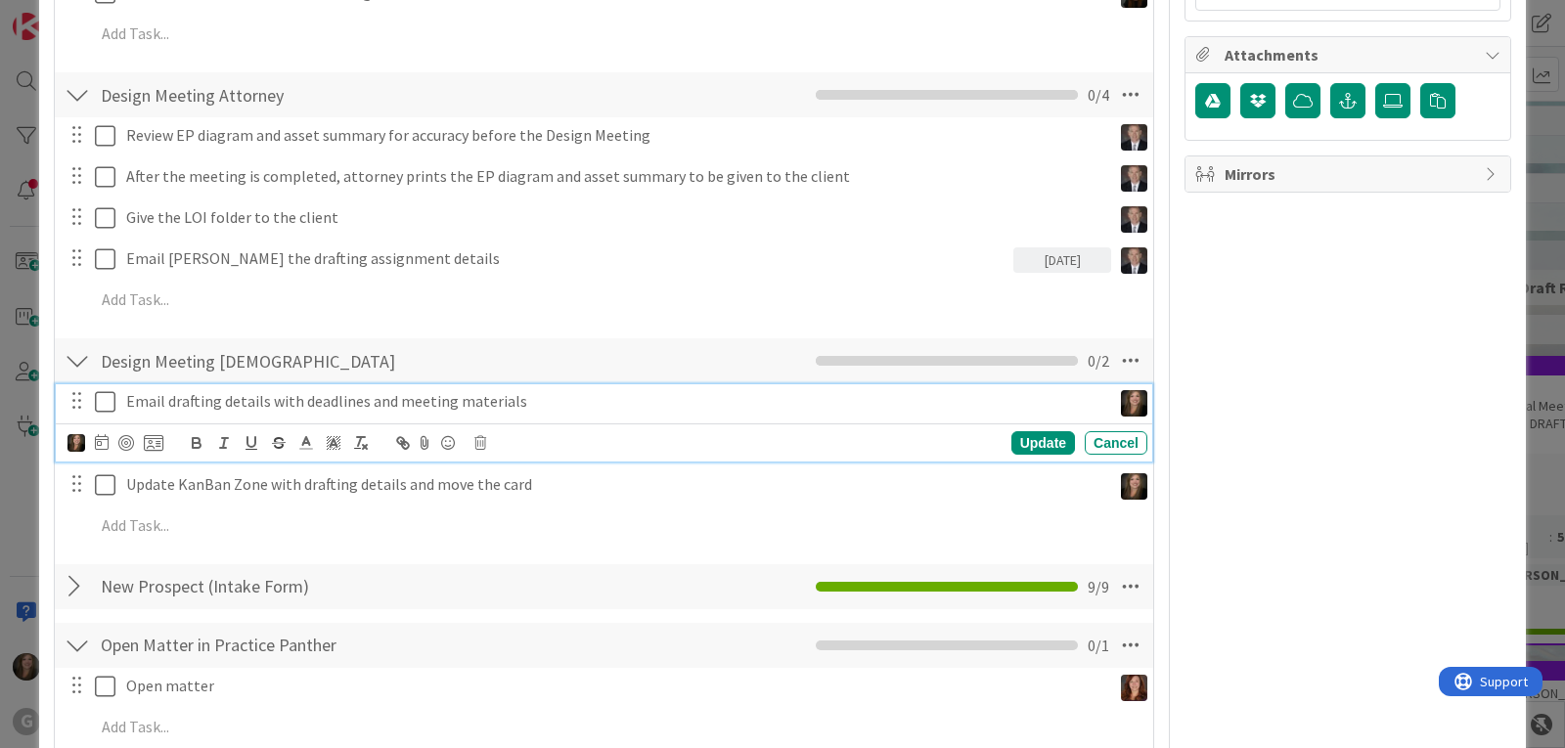
click at [206, 403] on p "Email drafting details with deadlines and meeting materials" at bounding box center [614, 401] width 977 height 22
click at [98, 444] on icon at bounding box center [102, 442] width 14 height 16
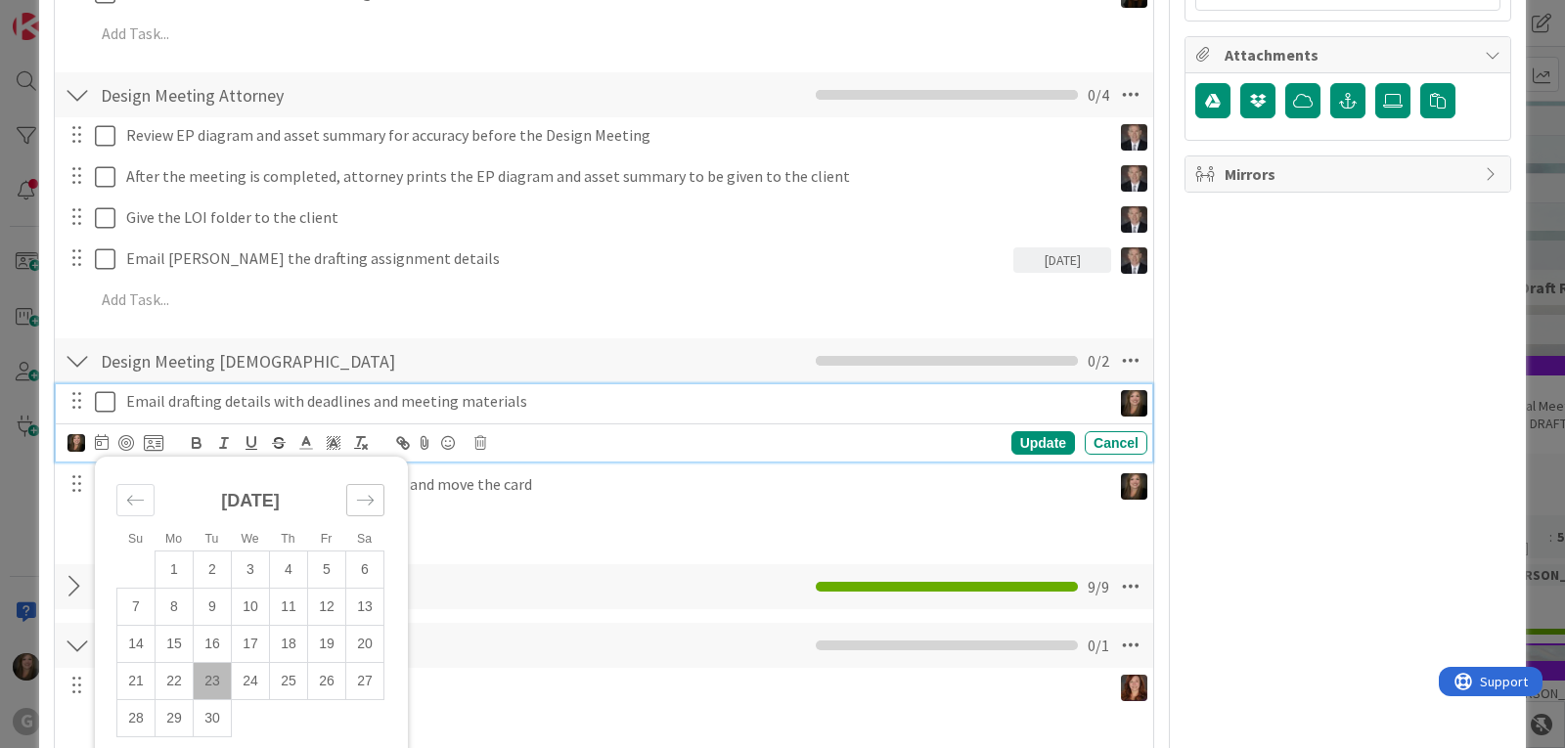
click at [353, 490] on div "Move forward to switch to the next month." at bounding box center [365, 500] width 38 height 32
click at [176, 600] on td "3" at bounding box center [175, 606] width 38 height 37
type input "[DATE]"
click at [1027, 439] on div "Update" at bounding box center [1043, 442] width 64 height 23
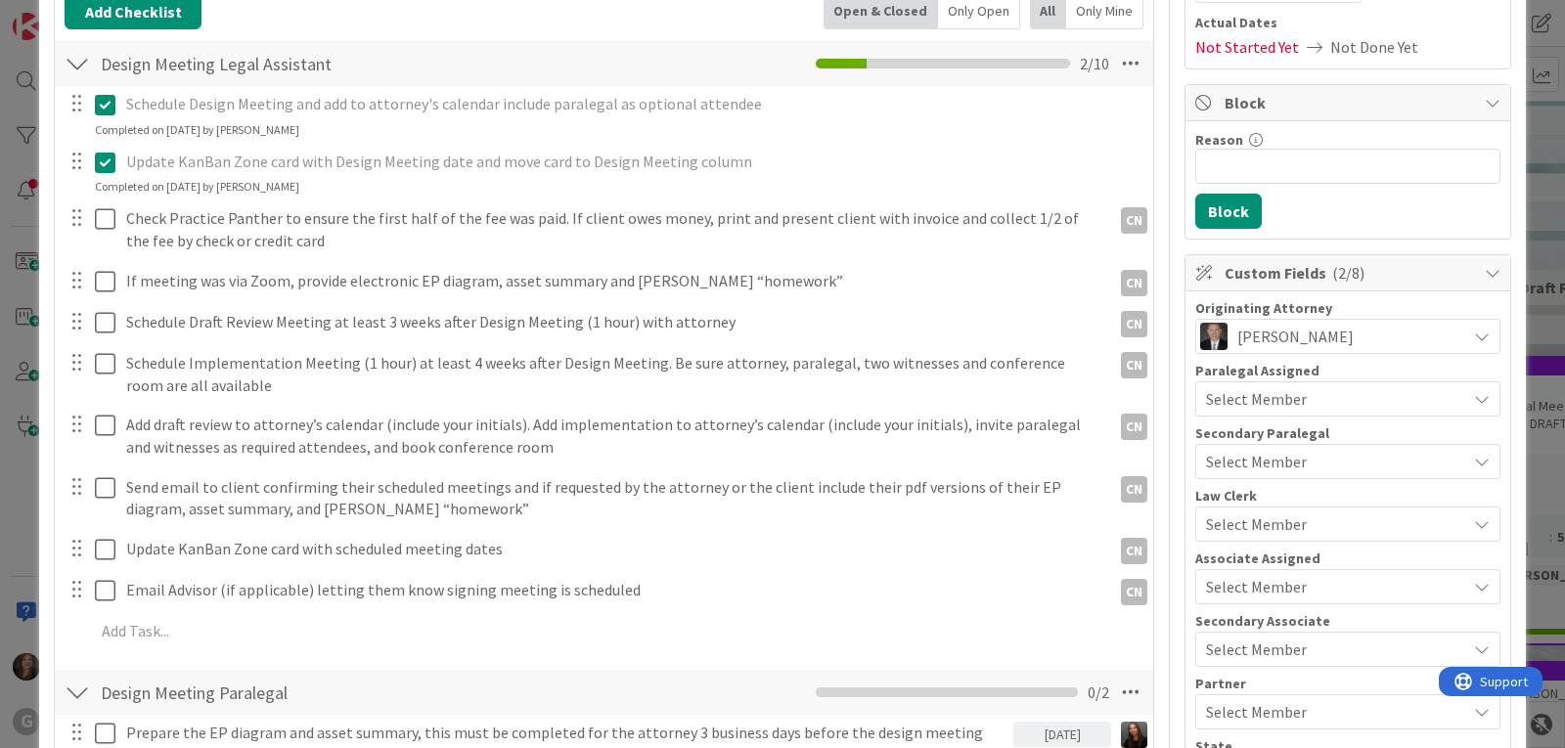
scroll to position [293, 0]
click at [1315, 407] on div "Select Member" at bounding box center [1336, 399] width 260 height 23
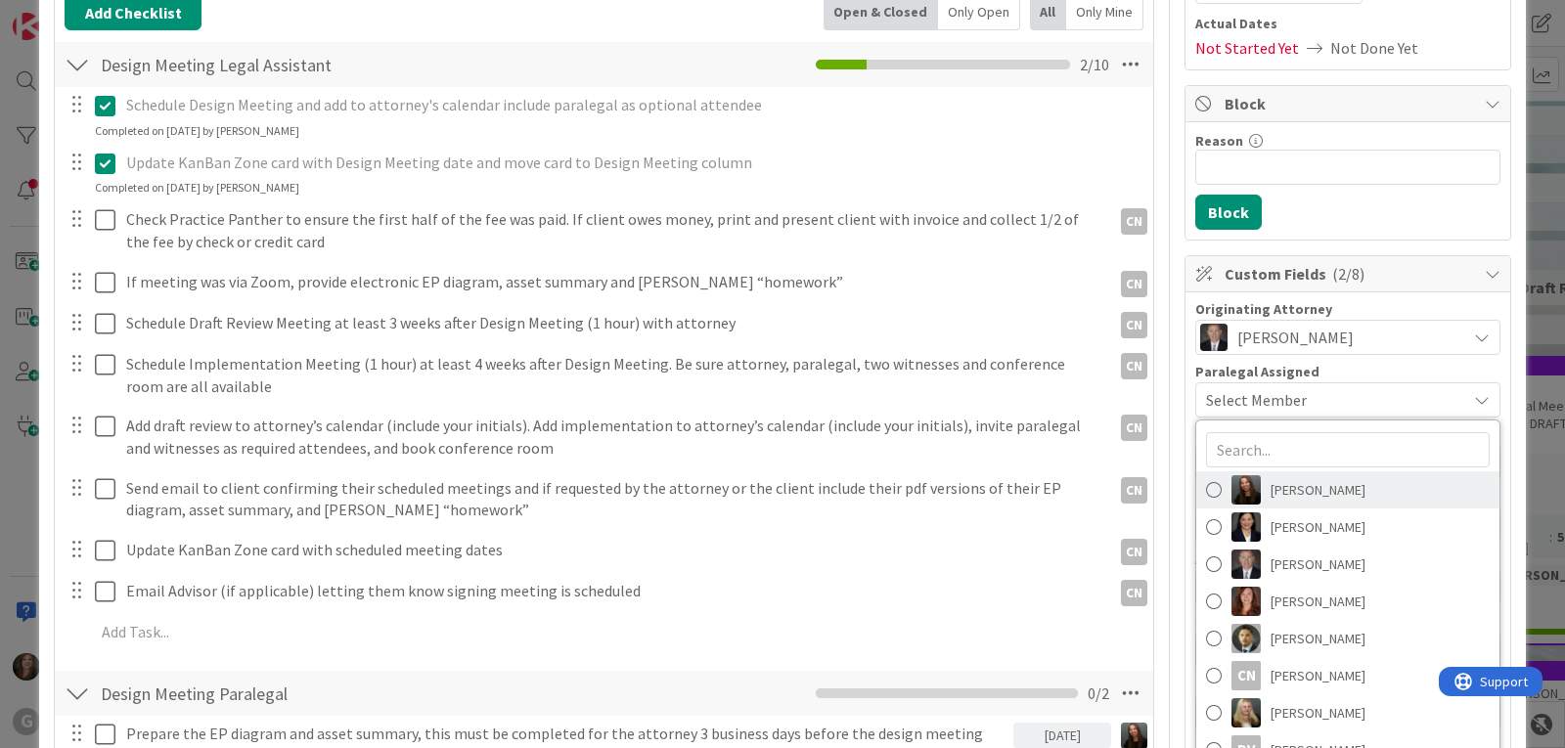
click at [1313, 488] on span "[PERSON_NAME]" at bounding box center [1318, 489] width 95 height 29
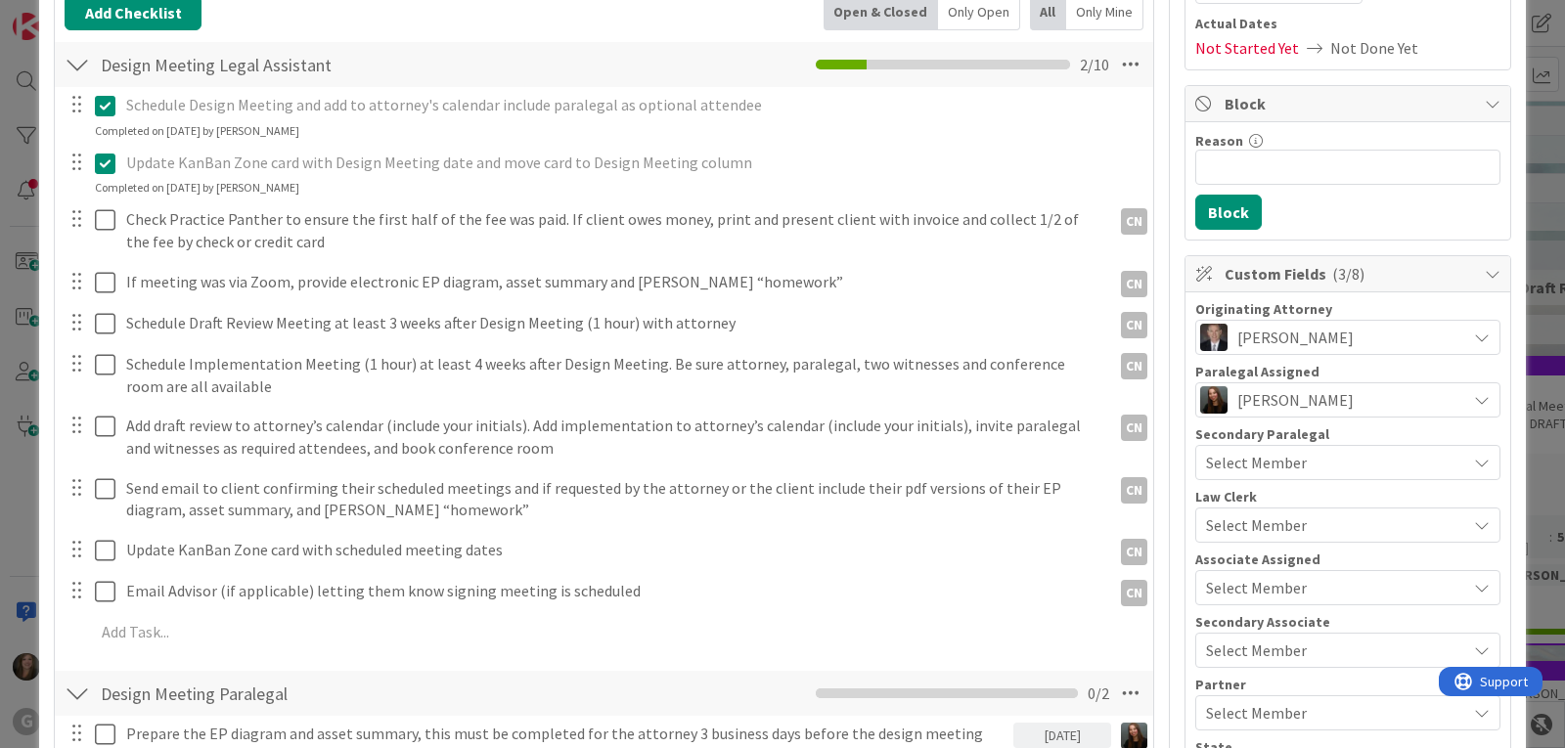
click at [1395, 301] on div "Originating Attorney [PERSON_NAME] Paralegal Assigned [PERSON_NAME] Clear [PERS…" at bounding box center [1347, 547] width 325 height 511
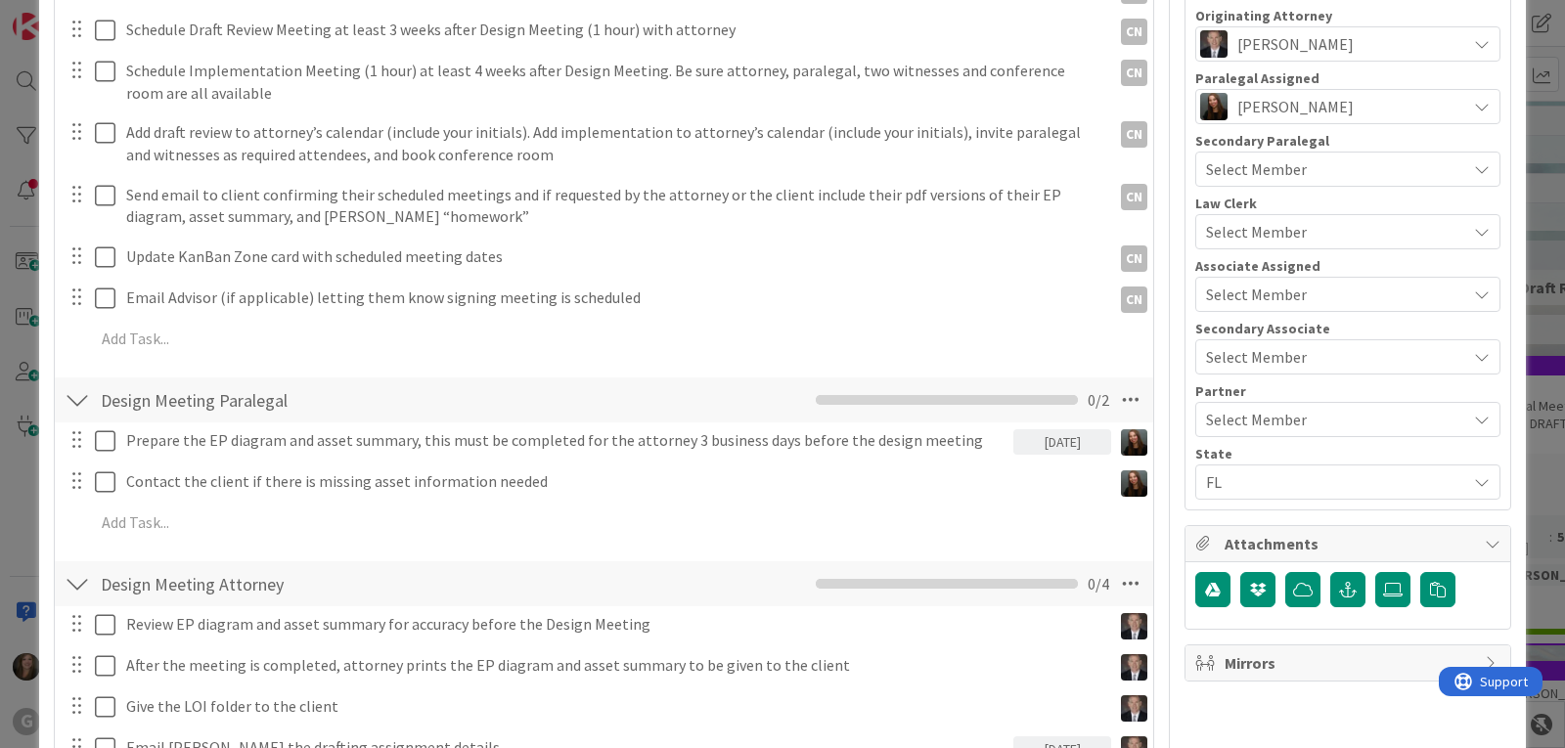
scroll to position [0, 0]
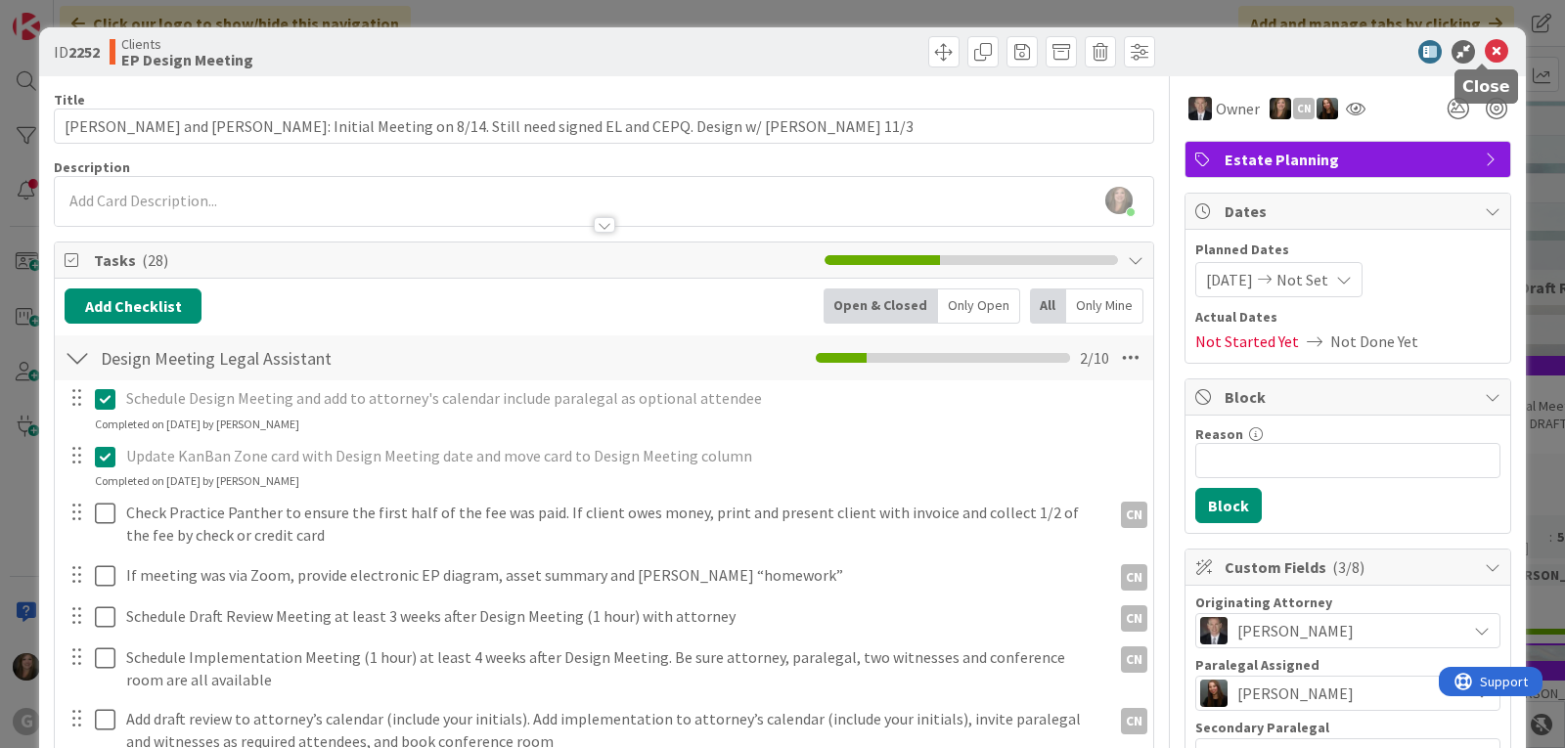
click at [1485, 48] on icon at bounding box center [1496, 51] width 23 height 23
